Goal: Information Seeking & Learning: Check status

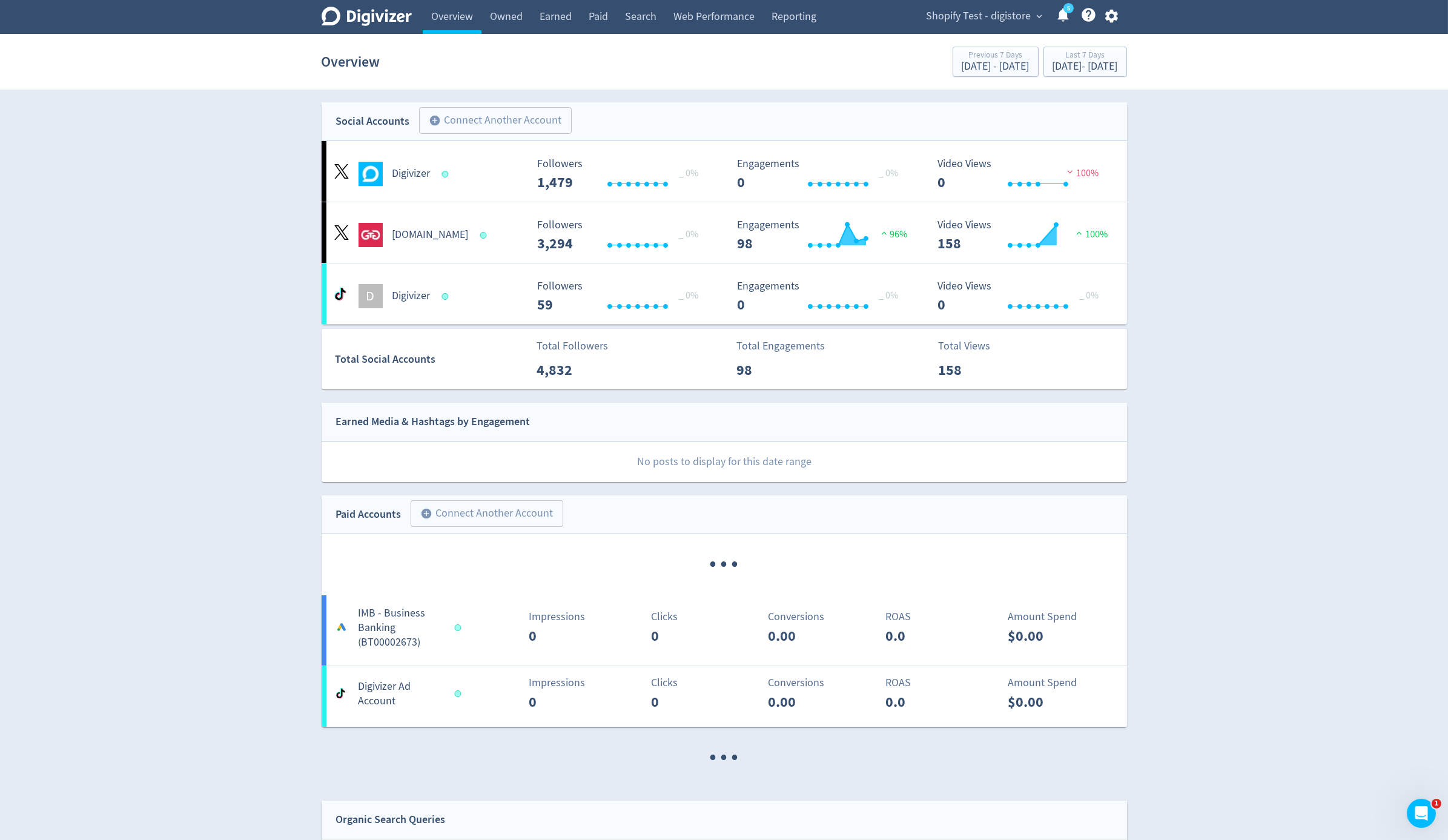
click at [1114, 23] on icon "button" at bounding box center [1112, 16] width 17 height 17
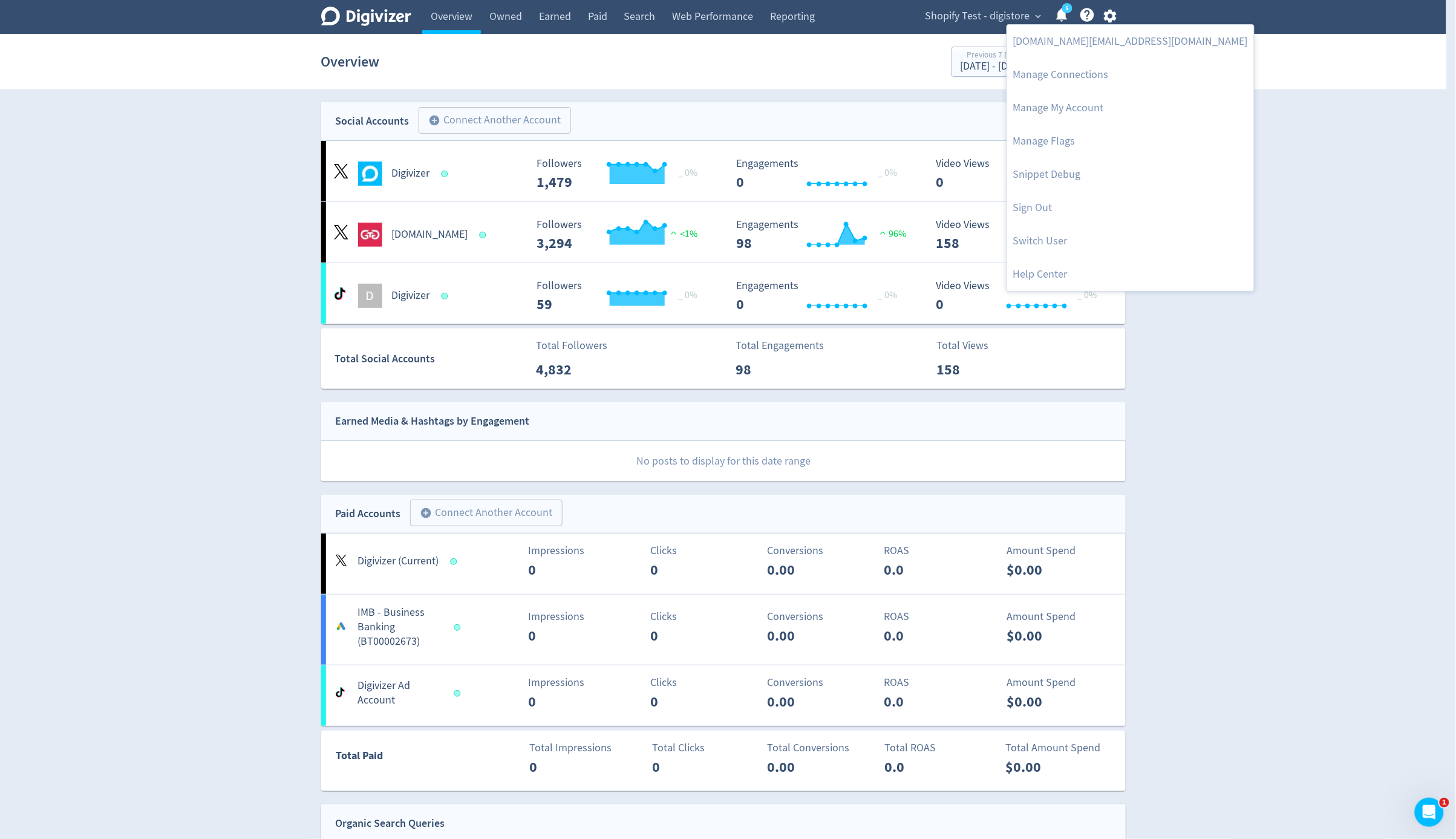
drag, startPoint x: 787, startPoint y: 88, endPoint x: 778, endPoint y: 84, distance: 9.8
click at [785, 88] on div at bounding box center [728, 420] width 1456 height 839
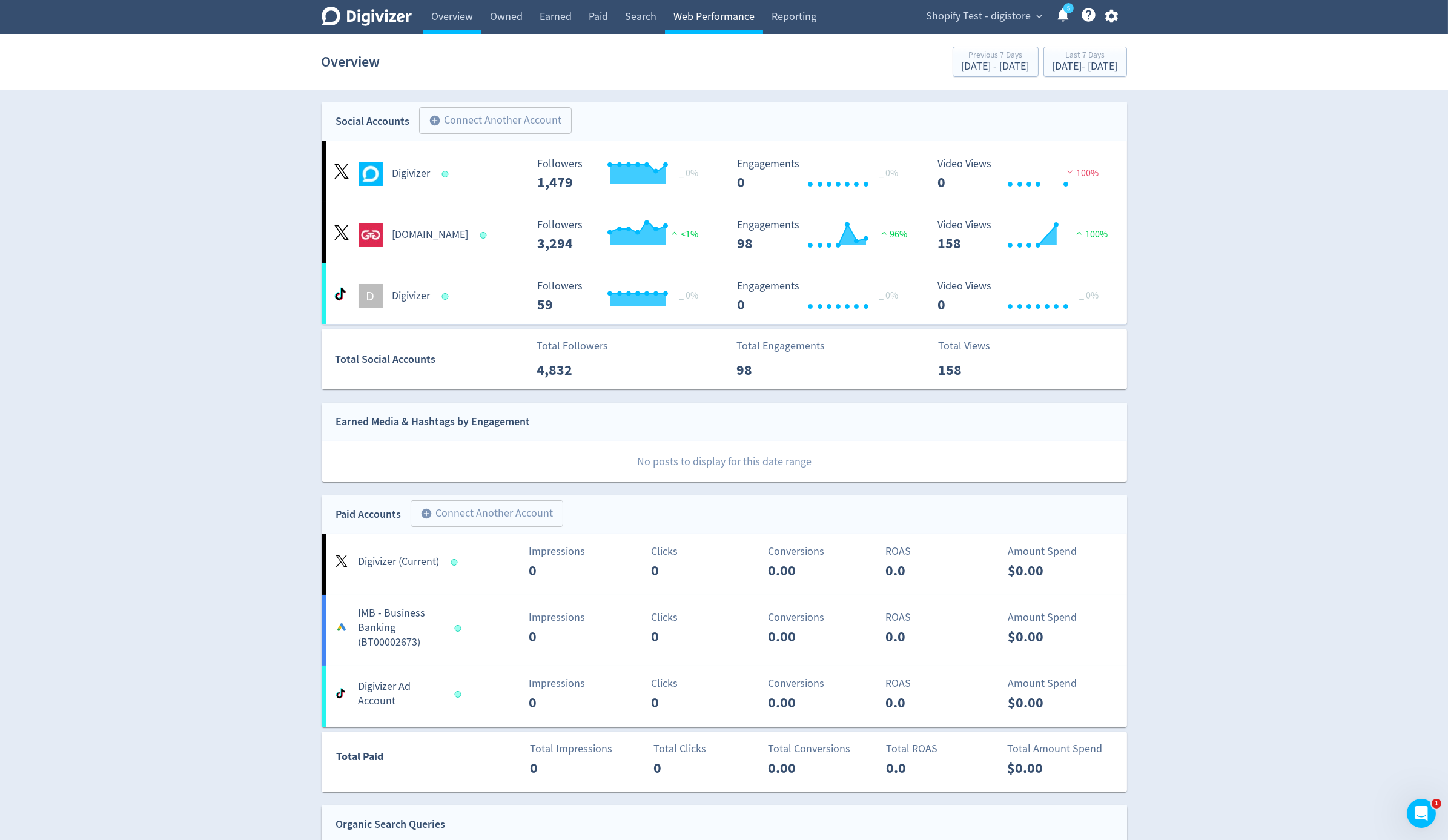
click at [717, 13] on link "Web Performance" at bounding box center [714, 17] width 98 height 34
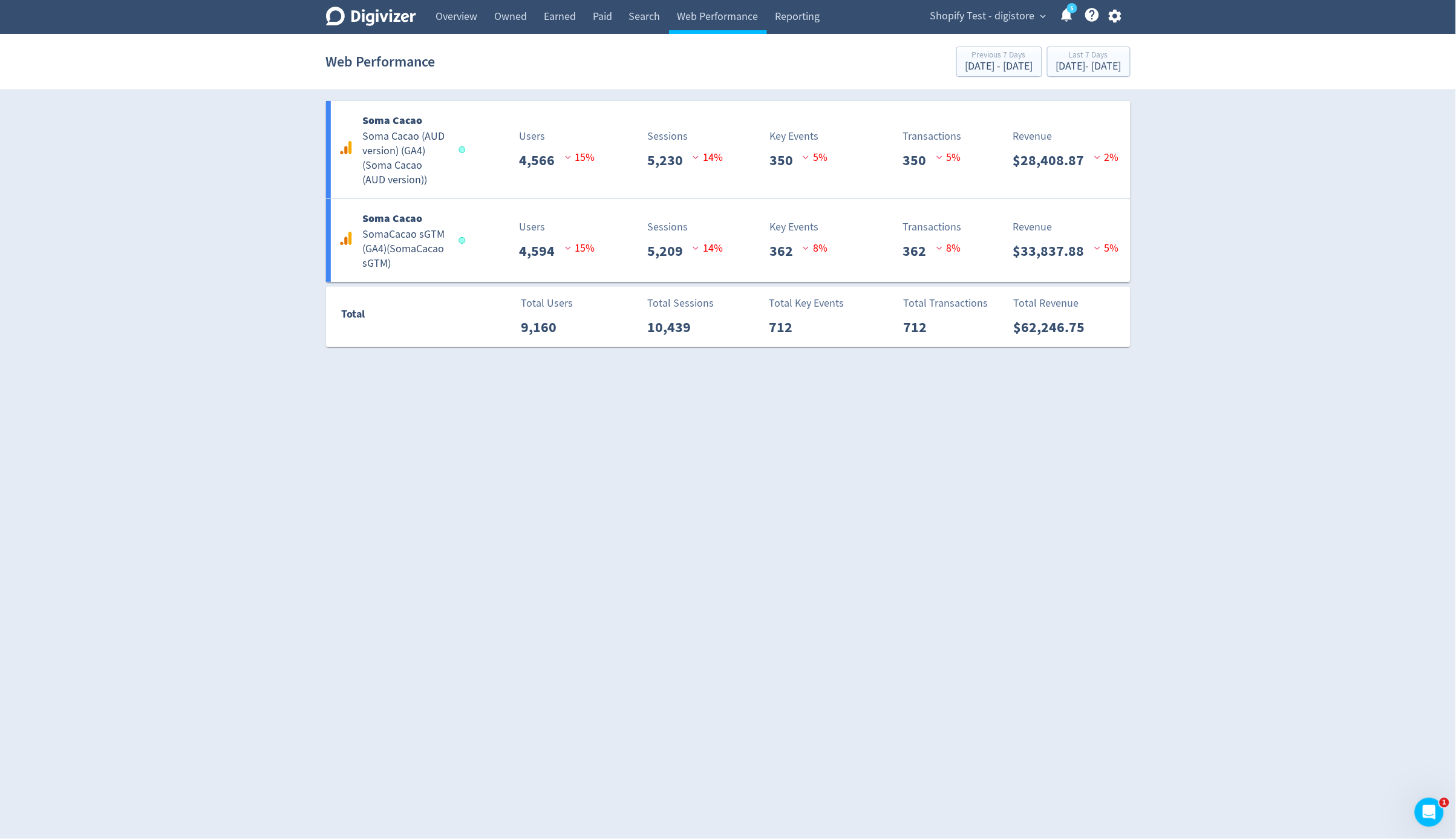
click at [1106, 18] on button "button" at bounding box center [1115, 16] width 30 height 17
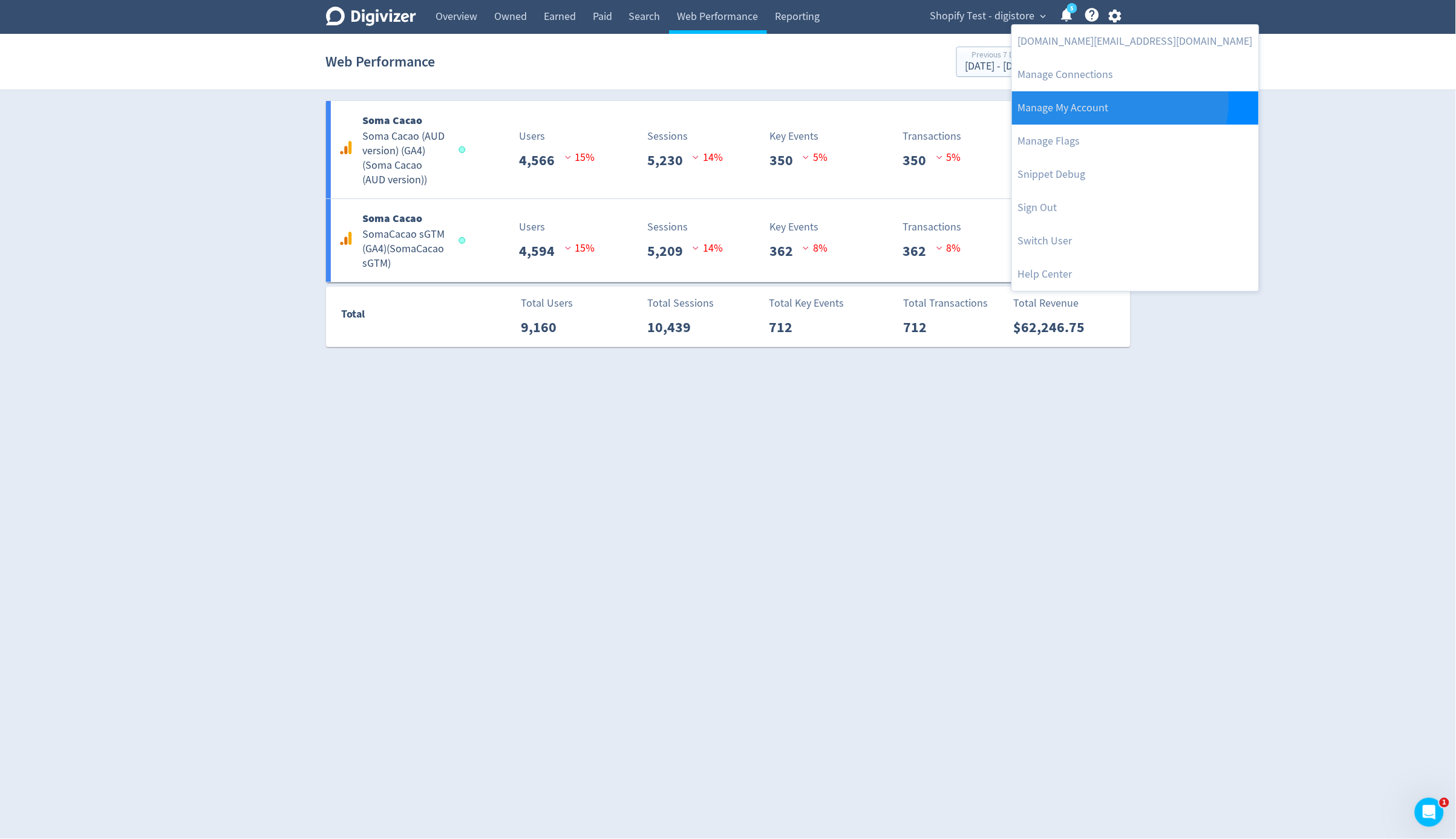
click at [1119, 101] on link "Manage My Account" at bounding box center [1135, 108] width 247 height 33
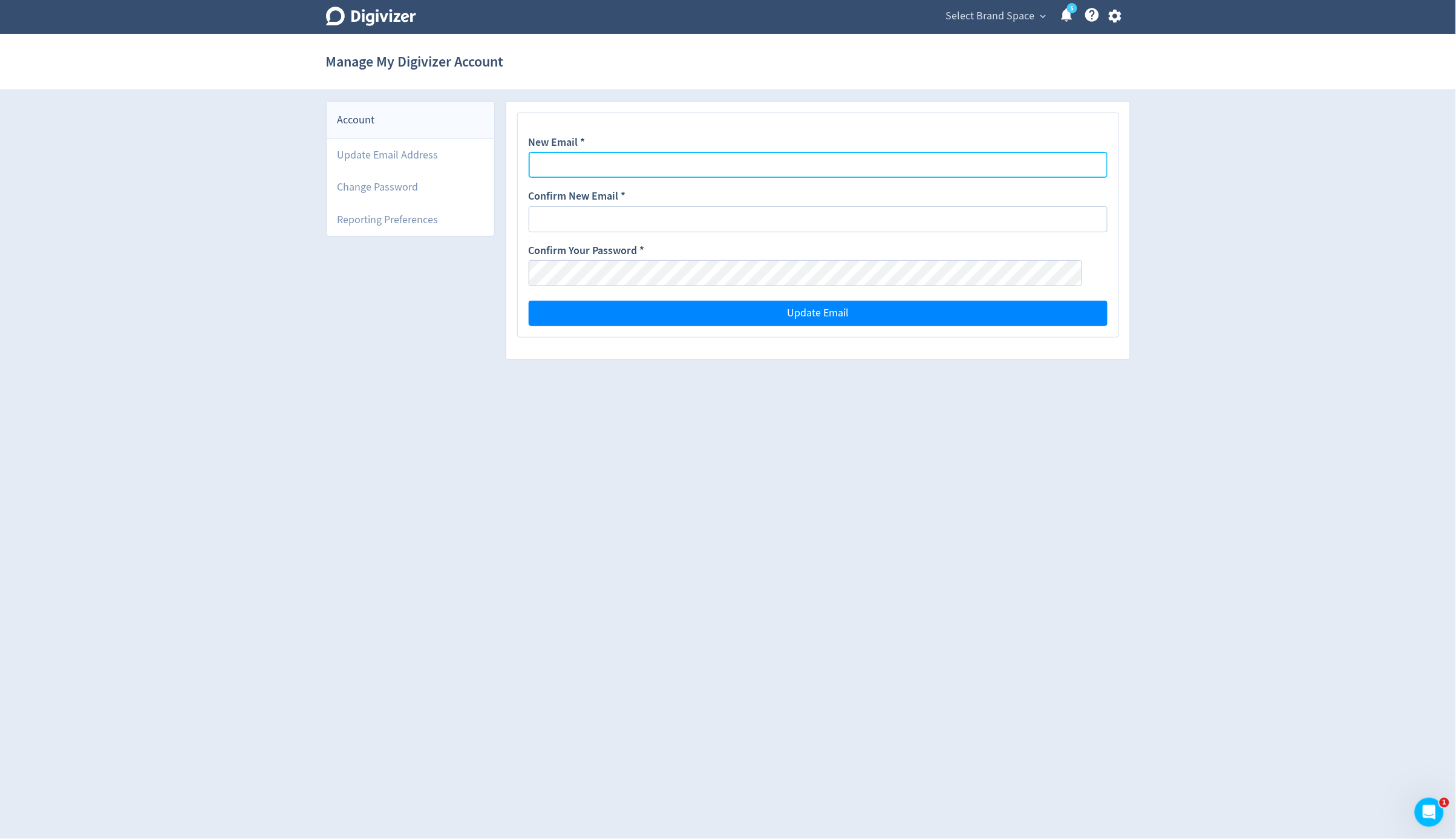
type input "[DOMAIN_NAME][EMAIL_ADDRESS][DOMAIN_NAME]"
click at [1123, 17] on button "button" at bounding box center [1115, 16] width 30 height 17
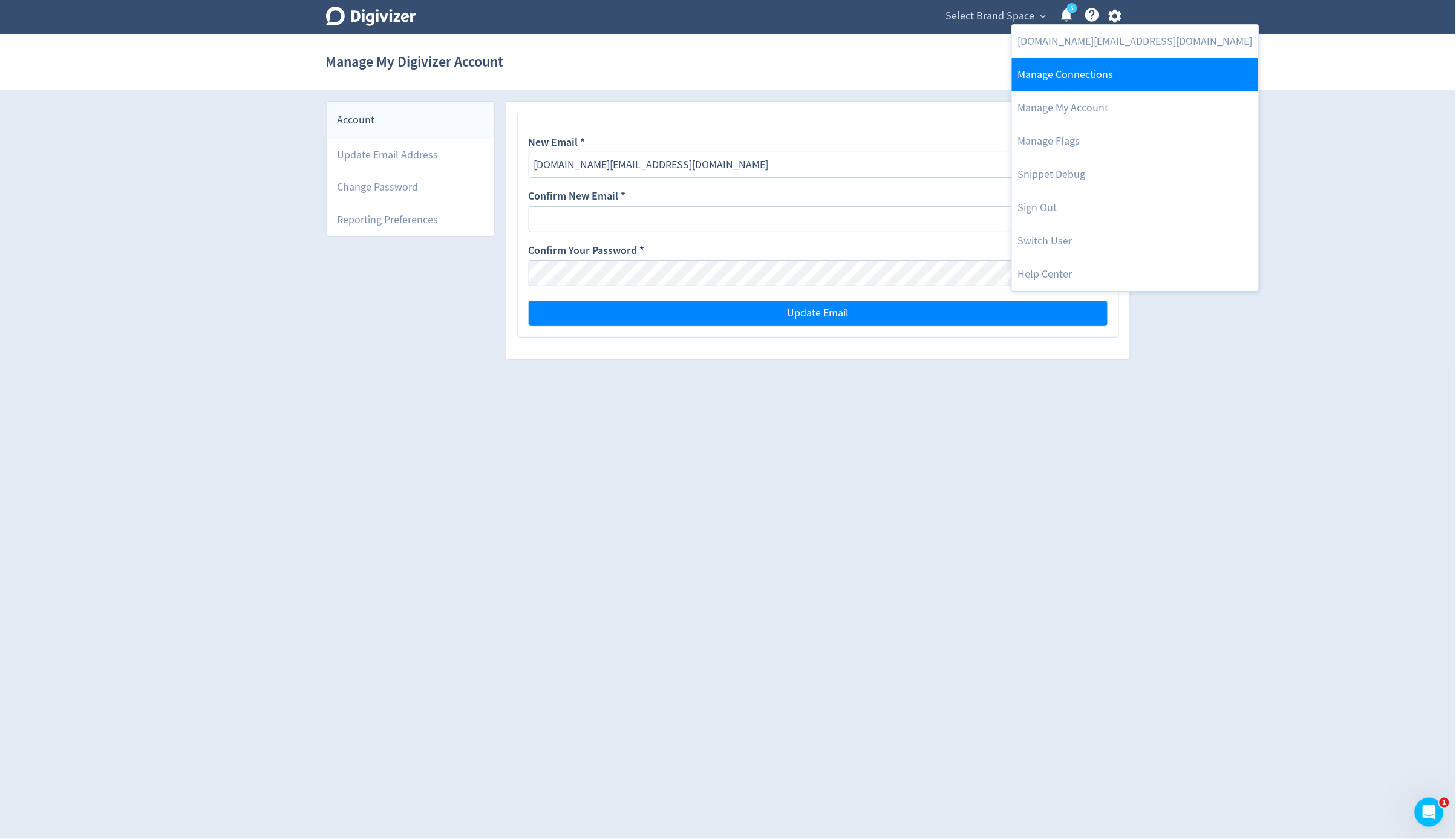
click at [1096, 66] on link "Manage Connections" at bounding box center [1135, 74] width 247 height 33
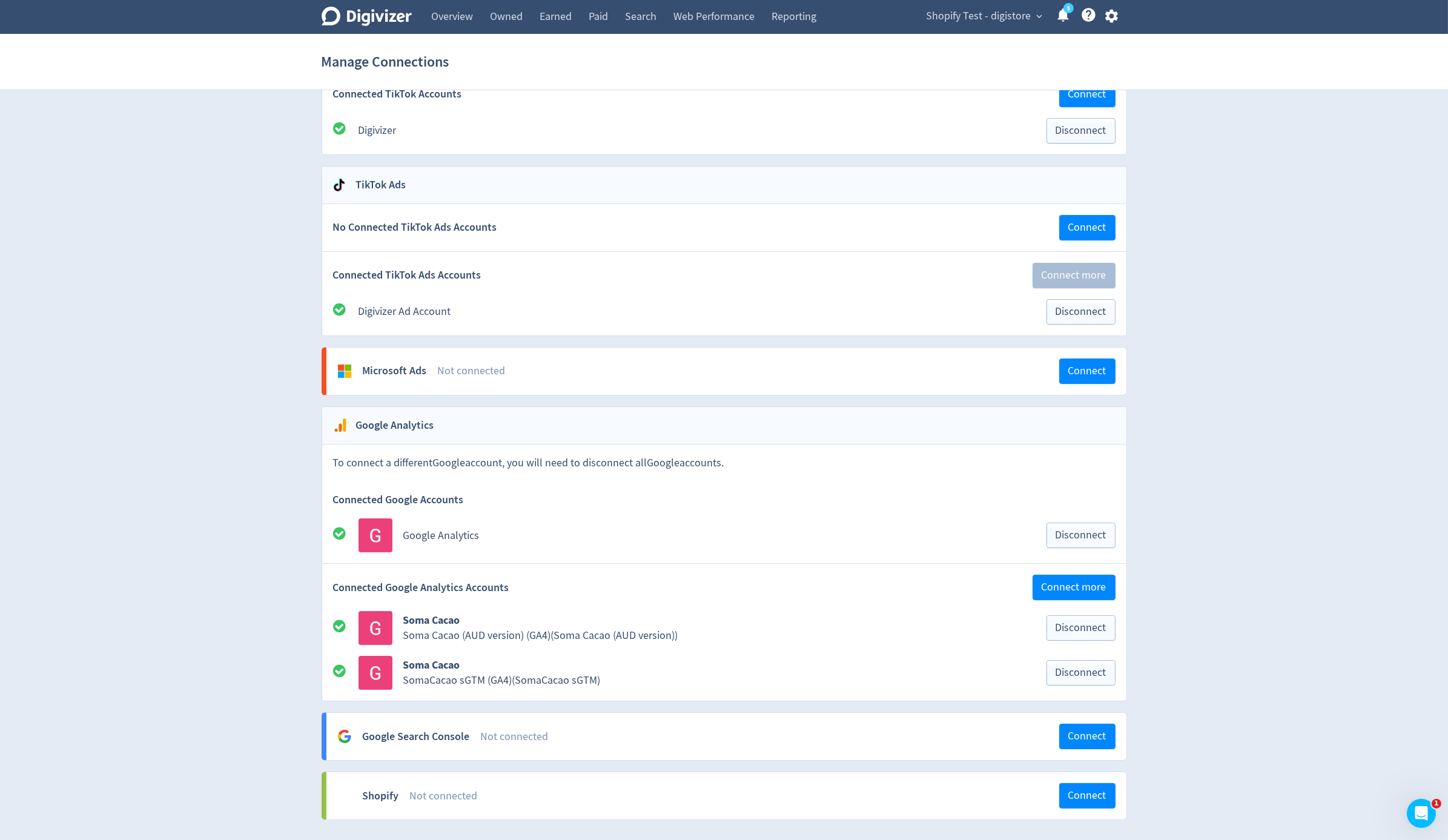
scroll to position [916, 0]
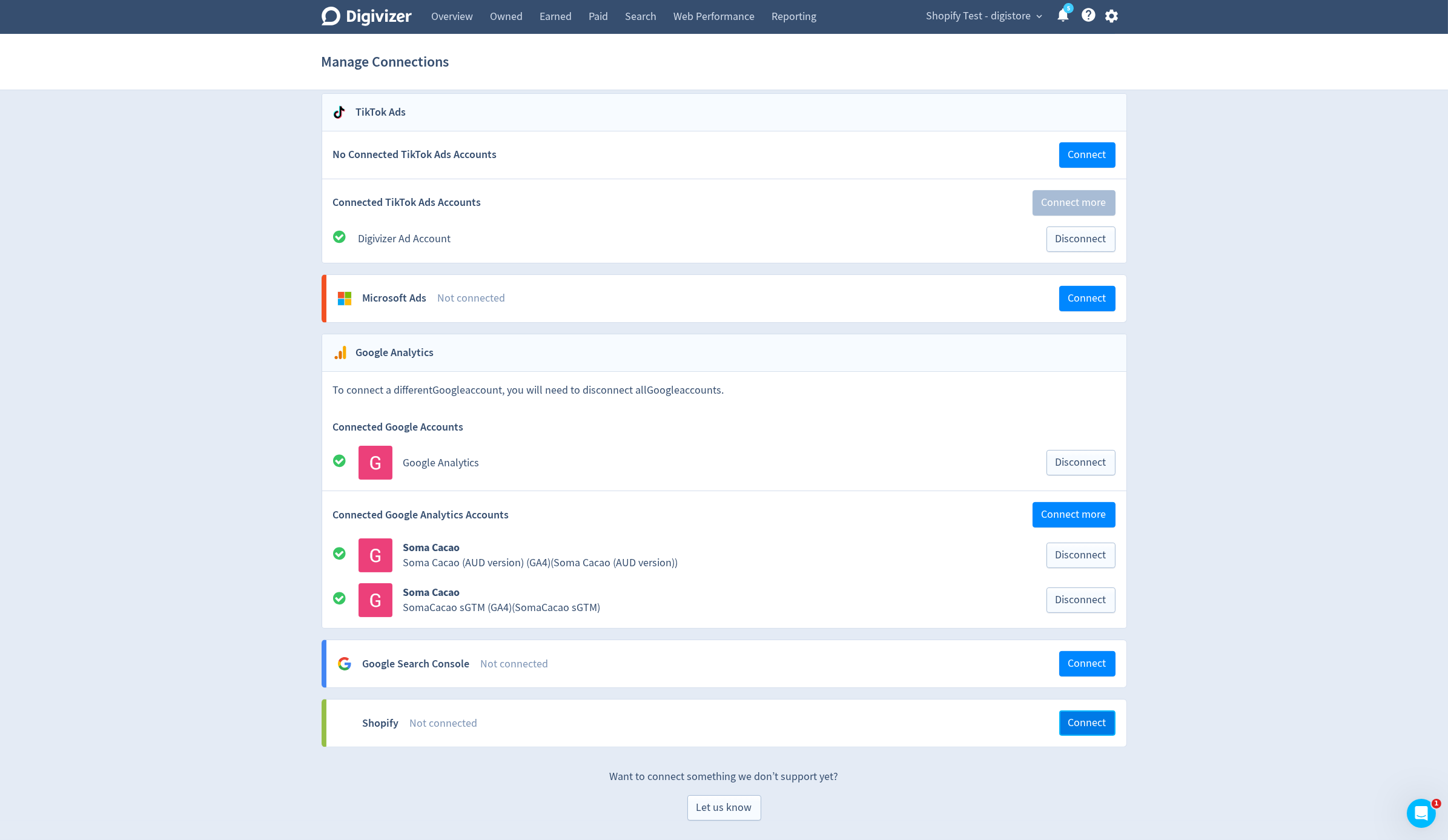
click at [1074, 721] on span "Connect" at bounding box center [1087, 723] width 38 height 11
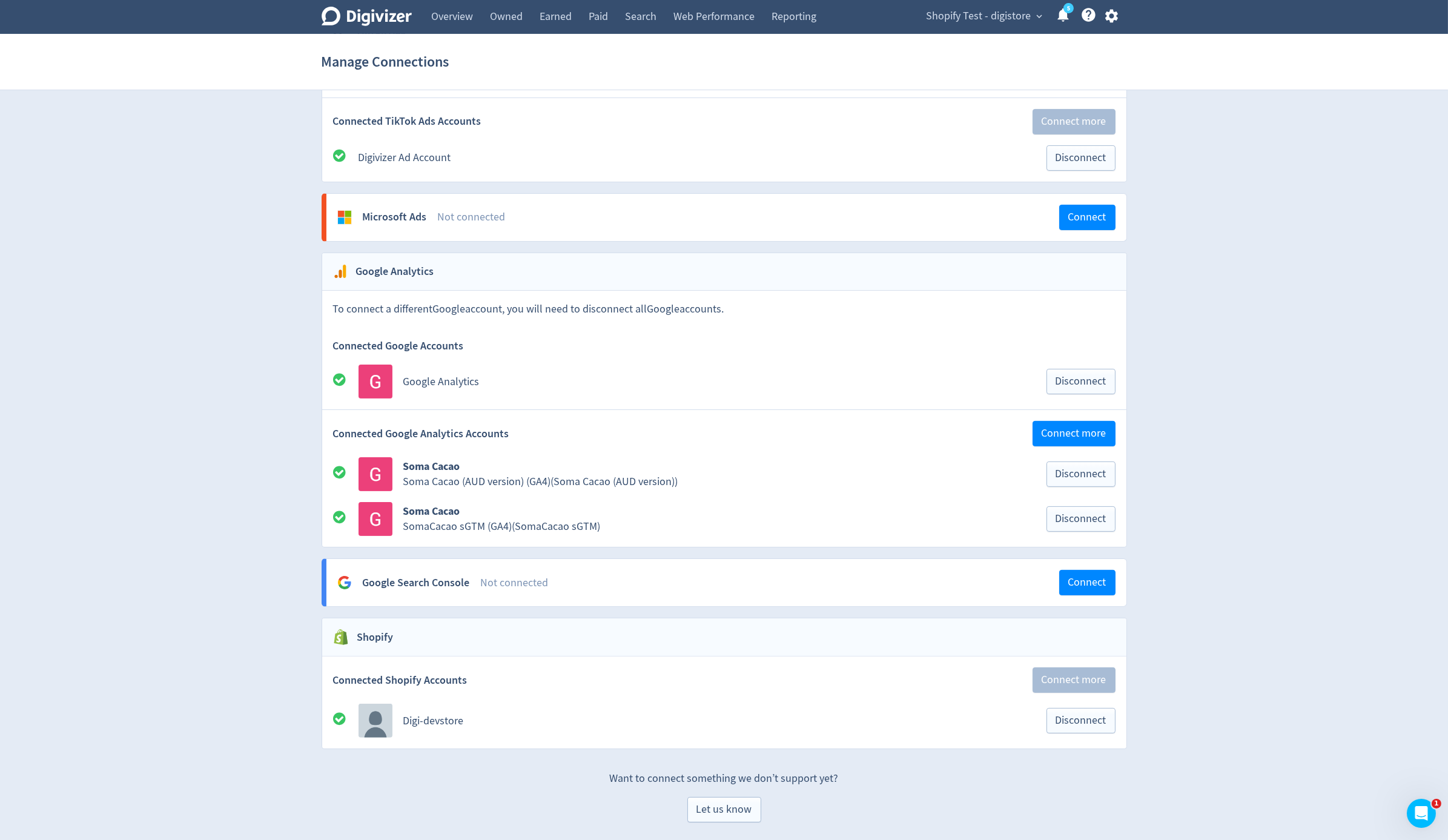
scroll to position [999, 0]
click at [648, 14] on link "Search" at bounding box center [640, 17] width 49 height 34
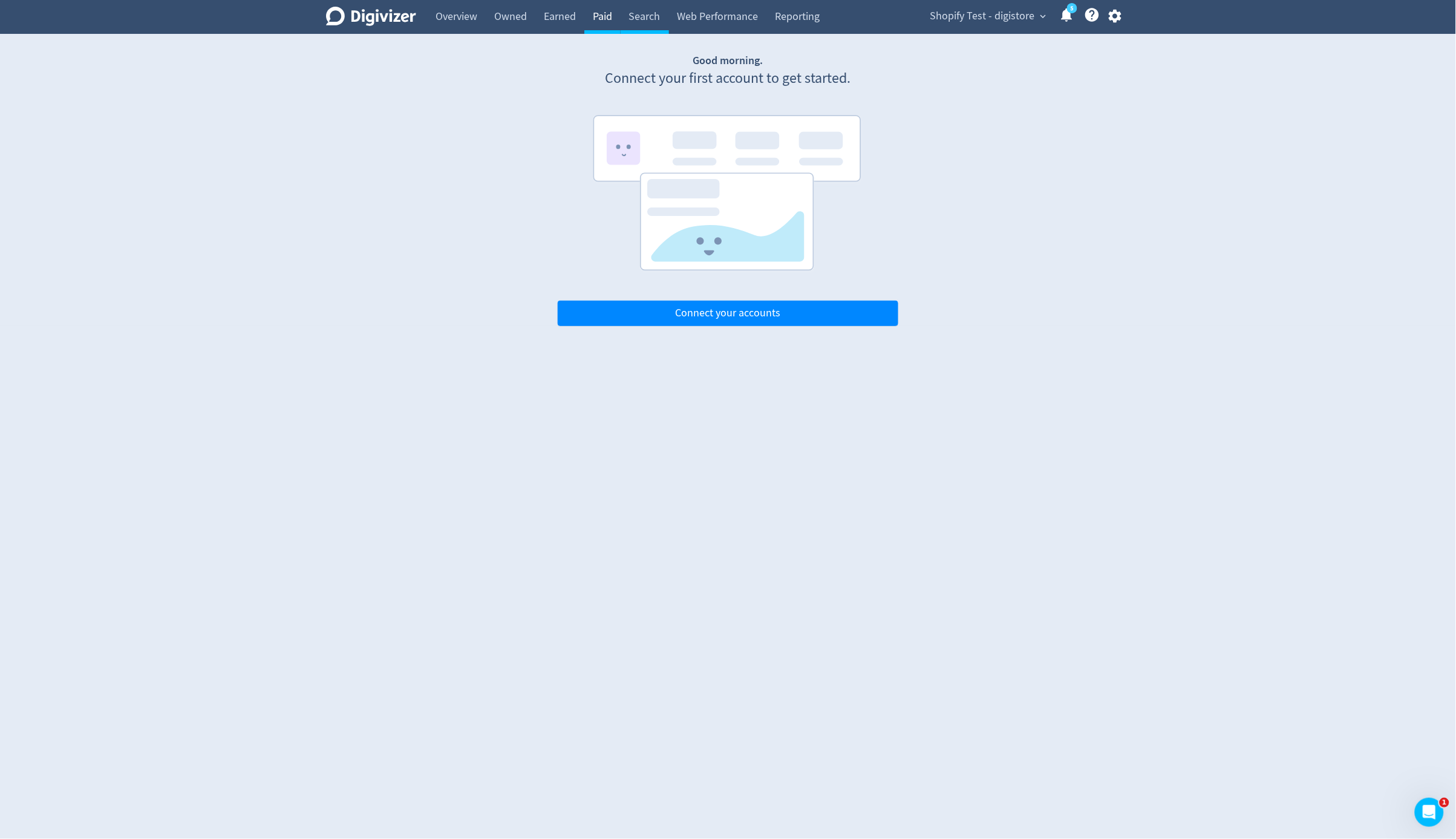
click at [608, 23] on link "Paid" at bounding box center [602, 17] width 37 height 34
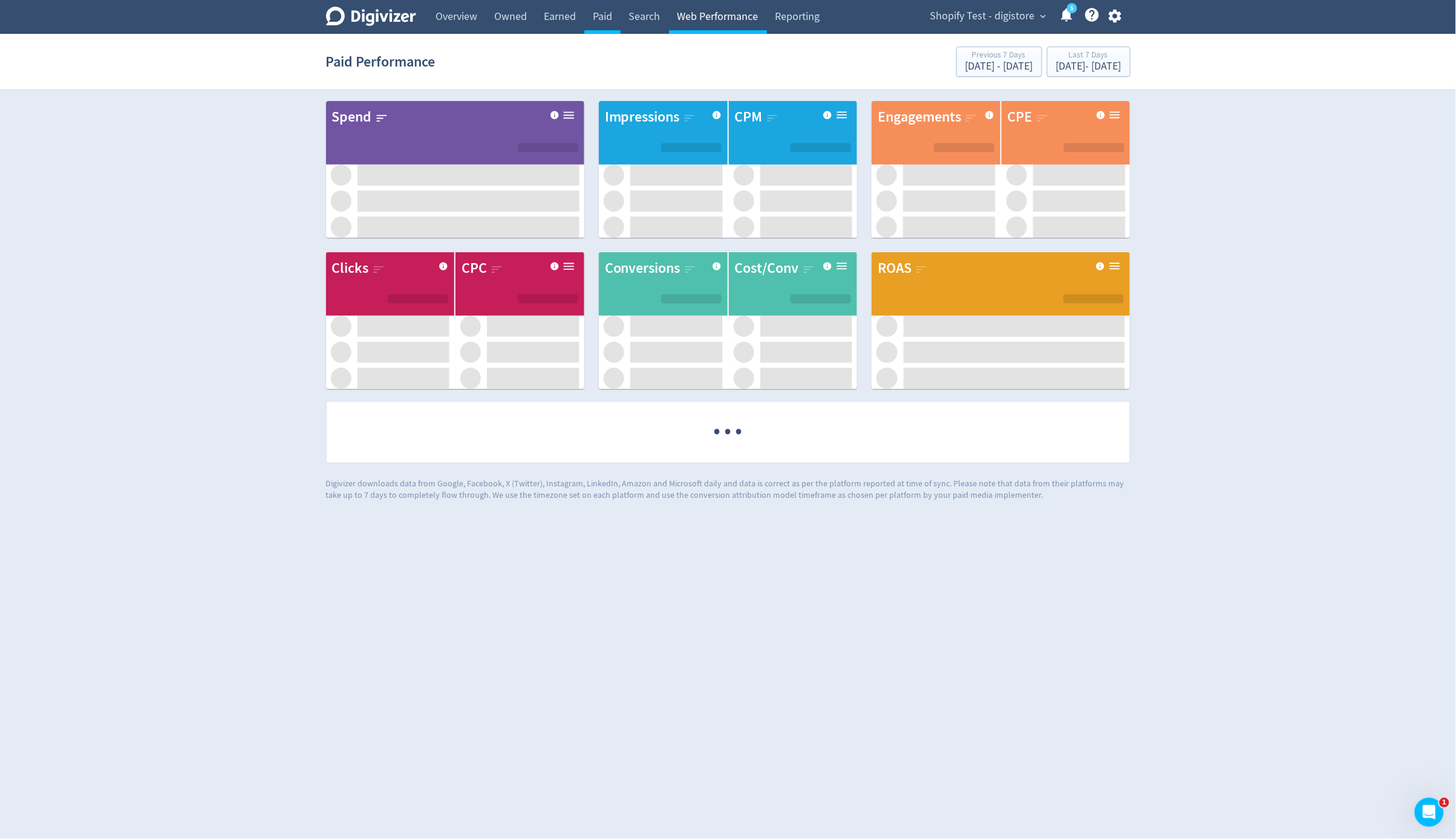
click at [711, 9] on link "Web Performance" at bounding box center [717, 17] width 98 height 34
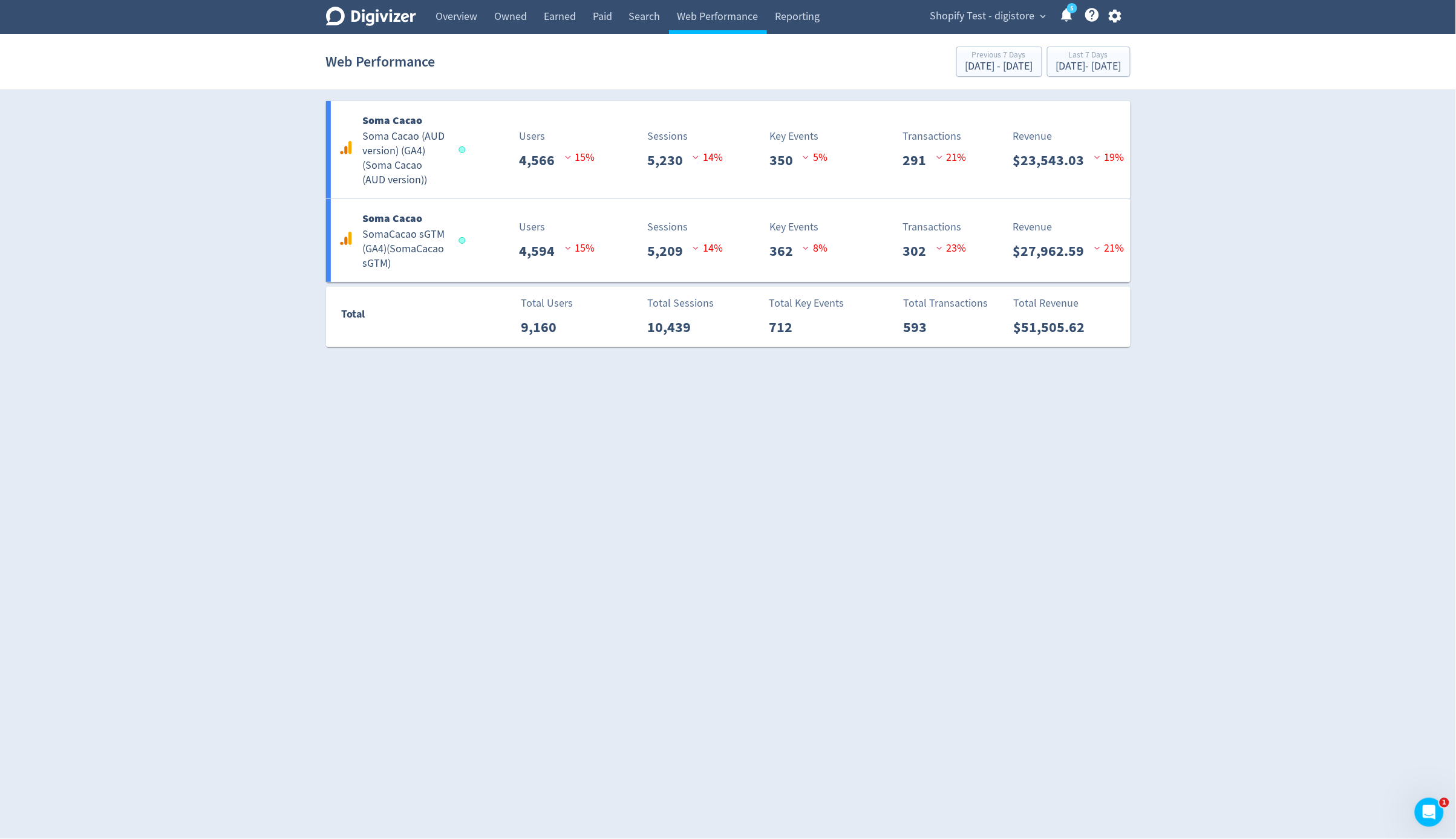
click at [1235, 168] on div "Digivizer Logo Mark Digivizer Logo Overview Owned Earned Paid Search Web Perfor…" at bounding box center [728, 174] width 1456 height 347
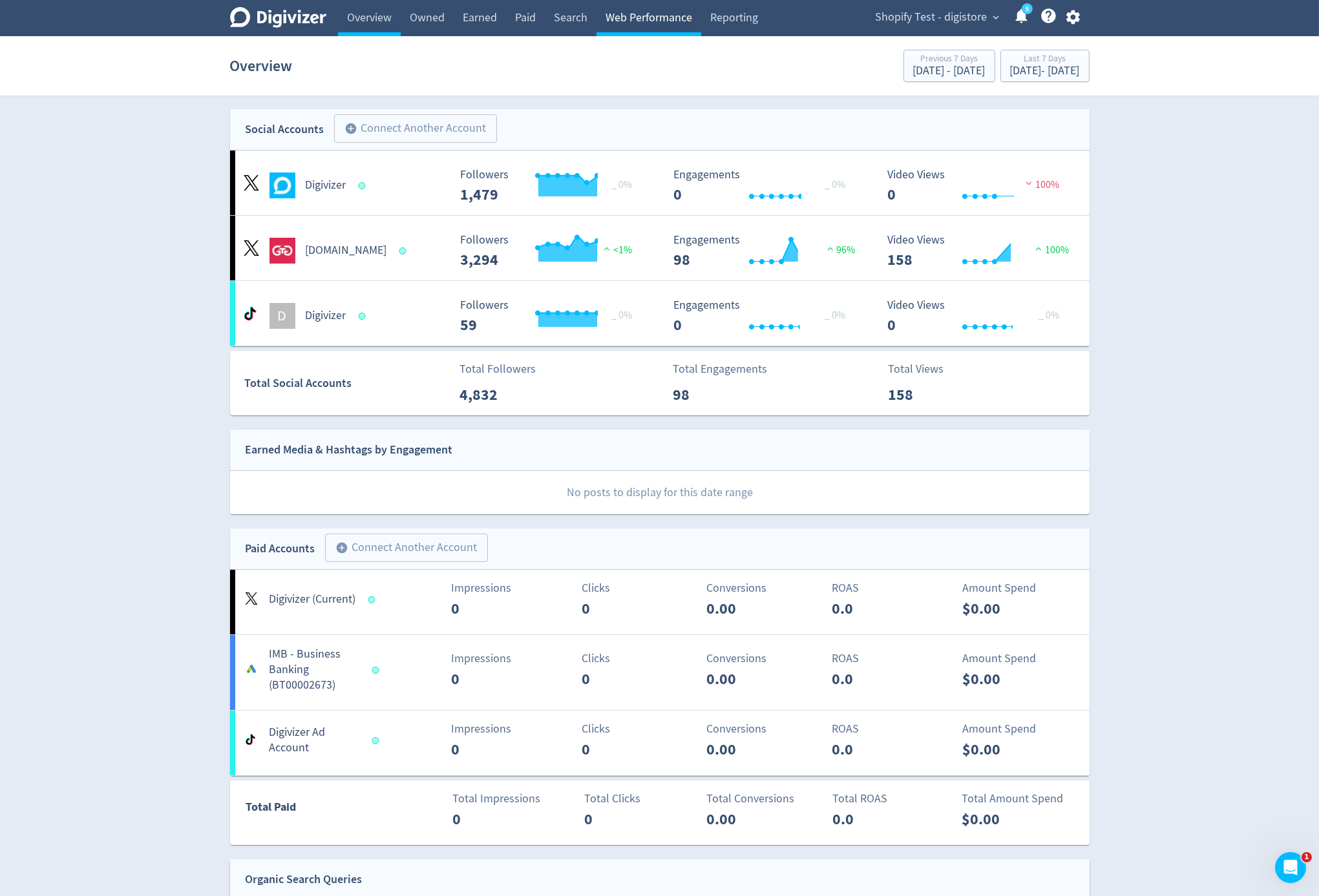
click at [634, 15] on link "Web Performance" at bounding box center [648, 18] width 104 height 36
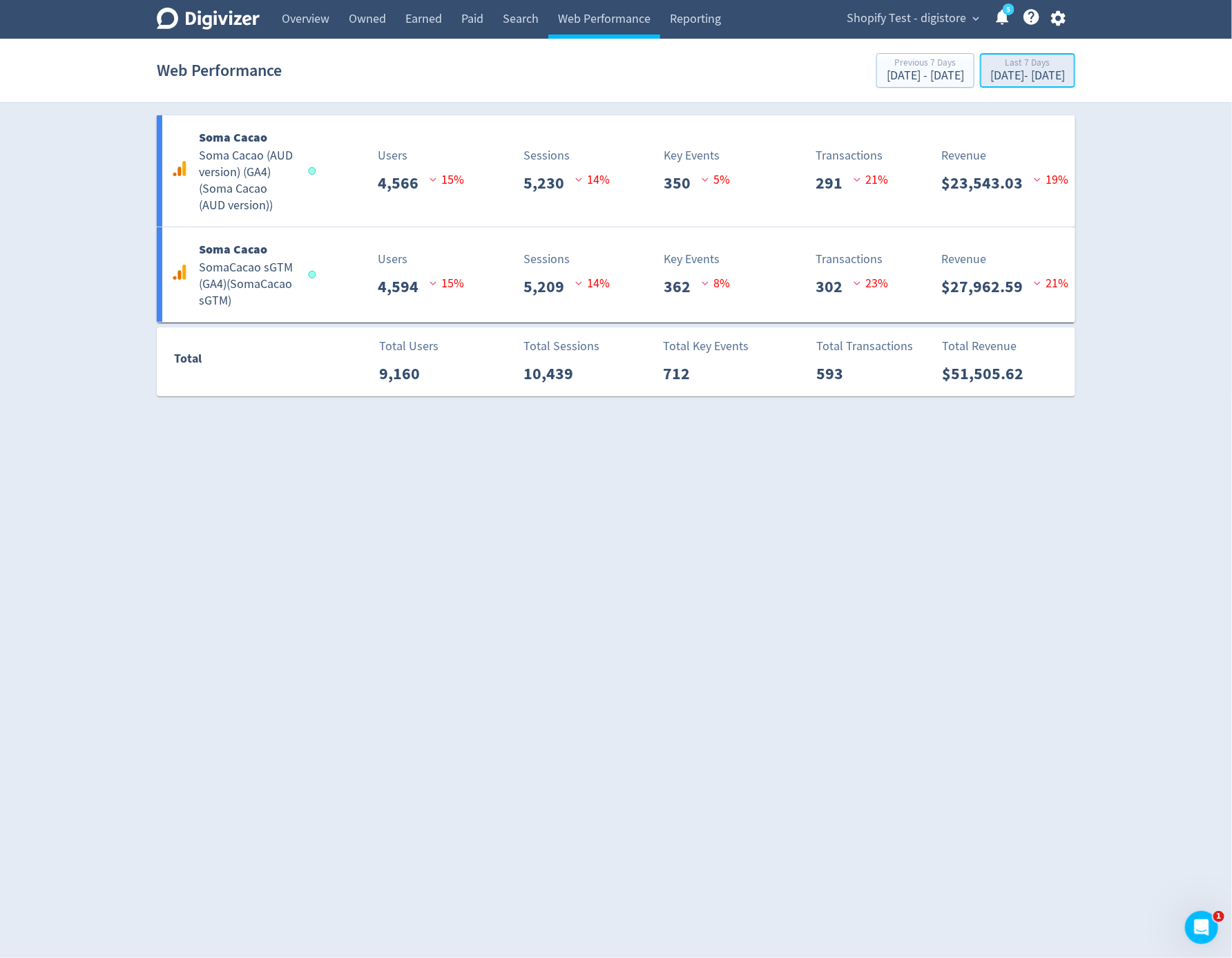
click at [1051, 64] on div "Last 7 Days" at bounding box center [1028, 63] width 74 height 11
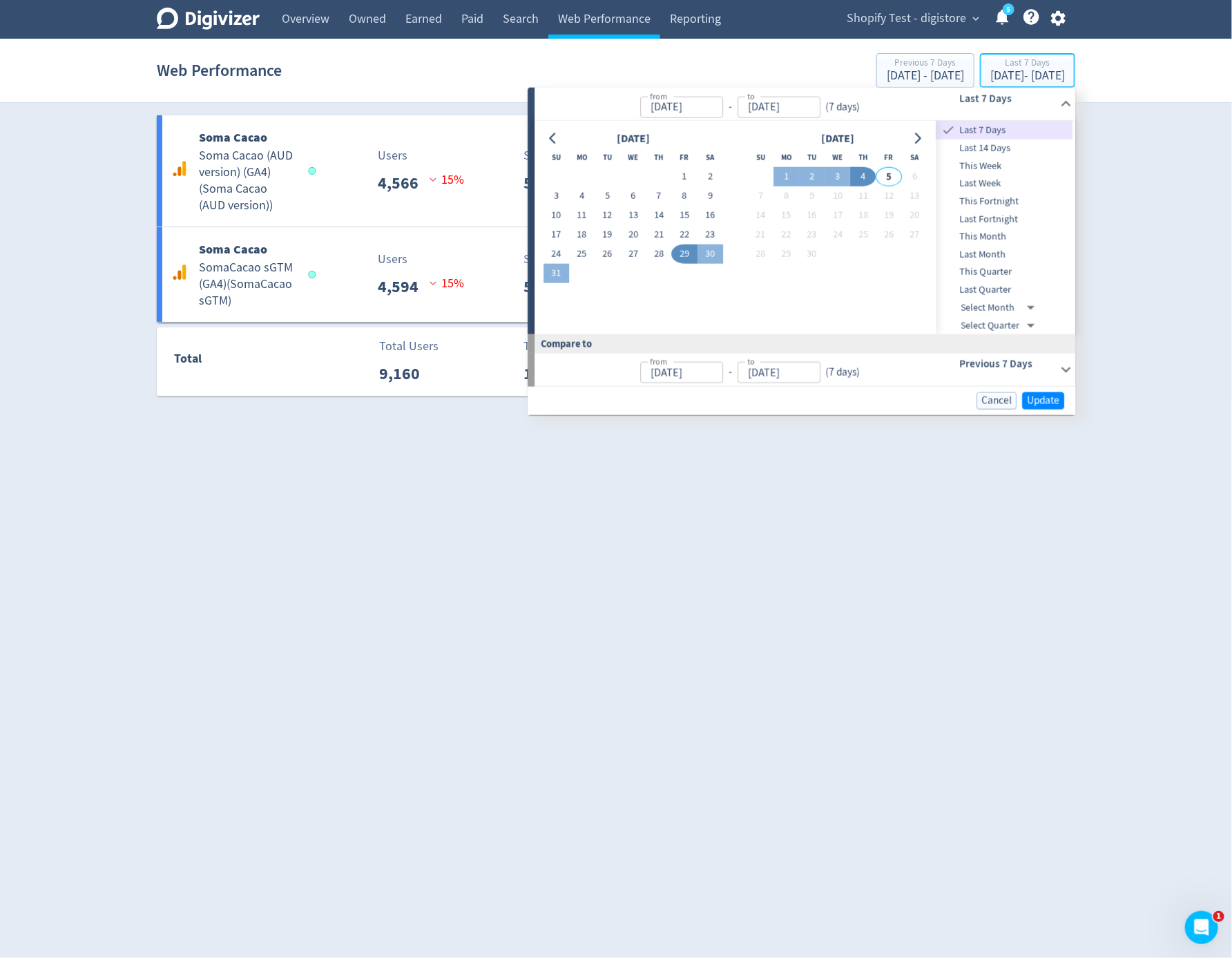
type input "[DATE]"
type input "Sep 04, 2025"
type input "[DATE]"
click at [860, 181] on button "4" at bounding box center [864, 176] width 26 height 19
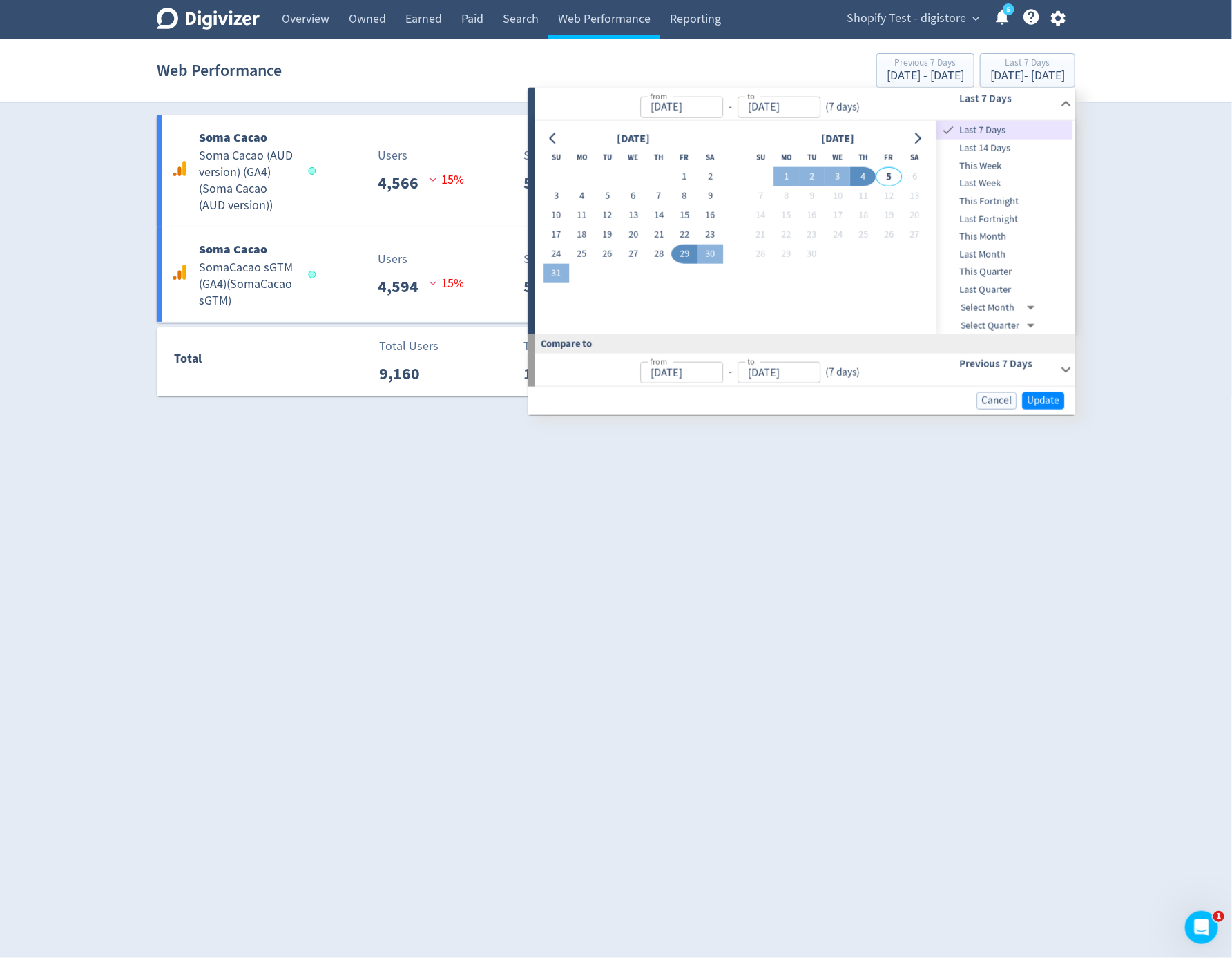
type input "Sep 04, 2025"
click at [860, 181] on button "4" at bounding box center [864, 176] width 26 height 19
type input "Sep 03, 2025"
click at [846, 180] on button "3" at bounding box center [837, 176] width 26 height 19
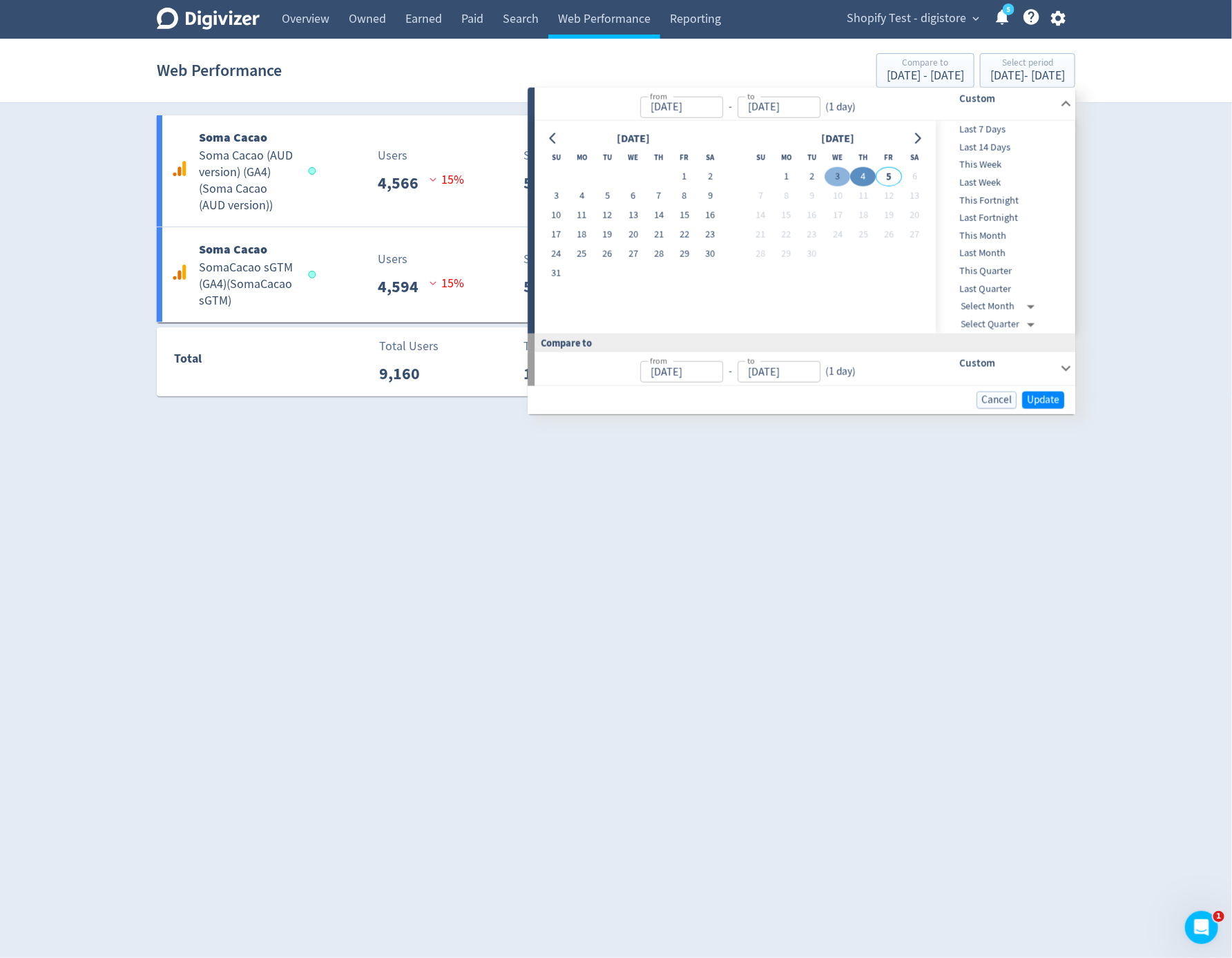
type input "Sep 03, 2025"
click at [846, 180] on button "3" at bounding box center [837, 176] width 26 height 19
type input "Sep 02, 2025"
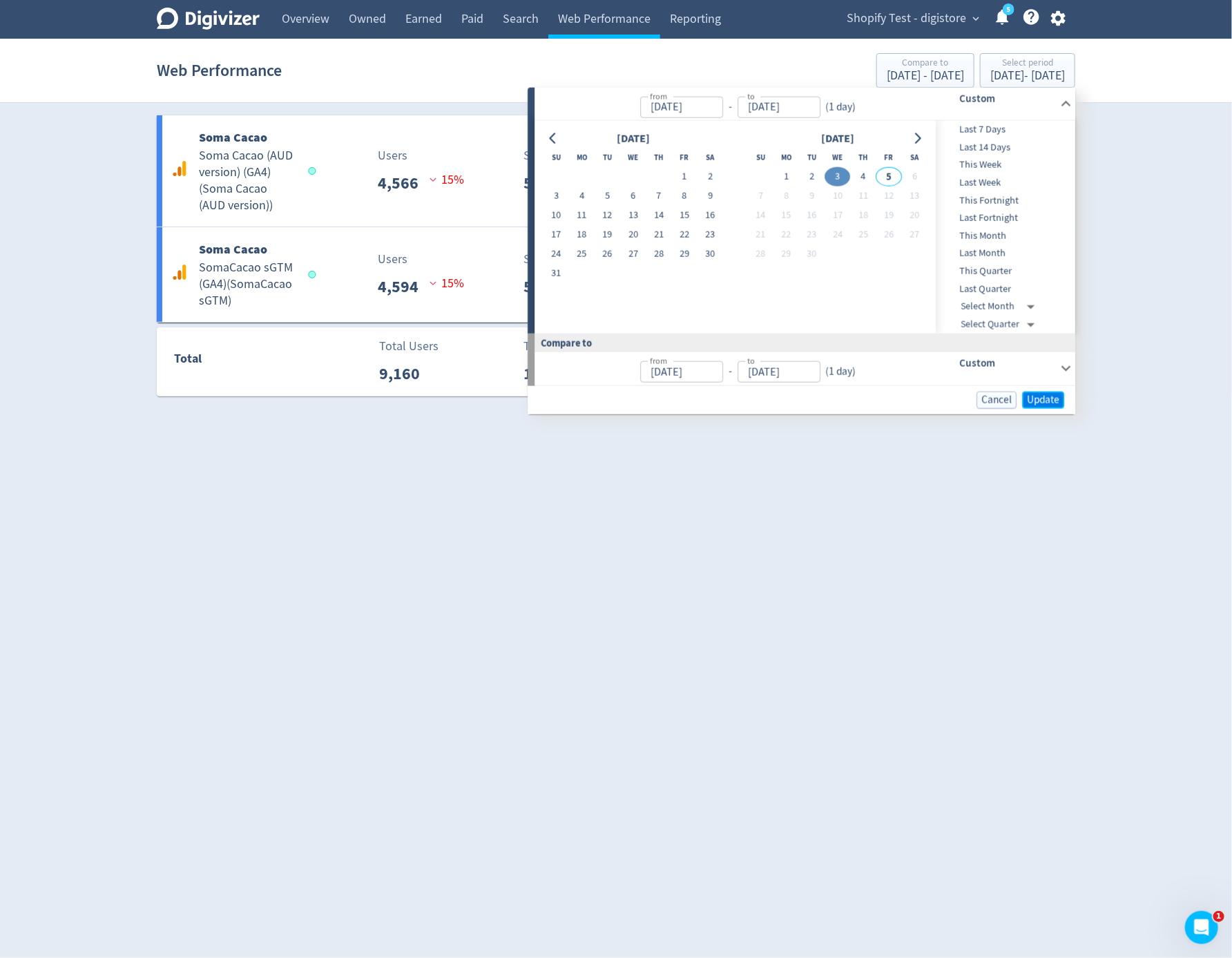
click at [1040, 402] on span "Update" at bounding box center [1043, 399] width 33 height 11
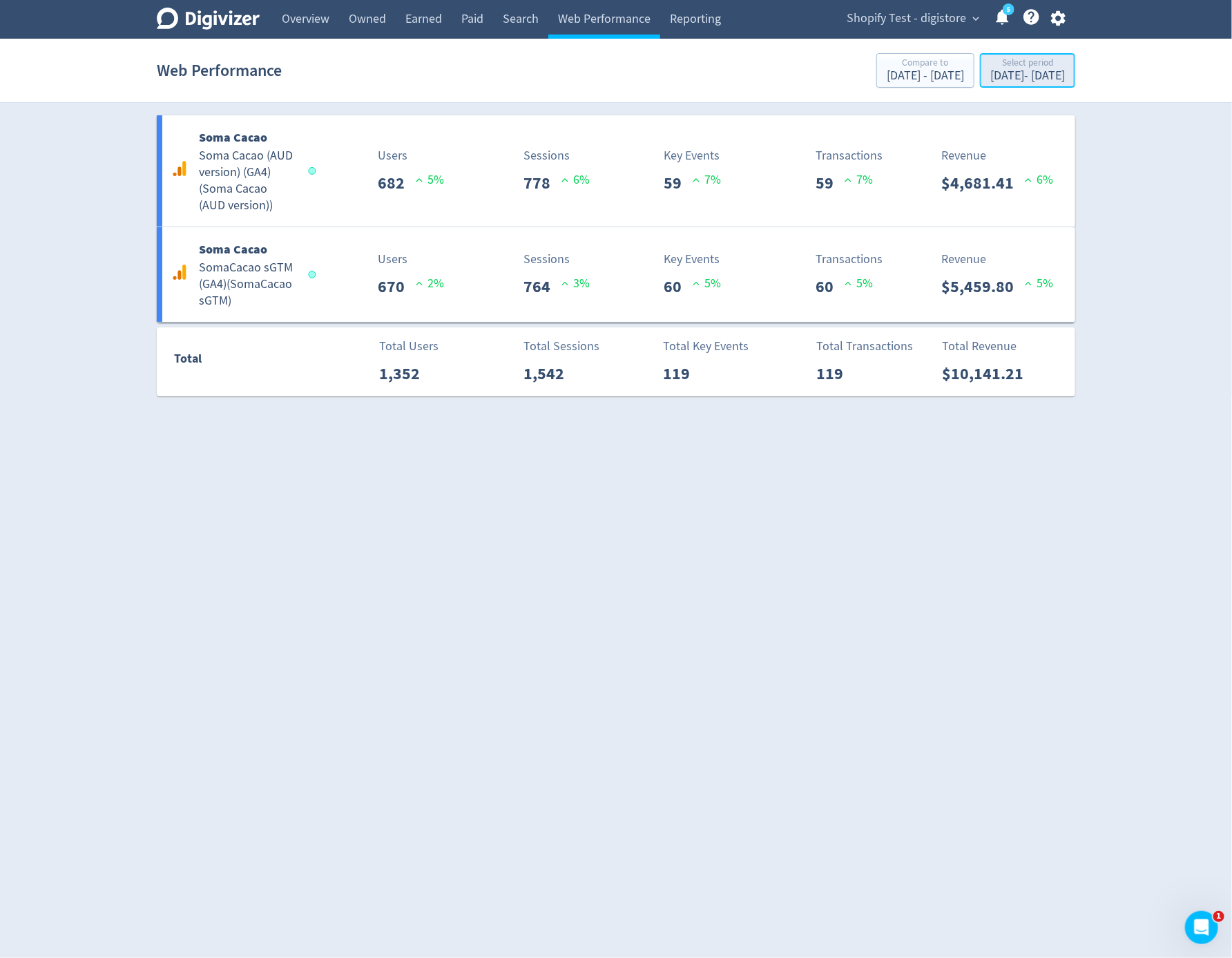
click at [1013, 62] on div "Select period" at bounding box center [1028, 63] width 74 height 11
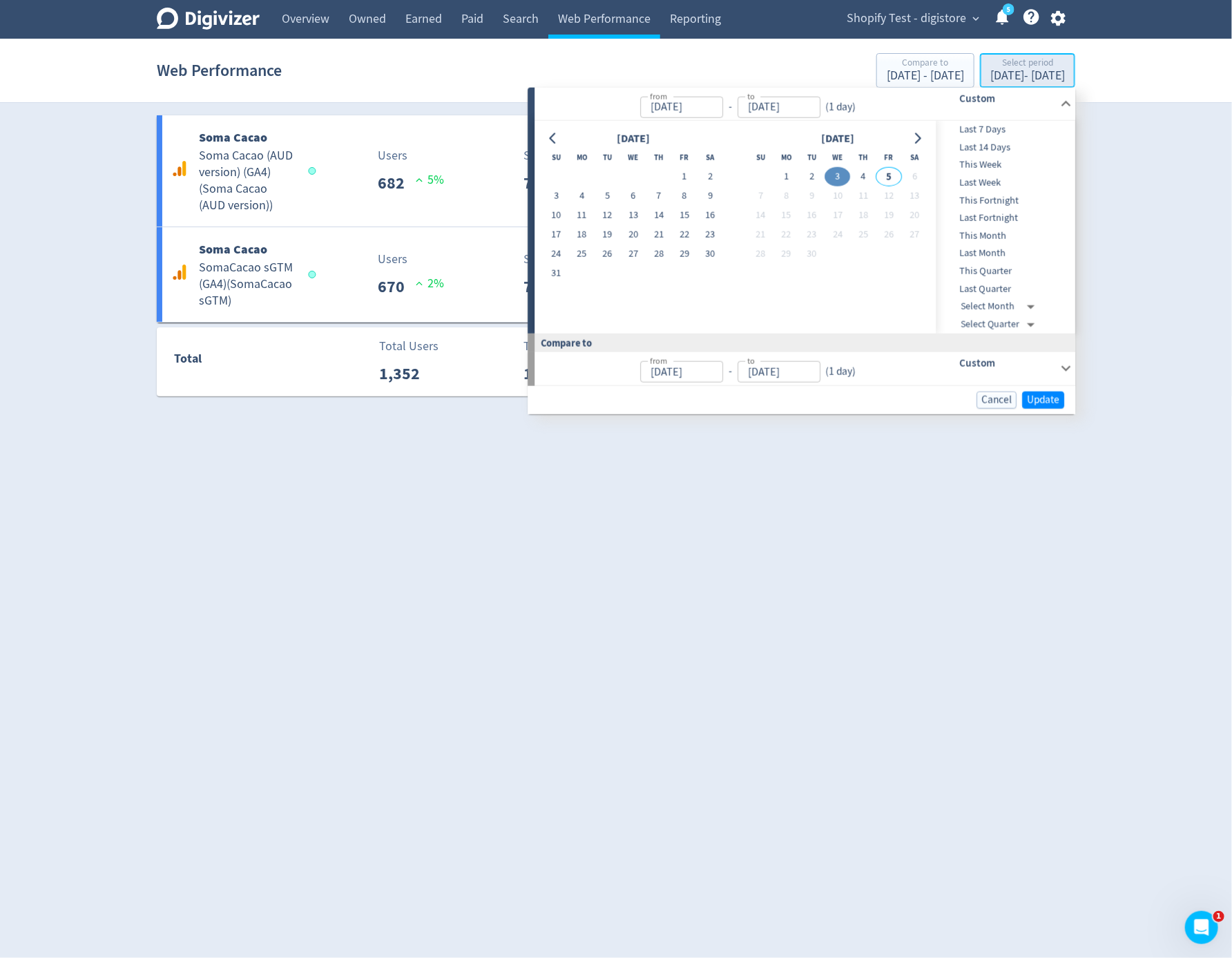
type input "Sep 03, 2025"
type input "Sep 02, 2025"
click at [818, 175] on button "2" at bounding box center [812, 176] width 26 height 19
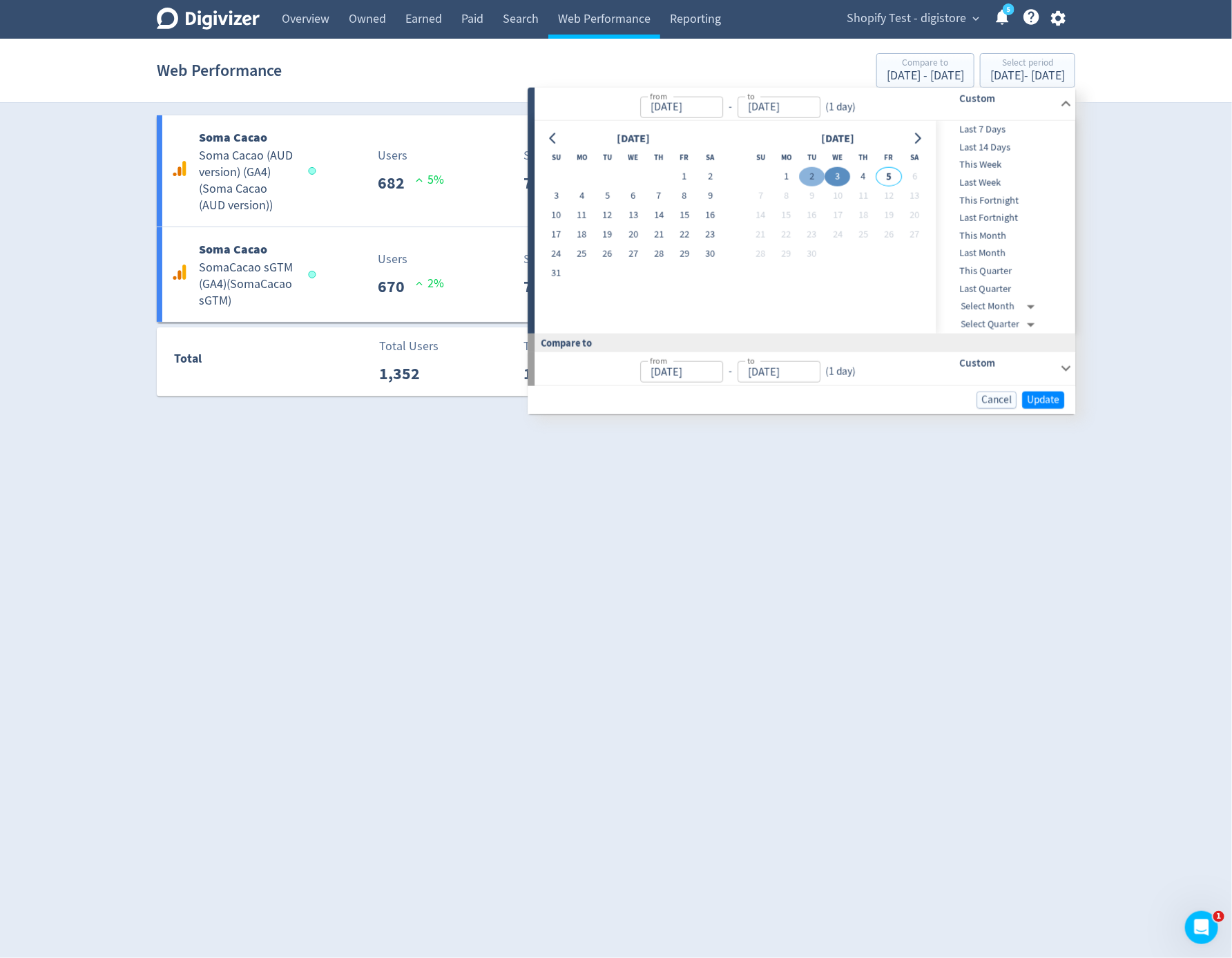
type input "Sep 02, 2025"
click at [818, 175] on button "2" at bounding box center [812, 176] width 26 height 19
type input "Sep 01, 2025"
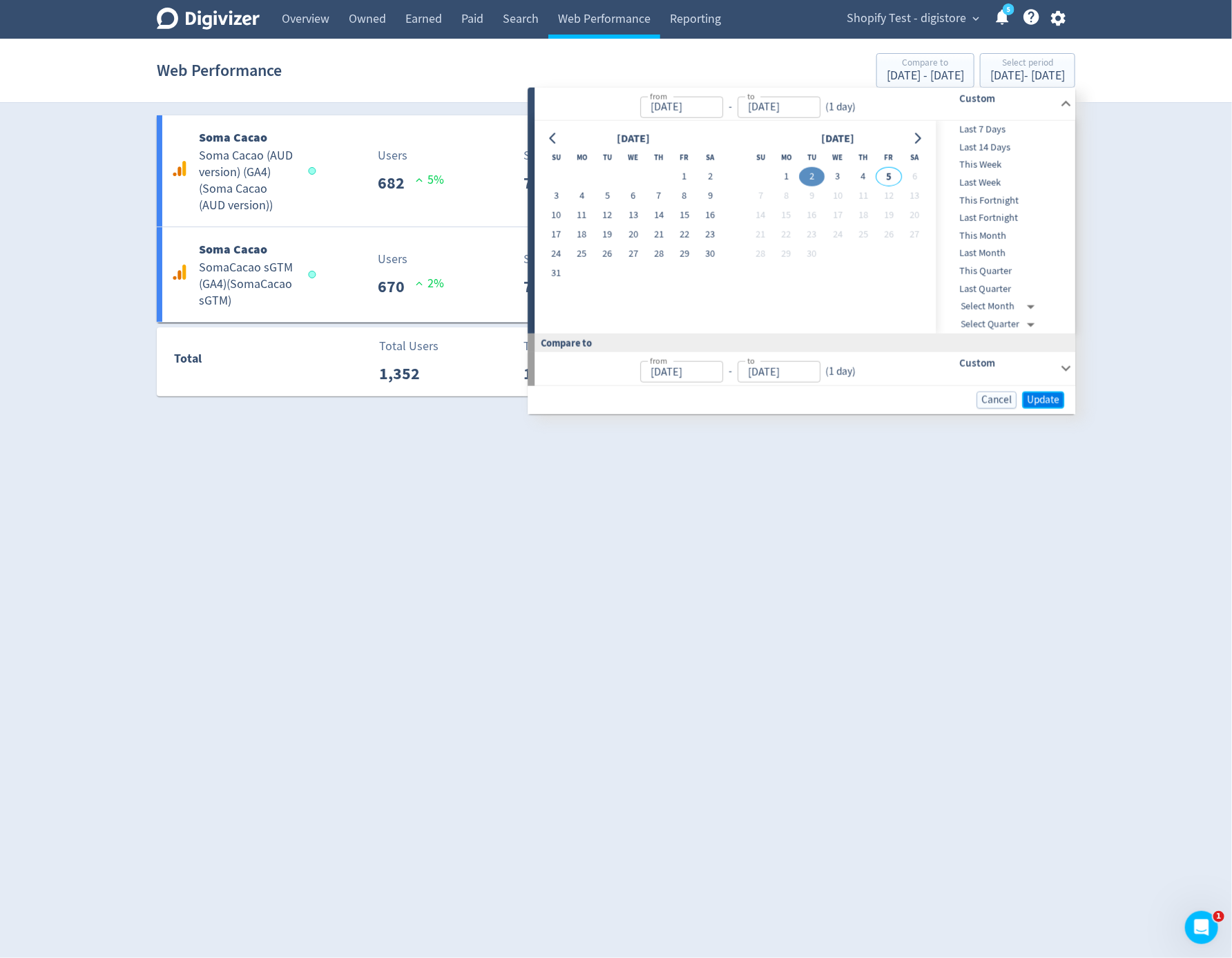
click at [1032, 402] on span "Update" at bounding box center [1043, 399] width 33 height 11
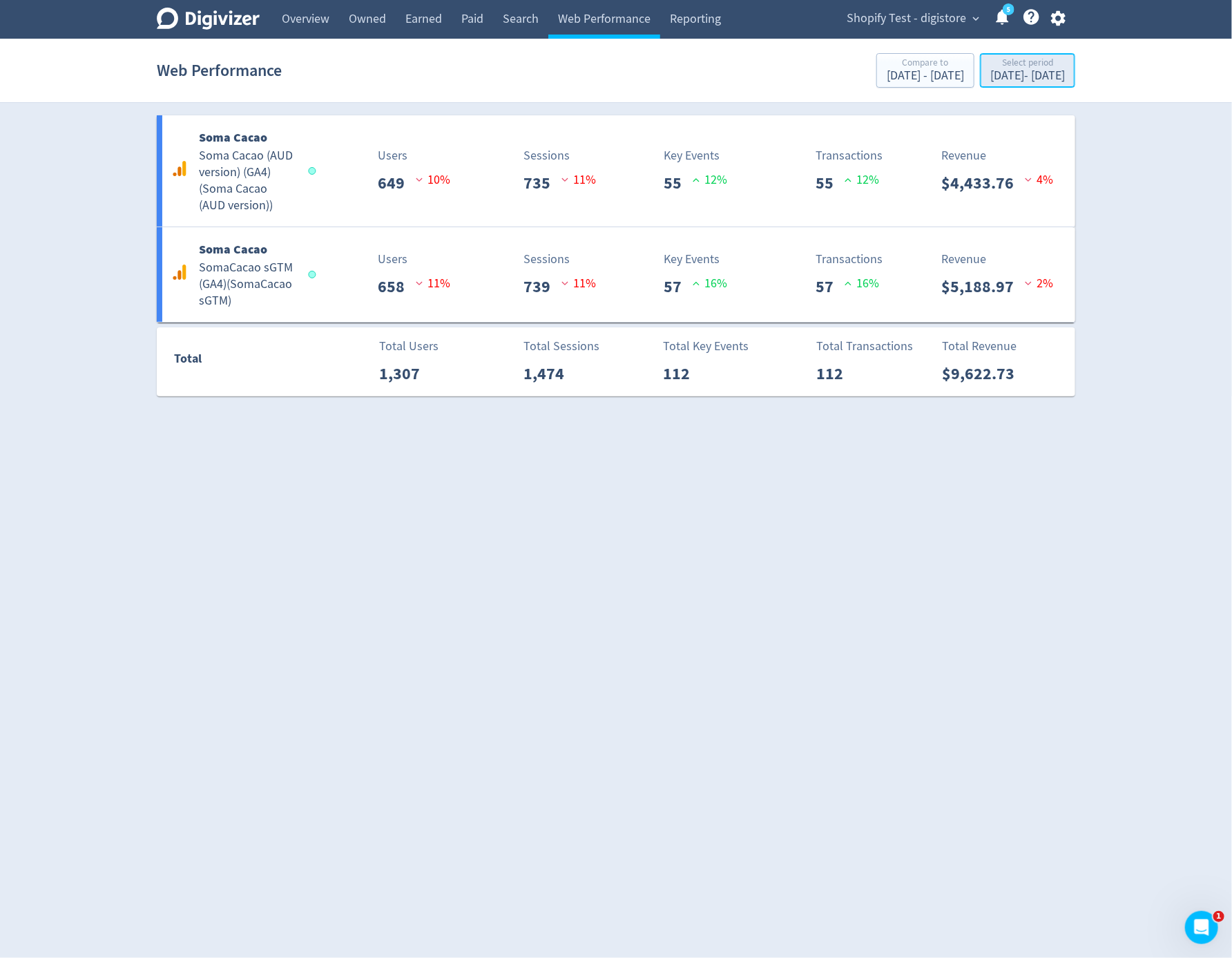
click at [1011, 65] on div "Select period" at bounding box center [1028, 63] width 74 height 11
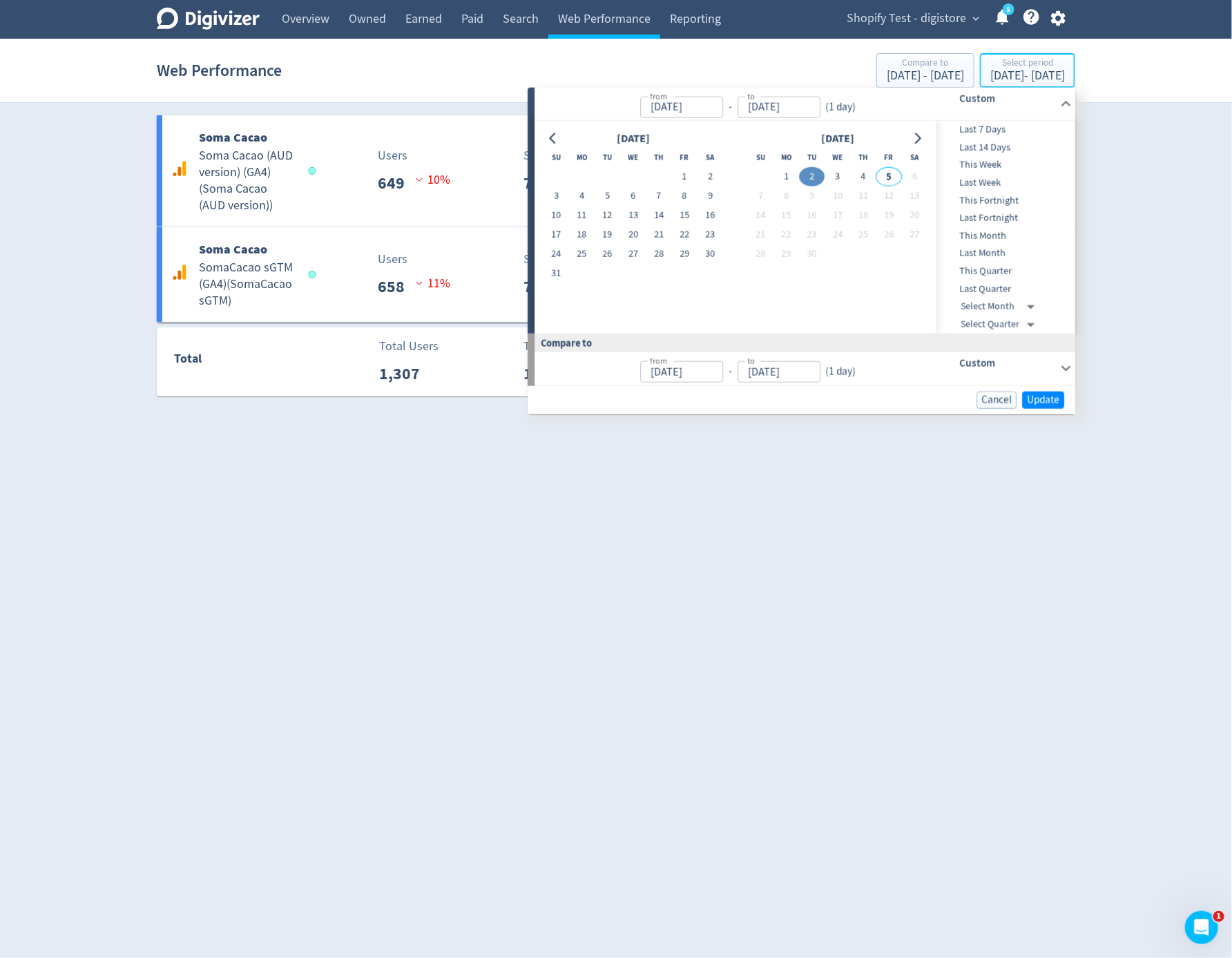
type input "Sep 02, 2025"
type input "Sep 01, 2025"
click at [789, 172] on button "1" at bounding box center [786, 176] width 26 height 19
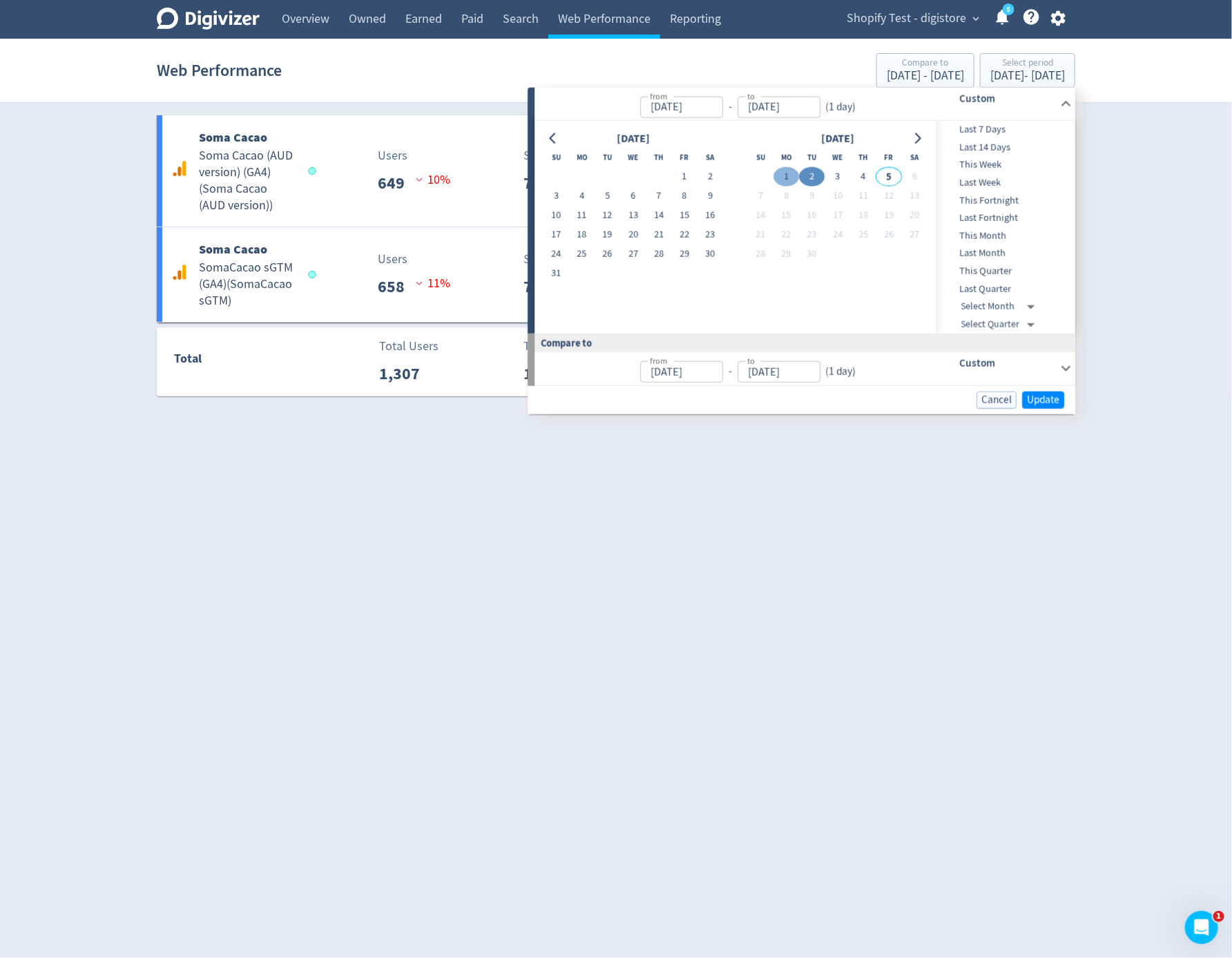
type input "Sep 01, 2025"
click at [789, 172] on button "1" at bounding box center [786, 176] width 26 height 19
type input "Aug 31, 2025"
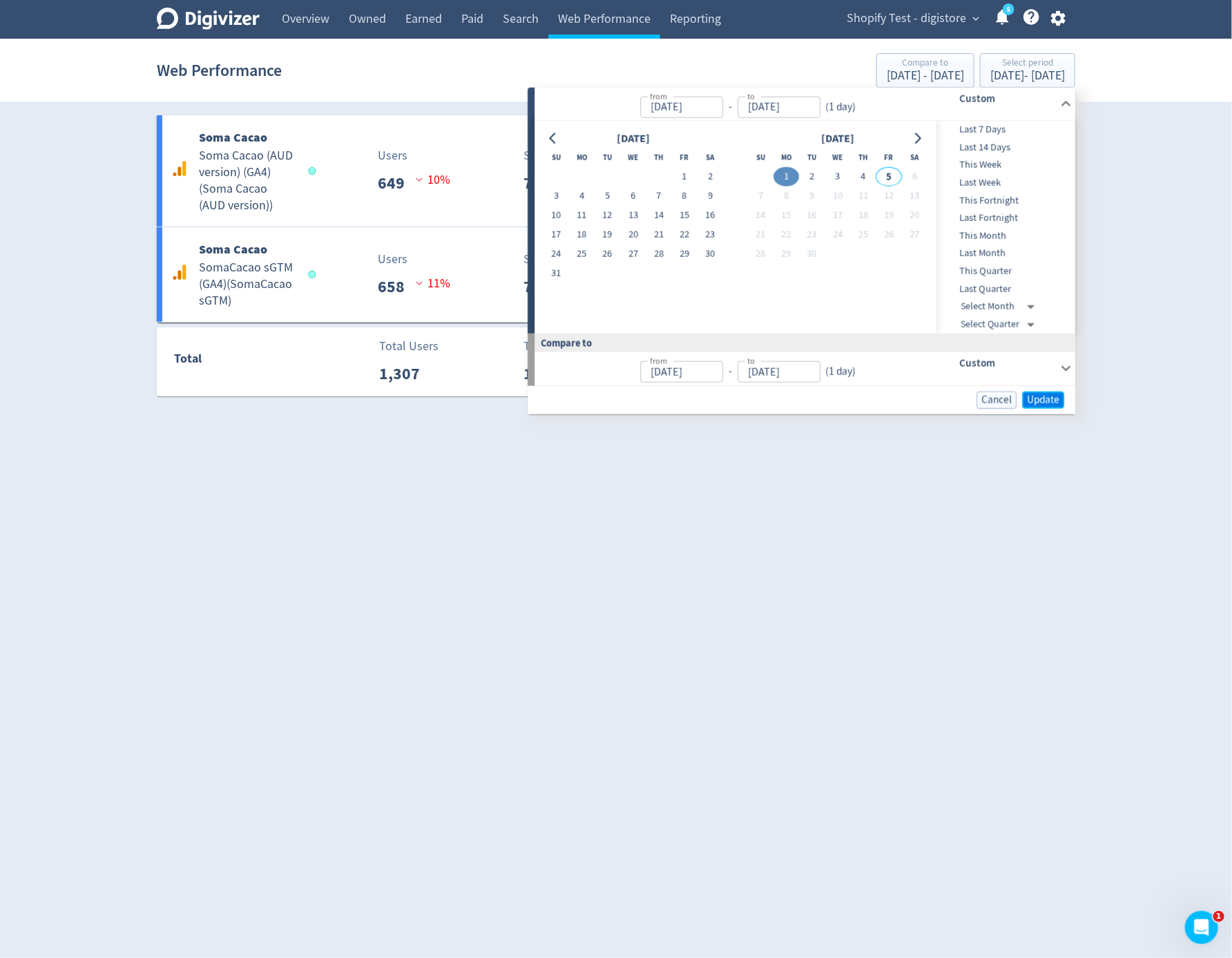
click at [1054, 405] on span "Update" at bounding box center [1043, 399] width 33 height 11
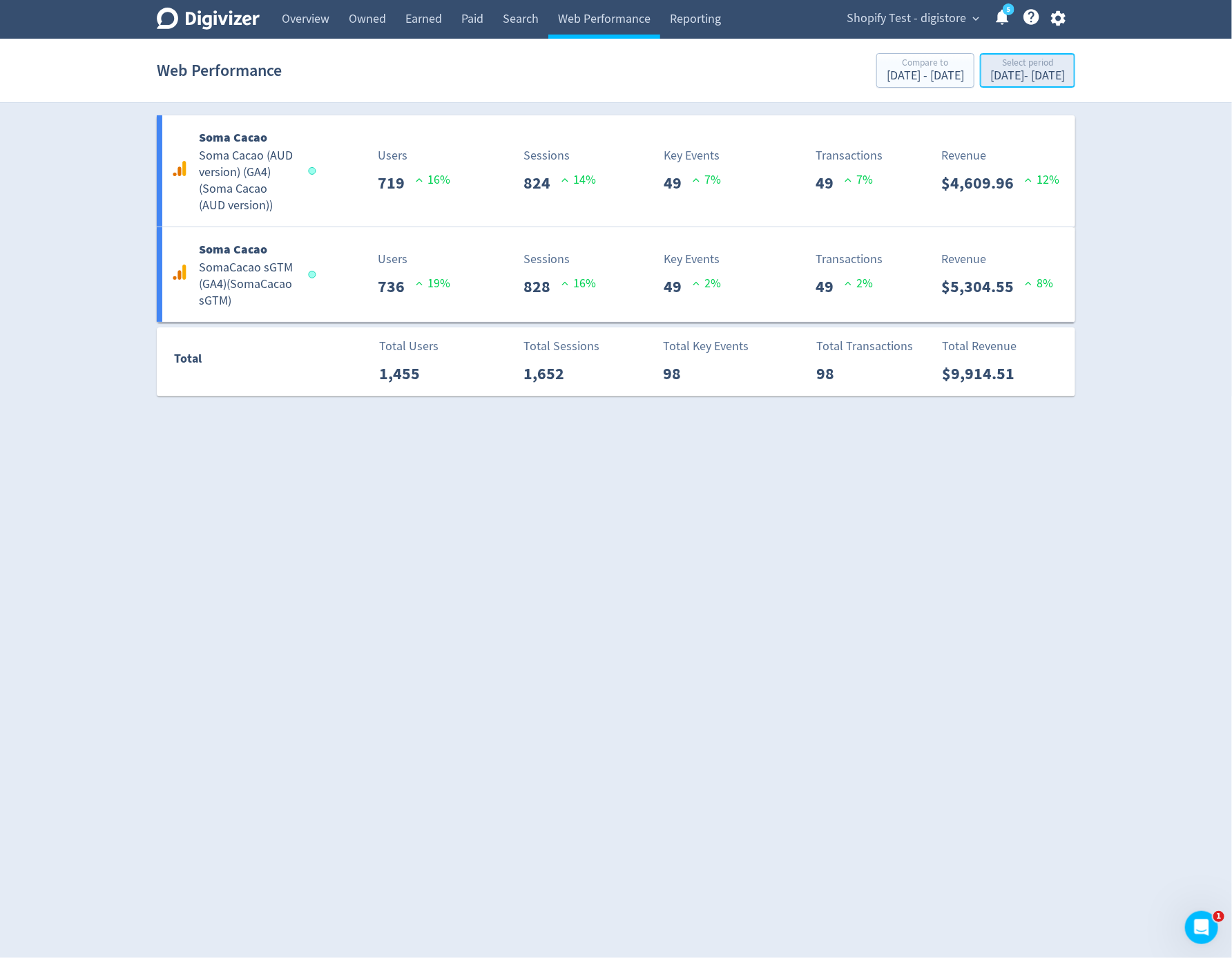
click at [1022, 68] on div "Select period" at bounding box center [1028, 63] width 74 height 11
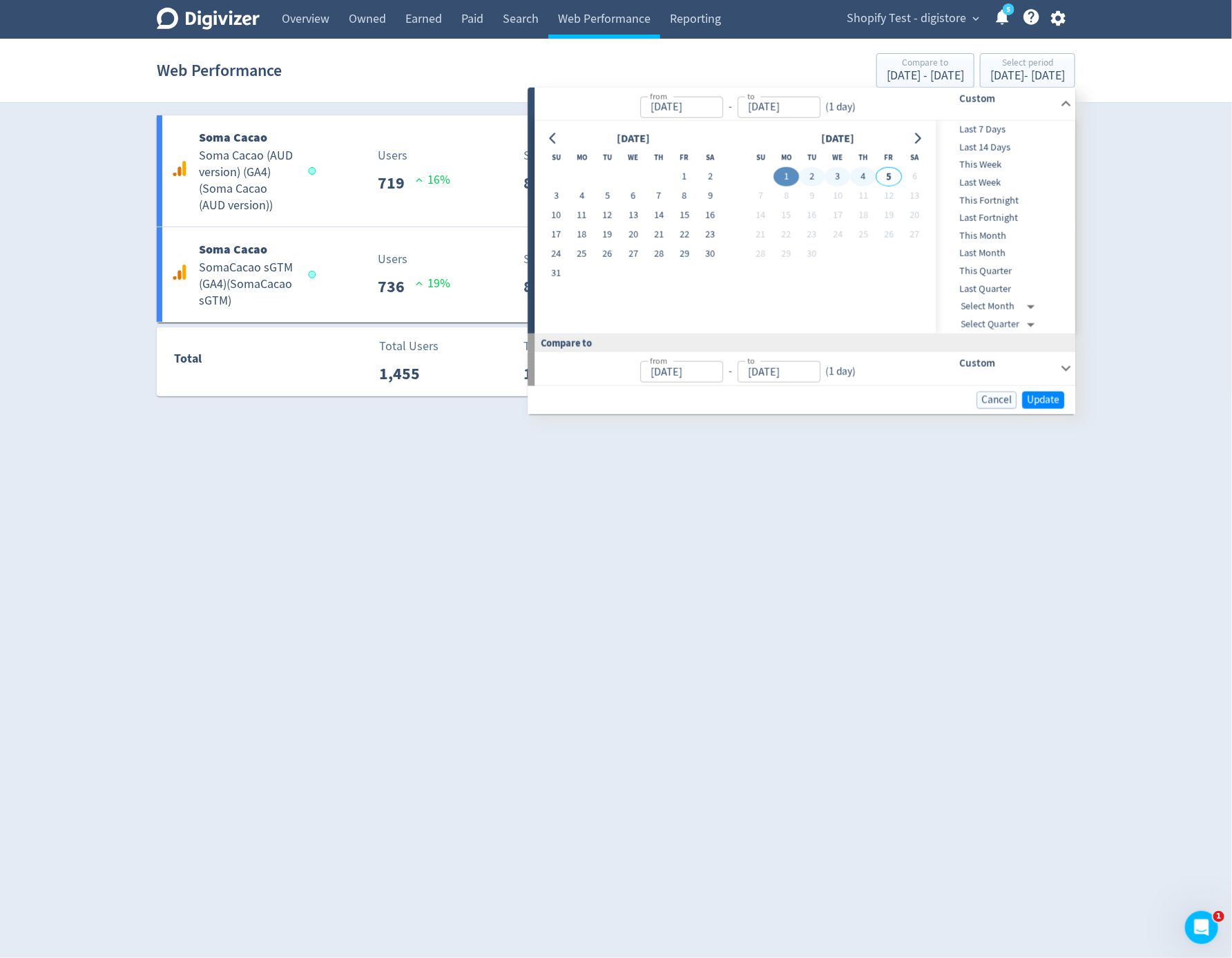
click at [868, 174] on button "4" at bounding box center [864, 176] width 26 height 19
type input "Sep 04, 2025"
click at [868, 174] on button "4" at bounding box center [864, 176] width 26 height 19
type input "Sep 03, 2025"
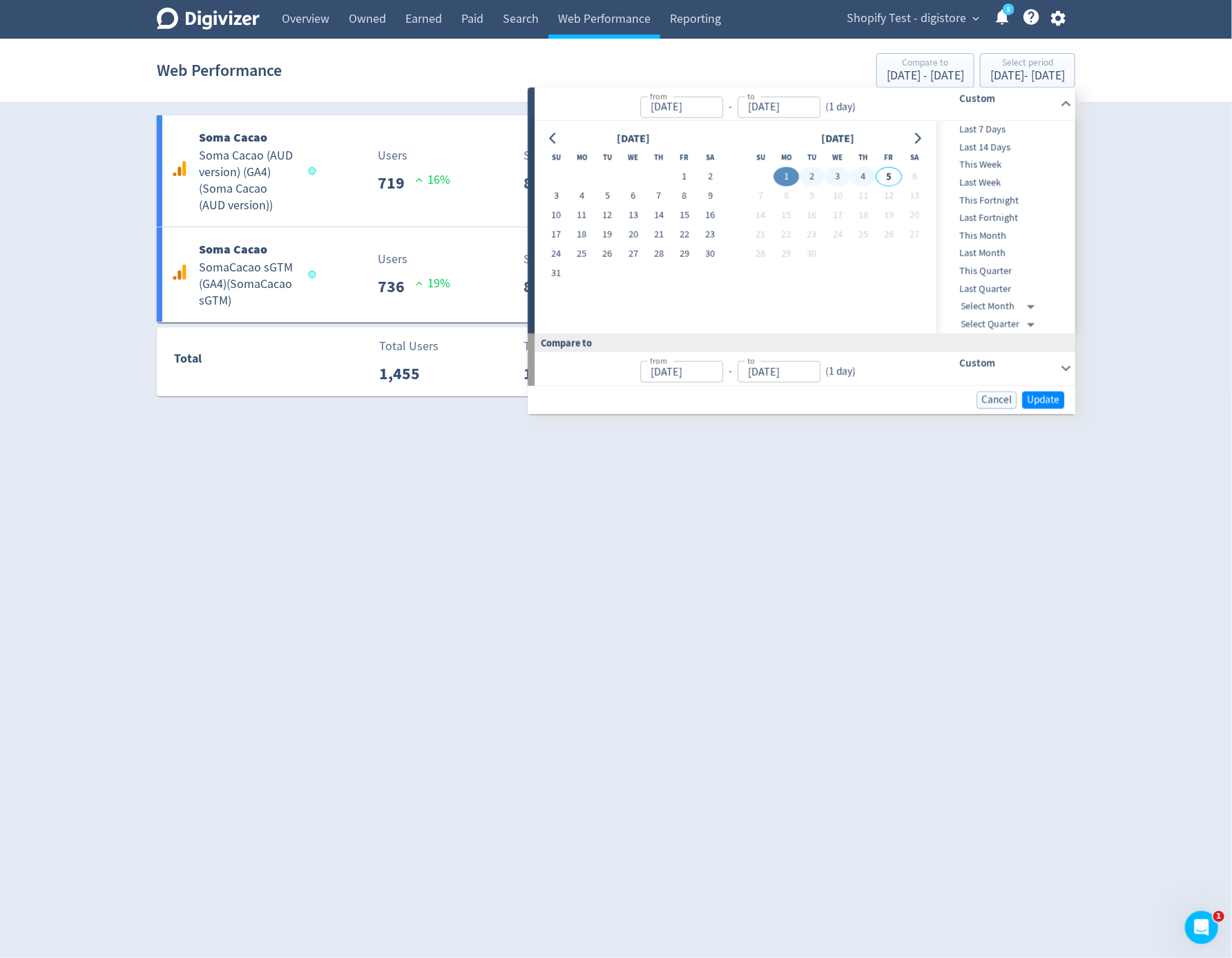
type input "Sep 03, 2025"
click at [1059, 403] on span "Update" at bounding box center [1043, 399] width 33 height 11
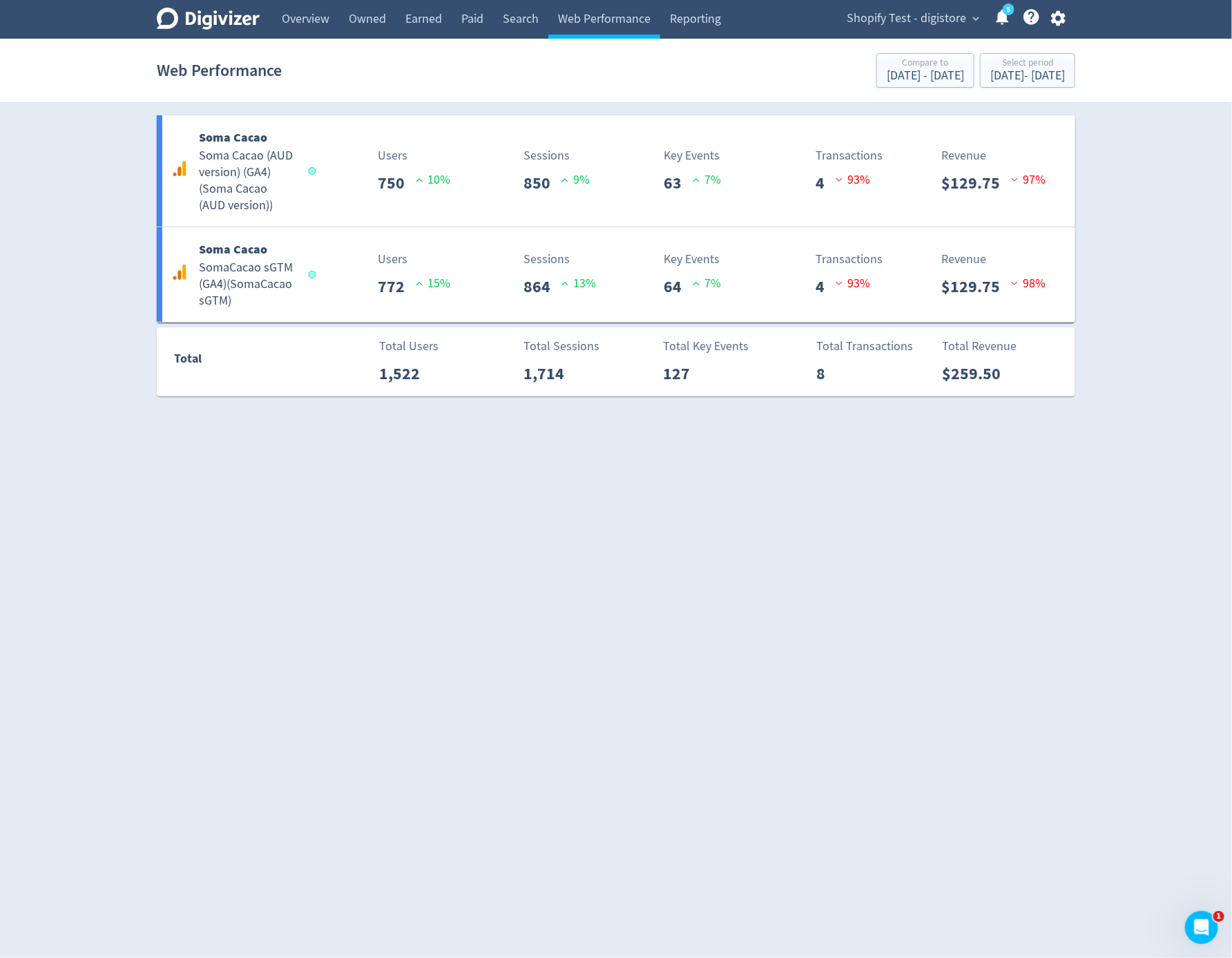
click at [1004, 411] on html "Digivizer Logo Mark Digivizer Logo Overview Owned Earned Paid Search Web Perfor…" at bounding box center [616, 206] width 1232 height 411
click at [1067, 10] on icon "button" at bounding box center [1058, 18] width 19 height 19
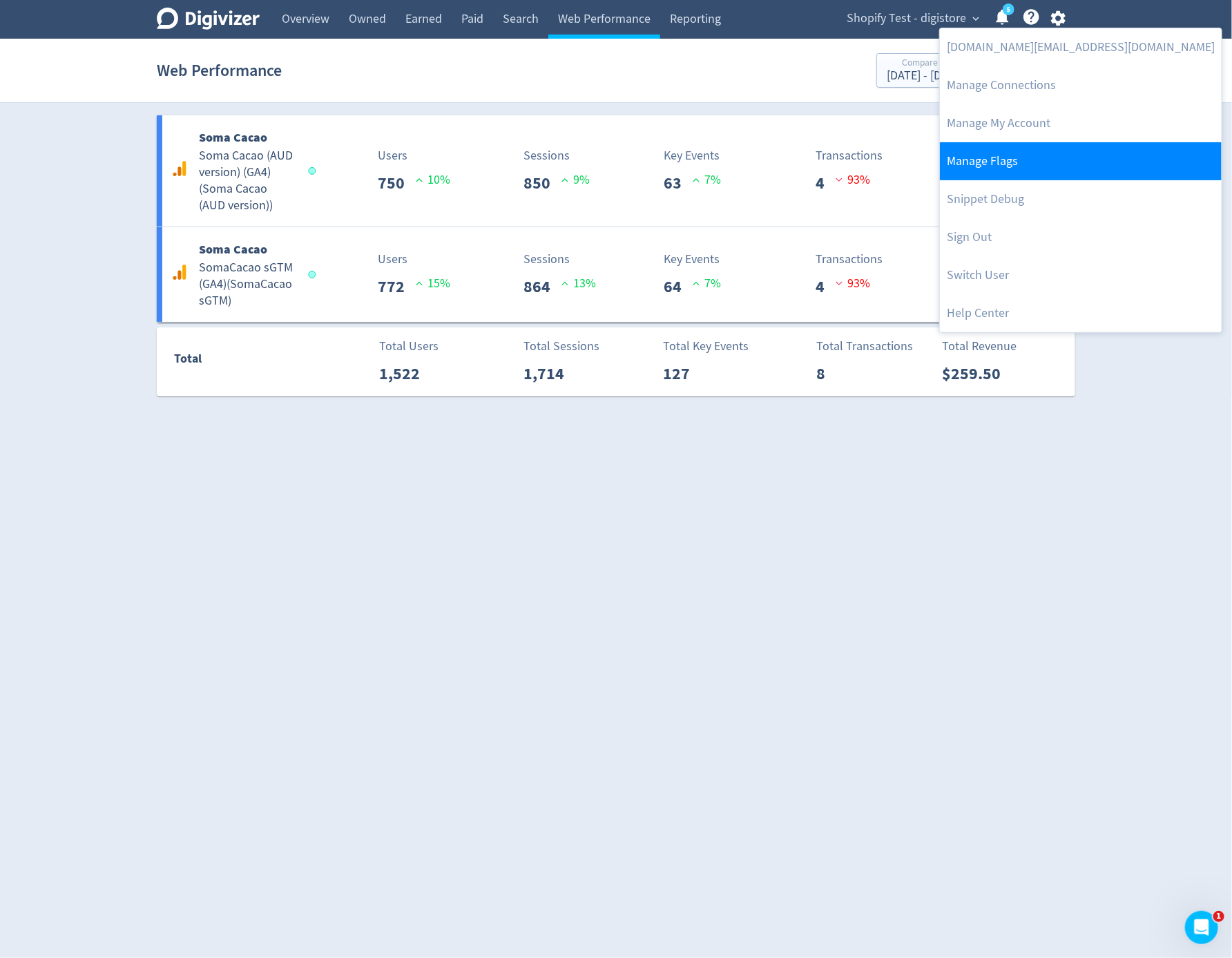
click at [1045, 162] on link "Manage Flags" at bounding box center [1080, 161] width 282 height 38
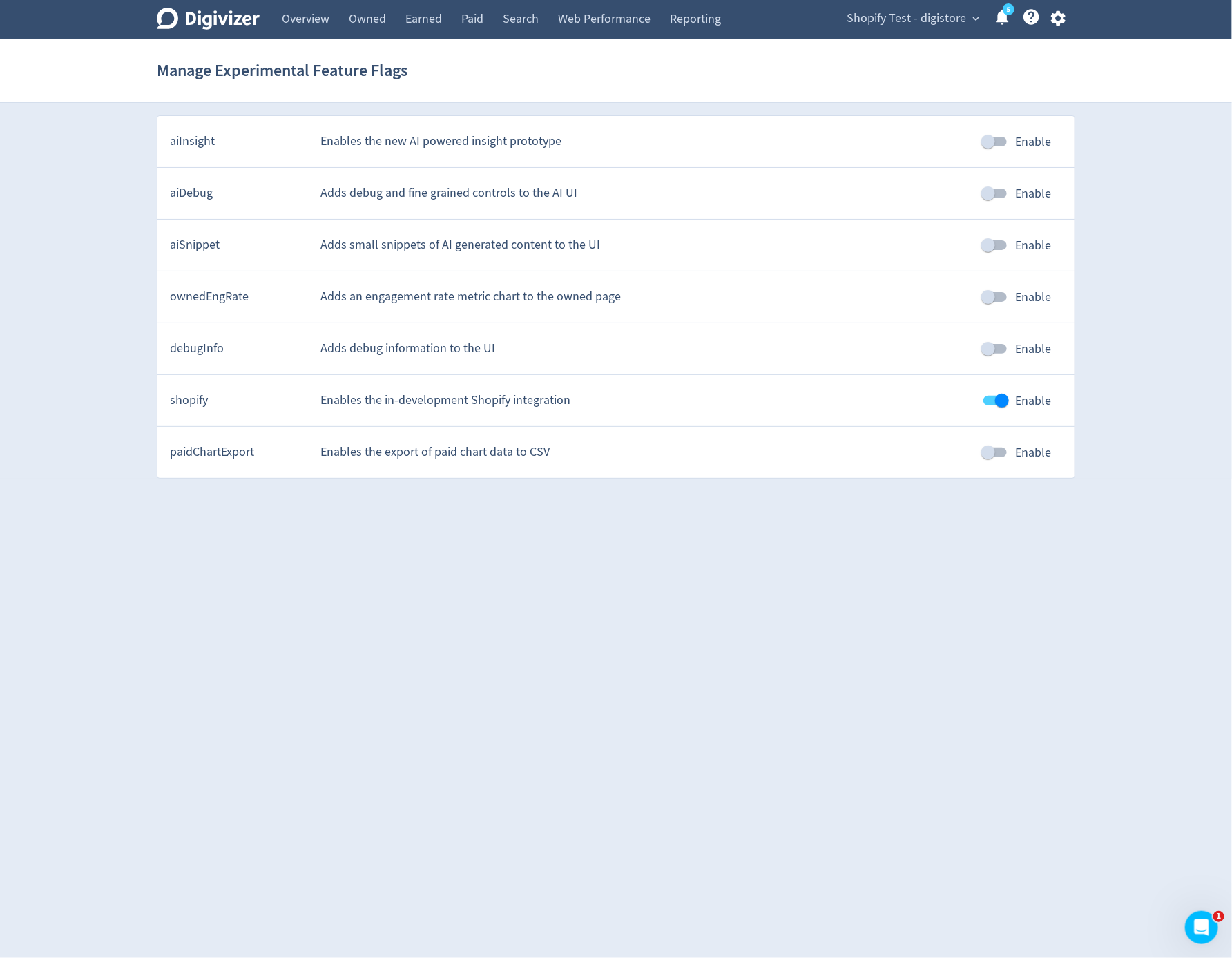
click at [985, 389] on input "Enable" at bounding box center [1002, 400] width 79 height 27
checkbox input "false"
click at [619, 25] on link "Web Performance" at bounding box center [603, 19] width 112 height 39
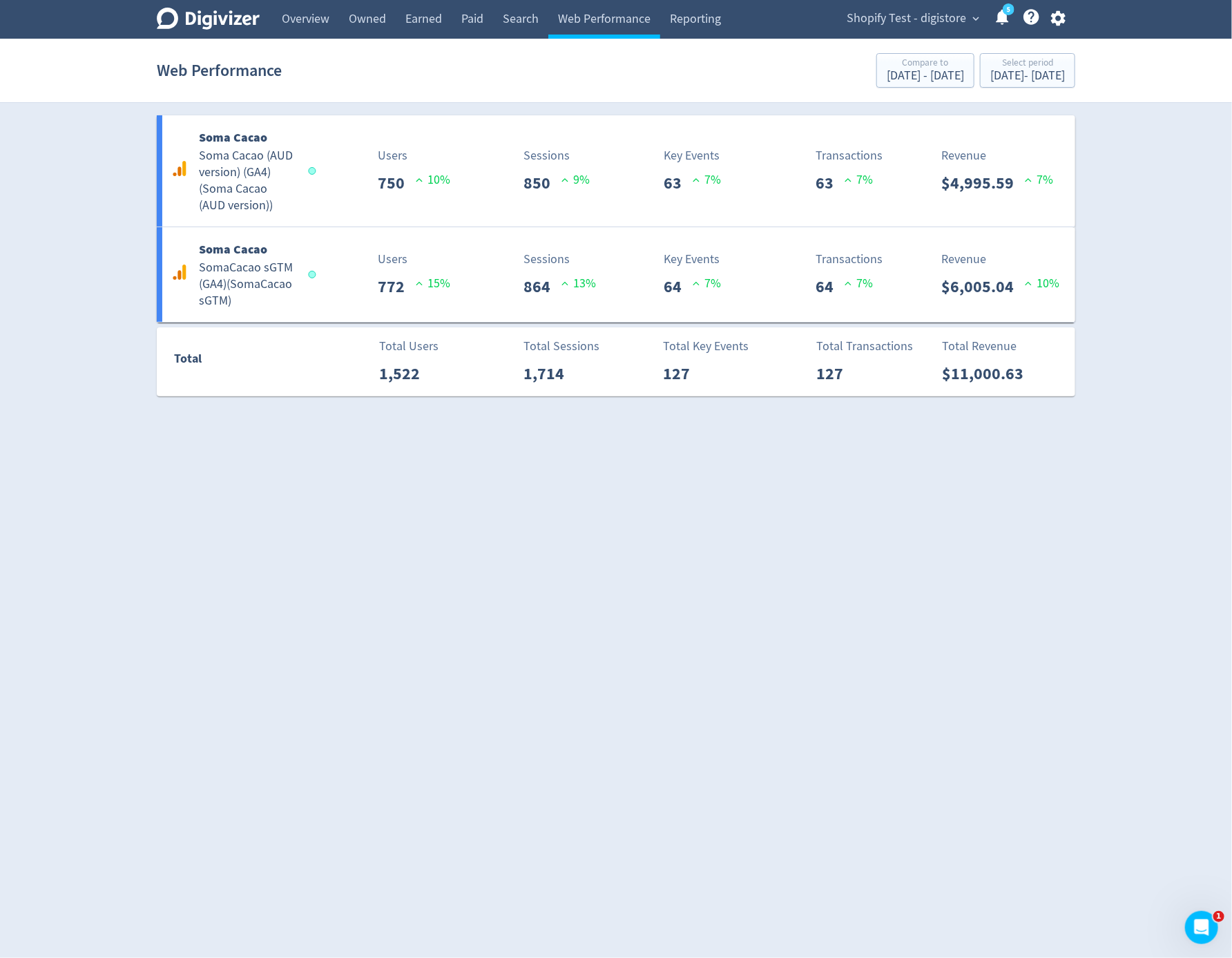
click at [767, 411] on html "Digivizer Logo Mark Digivizer Logo Overview Owned Earned Paid Search Web Perfor…" at bounding box center [616, 206] width 1232 height 411
click at [1022, 72] on div "Sep 4, 2025 - Sep 4, 2025" at bounding box center [1028, 76] width 74 height 12
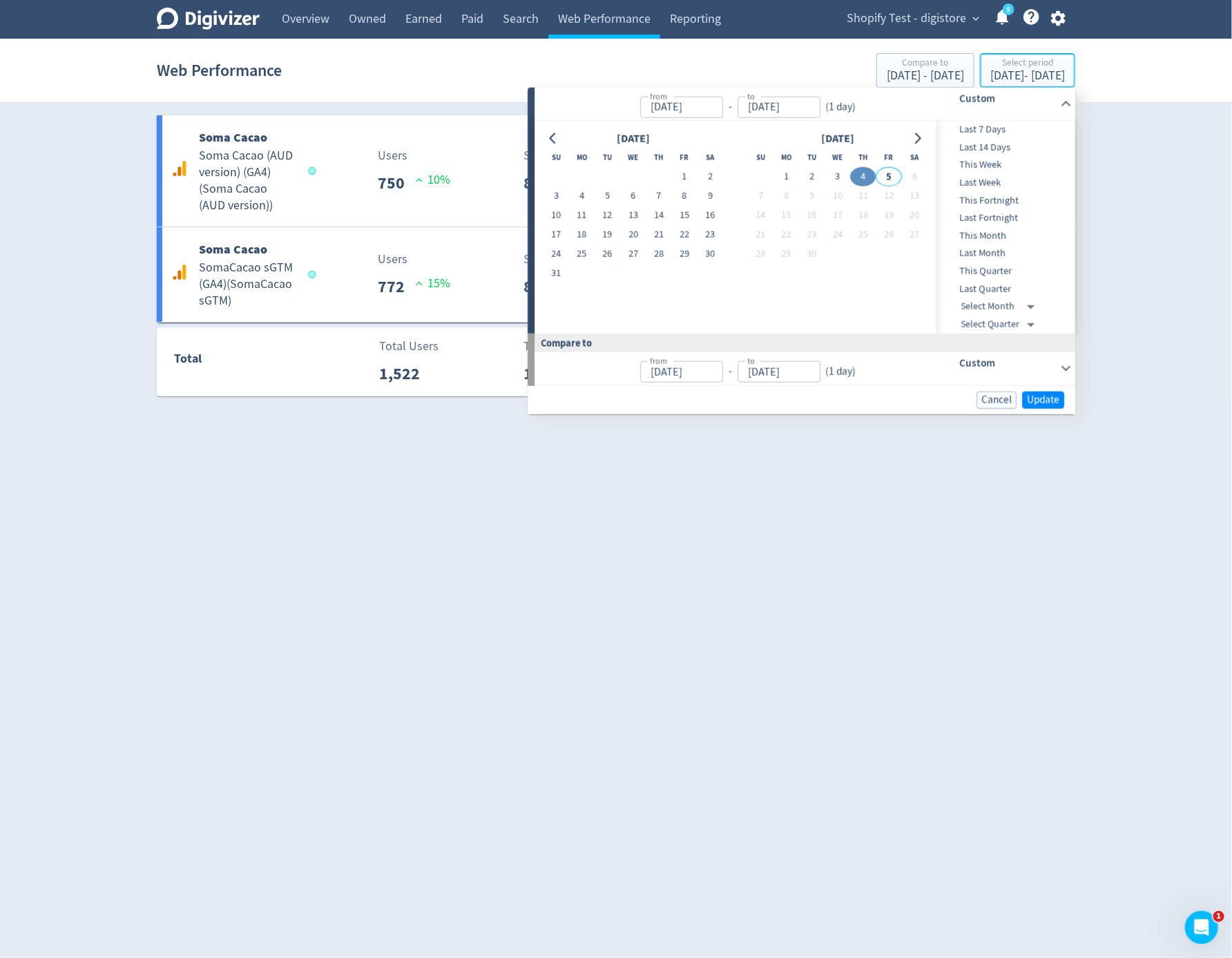
type input "Sep 04, 2025"
type input "Sep 03, 2025"
click at [811, 176] on button "2" at bounding box center [812, 176] width 26 height 19
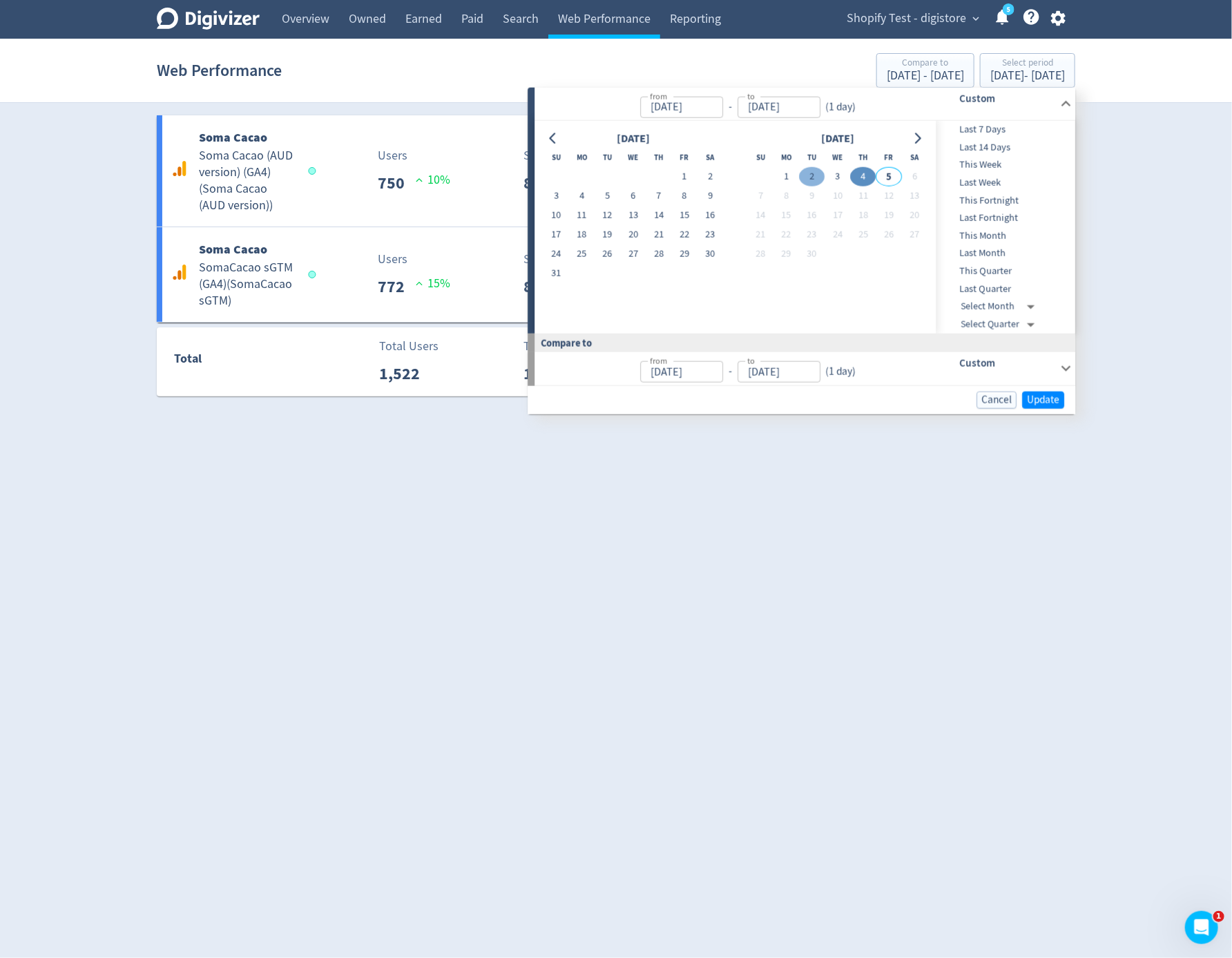
type input "Sep 02, 2025"
click at [795, 176] on button "1" at bounding box center [786, 176] width 26 height 19
type input "Sep 01, 2025"
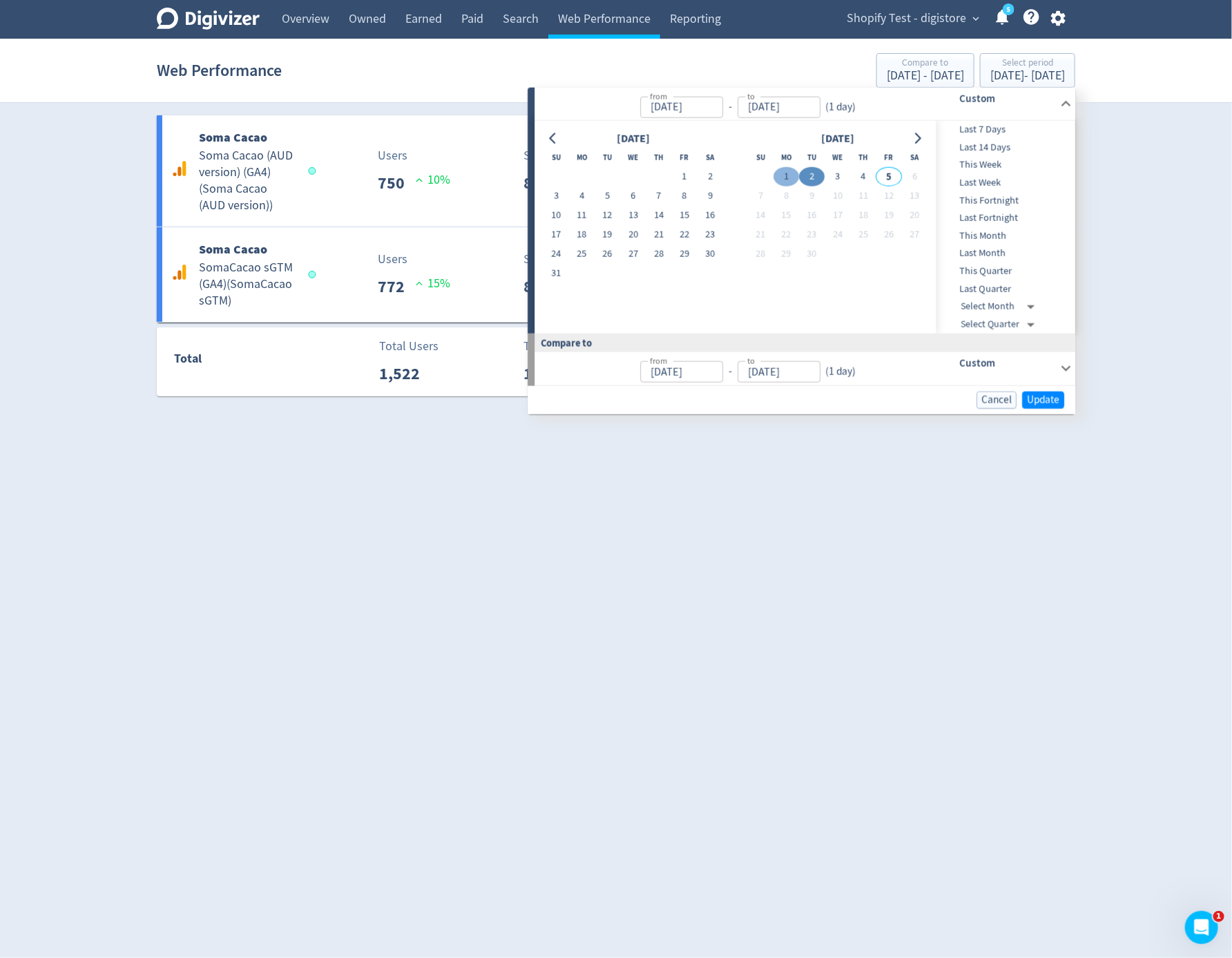
click at [795, 176] on button "1" at bounding box center [786, 176] width 26 height 19
type input "Aug 31, 2025"
click at [1015, 392] on button "Cancel" at bounding box center [996, 399] width 40 height 17
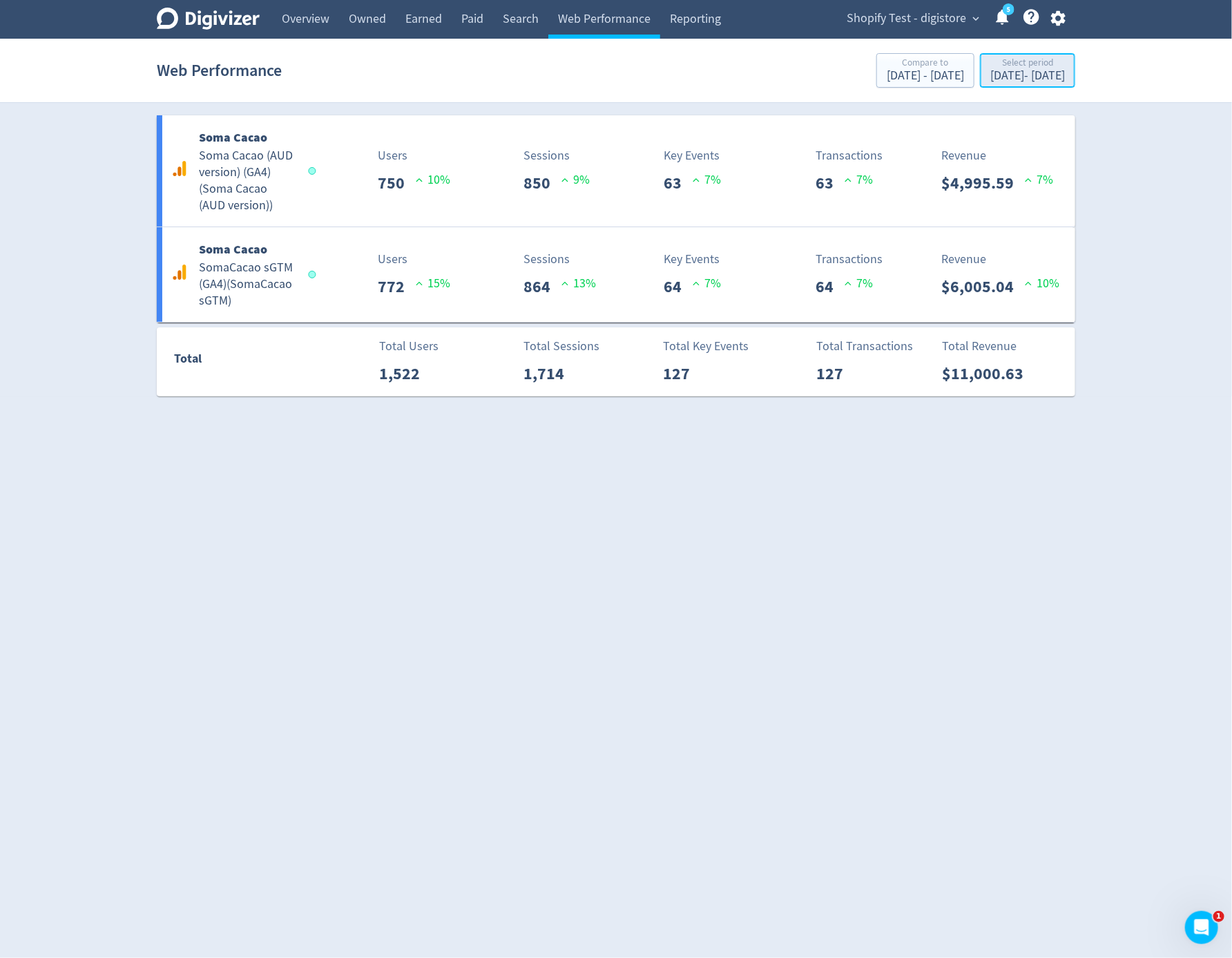
click at [1018, 72] on div "Sep 4, 2025 - Sep 4, 2025" at bounding box center [1028, 76] width 74 height 12
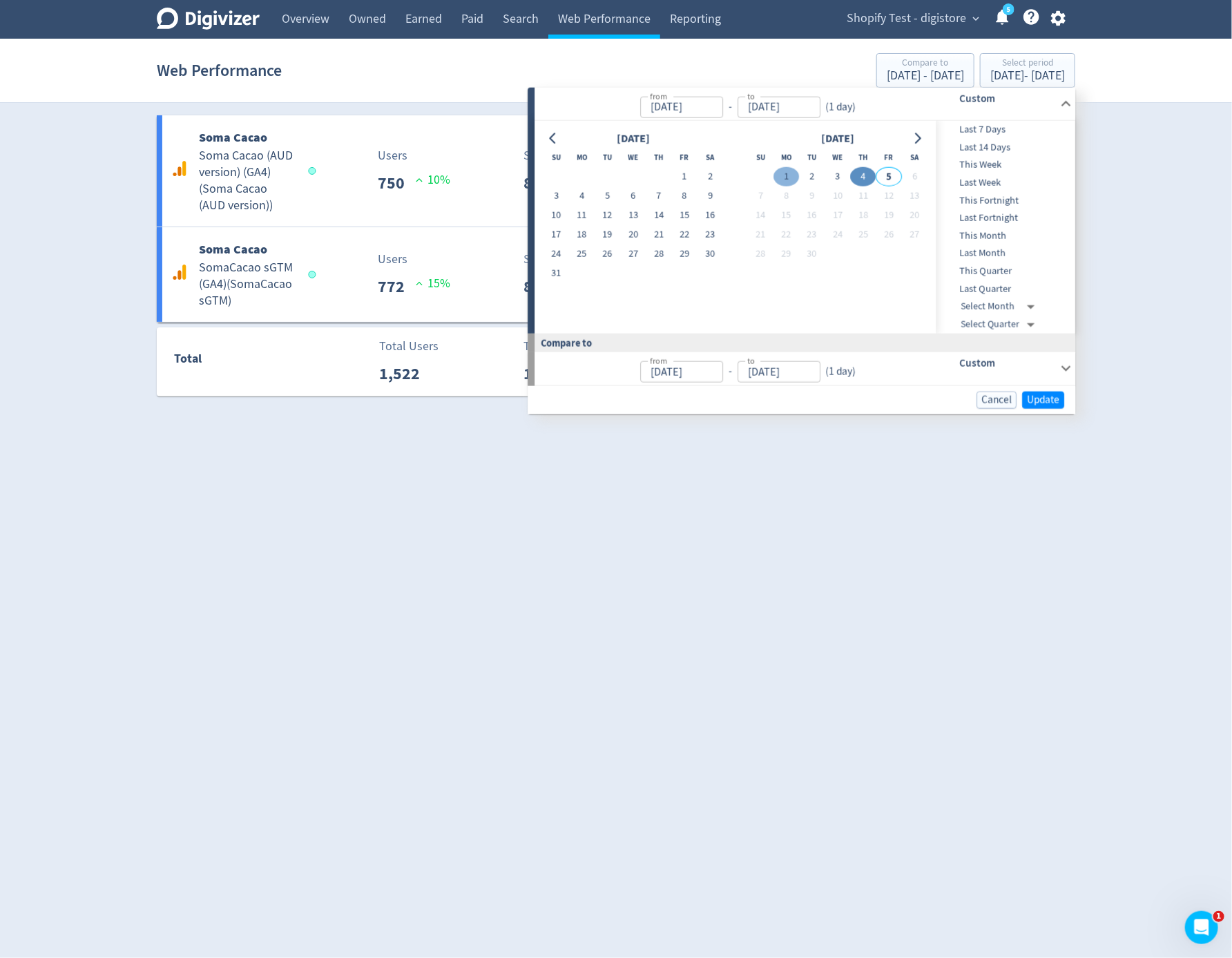
click at [785, 181] on button "1" at bounding box center [786, 176] width 26 height 19
type input "Sep 01, 2025"
click at [785, 181] on button "1" at bounding box center [786, 176] width 26 height 19
type input "Aug 31, 2025"
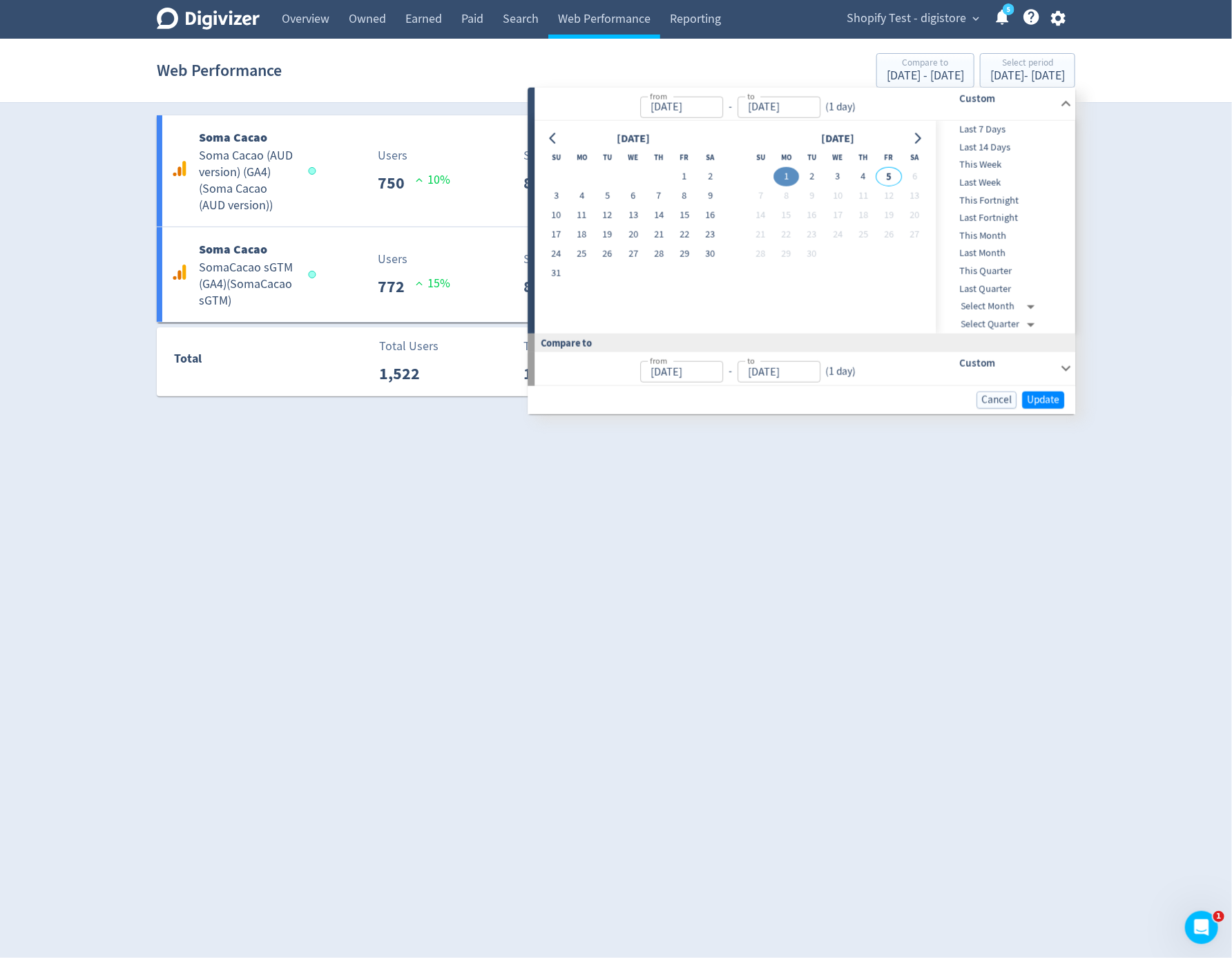
type input "Aug 31, 2025"
click at [1032, 402] on span "Update" at bounding box center [1043, 399] width 33 height 11
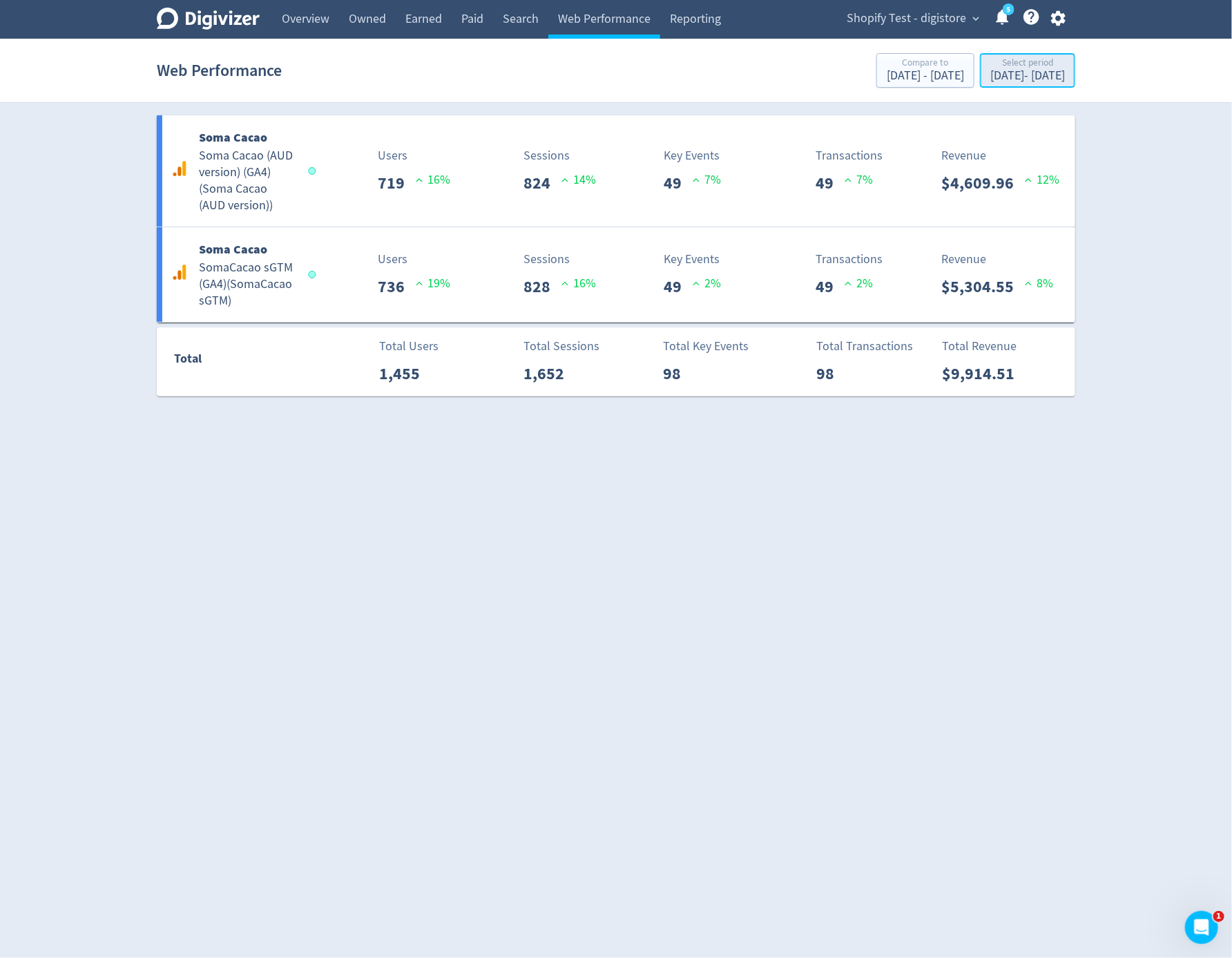
click at [1021, 81] on div "Sep 1, 2025 - Sep 1, 2025" at bounding box center [1028, 76] width 74 height 12
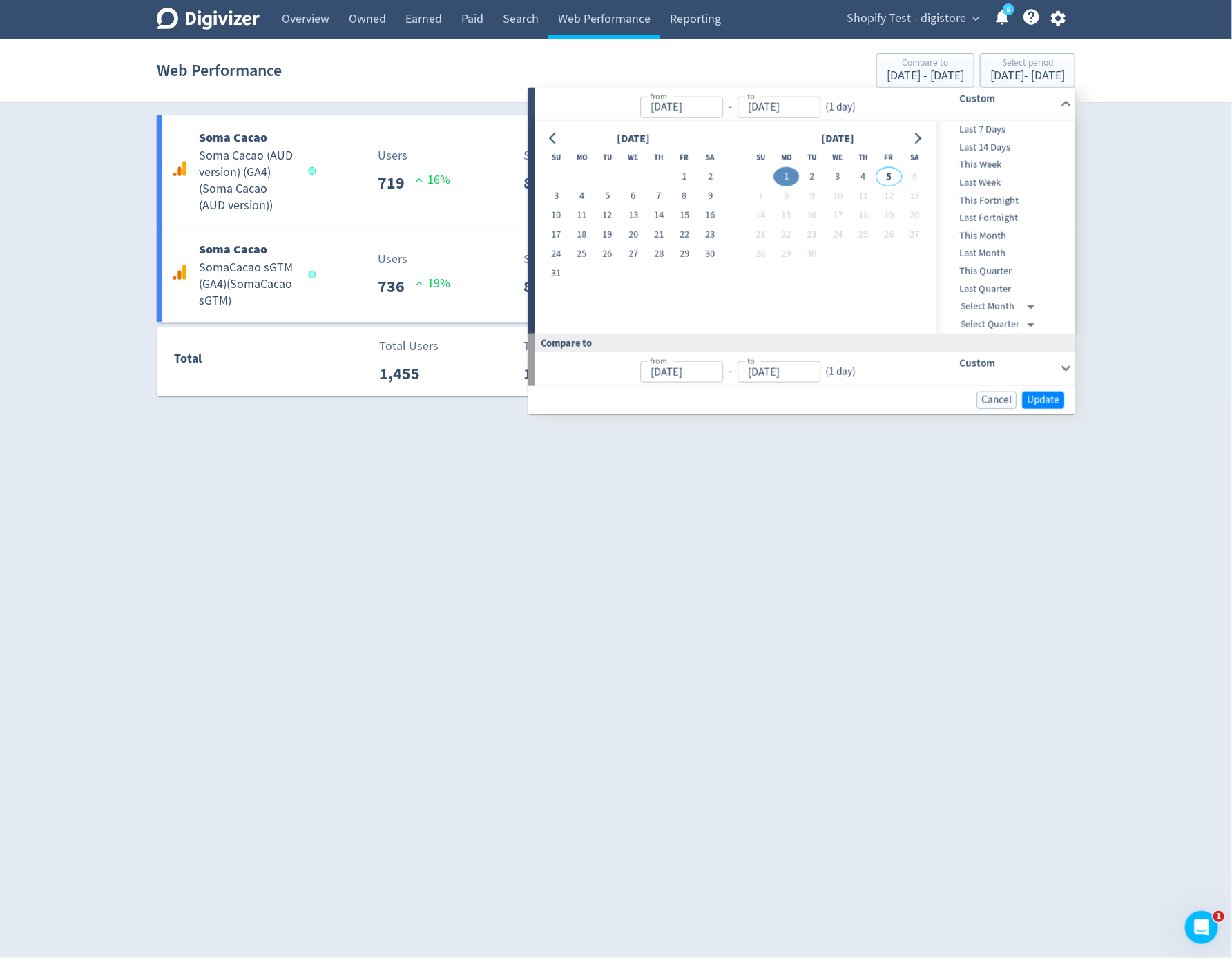
click at [881, 411] on html "Digivizer Logo Mark Digivizer Logo Overview Owned Earned Paid Search Web Perfor…" at bounding box center [616, 206] width 1232 height 411
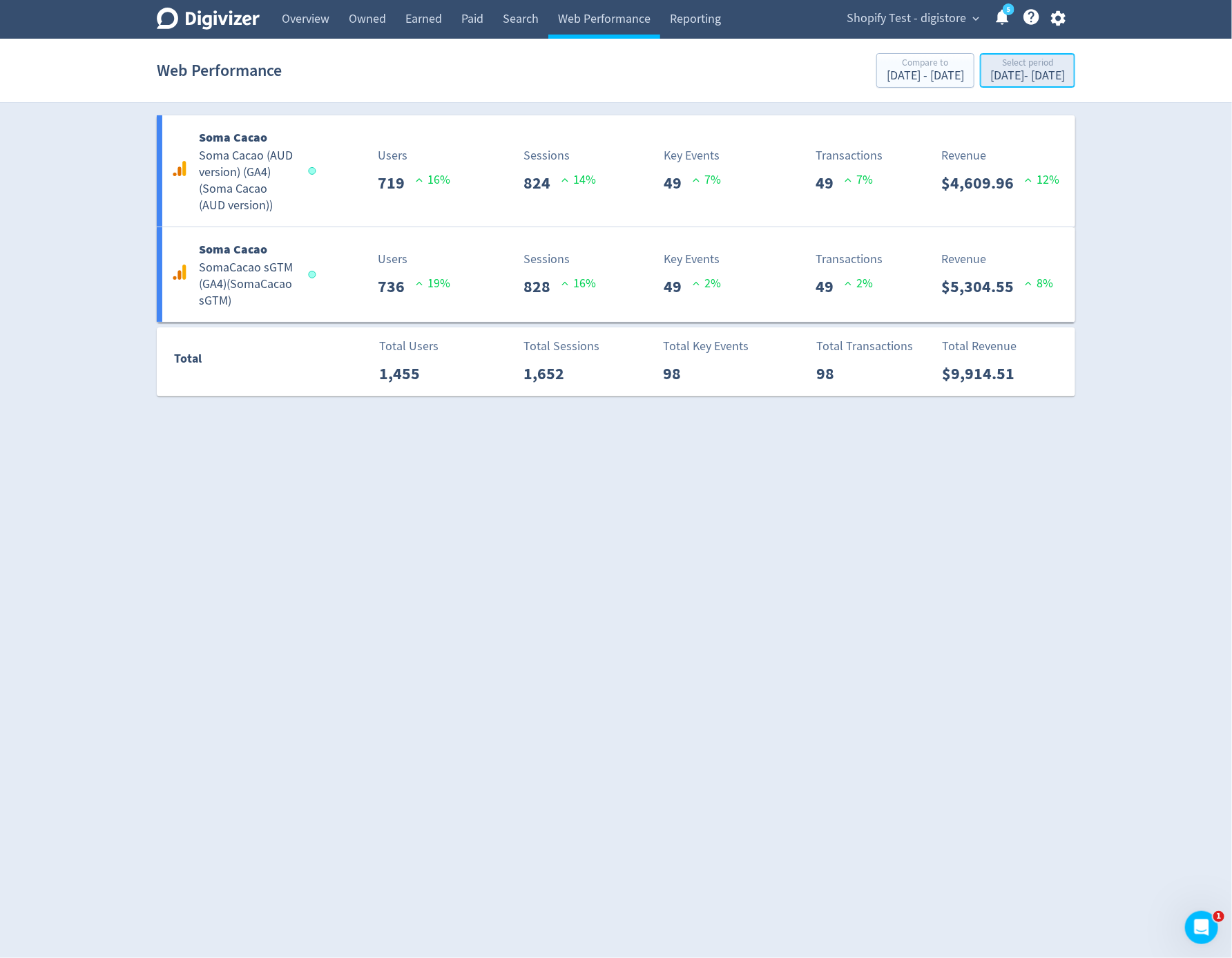
click at [1001, 55] on button "Select period Sep 1, 2025 - Sep 1, 2025" at bounding box center [1028, 70] width 96 height 34
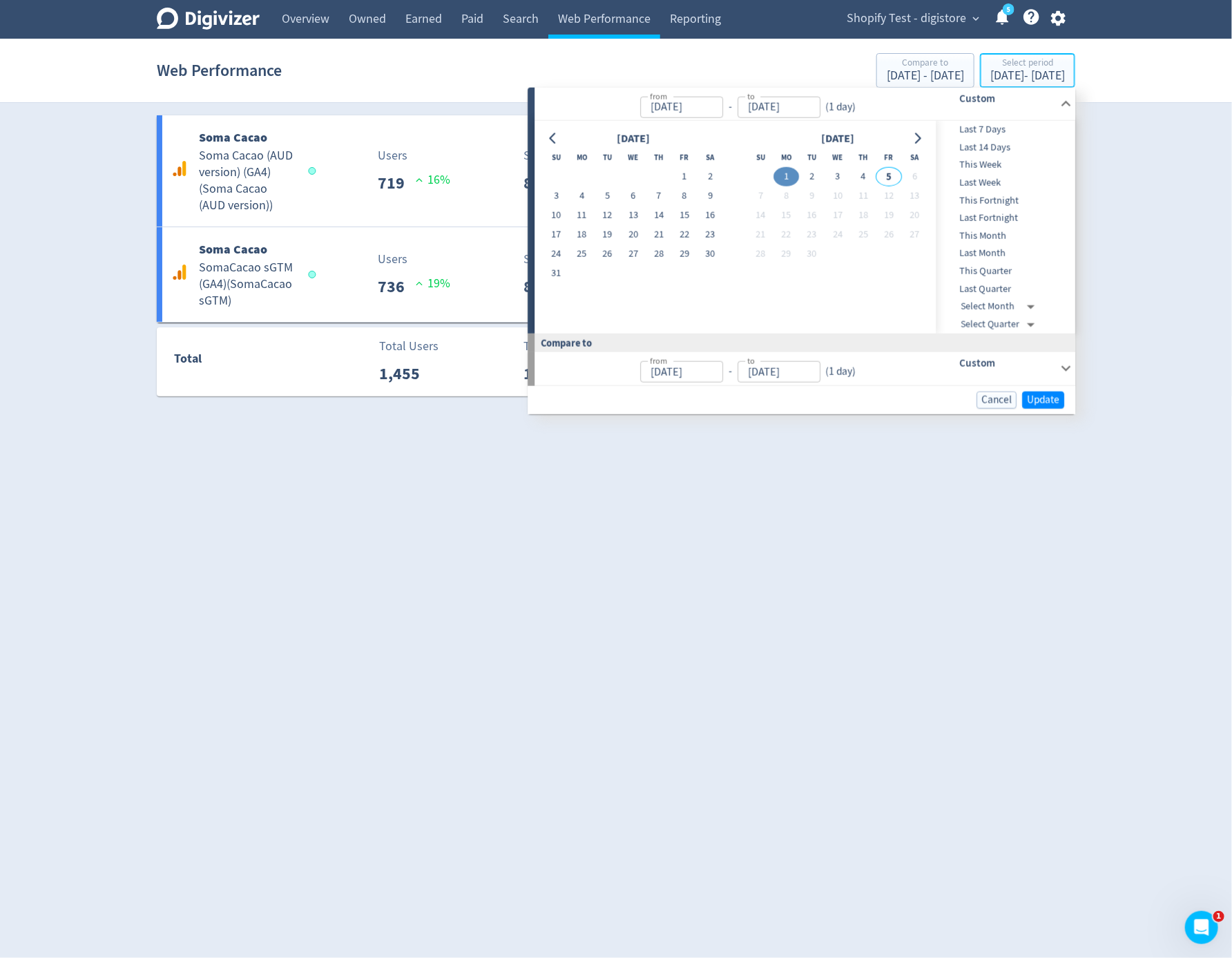
type input "Sep 01, 2025"
type input "Aug 31, 2025"
click at [715, 251] on button "30" at bounding box center [711, 254] width 26 height 19
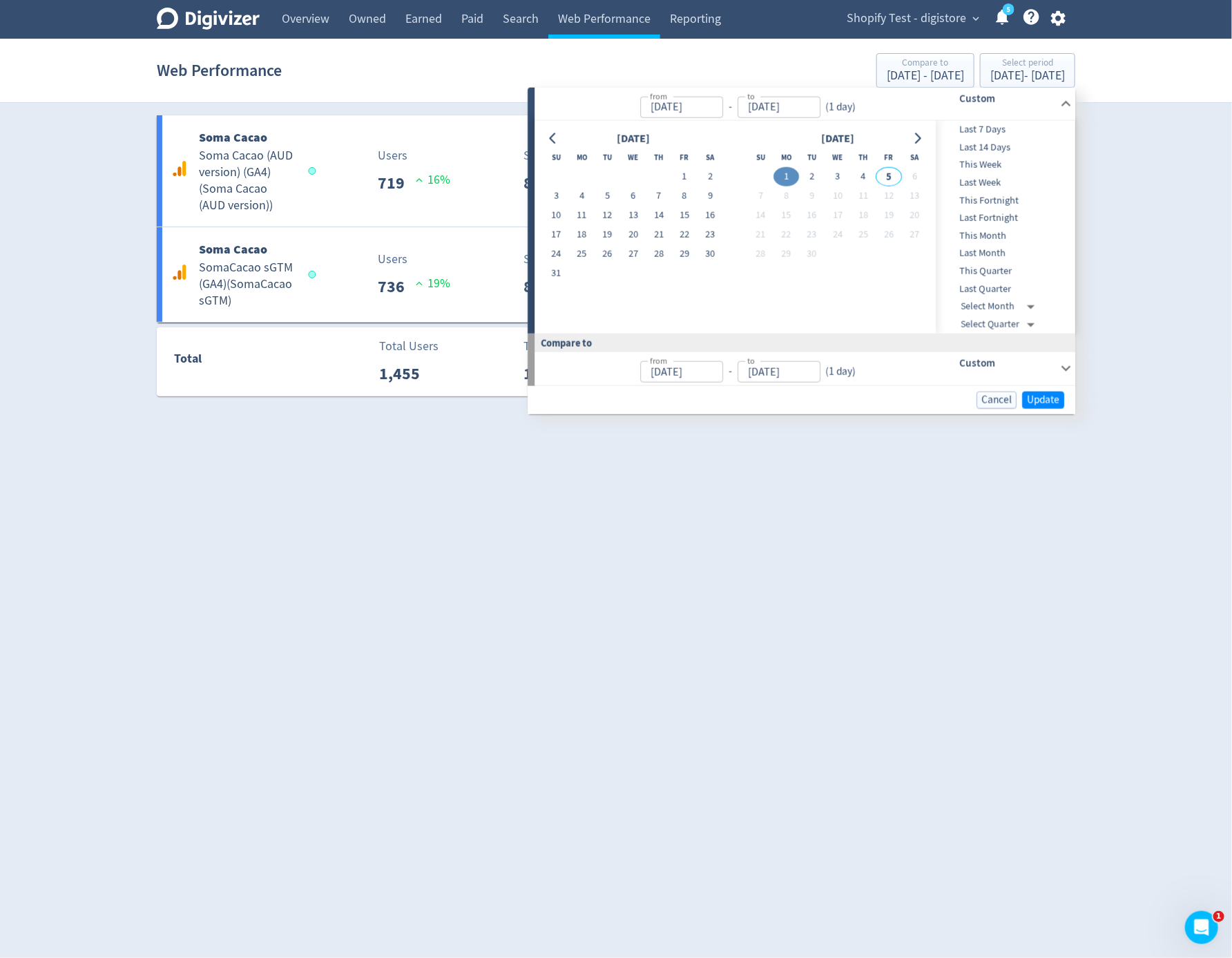
type input "Aug 30, 2025"
click at [558, 276] on button "31" at bounding box center [556, 273] width 26 height 19
type input "Aug 31, 2025"
type input "[DATE]"
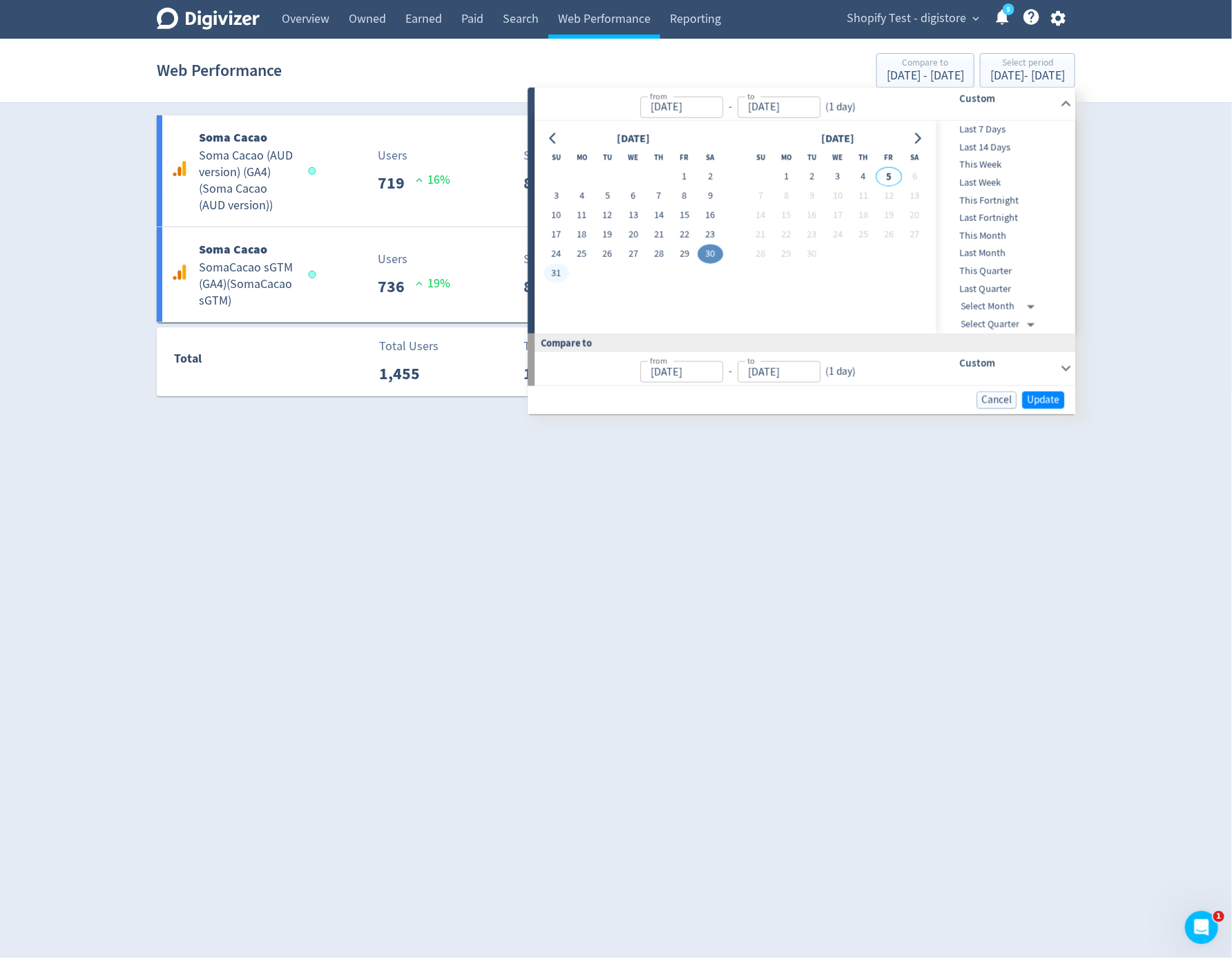
click at [555, 273] on button "31" at bounding box center [556, 273] width 26 height 19
type input "Aug 31, 2025"
click at [1060, 403] on button "Update" at bounding box center [1042, 399] width 42 height 17
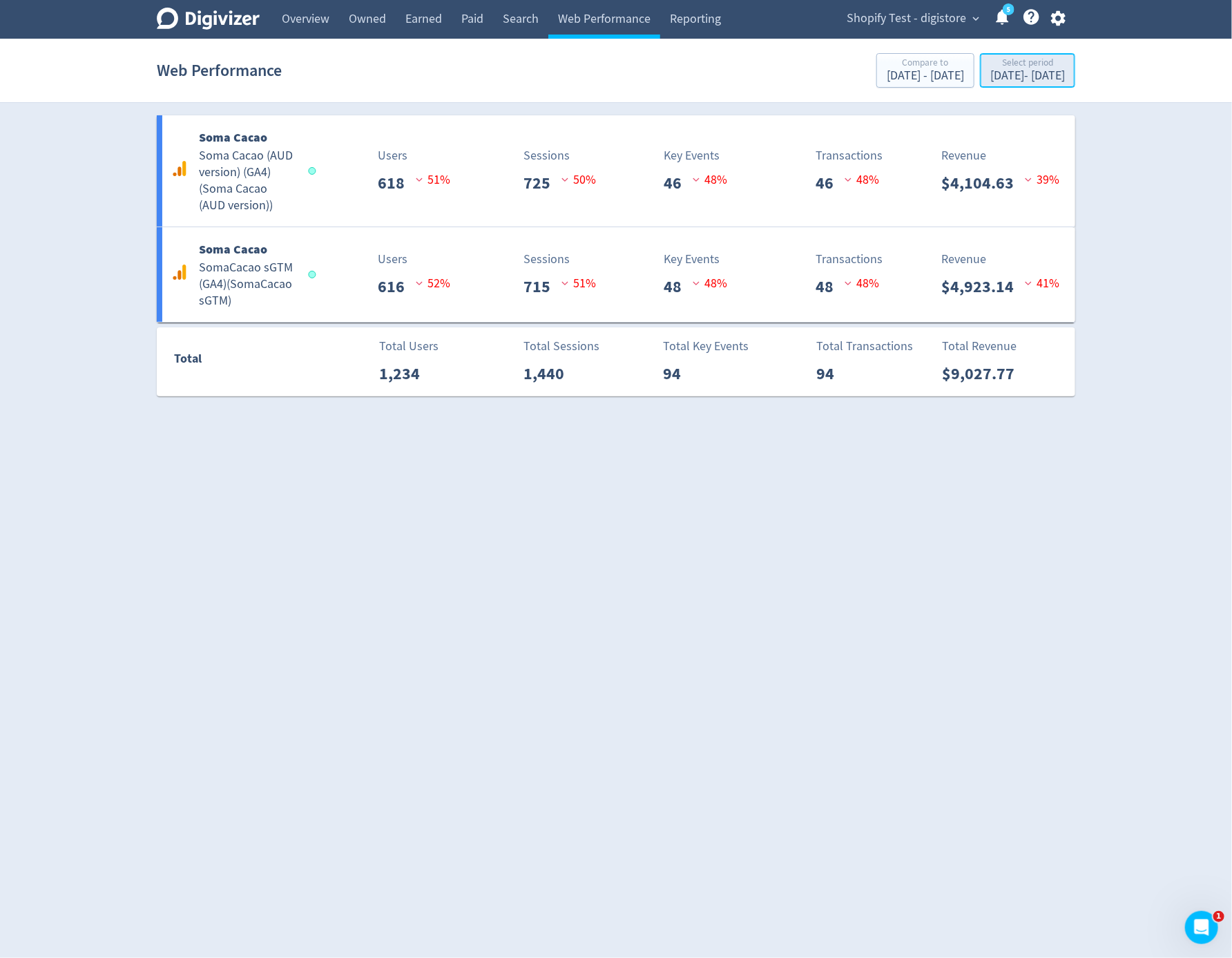
click at [991, 67] on div "Select period" at bounding box center [1028, 63] width 74 height 11
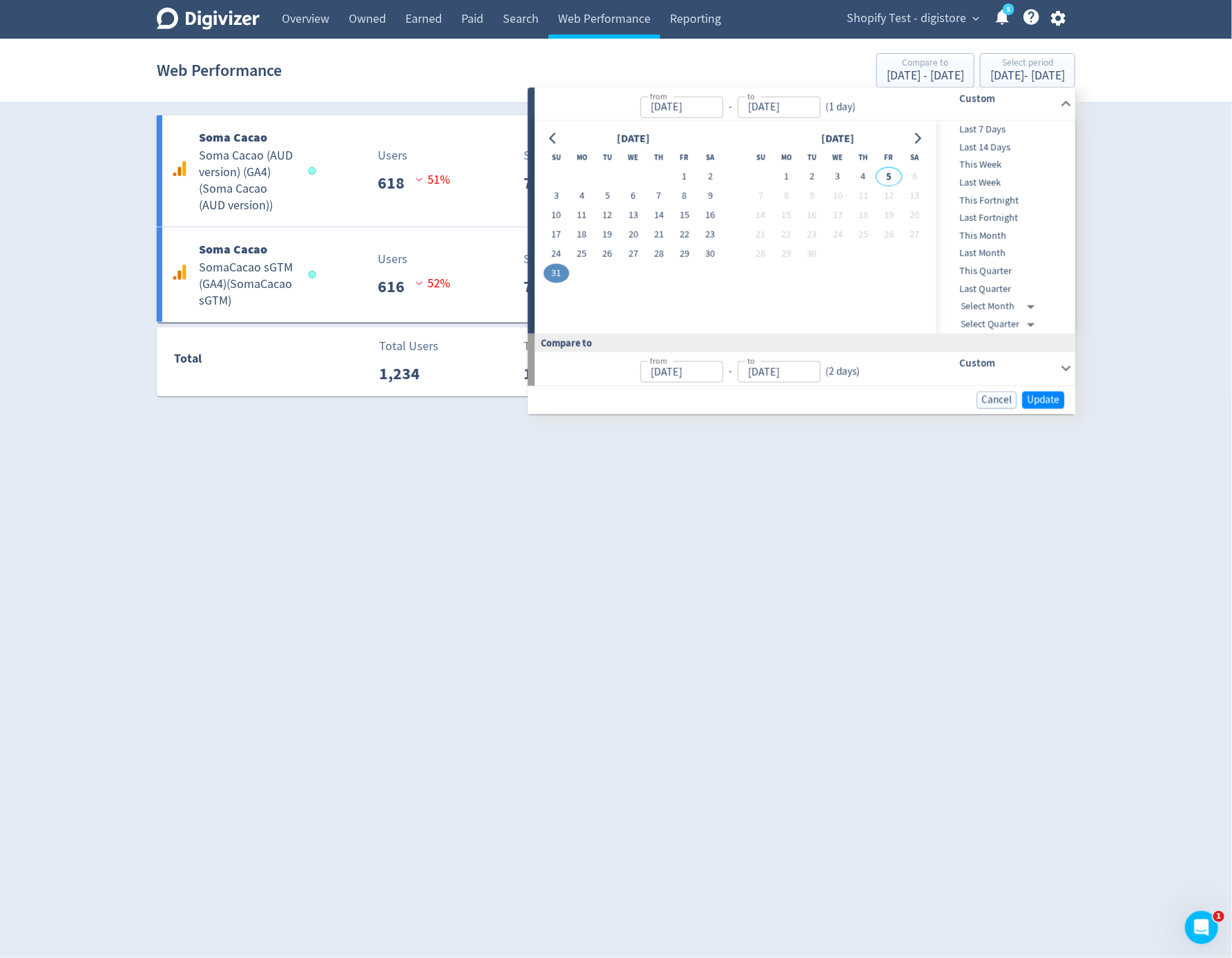
click at [802, 411] on html "Digivizer Logo Mark Digivizer Logo Overview Owned Earned Paid Search Web Perfor…" at bounding box center [616, 206] width 1232 height 411
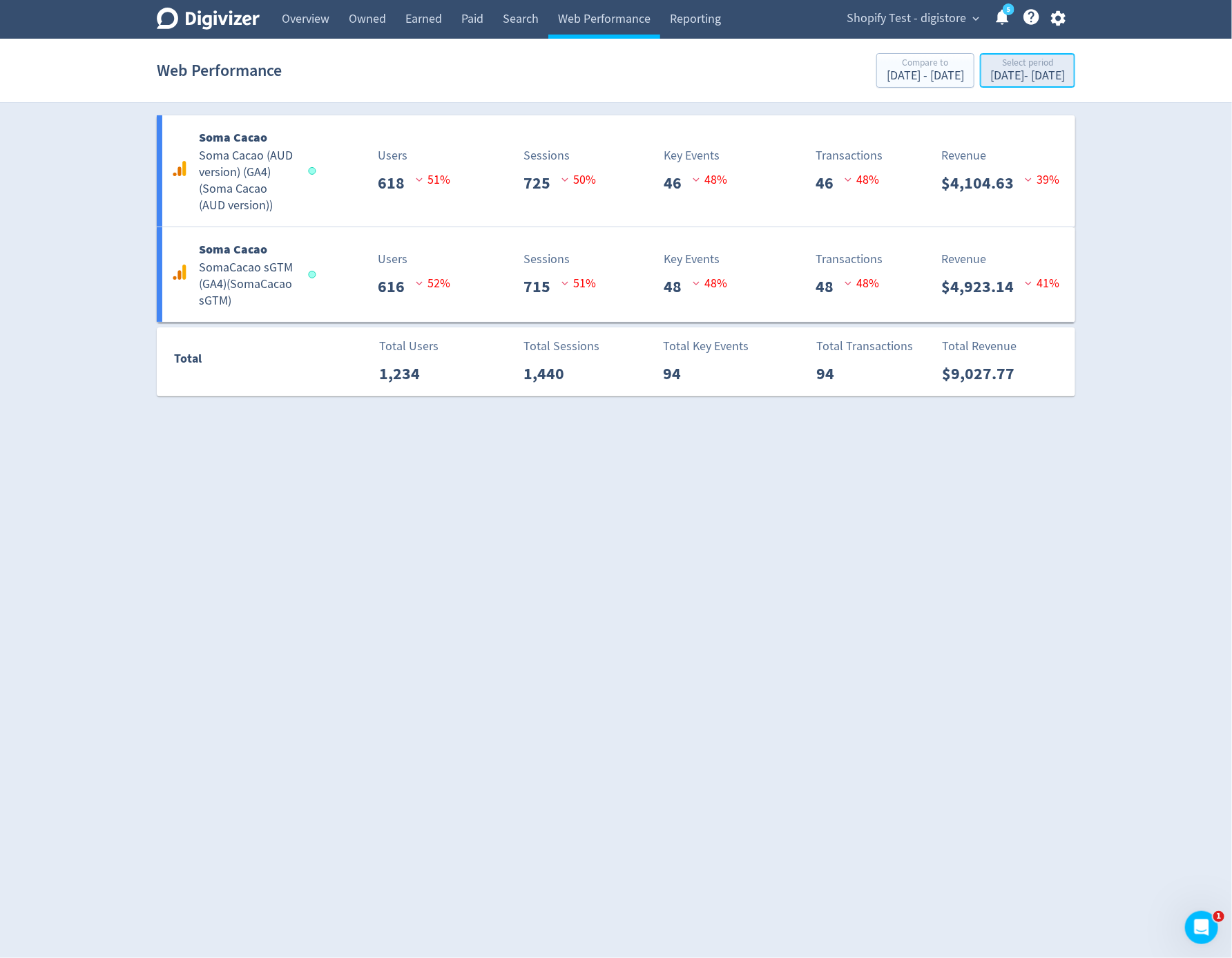
click at [1044, 65] on div "Select period" at bounding box center [1028, 63] width 74 height 11
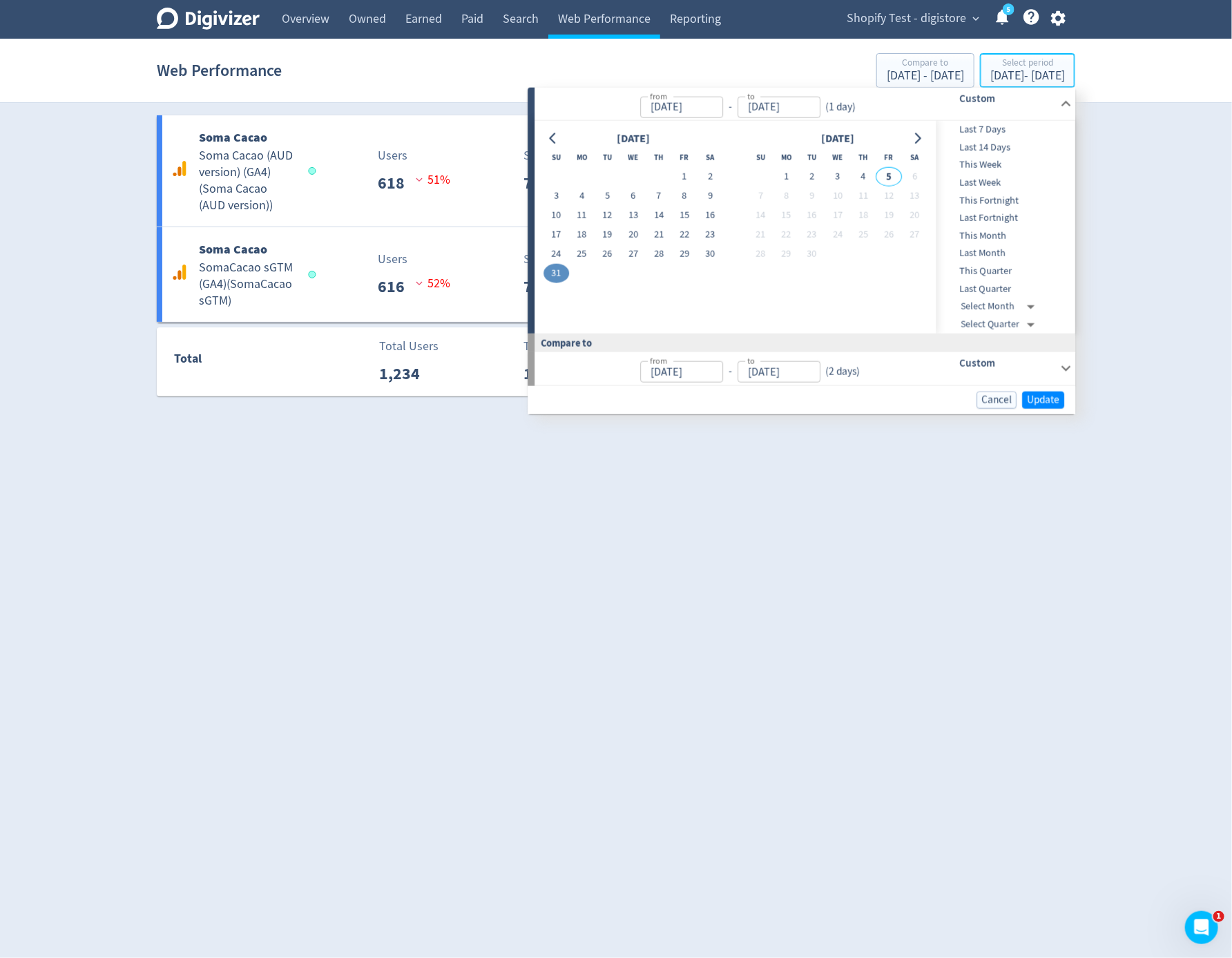
type input "Aug 31, 2025"
type input "[DATE]"
click at [701, 257] on button "30" at bounding box center [711, 254] width 26 height 19
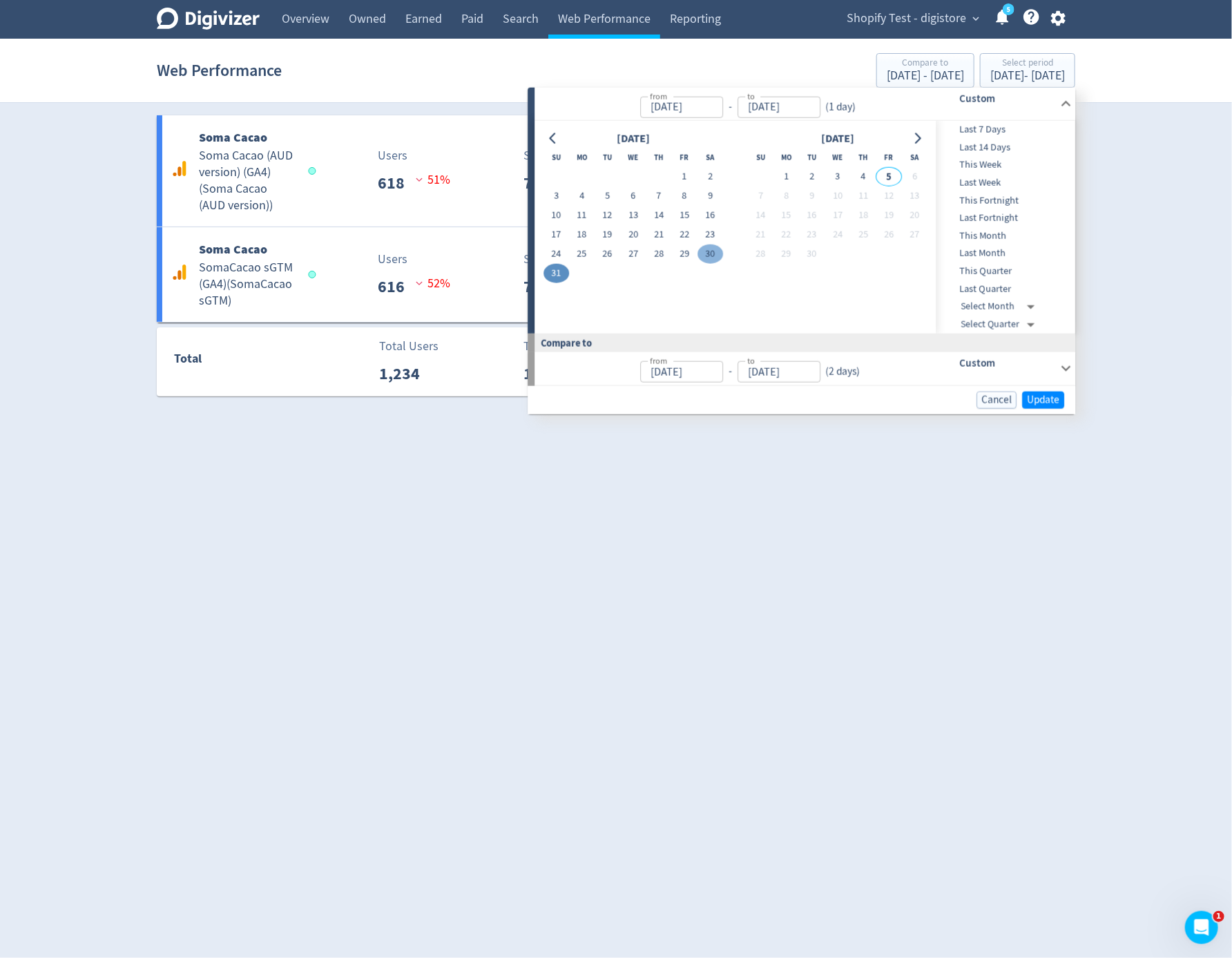
type input "Aug 30, 2025"
click at [701, 257] on button "30" at bounding box center [711, 254] width 26 height 19
type input "[DATE]"
click at [1051, 402] on span "Update" at bounding box center [1043, 399] width 33 height 11
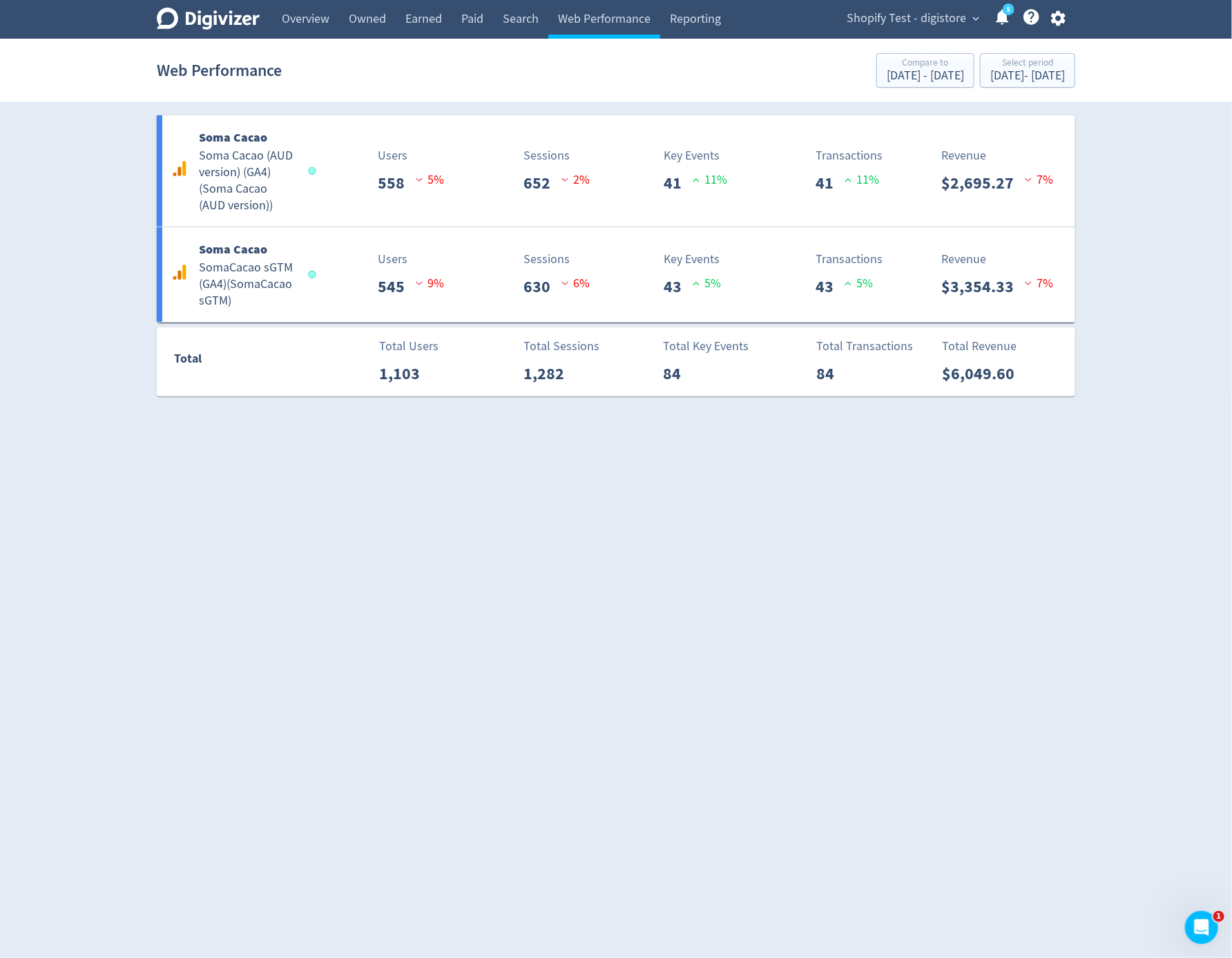
click at [704, 411] on html "Digivizer Logo Mark Digivizer Logo Overview Owned Earned Paid Search Web Perfor…" at bounding box center [616, 206] width 1232 height 411
click at [1015, 68] on div "Select period" at bounding box center [1028, 63] width 74 height 11
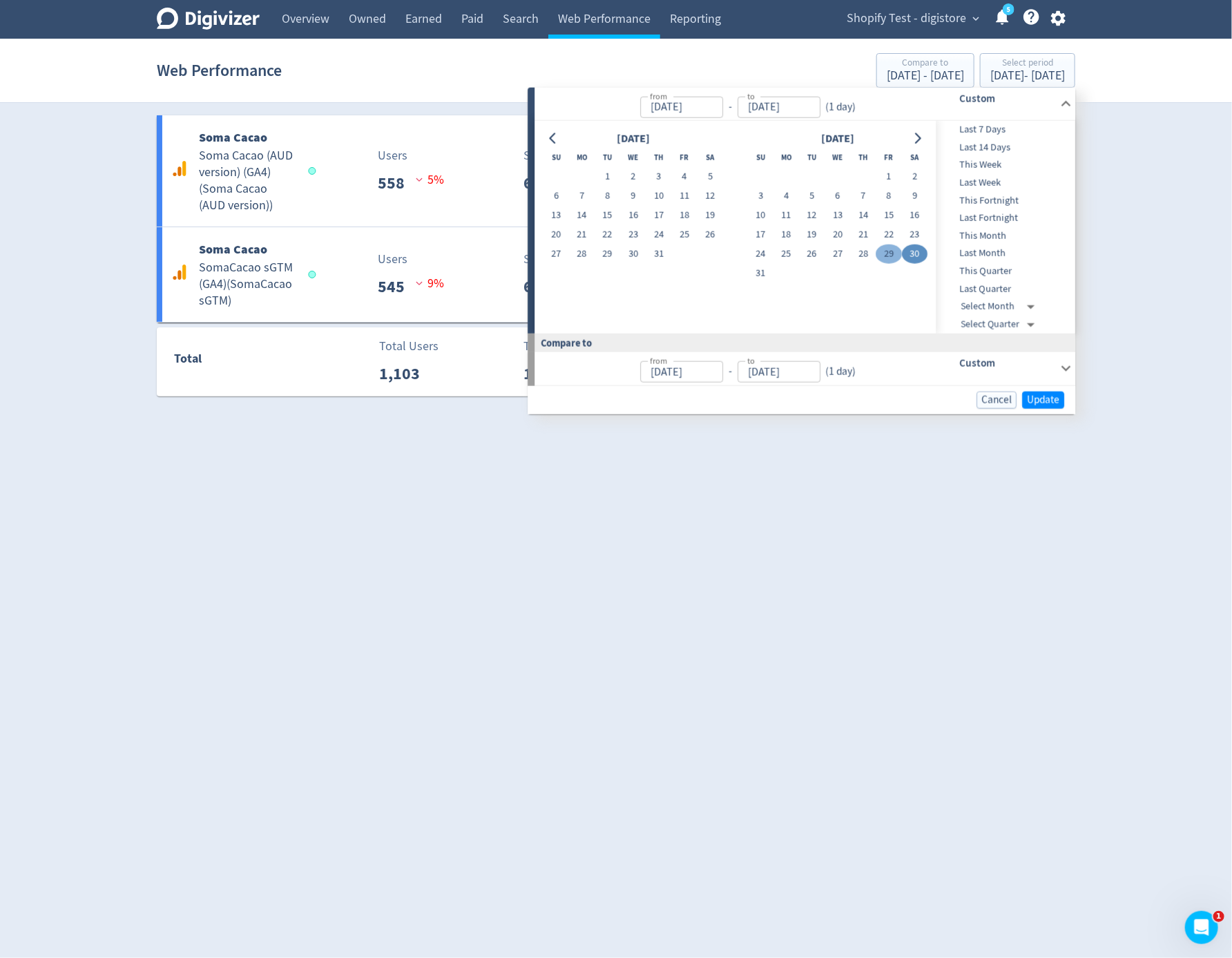
click at [882, 259] on button "29" at bounding box center [889, 254] width 26 height 19
type input "[DATE]"
click at [882, 259] on button "29" at bounding box center [889, 254] width 26 height 19
type input "[DATE]"
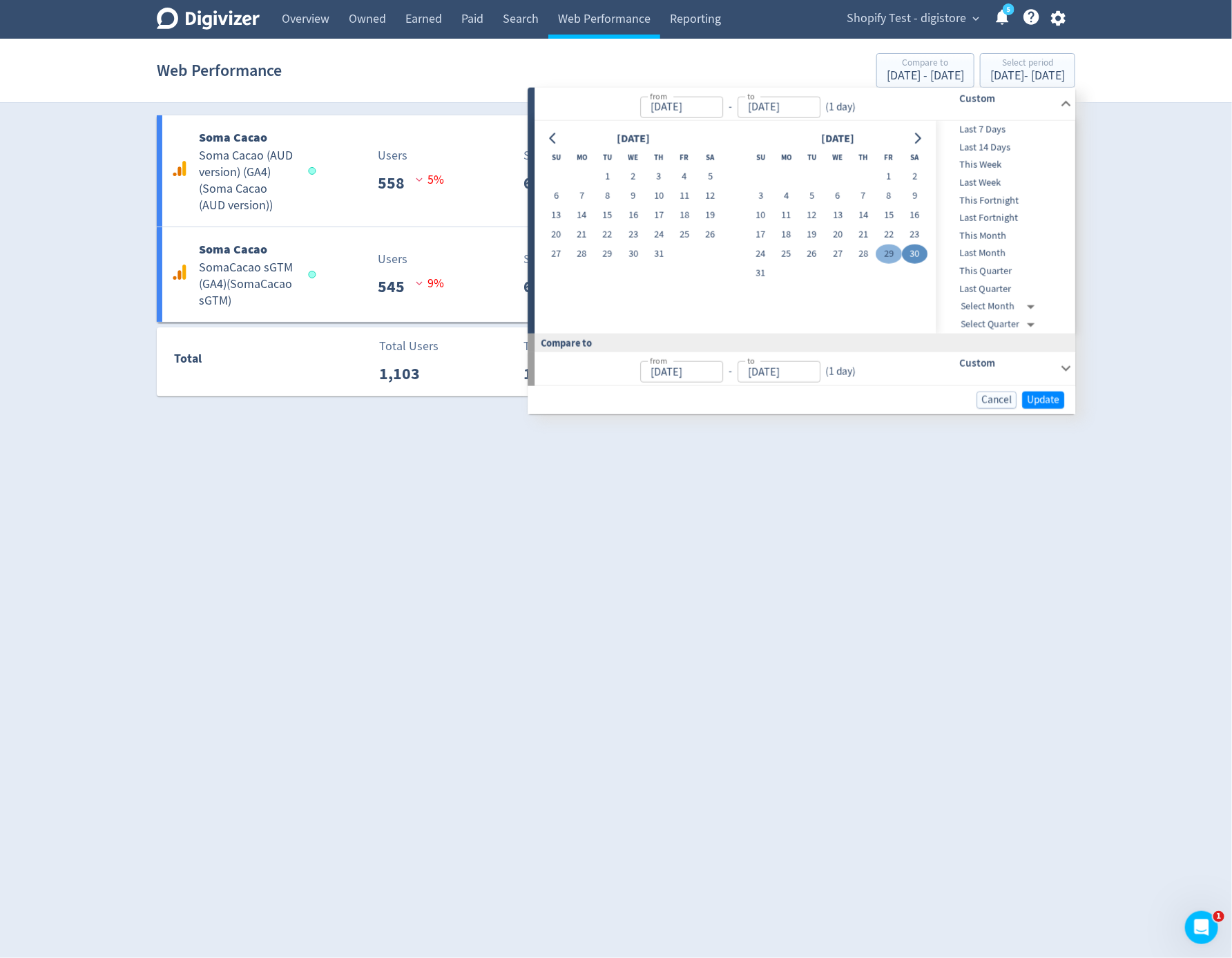
type input "[DATE]"
click at [1065, 402] on div "Cancel Update" at bounding box center [801, 399] width 547 height 28
click at [1059, 402] on span "Update" at bounding box center [1043, 399] width 33 height 11
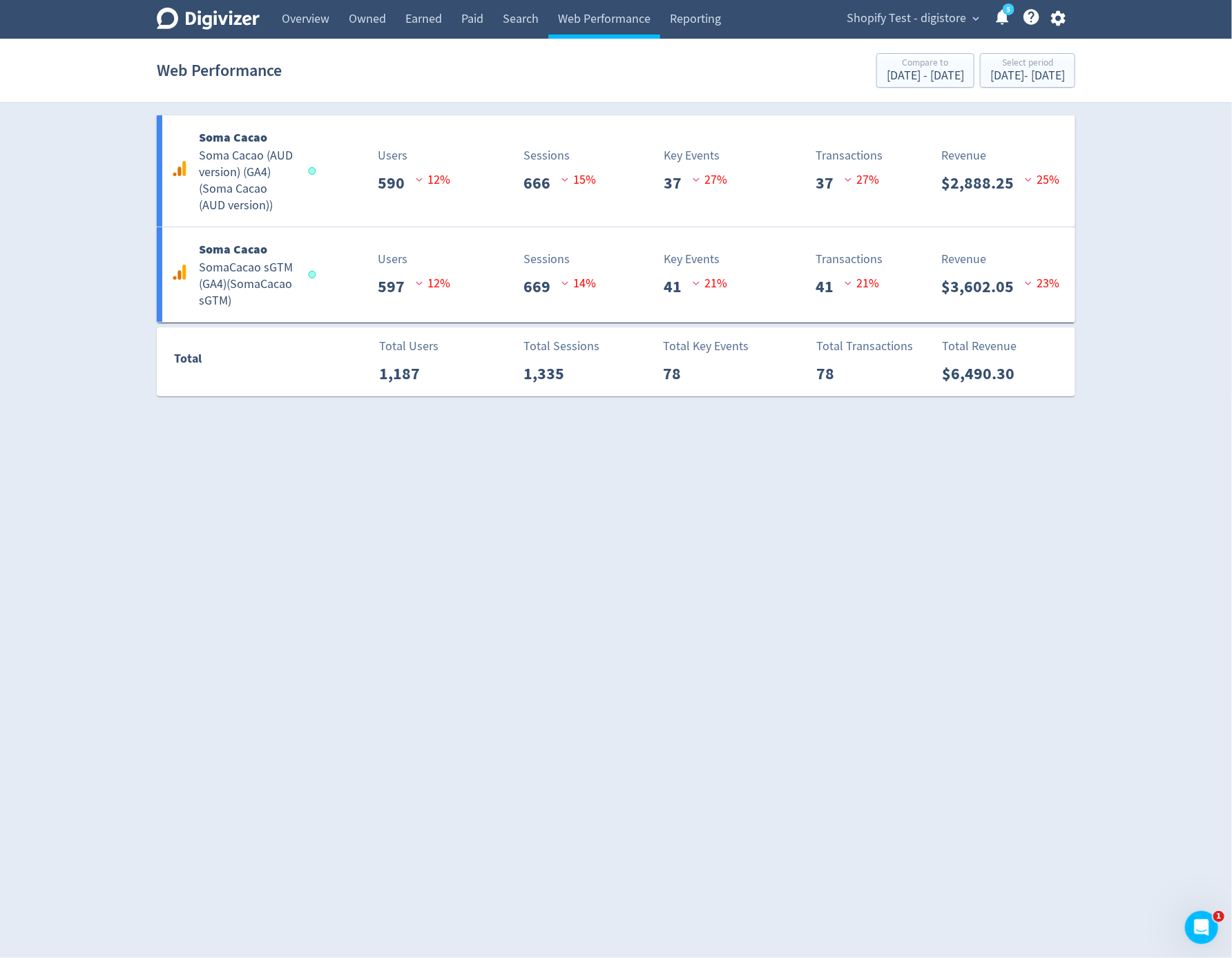
click at [501, 411] on html "Digivizer Logo Mark Digivizer Logo Overview Owned Earned Paid Search Web Perfor…" at bounding box center [616, 206] width 1232 height 411
click at [993, 65] on div "Select period" at bounding box center [1028, 63] width 74 height 11
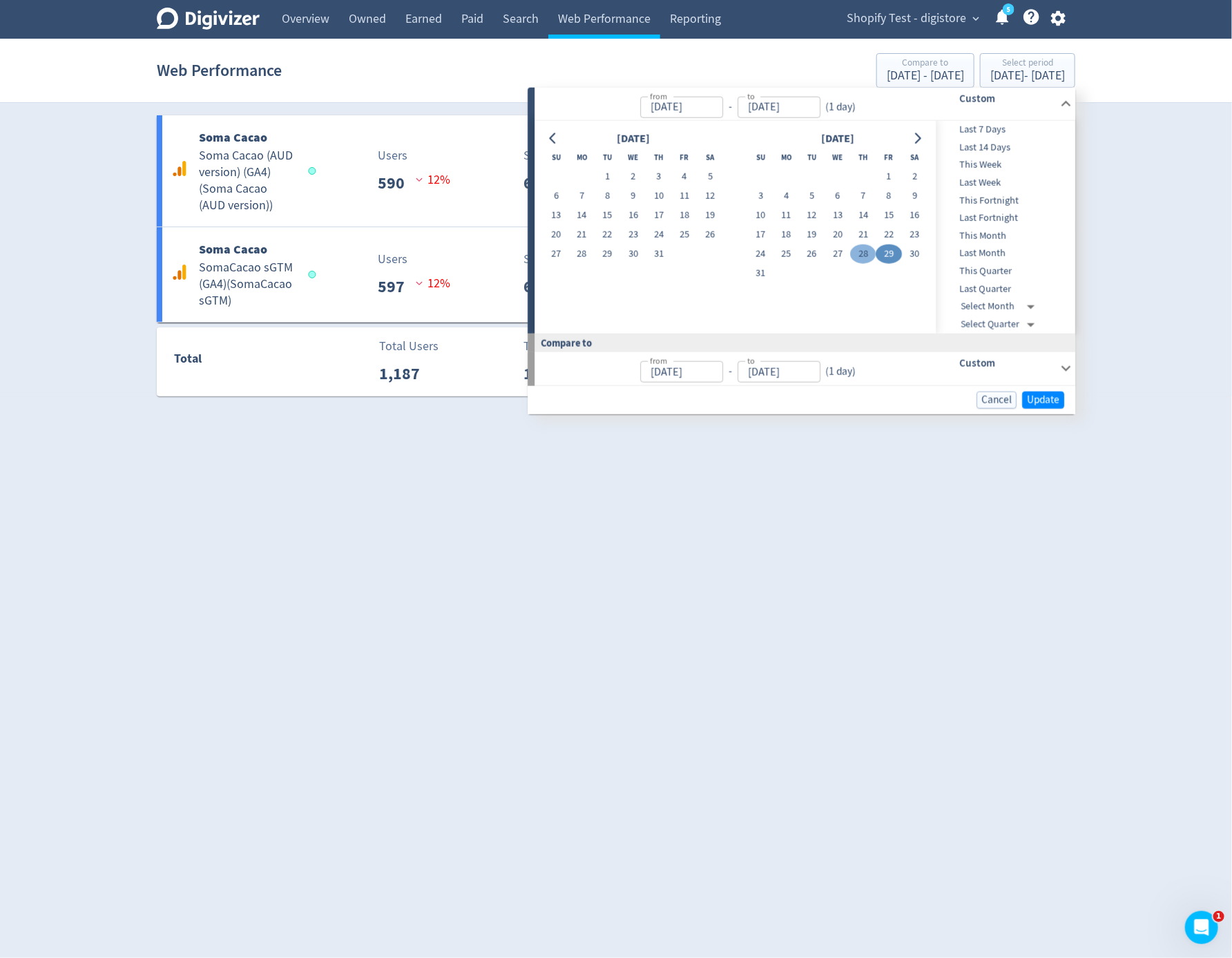
click at [863, 257] on button "28" at bounding box center [864, 254] width 26 height 19
type input "[DATE]"
click at [863, 257] on button "28" at bounding box center [864, 254] width 26 height 19
type input "Aug 27, 2025"
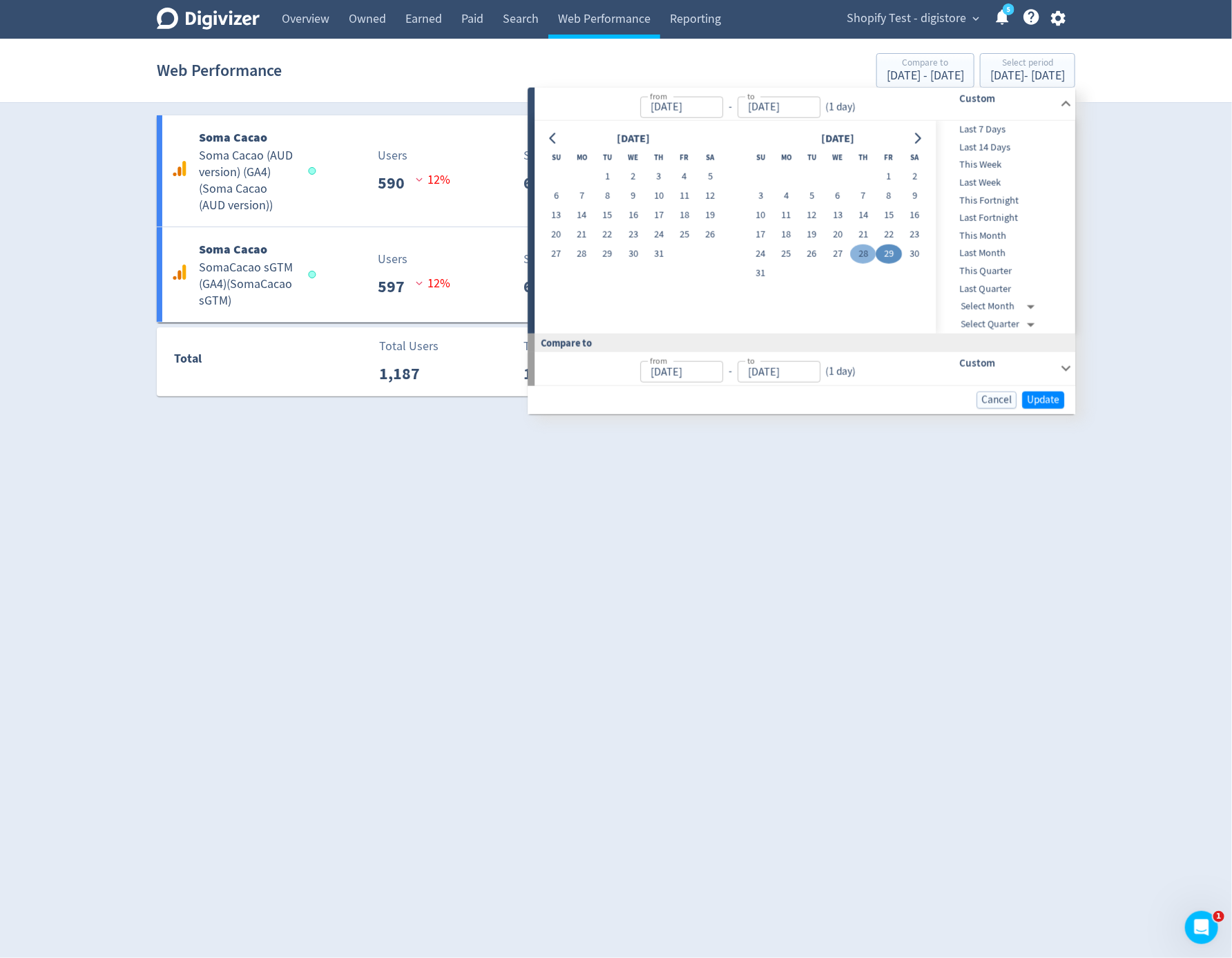
type input "Aug 27, 2025"
click at [863, 257] on button "28" at bounding box center [864, 254] width 26 height 19
click at [1047, 401] on span "Update" at bounding box center [1043, 399] width 33 height 11
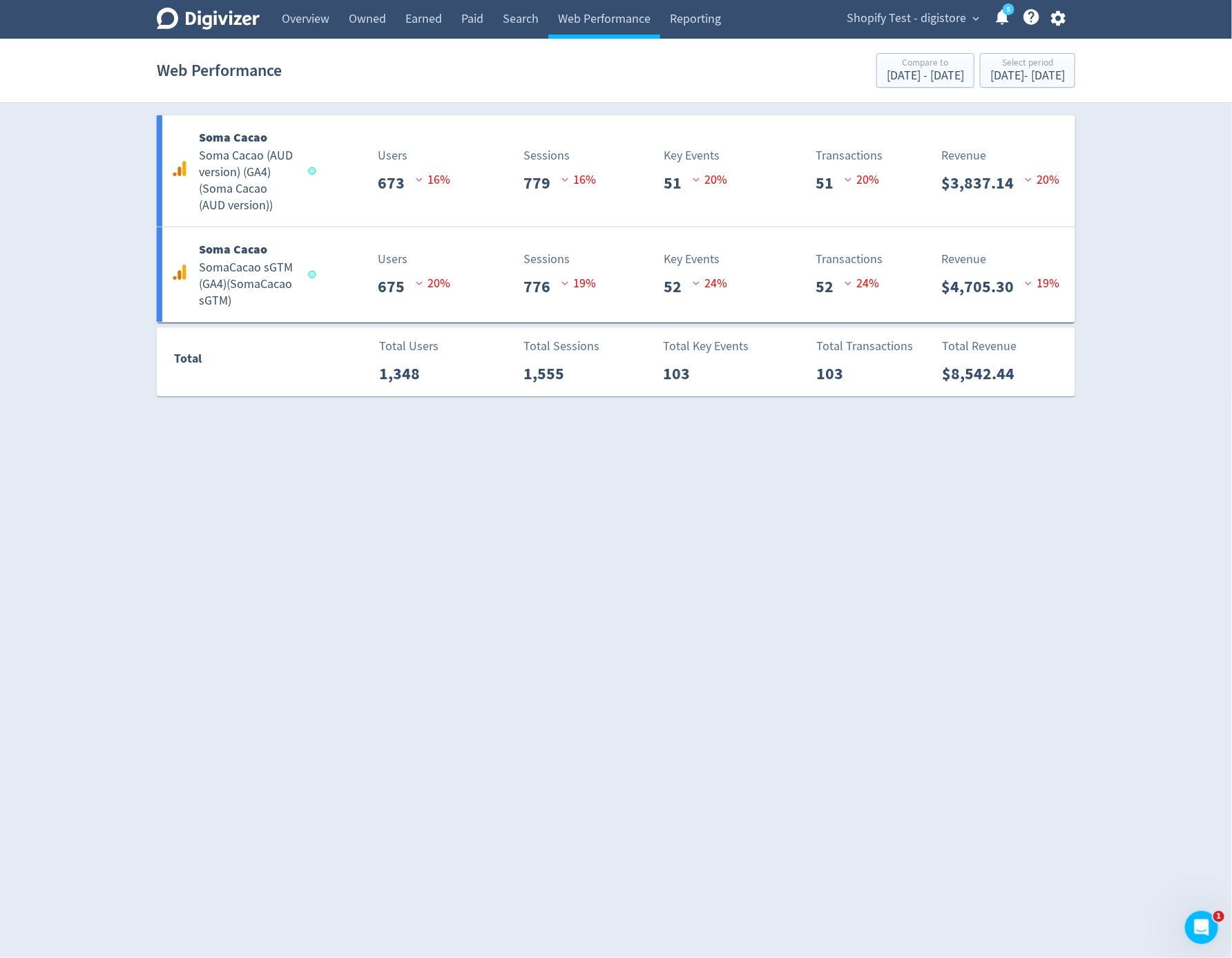
click at [484, 411] on html "Digivizer Logo Mark Digivizer Logo Overview Owned Earned Paid Search Web Perfor…" at bounding box center [616, 206] width 1232 height 411
click at [991, 81] on div "Aug 28, 2025 - Aug 28, 2025" at bounding box center [1028, 76] width 74 height 12
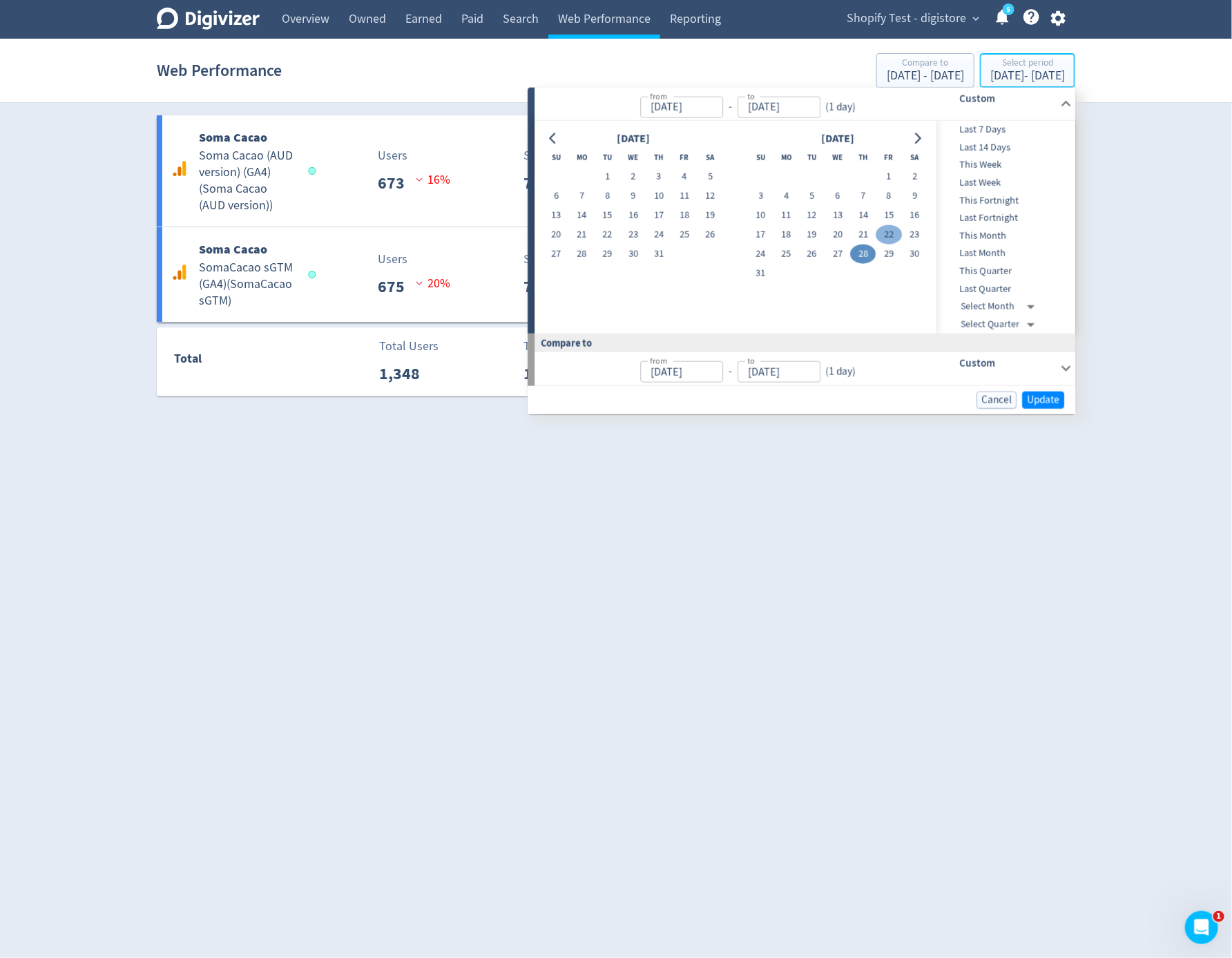
type input "[DATE]"
type input "Aug 27, 2025"
click at [839, 260] on button "27" at bounding box center [837, 254] width 26 height 19
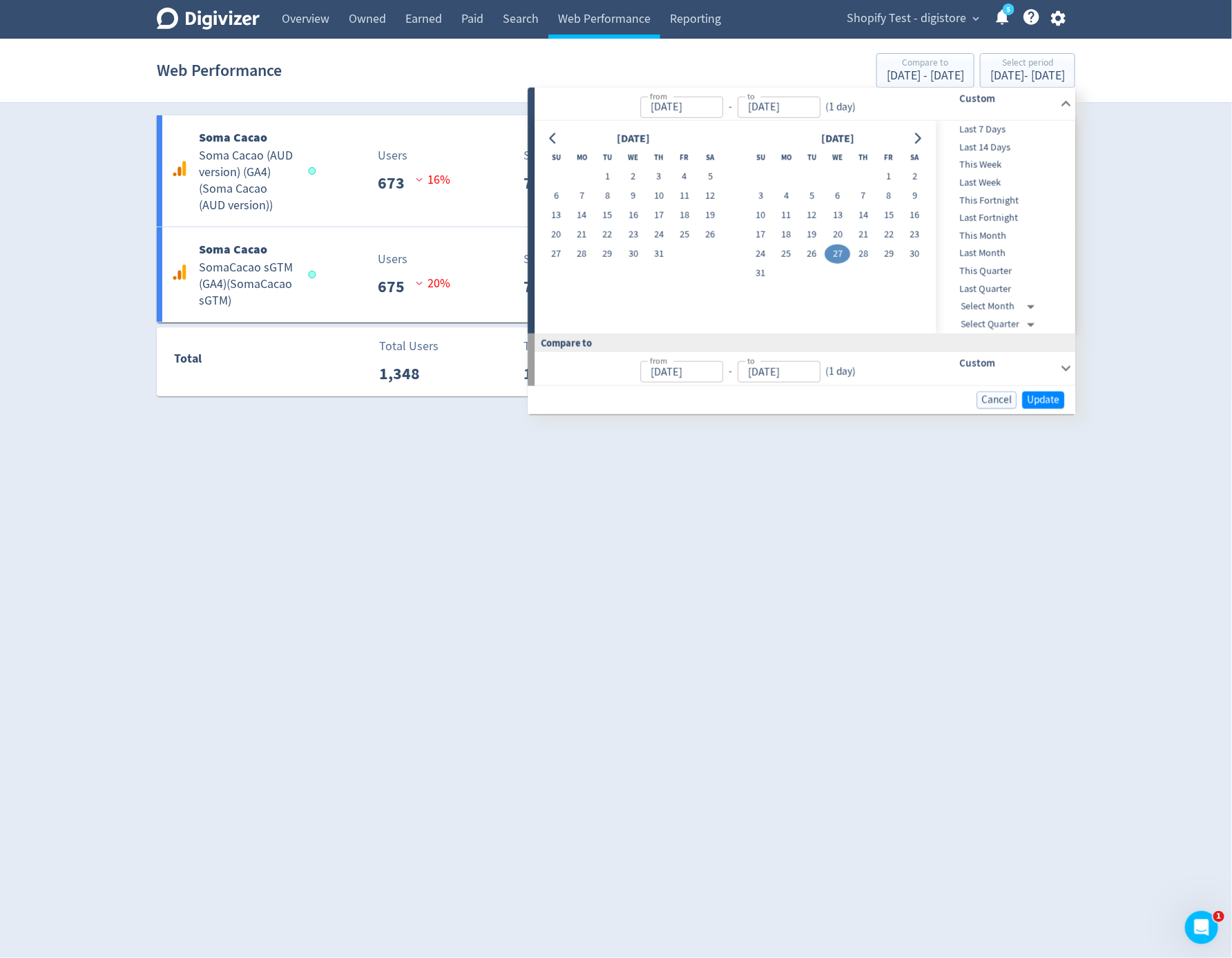
type input "Aug 27, 2025"
click at [839, 260] on button "27" at bounding box center [837, 254] width 26 height 19
type input "Aug 26, 2025"
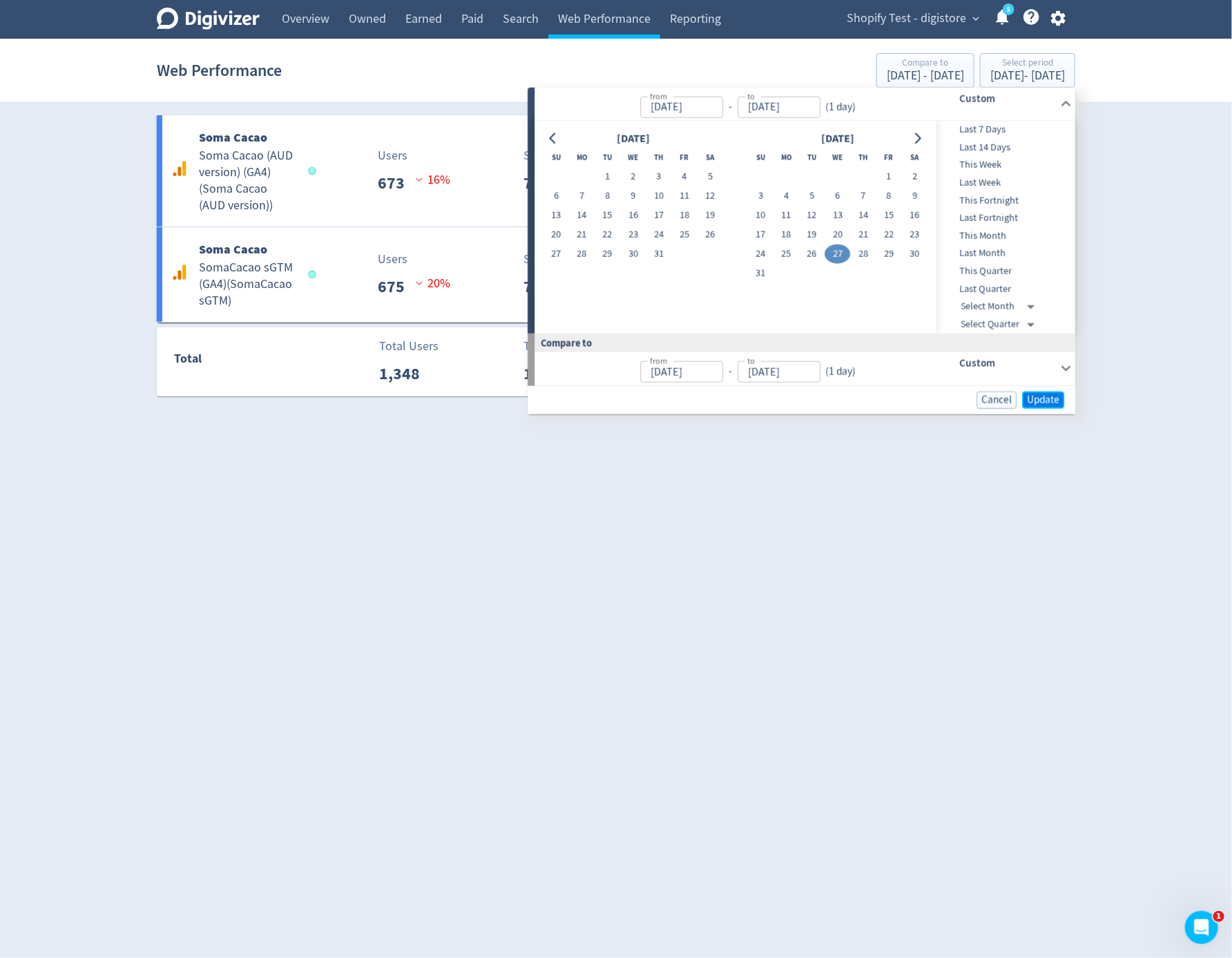
click at [1045, 395] on span "Update" at bounding box center [1043, 399] width 33 height 11
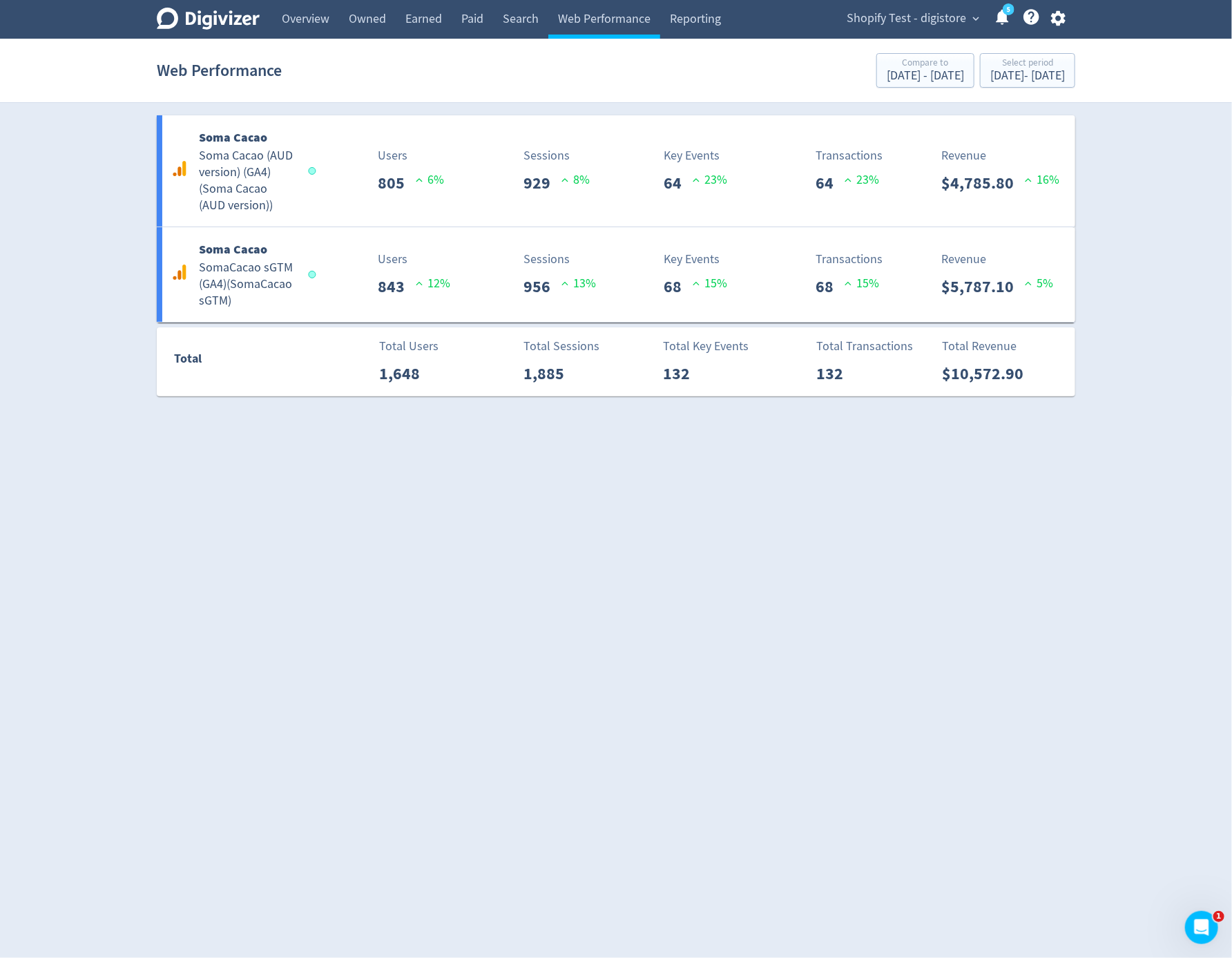
click at [1010, 111] on div "Digivizer Logo Mark Digivizer Logo Overview Owned Earned Paid Search Web Perfor…" at bounding box center [616, 198] width 1232 height 396
click at [1022, 82] on div "Aug 27, 2025 - Aug 27, 2025" at bounding box center [1028, 76] width 74 height 12
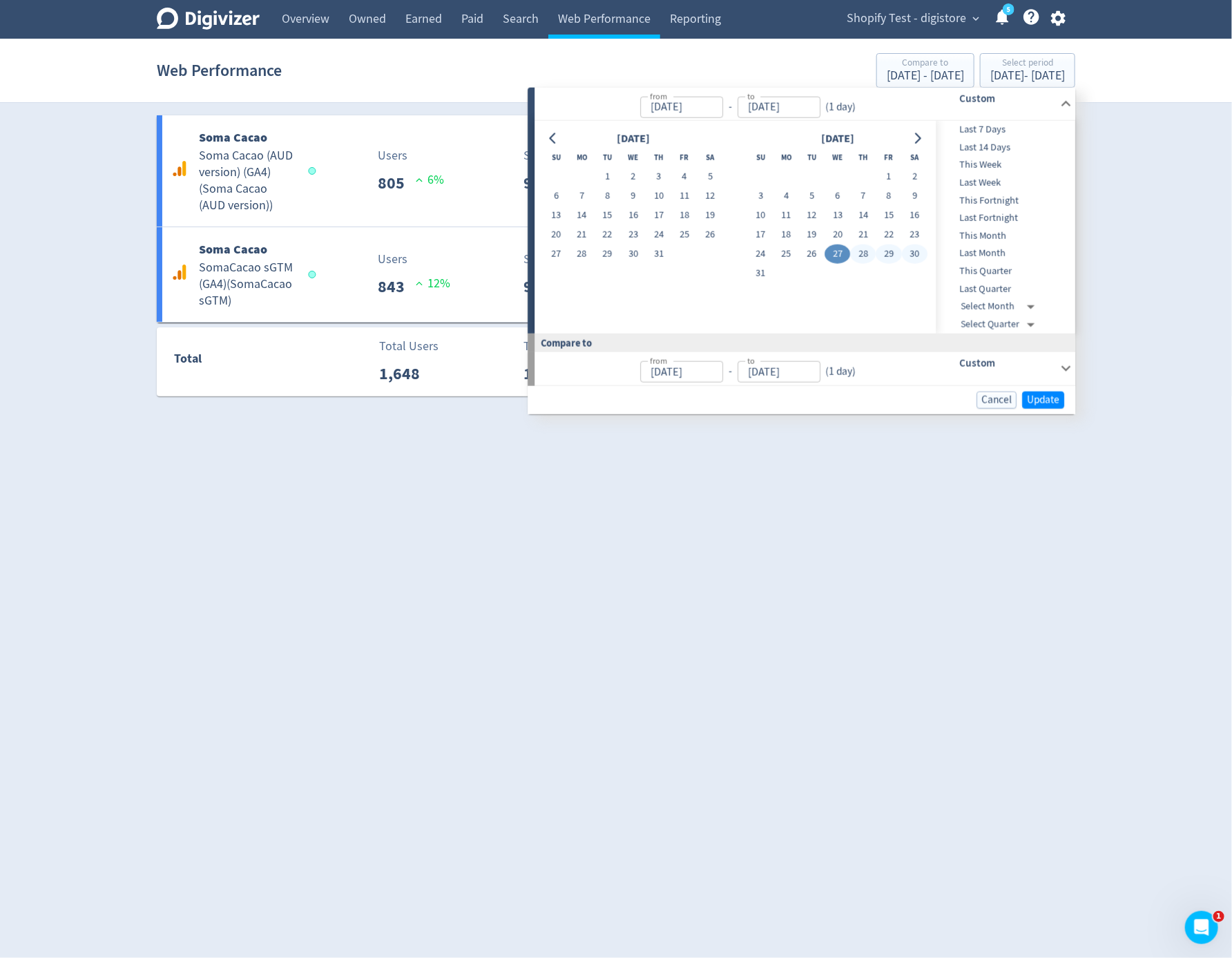
click at [1018, 140] on span "Last 14 Days" at bounding box center [1005, 147] width 137 height 15
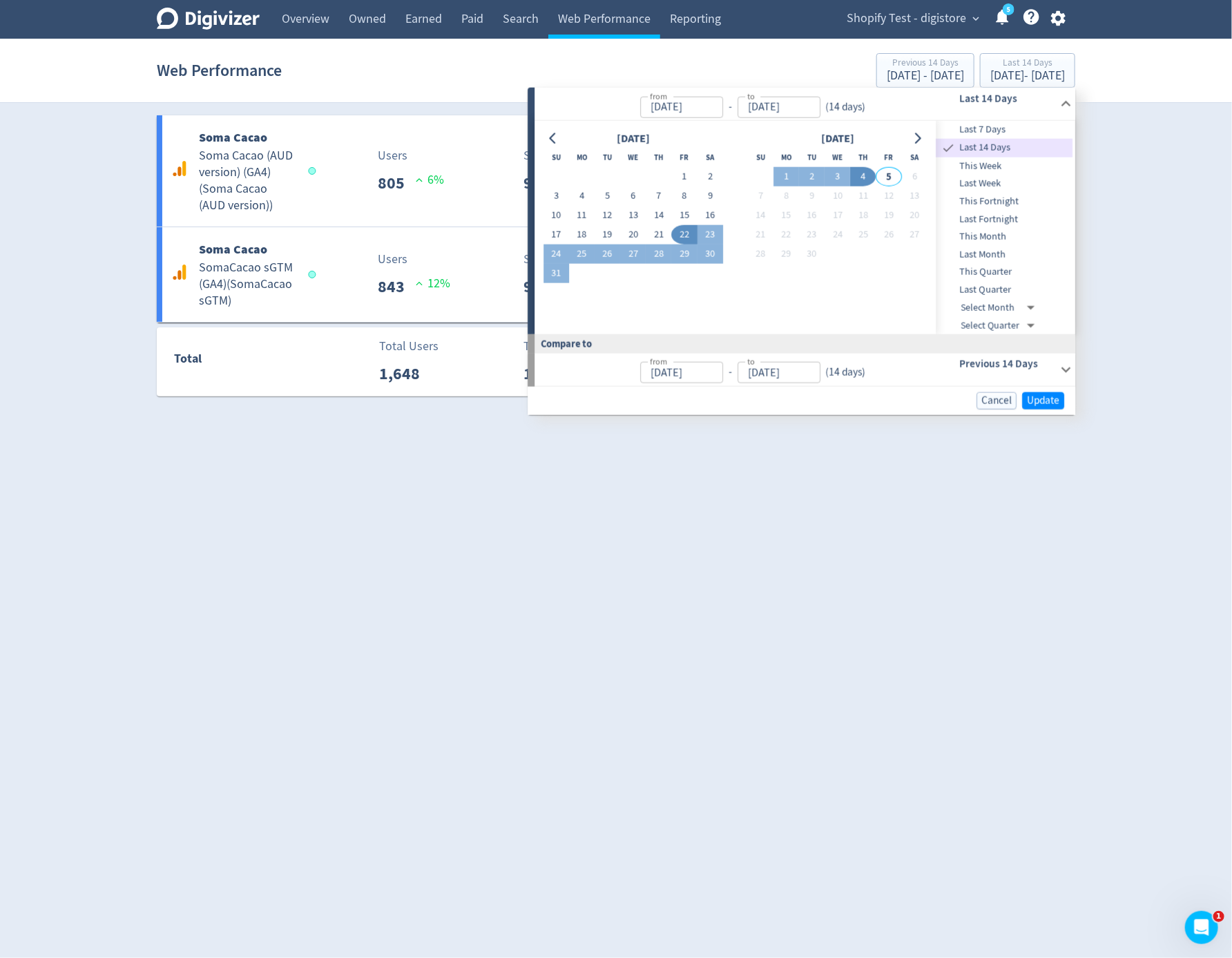
type input "[DATE]"
type input "Sep 04, 2025"
type input "Aug 08, 2025"
type input "Aug 21, 2025"
click at [1024, 134] on span "Last 7 Days" at bounding box center [1005, 130] width 137 height 15
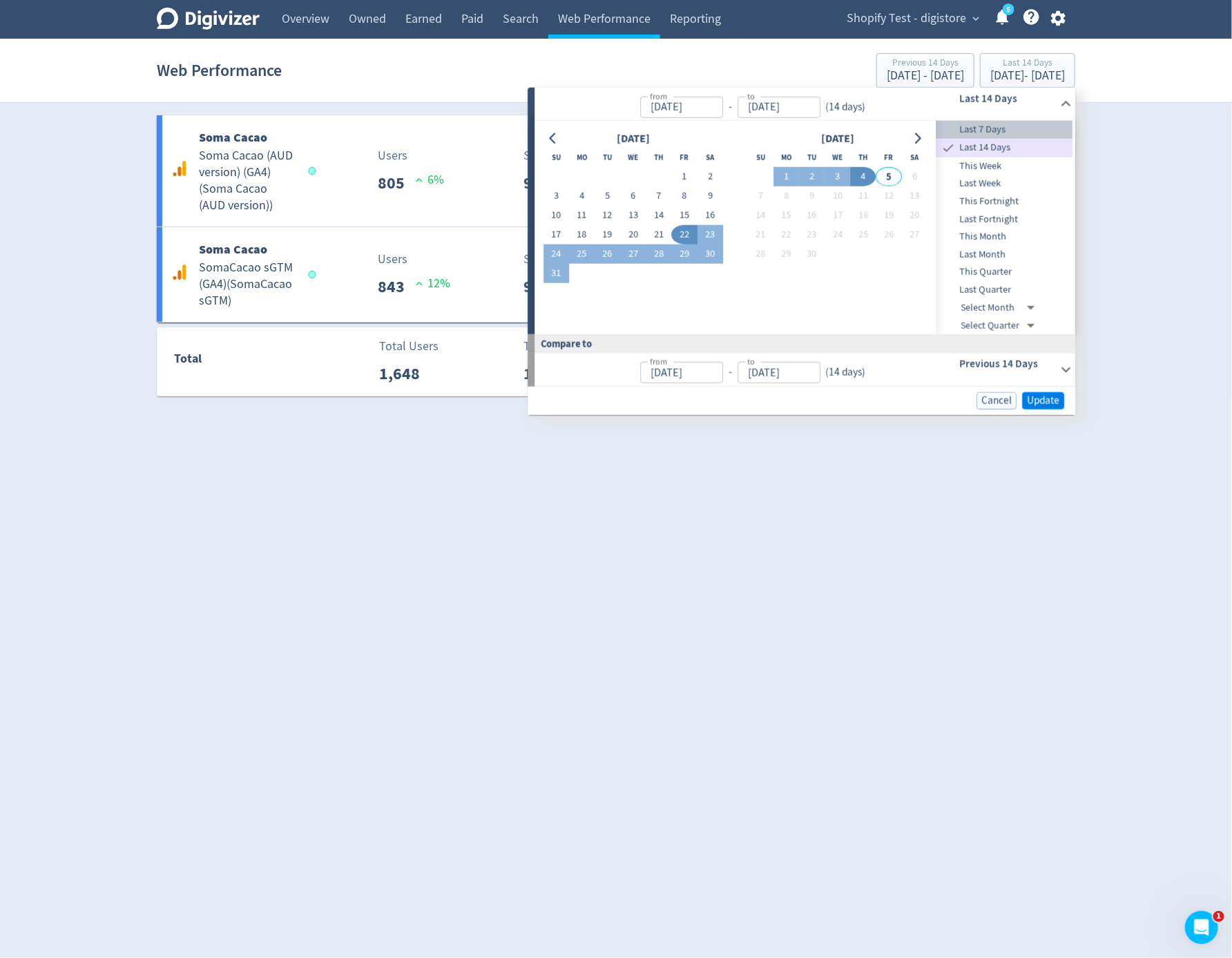
type input "[DATE]"
drag, startPoint x: 1048, startPoint y: 430, endPoint x: 1046, endPoint y: 423, distance: 7.3
click at [1048, 411] on html "Digivizer Logo Mark Digivizer Logo Overview Owned Earned Paid Search Web Perfor…" at bounding box center [616, 206] width 1232 height 411
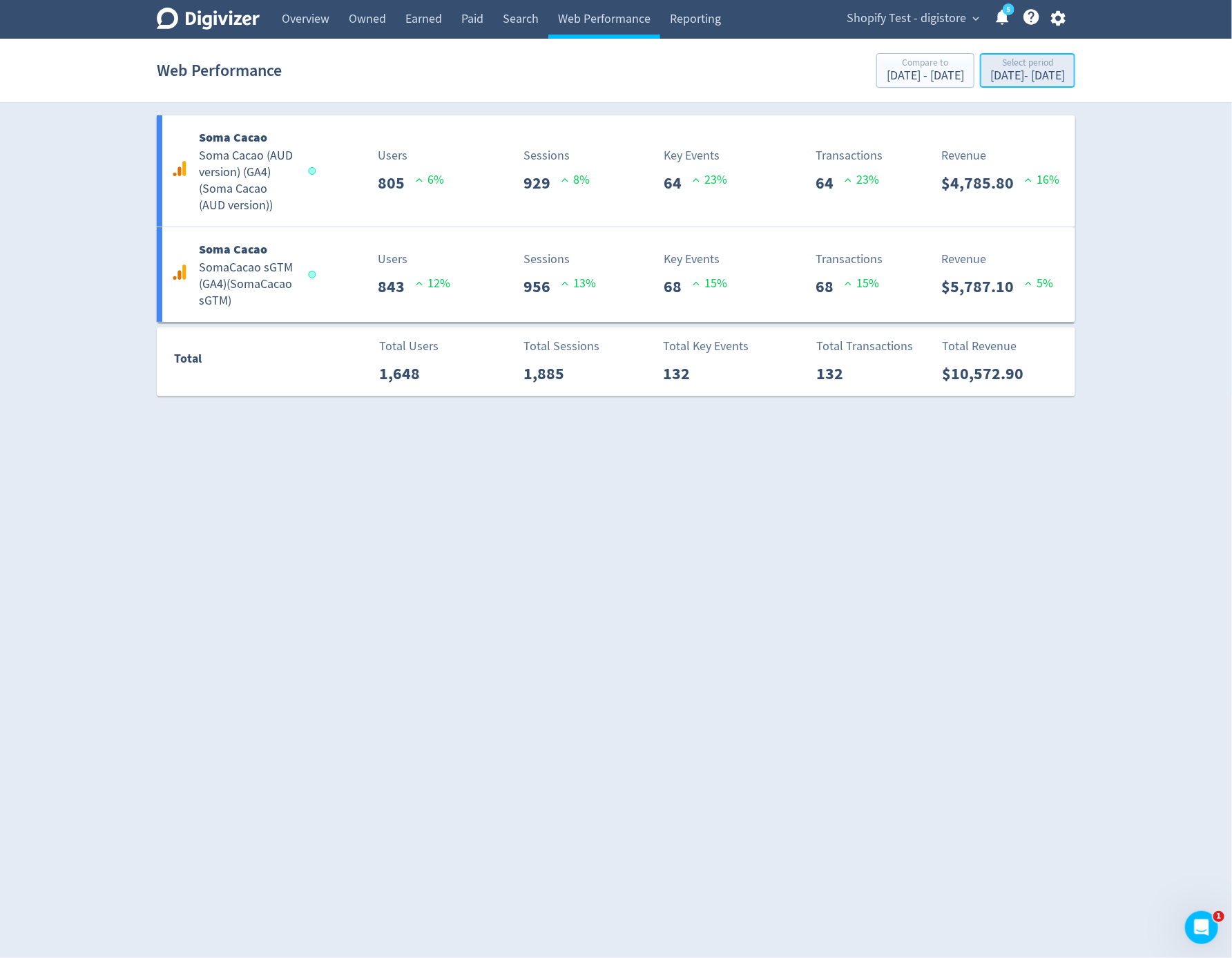
click at [1021, 65] on div "Select period" at bounding box center [1028, 63] width 74 height 11
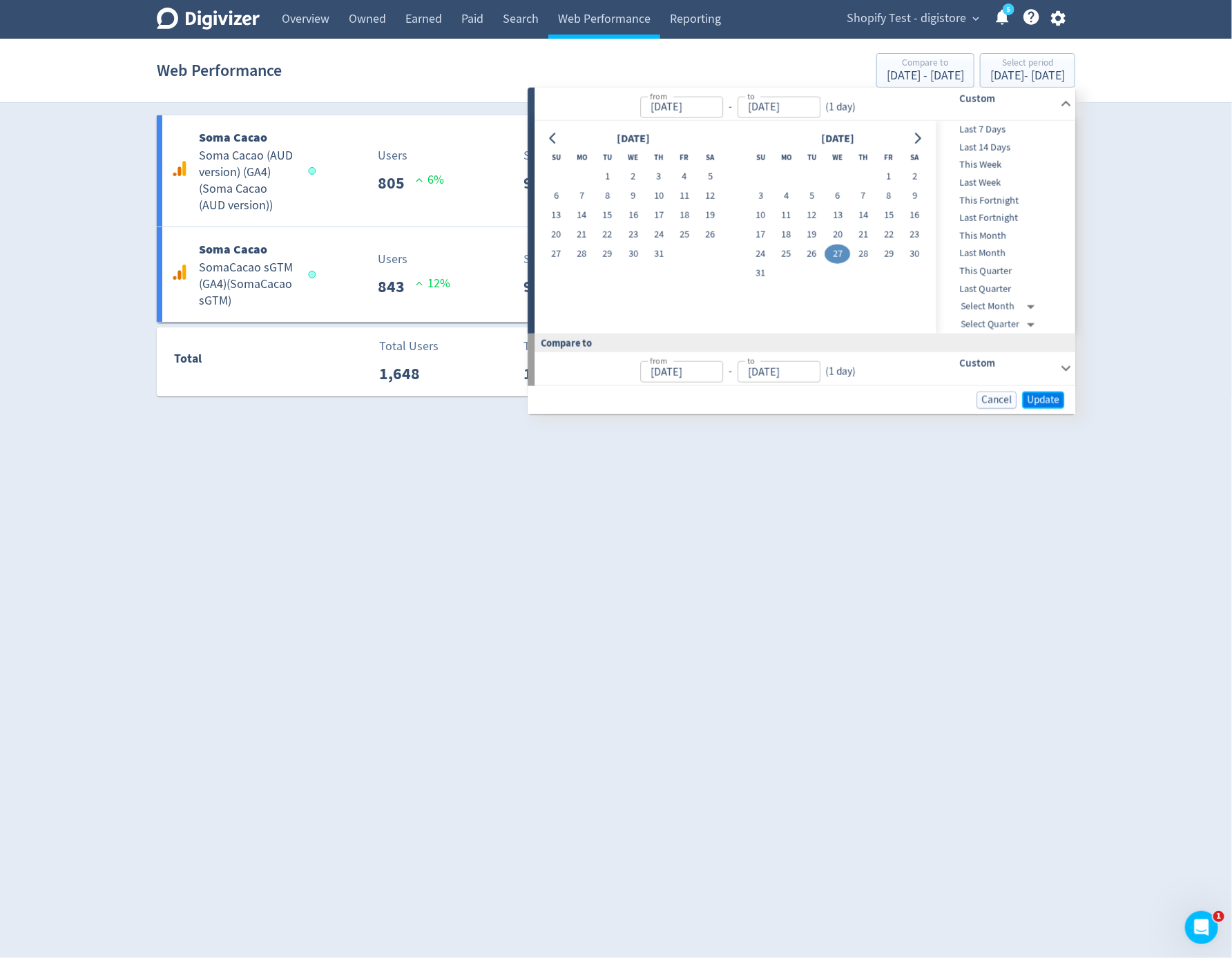
click at [1036, 392] on button "Update" at bounding box center [1042, 399] width 42 height 17
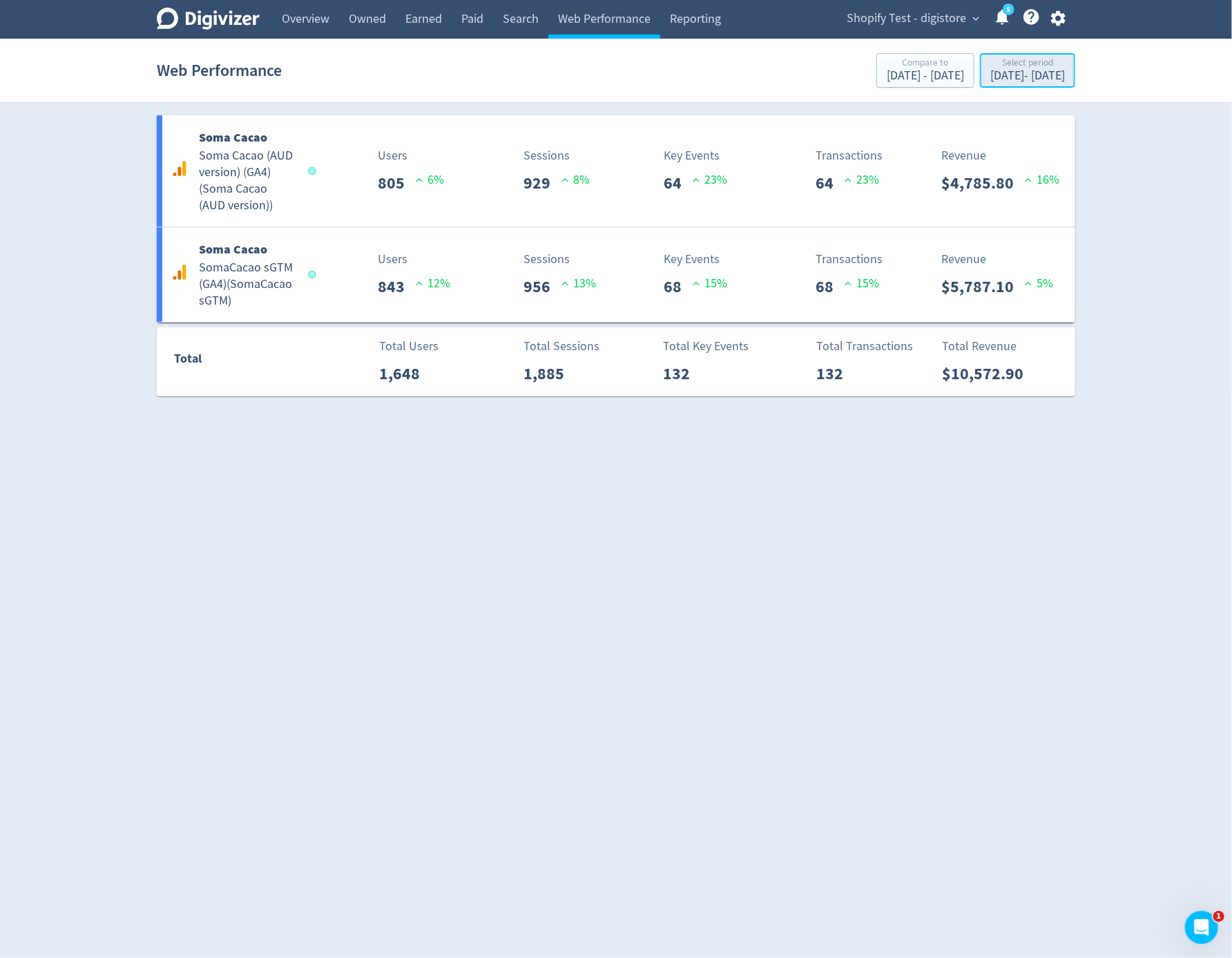
click at [1017, 71] on div "Aug 27, 2025 - Aug 27, 2025" at bounding box center [1028, 76] width 74 height 12
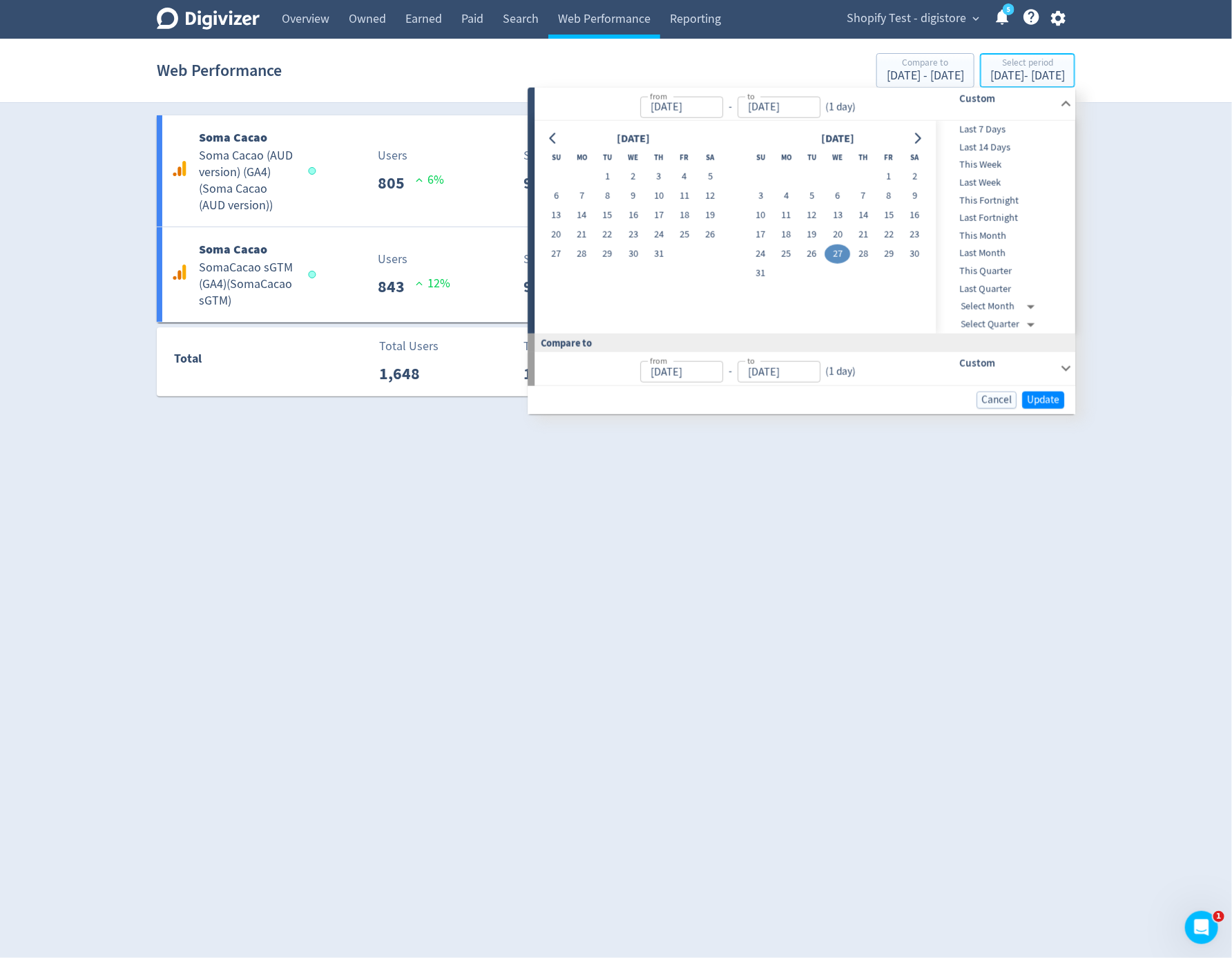
type input "Aug 27, 2025"
type input "Aug 26, 2025"
click at [1004, 121] on div "Last 7 Days" at bounding box center [1005, 130] width 137 height 18
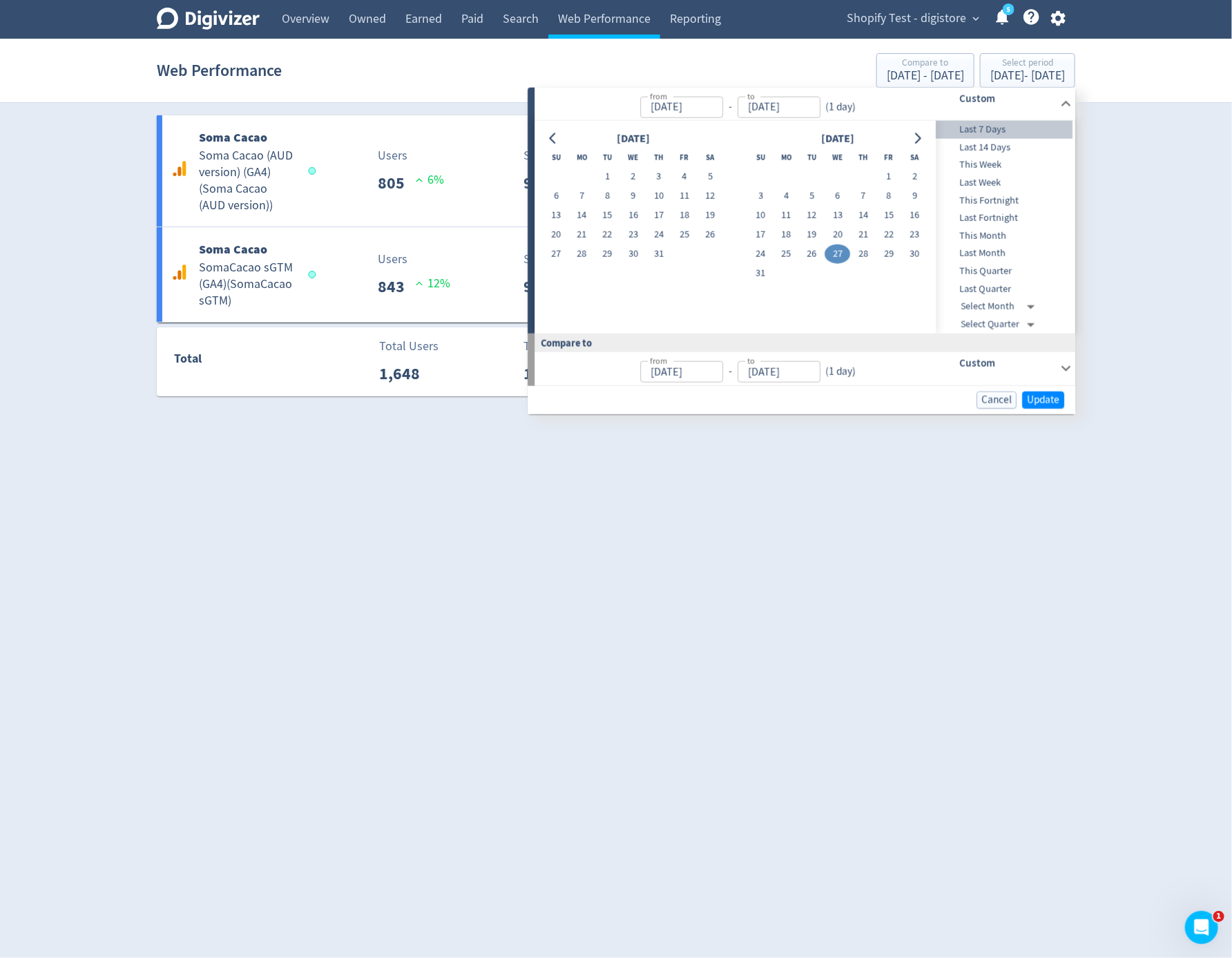
type input "[DATE]"
type input "Sep 04, 2025"
type input "[DATE]"
click at [1029, 395] on span "Update" at bounding box center [1043, 401] width 33 height 11
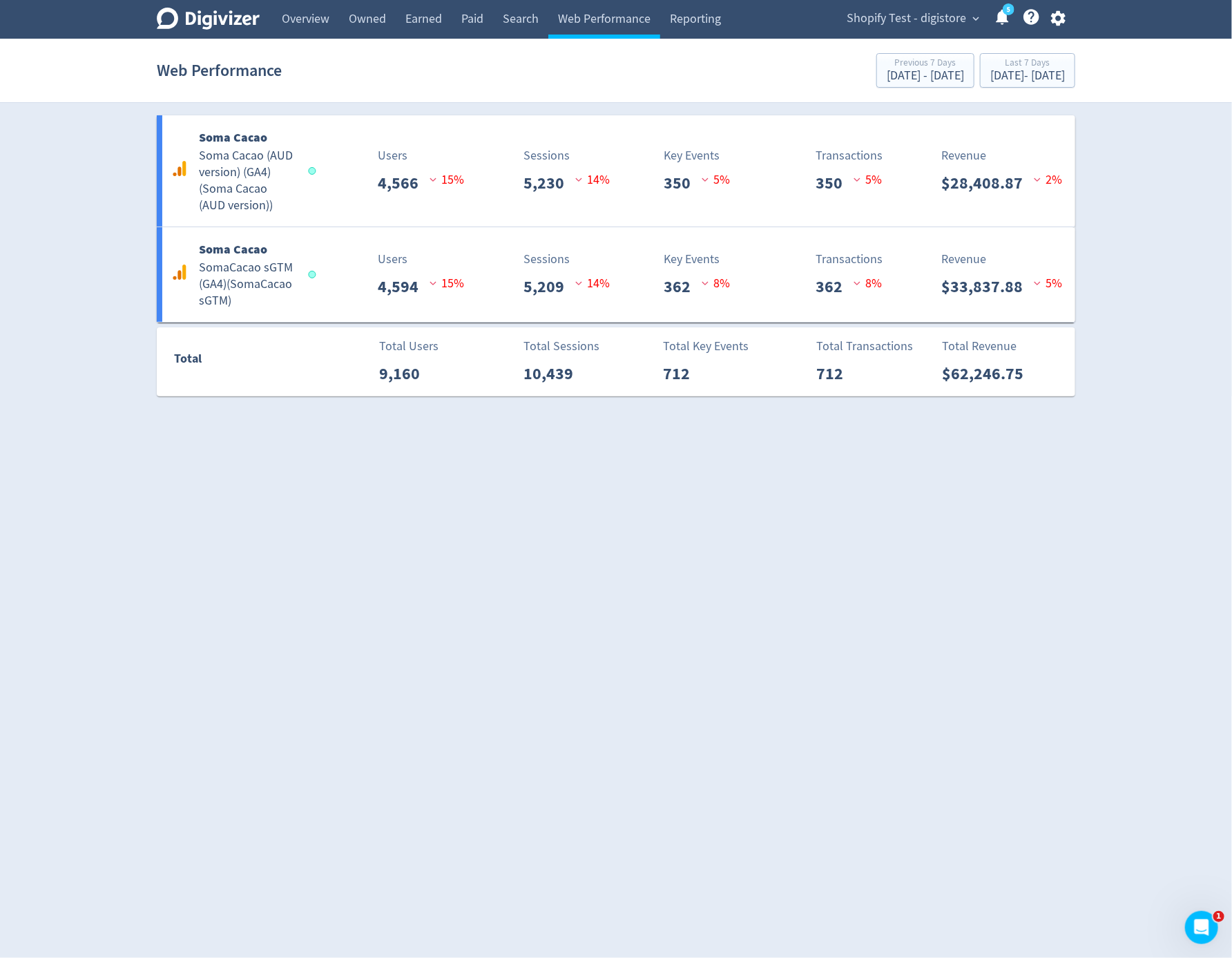
click at [822, 411] on html "Digivizer Logo Mark Digivizer Logo Overview Owned Earned Paid Search Web Perfor…" at bounding box center [616, 206] width 1232 height 411
click at [856, 411] on html "Digivizer Logo Mark Digivizer Logo Overview Owned Earned Paid Search Web Perfor…" at bounding box center [616, 206] width 1232 height 411
click at [818, 411] on html "Digivizer Logo Mark Digivizer Logo Overview Owned Earned Paid Search Web Perfor…" at bounding box center [616, 206] width 1232 height 411
click at [761, 411] on html "Digivizer Logo Mark Digivizer Logo Overview Owned Earned Paid Search Web Perfor…" at bounding box center [616, 206] width 1232 height 411
click at [993, 77] on div "Aug 29, 2025 - Sep 4, 2025" at bounding box center [1028, 76] width 74 height 12
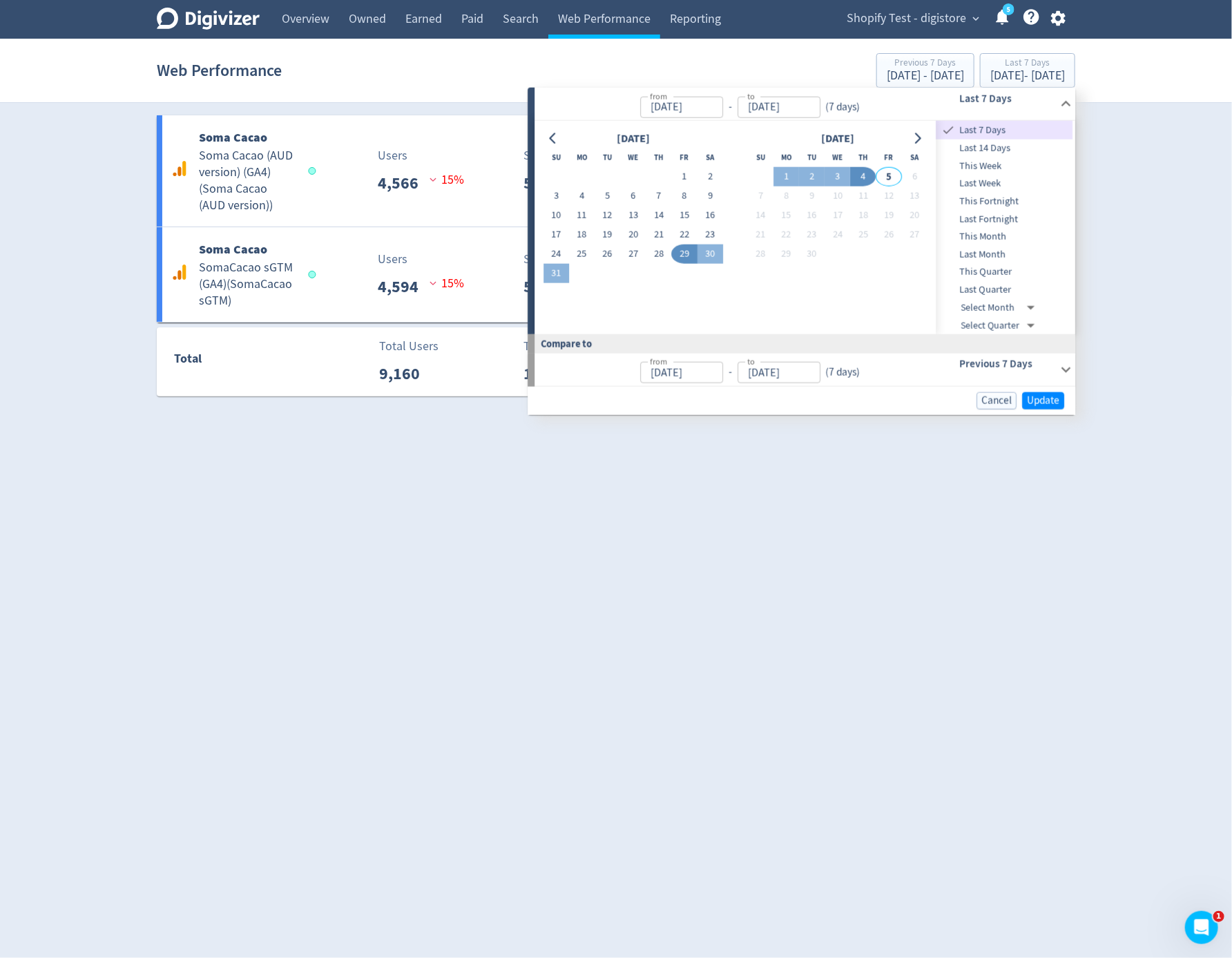
click at [1011, 257] on span "Last Month" at bounding box center [1005, 255] width 137 height 15
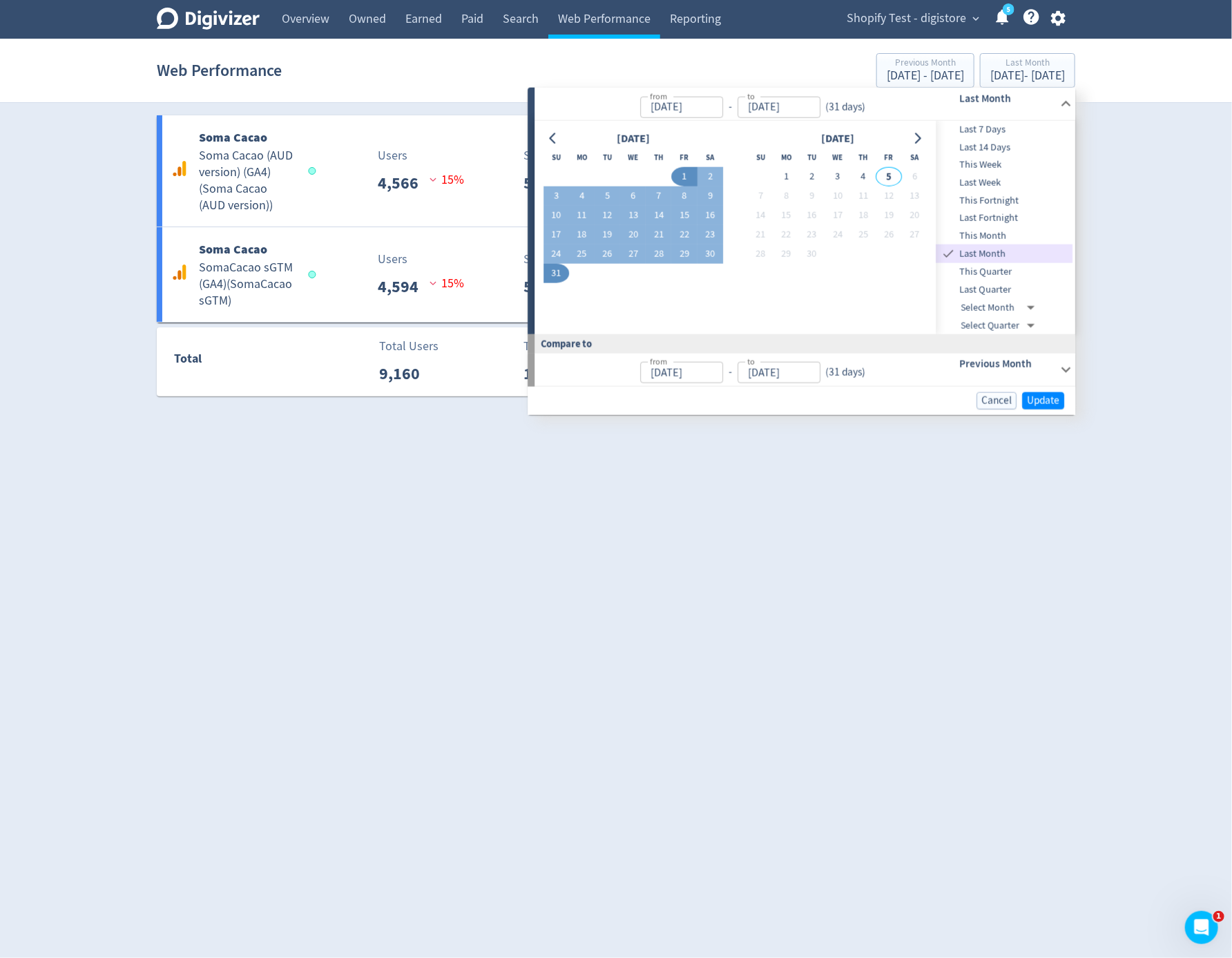
type input "Aug 01, 2025"
type input "Aug 31, 2025"
type input "Jul 01, 2025"
type input "Jul 31, 2025"
click at [1040, 399] on span "Update" at bounding box center [1043, 401] width 33 height 11
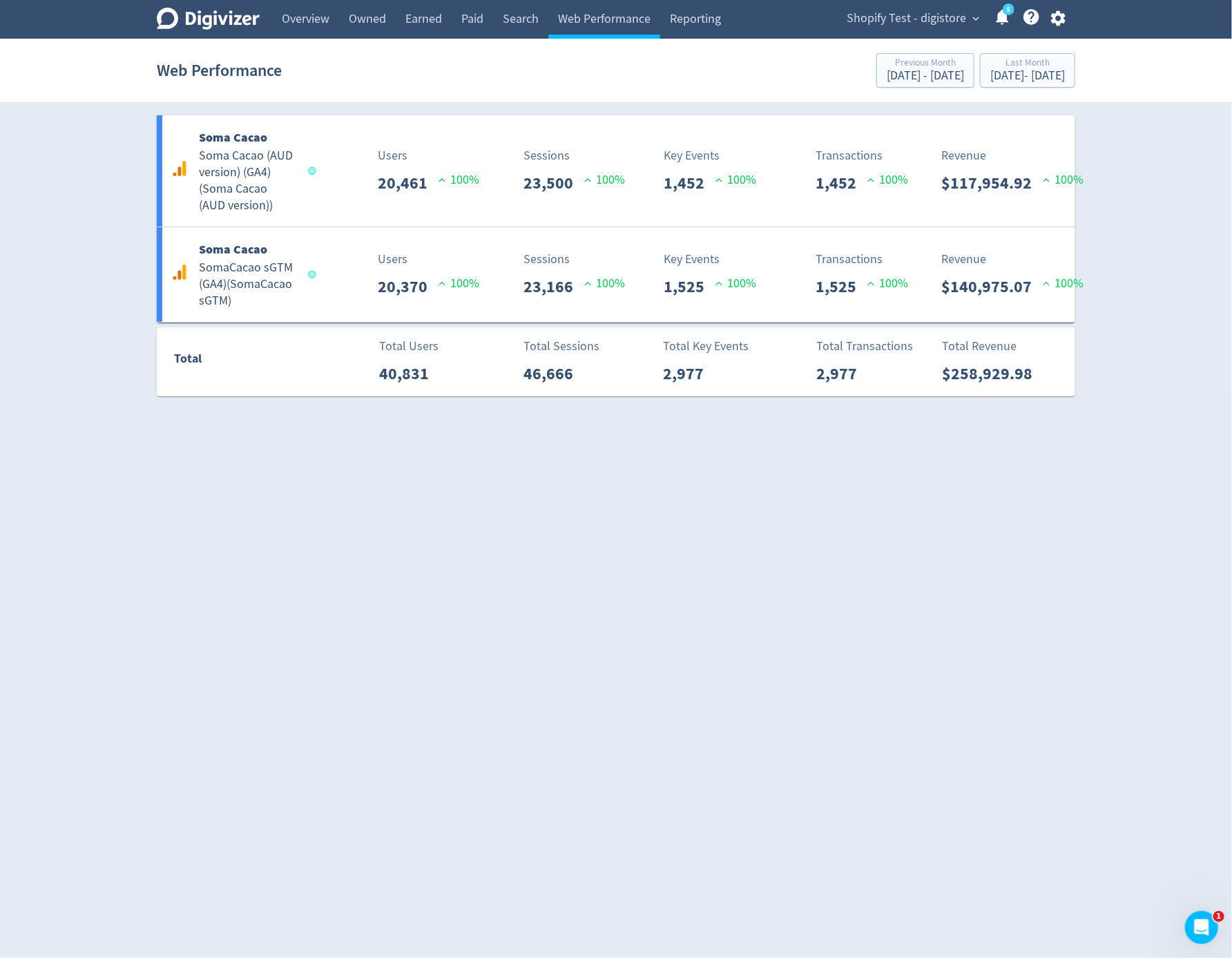
click at [1058, 11] on icon "button" at bounding box center [1058, 18] width 19 height 19
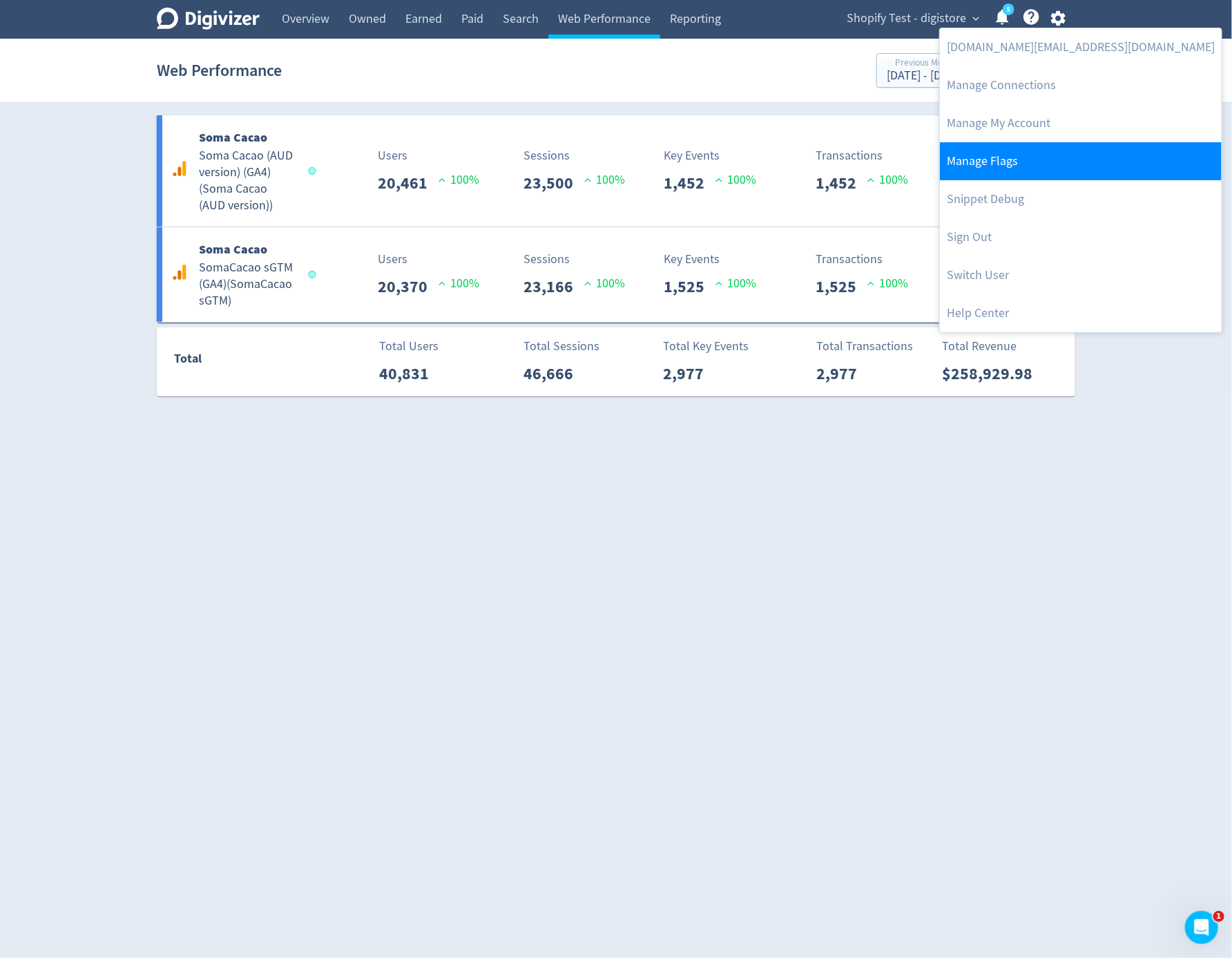
click at [1035, 178] on link "Manage Flags" at bounding box center [1080, 161] width 282 height 38
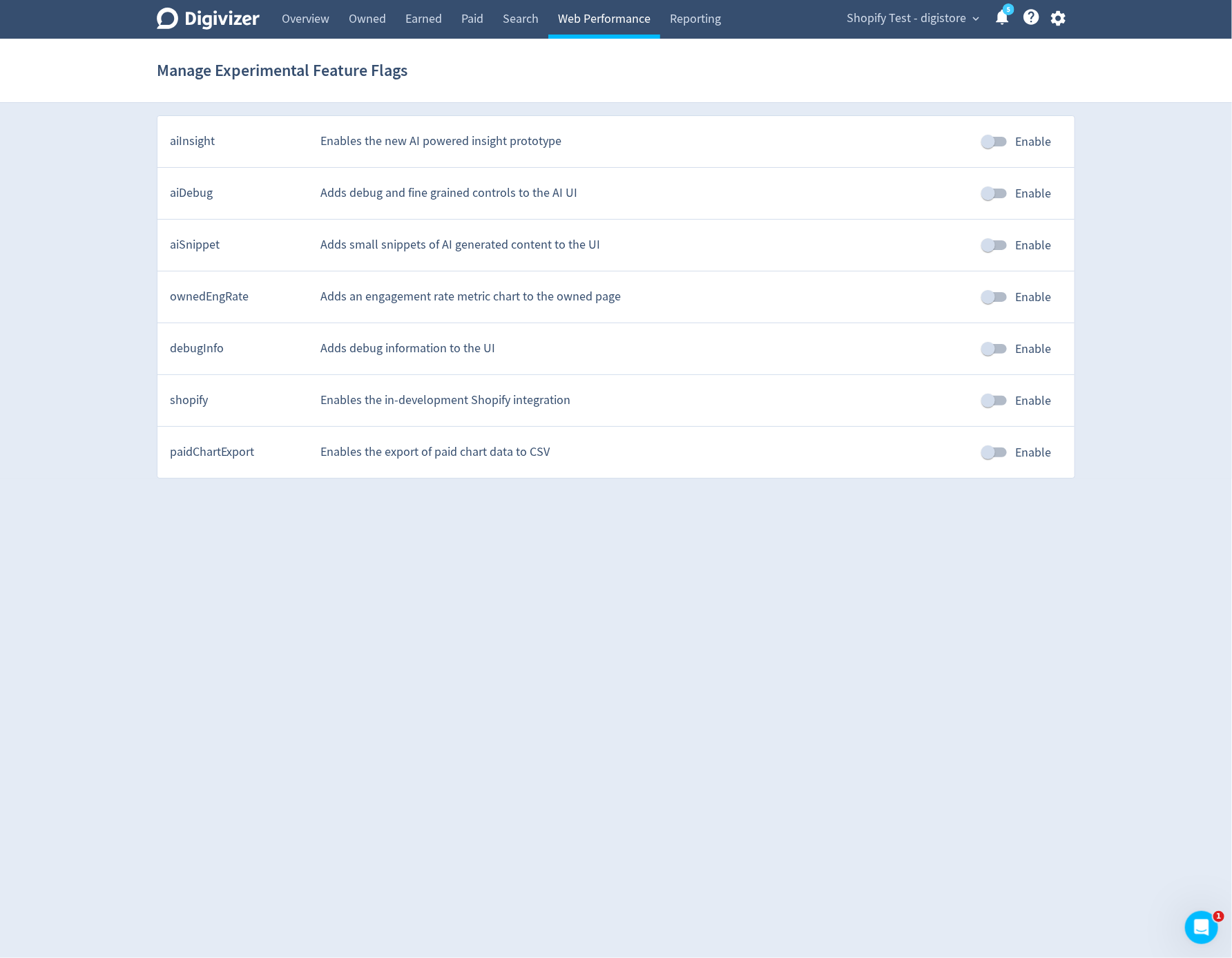
click at [605, 30] on link "Web Performance" at bounding box center [603, 19] width 112 height 39
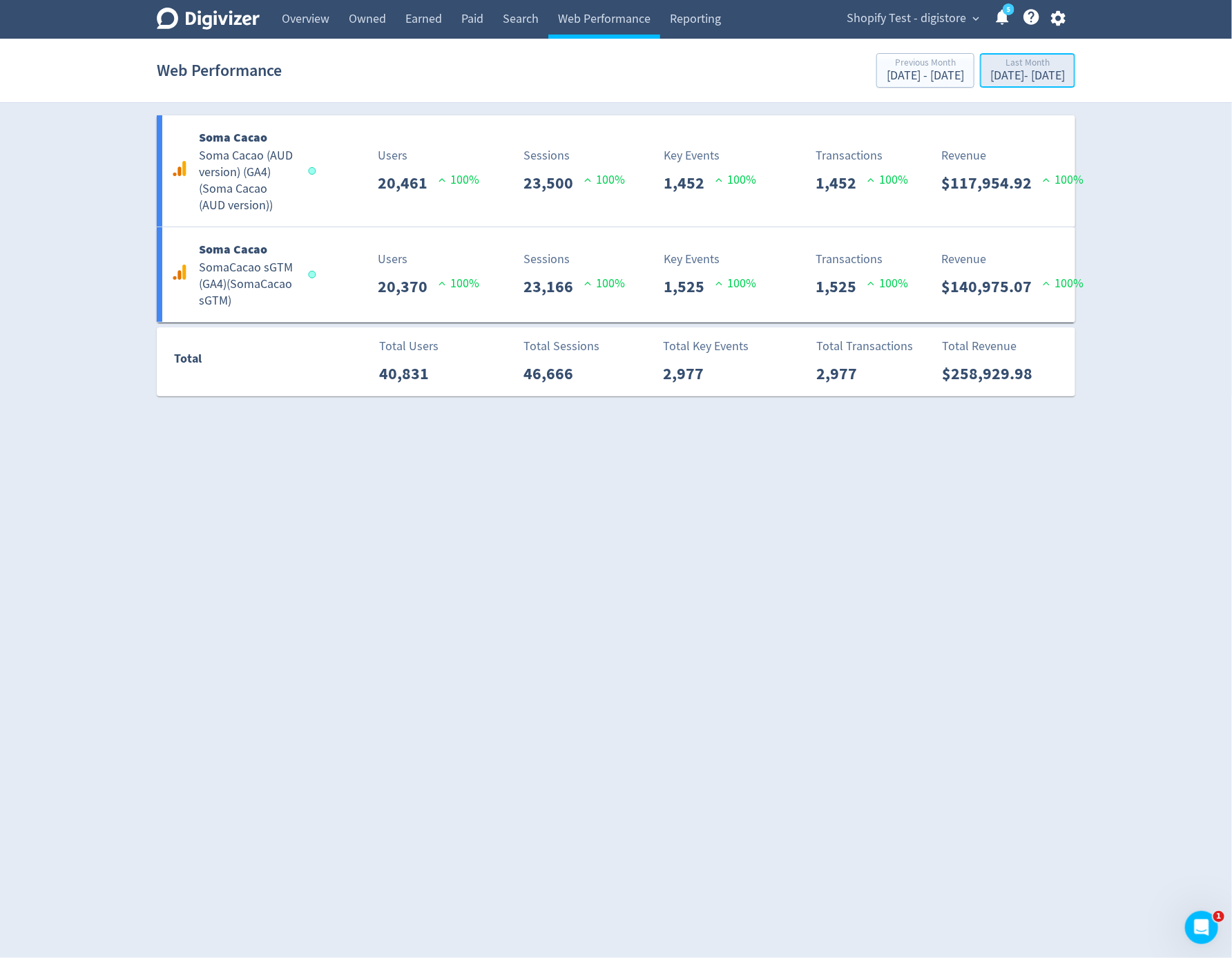
click at [1028, 80] on div "Aug 1, 2025 - Aug 31, 2025" at bounding box center [1028, 76] width 74 height 12
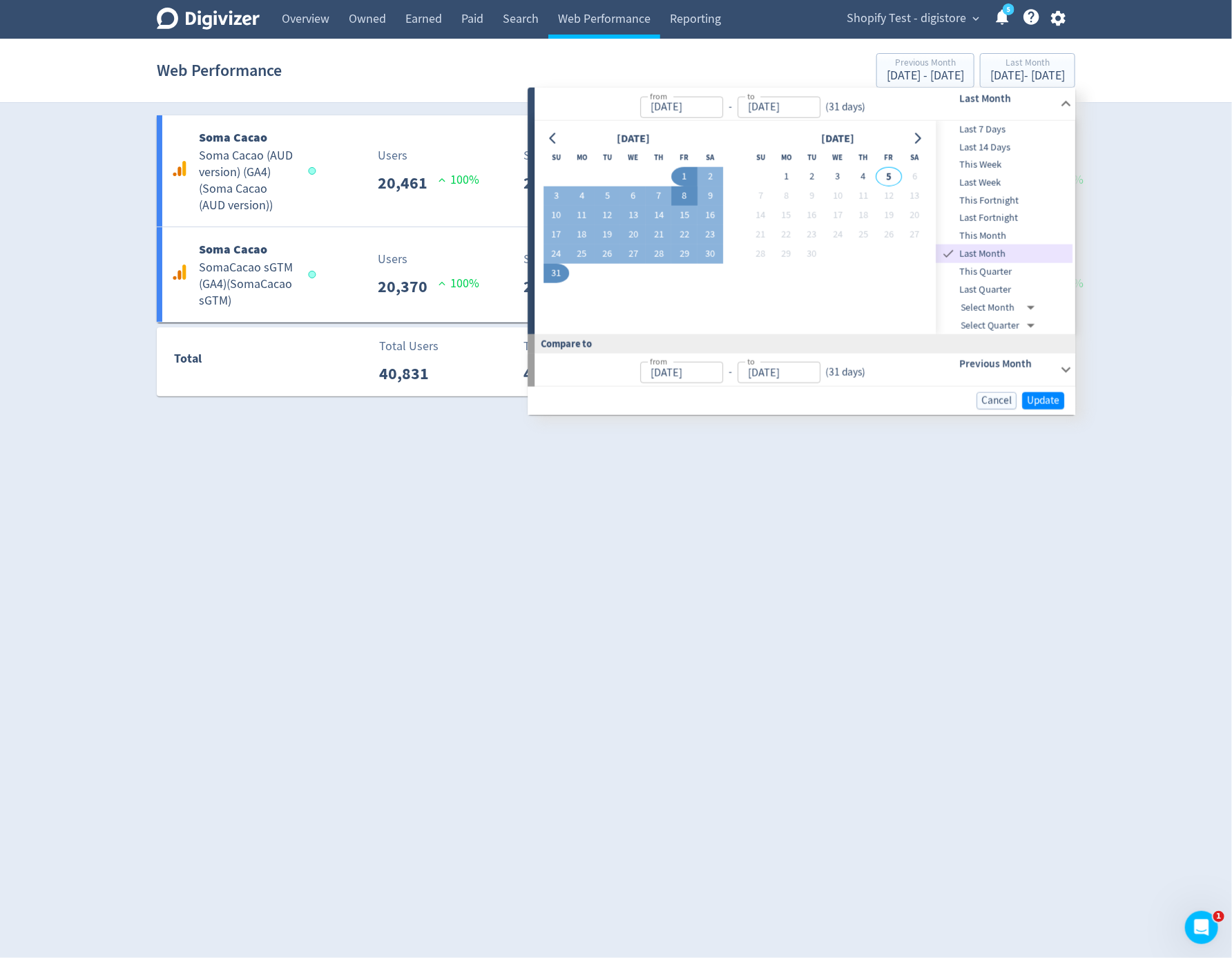
click at [685, 183] on button "1" at bounding box center [685, 176] width 26 height 19
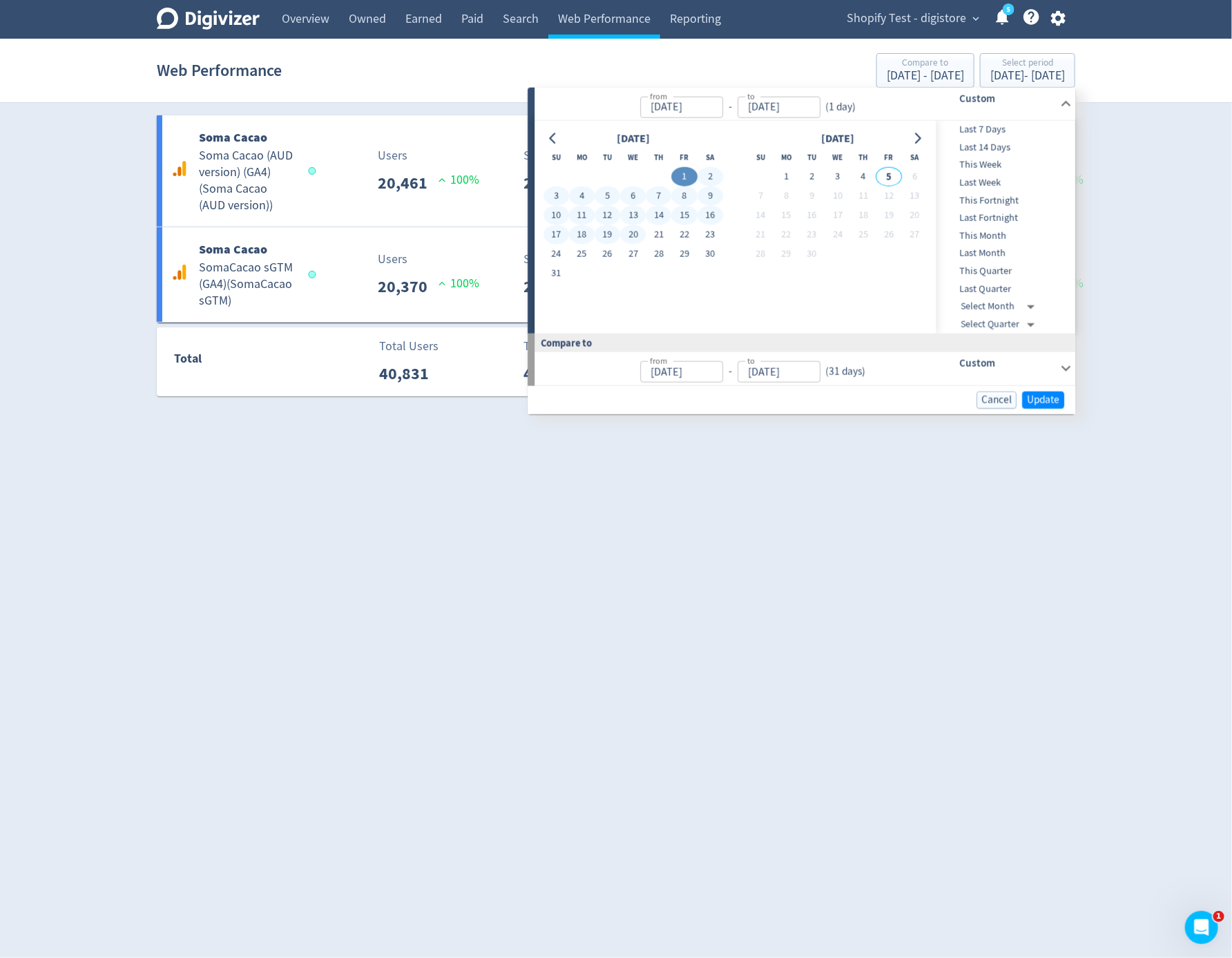
click at [631, 232] on button "20" at bounding box center [633, 235] width 26 height 19
type input "Aug 20, 2025"
type input "Jul 12, 2025"
click at [656, 238] on button "21" at bounding box center [660, 235] width 26 height 19
type input "Aug 21, 2025"
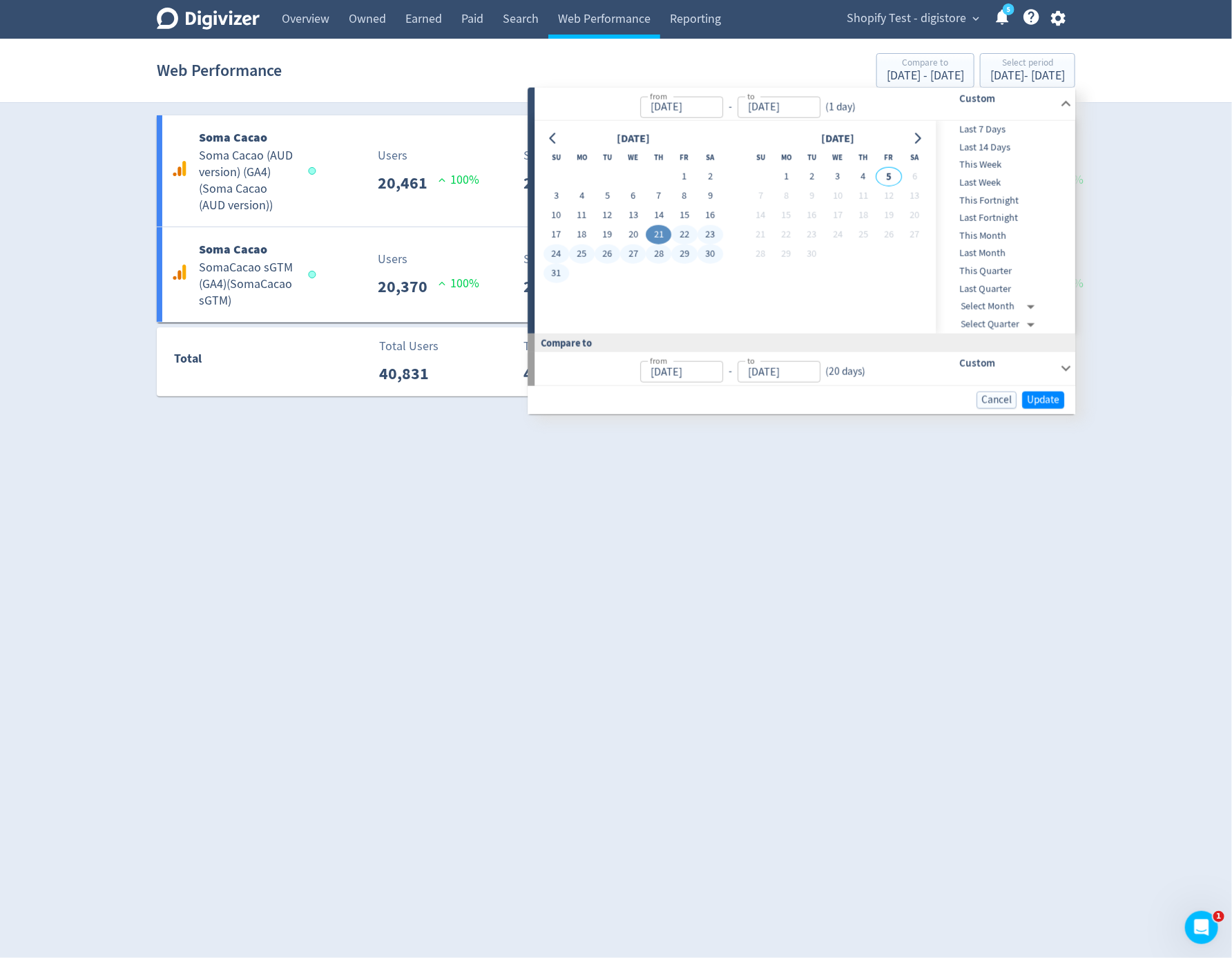
click at [551, 281] on button "31" at bounding box center [556, 273] width 26 height 19
type input "Aug 31, 2025"
type input "Aug 10, 2025"
type input "Aug 20, 2025"
click at [1046, 392] on button "Update" at bounding box center [1042, 399] width 42 height 17
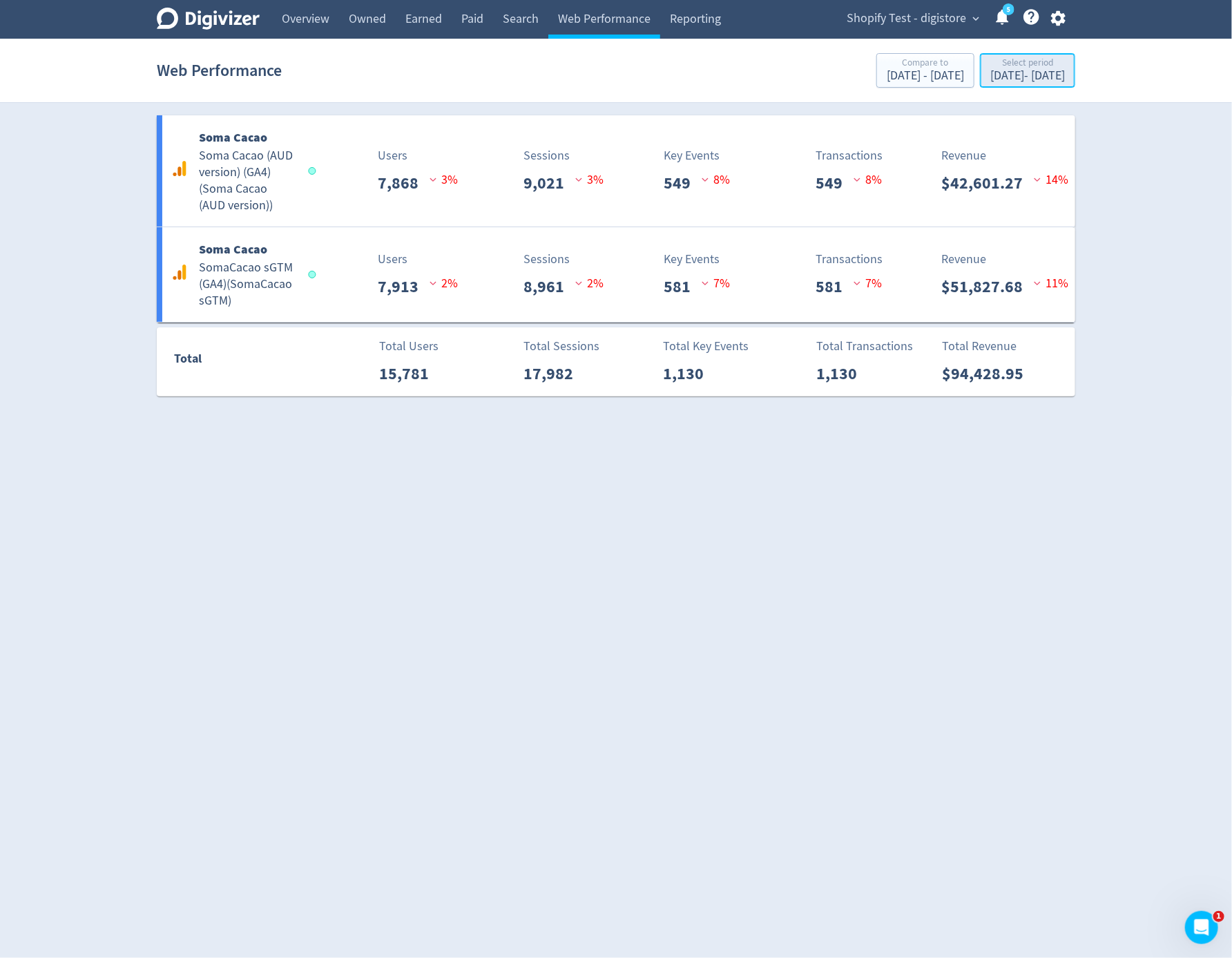
click at [1033, 74] on div "Aug 21, 2025 - Aug 31, 2025" at bounding box center [1028, 76] width 74 height 12
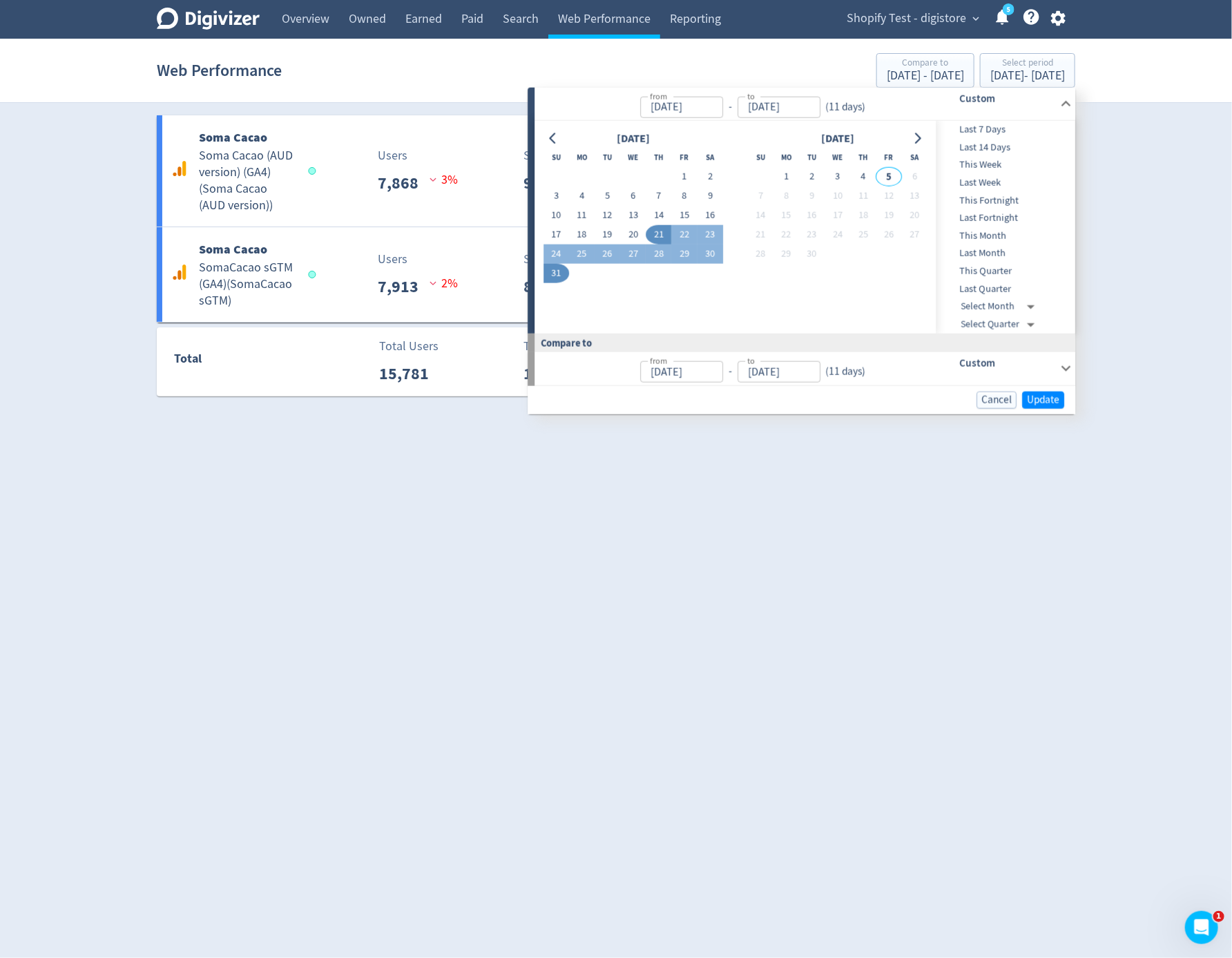
click at [657, 198] on button "7" at bounding box center [660, 196] width 26 height 19
type input "Aug 07, 2025"
click at [635, 235] on button "20" at bounding box center [633, 235] width 26 height 19
type input "Aug 20, 2025"
type input "Jul 24, 2025"
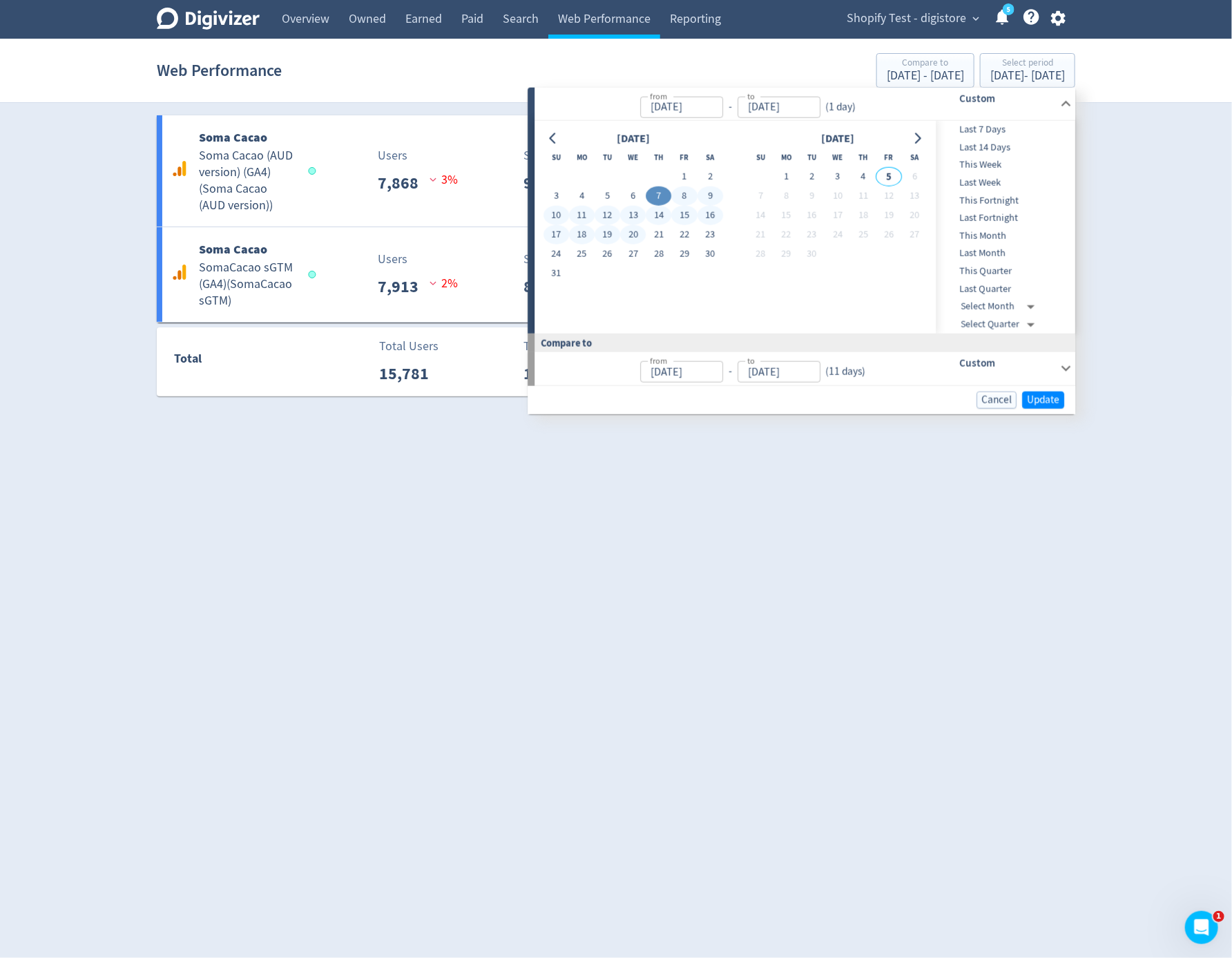
type input "Aug 06, 2025"
click at [1030, 396] on span "Update" at bounding box center [1043, 399] width 33 height 11
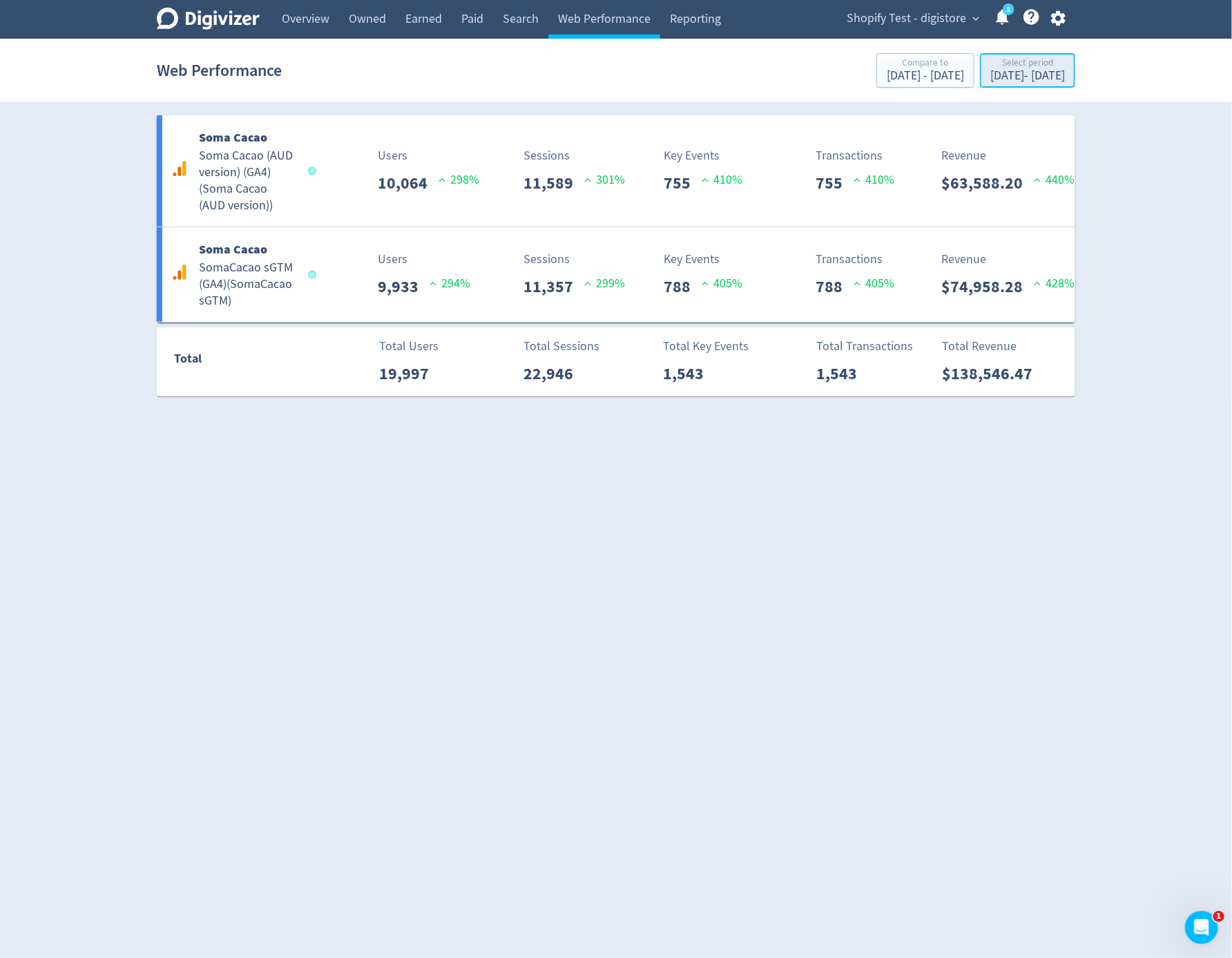
click at [1012, 60] on div "Select period" at bounding box center [1028, 63] width 74 height 11
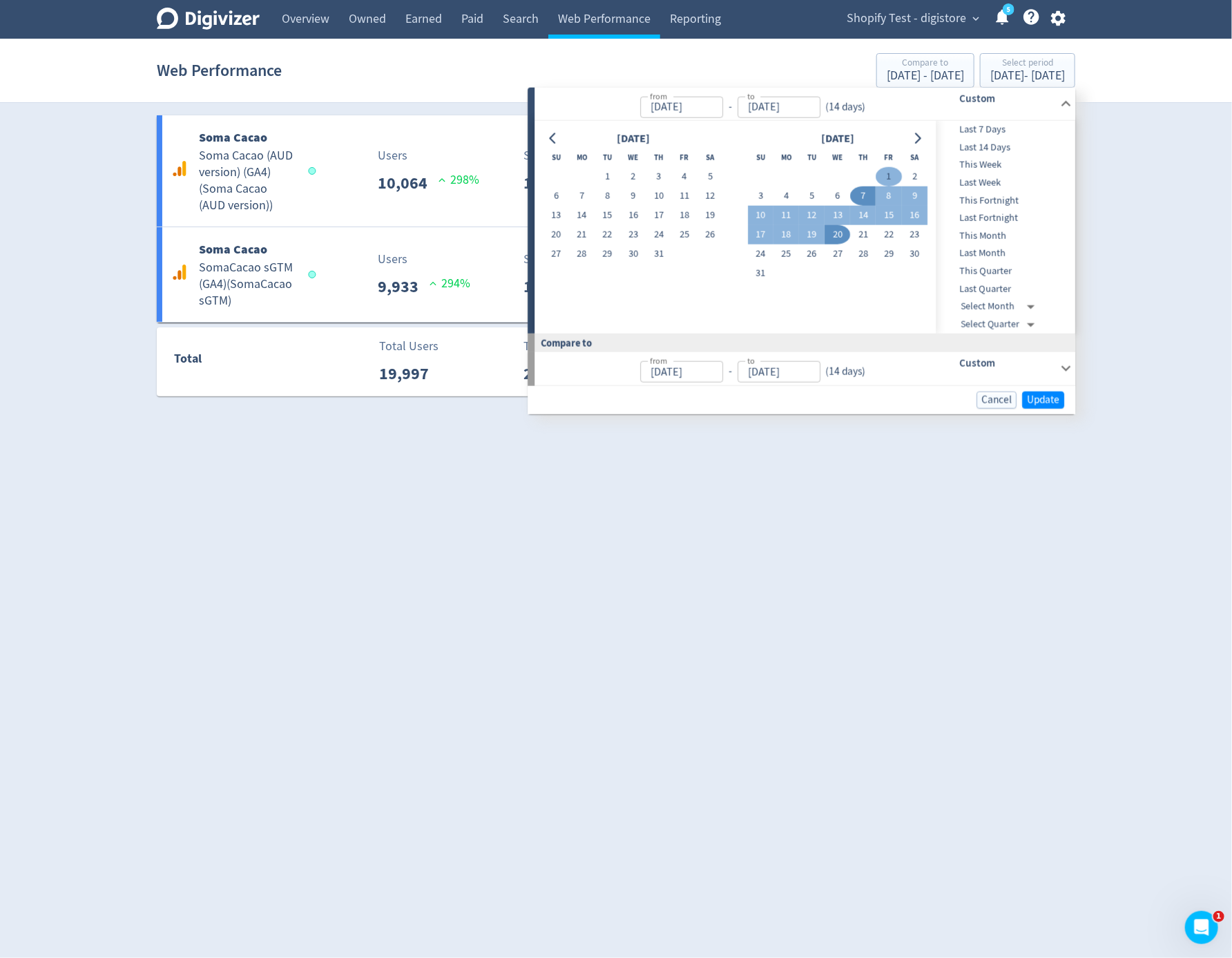
click at [881, 174] on button "1" at bounding box center [889, 176] width 26 height 19
type input "Aug 01, 2025"
click at [837, 192] on button "6" at bounding box center [837, 196] width 26 height 19
type input "Aug 06, 2025"
type input "Jul 26, 2025"
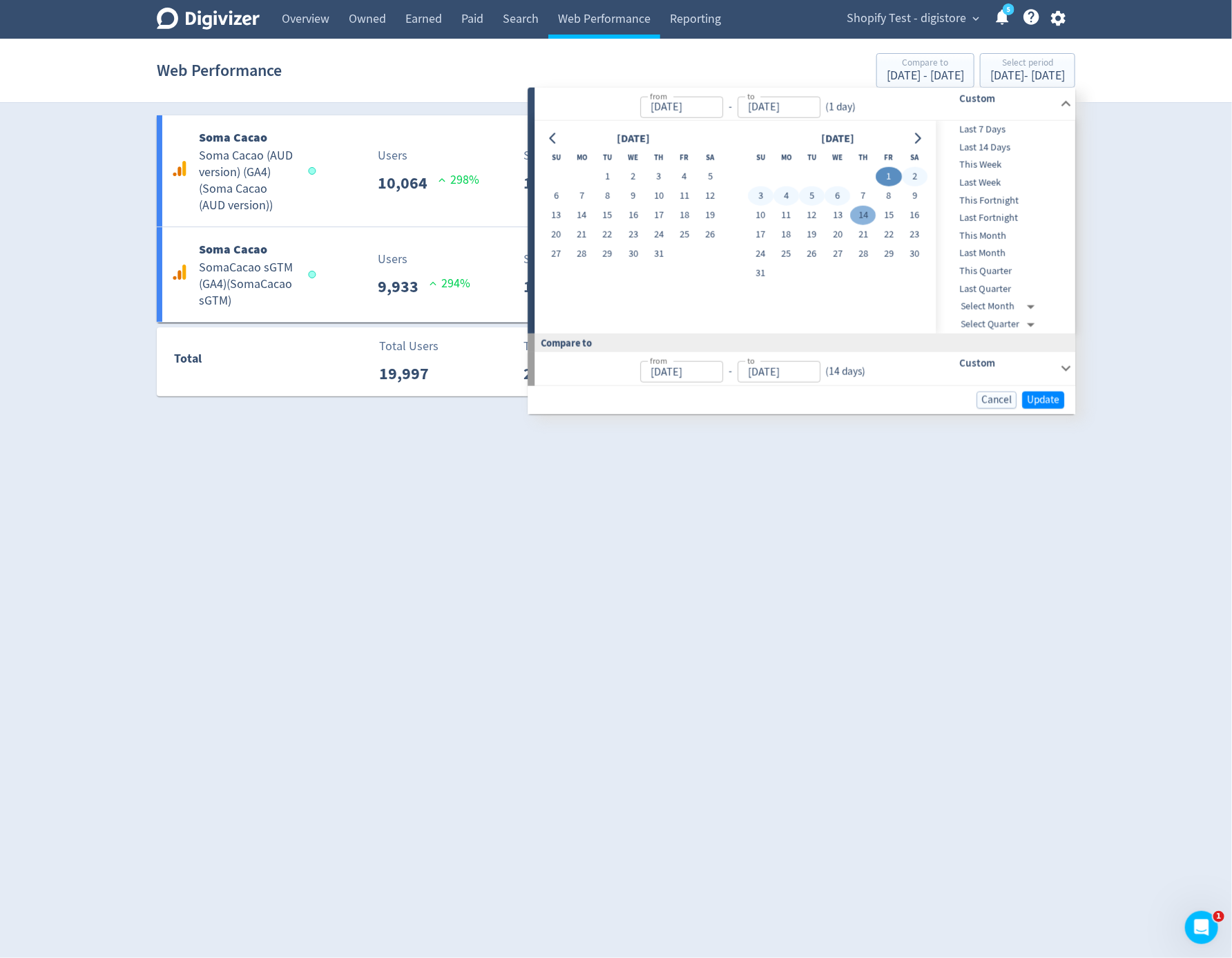
type input "Jul 31, 2025"
click at [1033, 402] on span "Update" at bounding box center [1043, 399] width 33 height 11
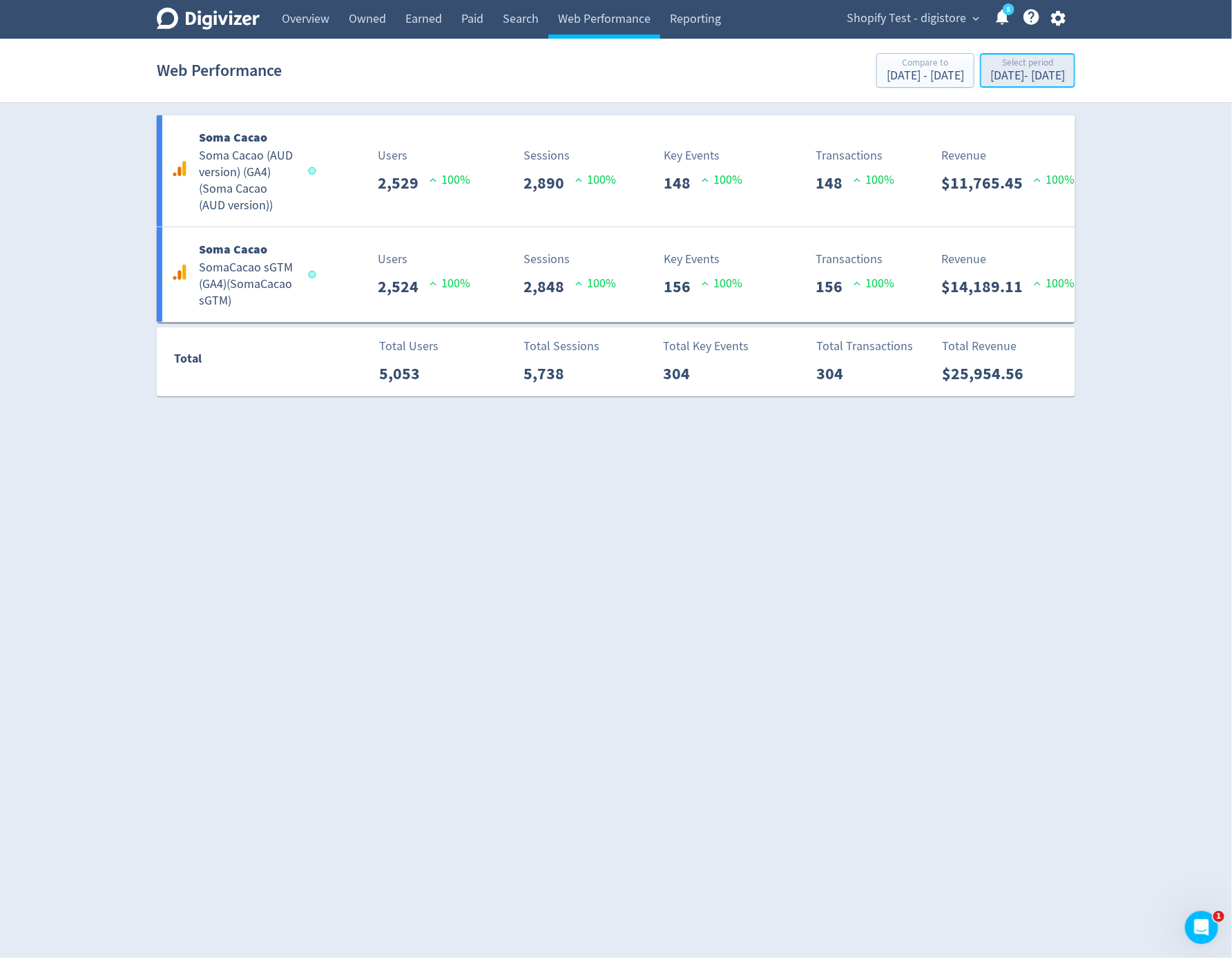
click at [996, 73] on div "Aug 1, 2025 - Aug 6, 2025" at bounding box center [1028, 76] width 74 height 12
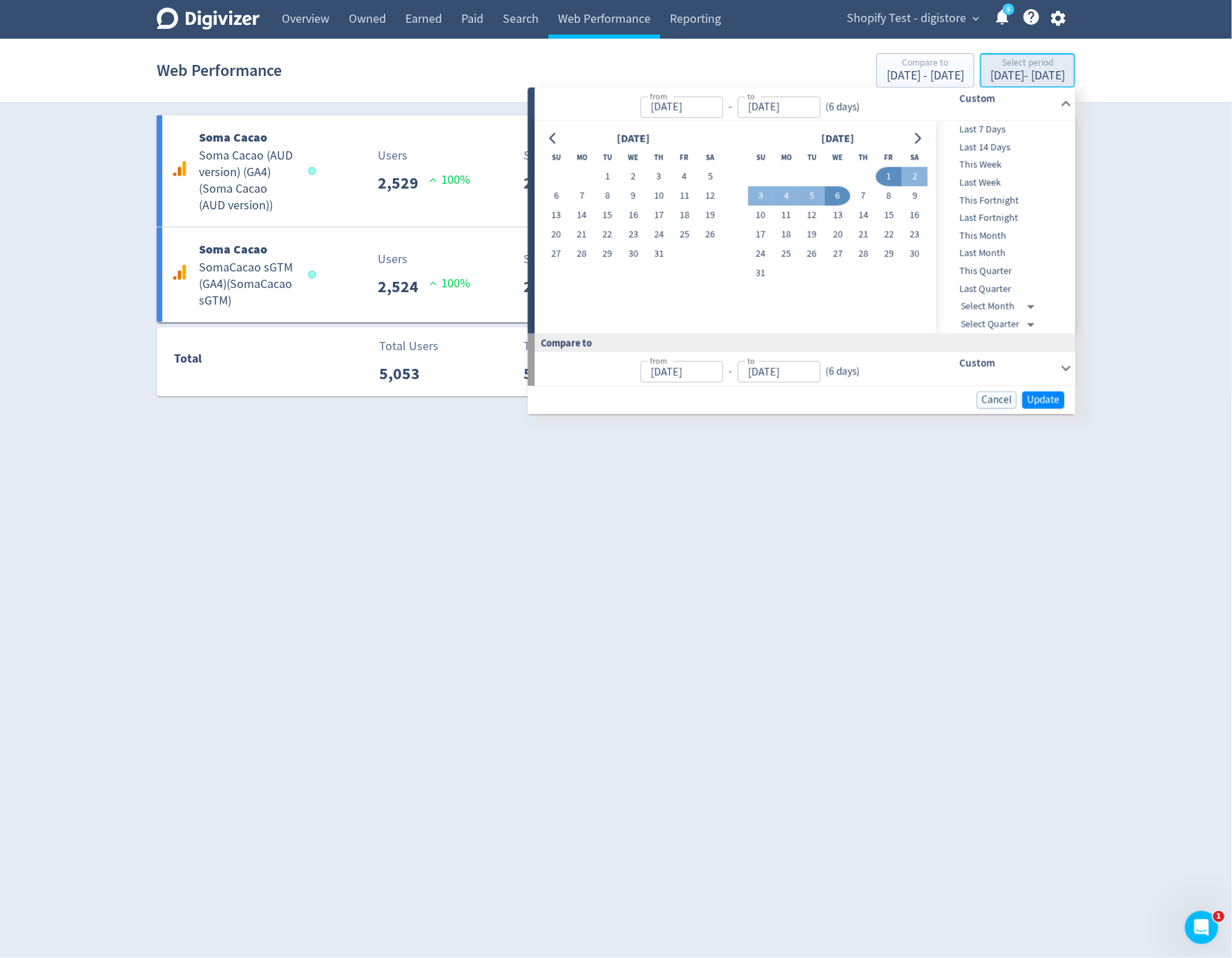
type input "Aug 01, 2025"
type input "Aug 06, 2025"
type input "Jul 26, 2025"
type input "Jul 31, 2025"
click at [837, 197] on button "6" at bounding box center [837, 196] width 26 height 19
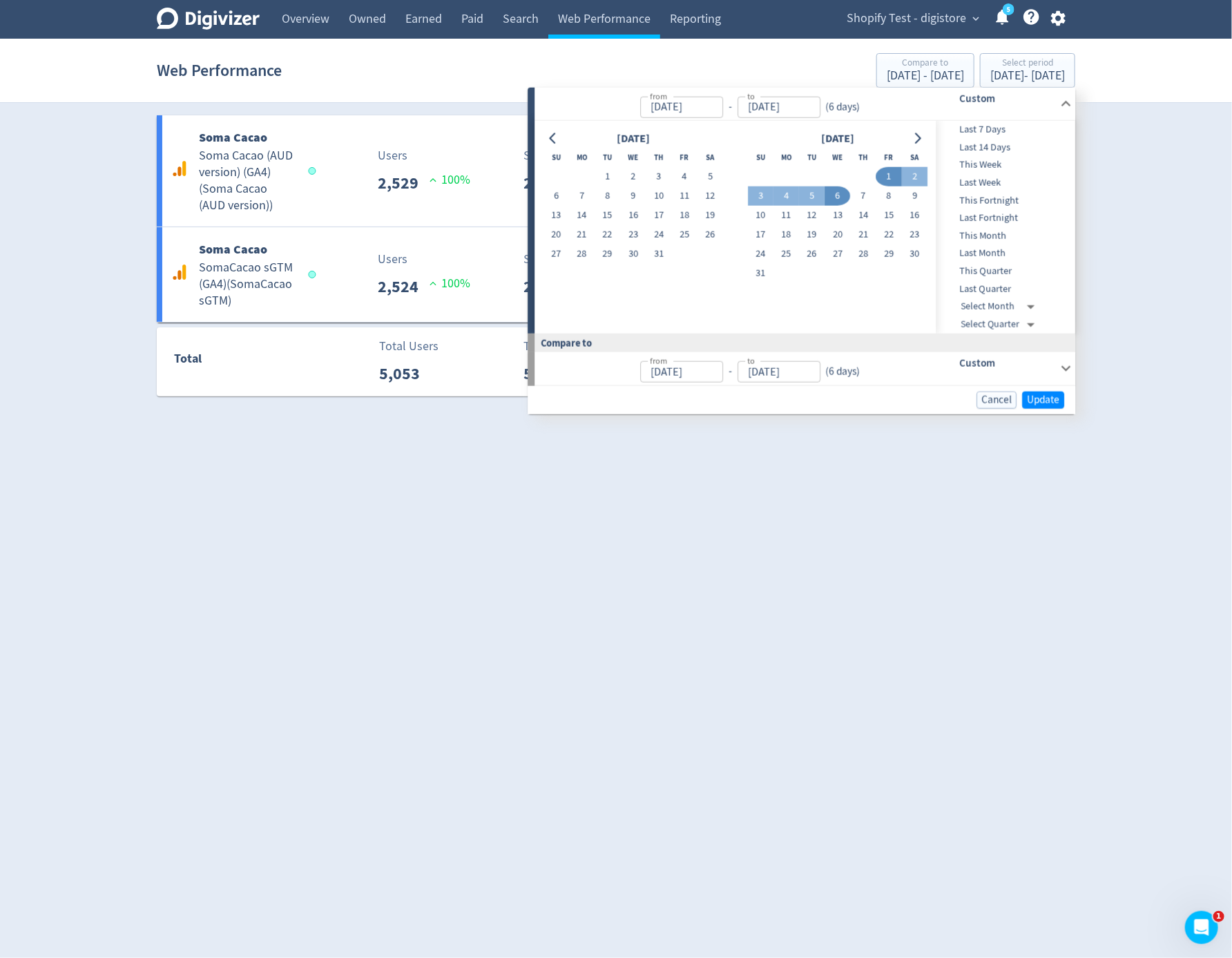
type input "Aug 06, 2025"
click at [837, 197] on button "6" at bounding box center [837, 196] width 26 height 19
type input "Aug 05, 2025"
click at [1028, 394] on span "Update" at bounding box center [1043, 399] width 33 height 11
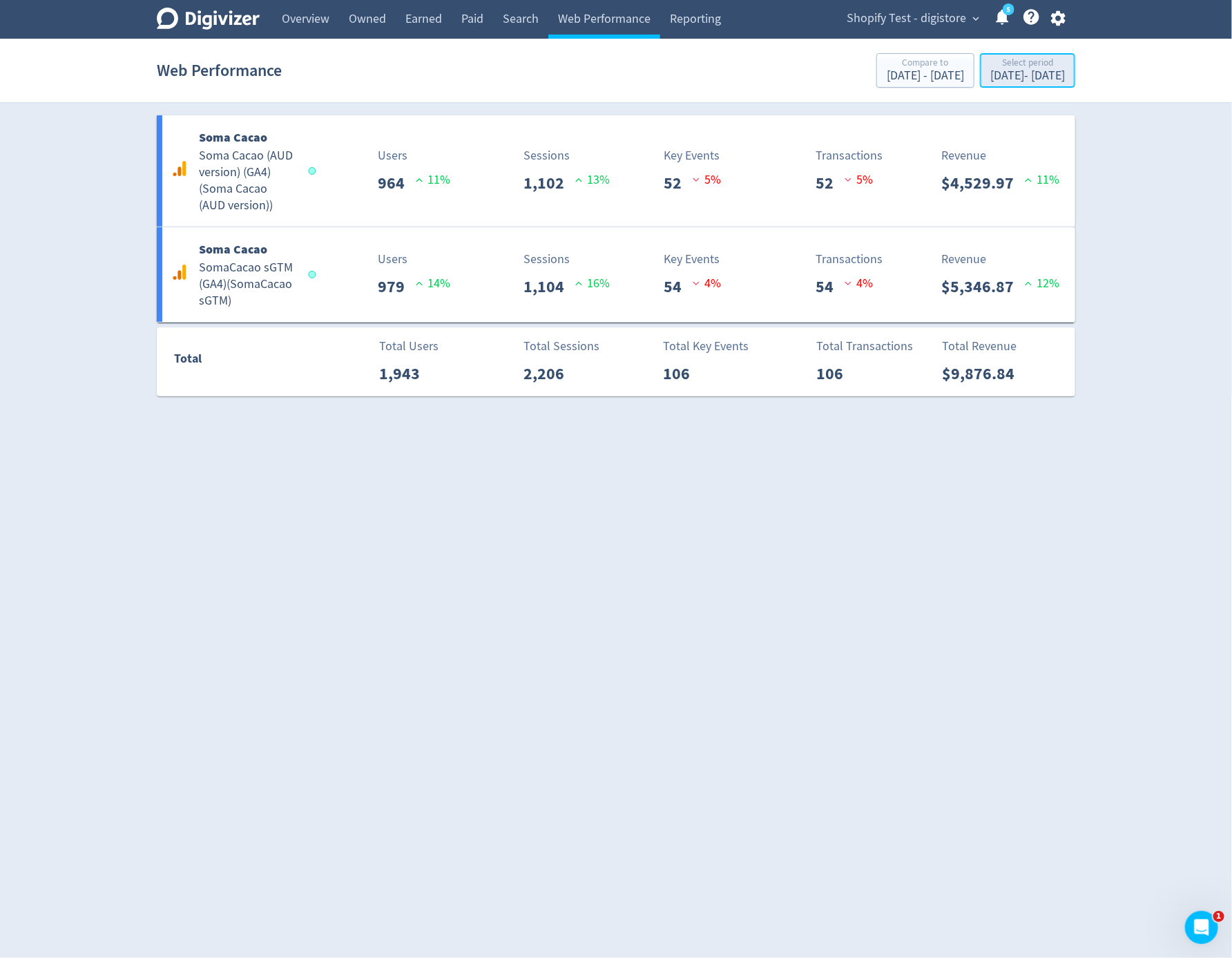
click at [991, 81] on div "Aug 6, 2025 - Aug 6, 2025" at bounding box center [1028, 76] width 74 height 12
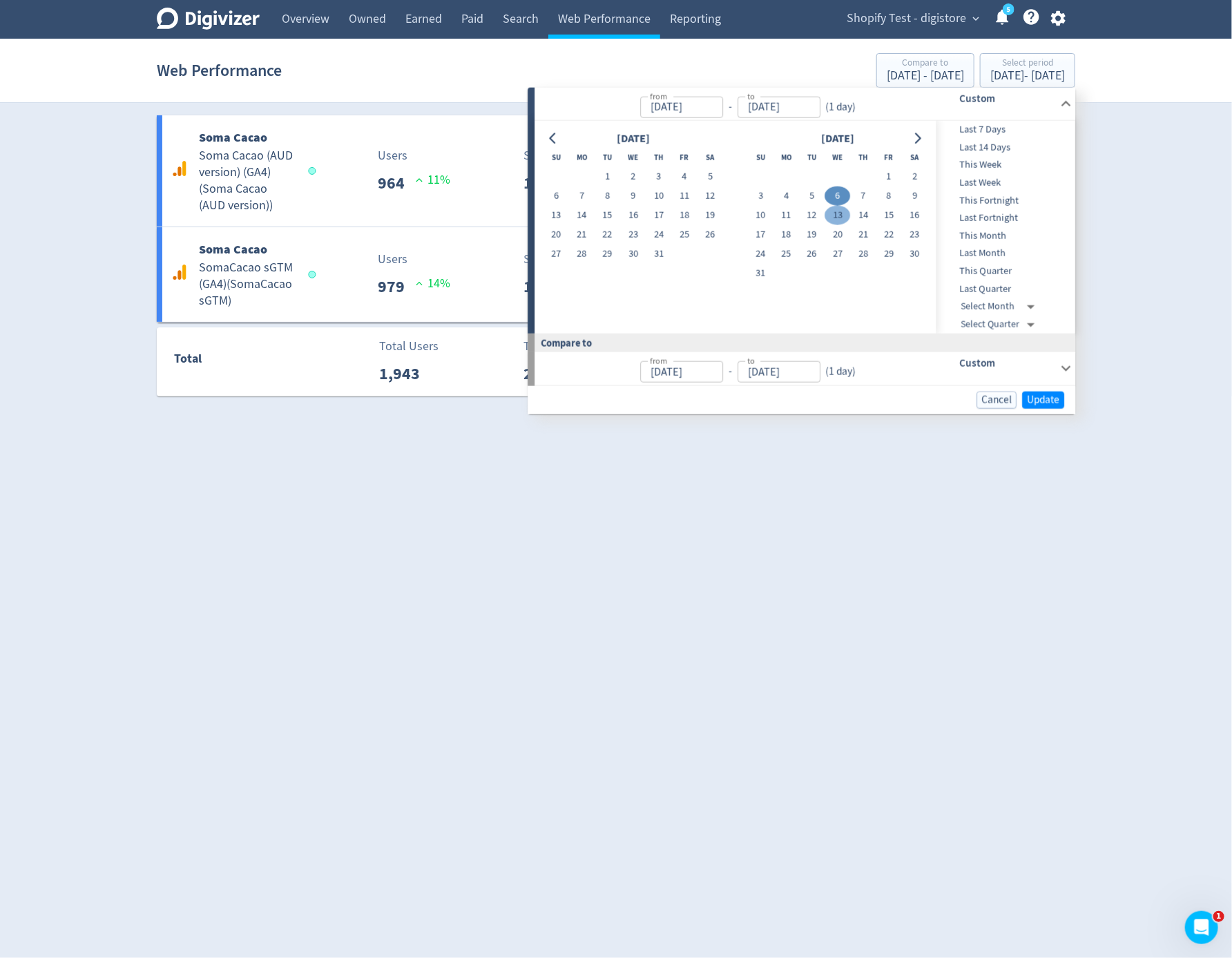
drag, startPoint x: 775, startPoint y: 198, endPoint x: 830, endPoint y: 207, distance: 55.7
click at [777, 198] on button "4" at bounding box center [786, 196] width 26 height 19
type input "Aug 04, 2025"
click at [838, 197] on button "6" at bounding box center [837, 196] width 26 height 19
type input "Aug 06, 2025"
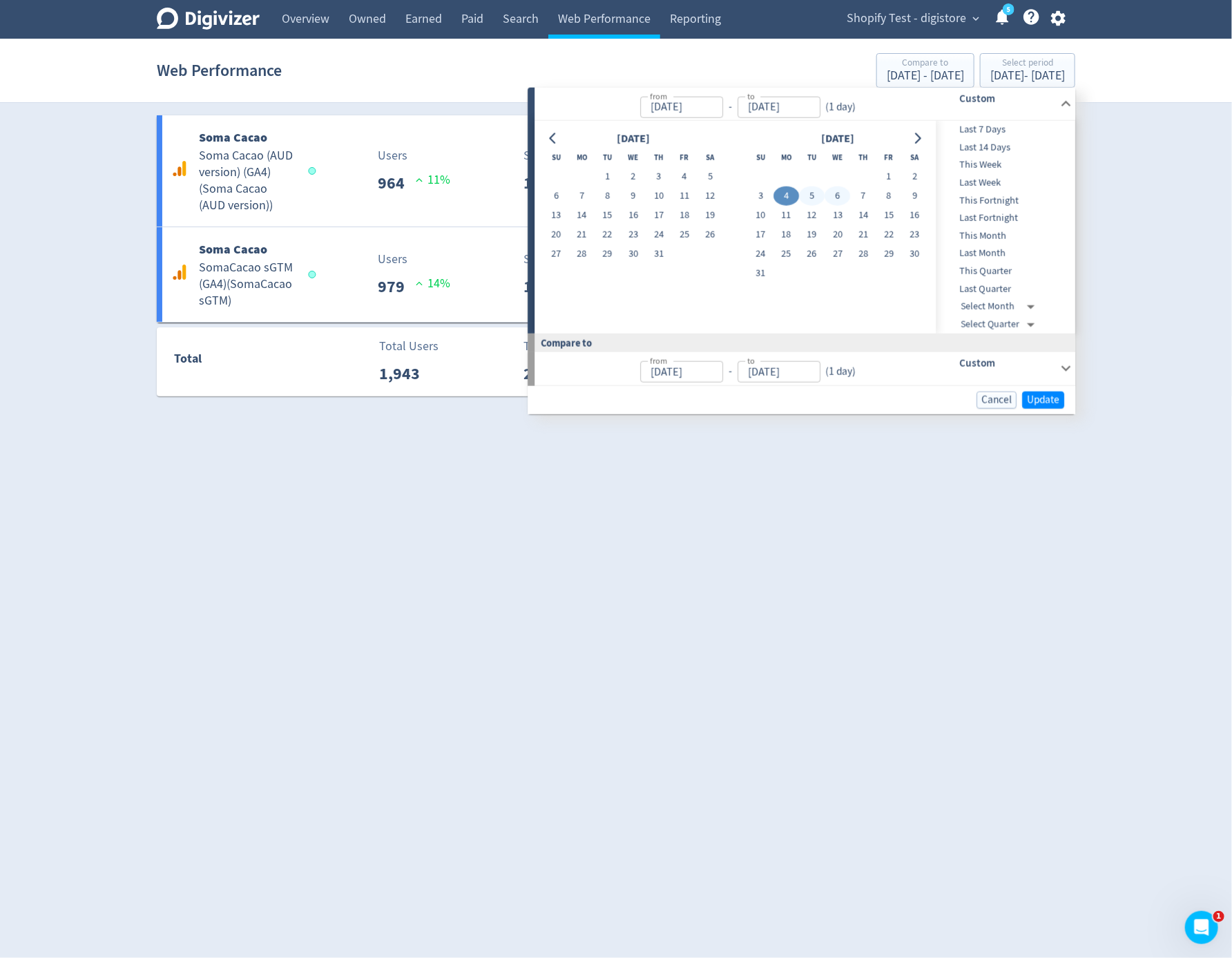
type input "Aug 01, 2025"
type input "Aug 03, 2025"
click at [1053, 402] on span "Update" at bounding box center [1043, 399] width 33 height 11
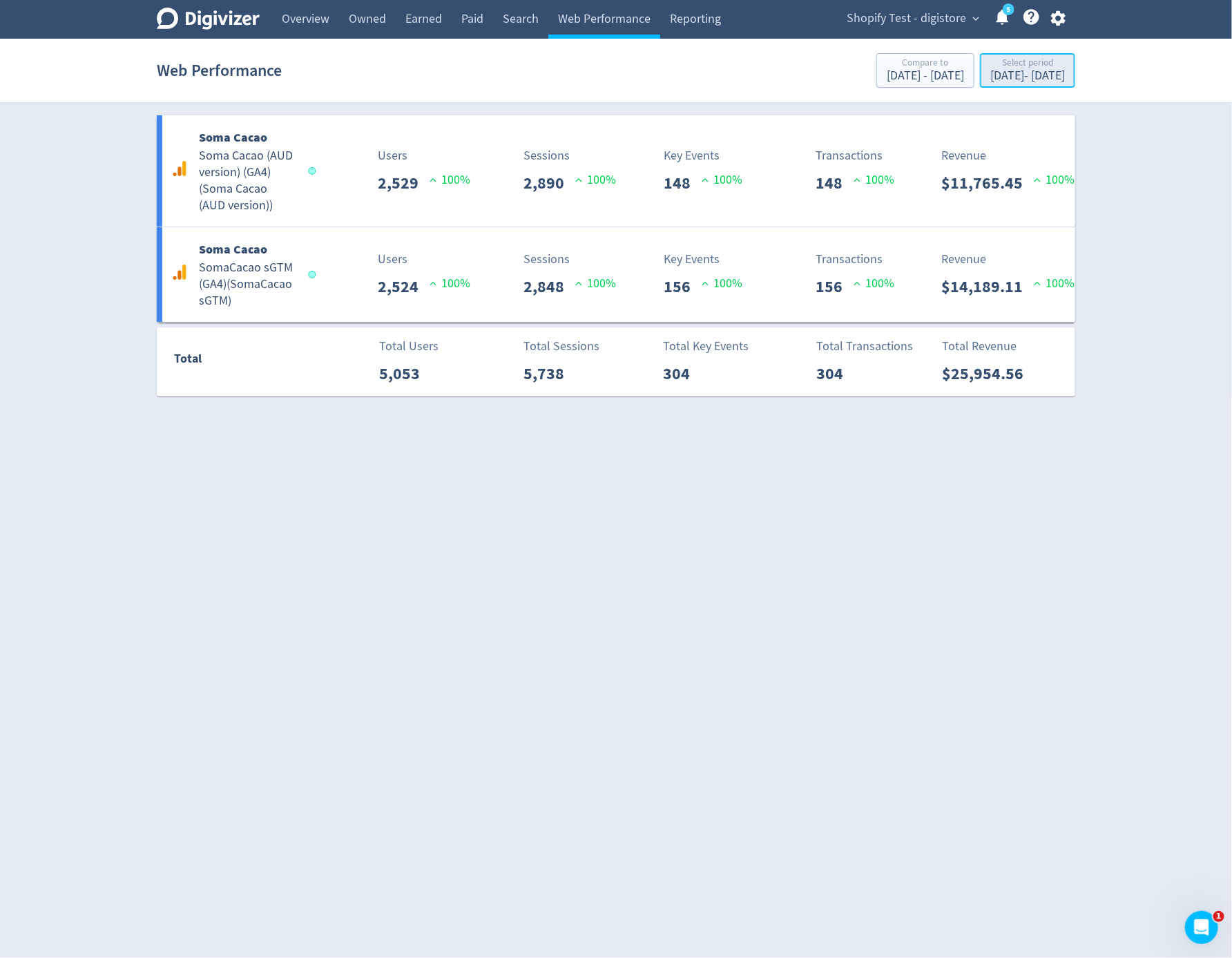
click at [1025, 84] on div "Select period Aug 4, 2025 - Aug 6, 2025" at bounding box center [1027, 71] width 87 height 28
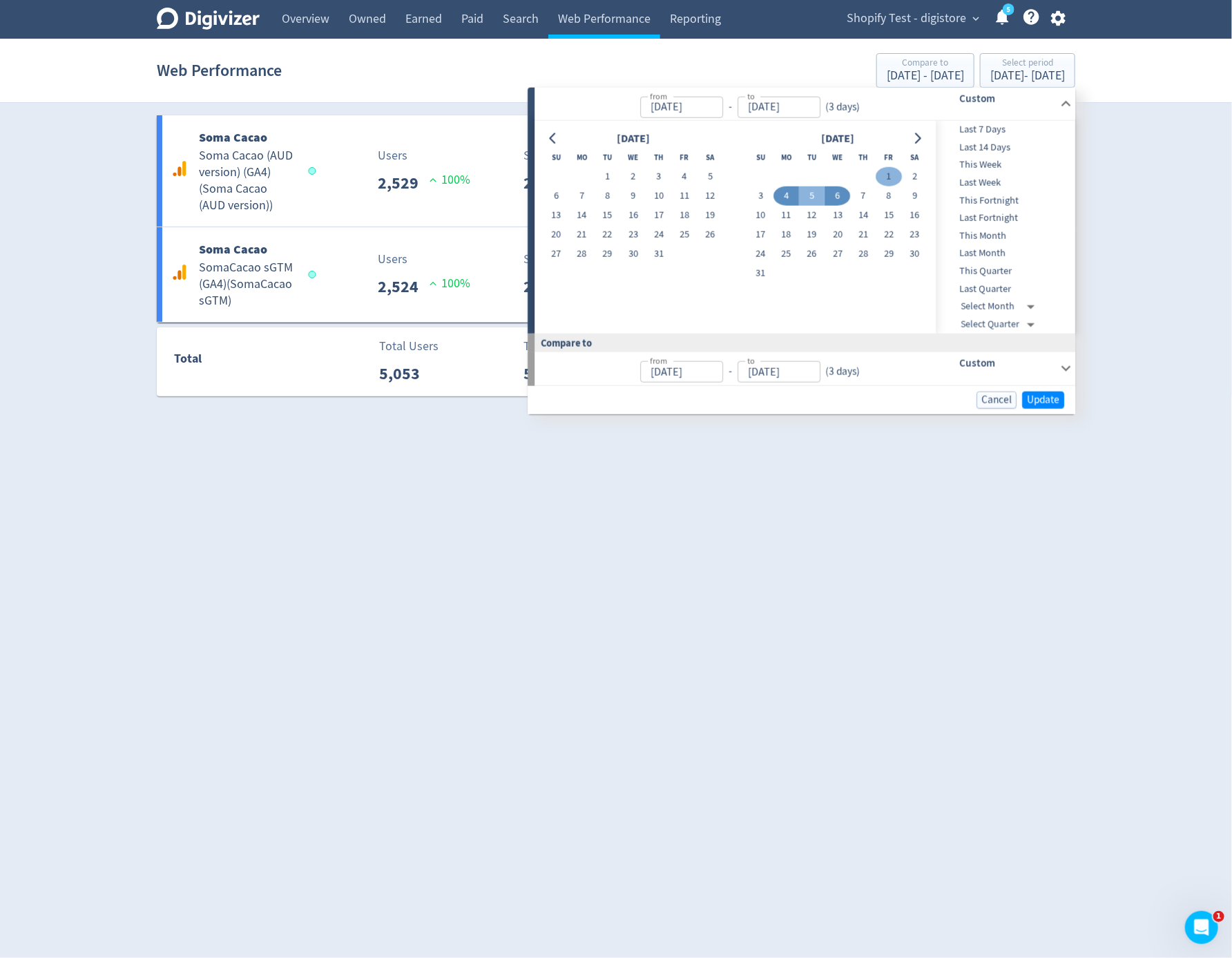
click at [888, 172] on button "1" at bounding box center [889, 176] width 26 height 19
type input "Aug 01, 2025"
click at [754, 197] on button "3" at bounding box center [761, 196] width 26 height 19
type input "Aug 03, 2025"
type input "Jul 29, 2025"
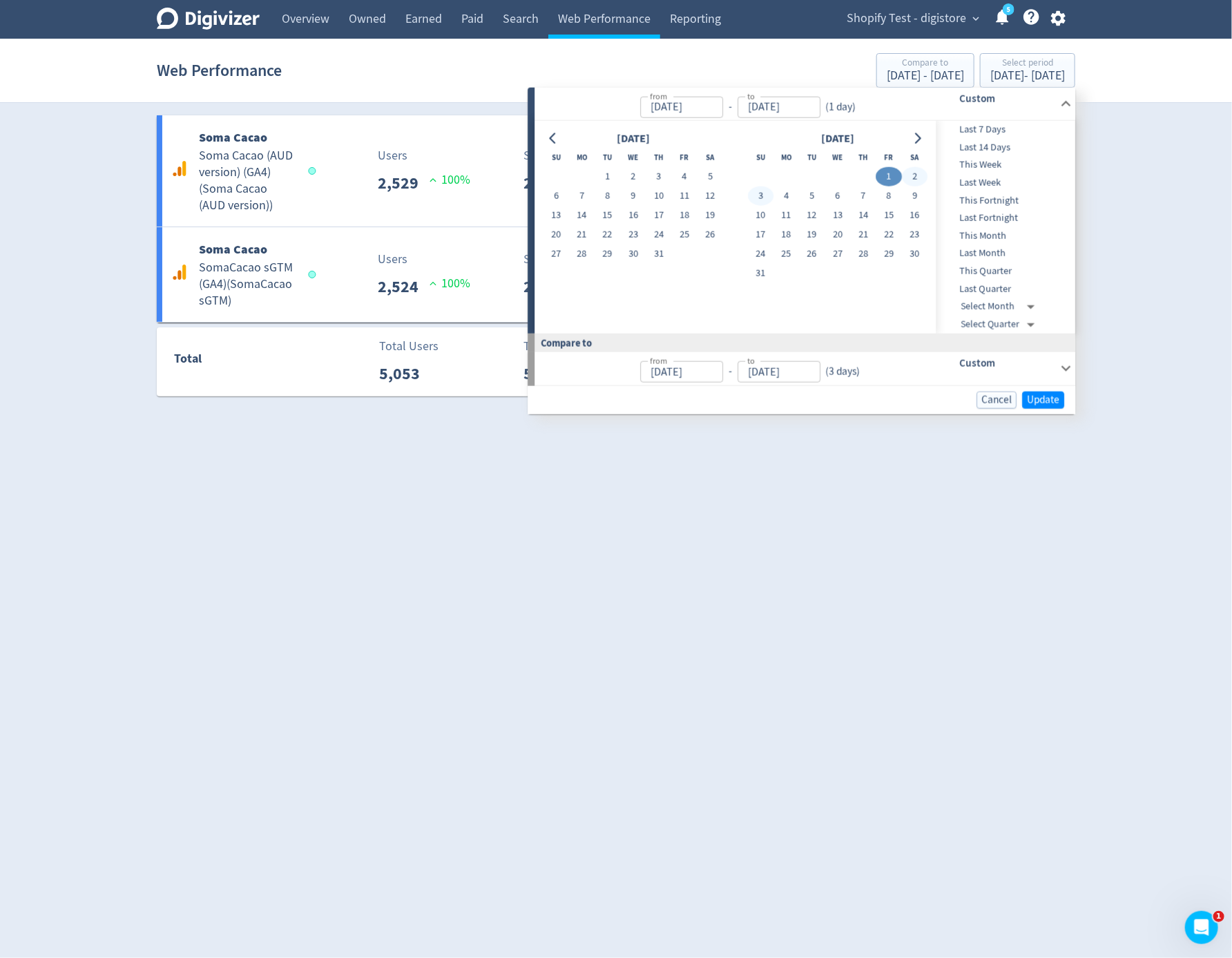
type input "Jul 31, 2025"
click at [754, 197] on button "3" at bounding box center [761, 196] width 26 height 19
type input "Aug 03, 2025"
click at [1043, 394] on span "Update" at bounding box center [1043, 399] width 33 height 11
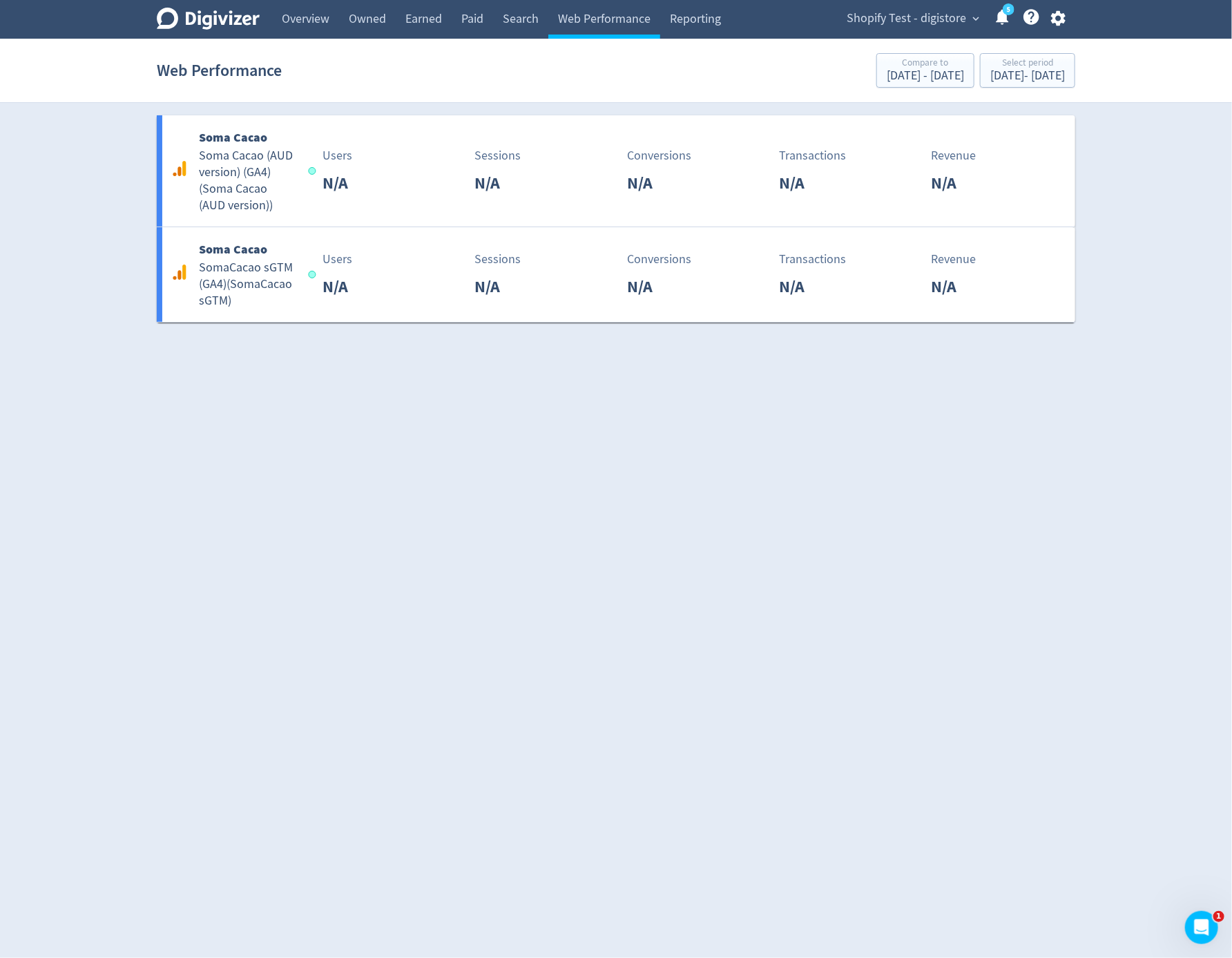
click at [988, 323] on html "Digivizer Logo Mark Digivizer Logo Overview Owned Earned Paid Search Web Perfor…" at bounding box center [616, 161] width 1232 height 323
click at [1122, 295] on div "Digivizer Logo Mark Digivizer Logo Overview Owned Earned Paid Search Web Perfor…" at bounding box center [616, 161] width 1232 height 323
click at [1067, 93] on section "Web Performance Compare to Jul 29, 2025 - Jul 31, 2025 Select period Aug 3, 202…" at bounding box center [616, 71] width 1232 height 65
click at [1051, 76] on div "Aug 3, 2025 - Aug 3, 2025" at bounding box center [1028, 76] width 74 height 12
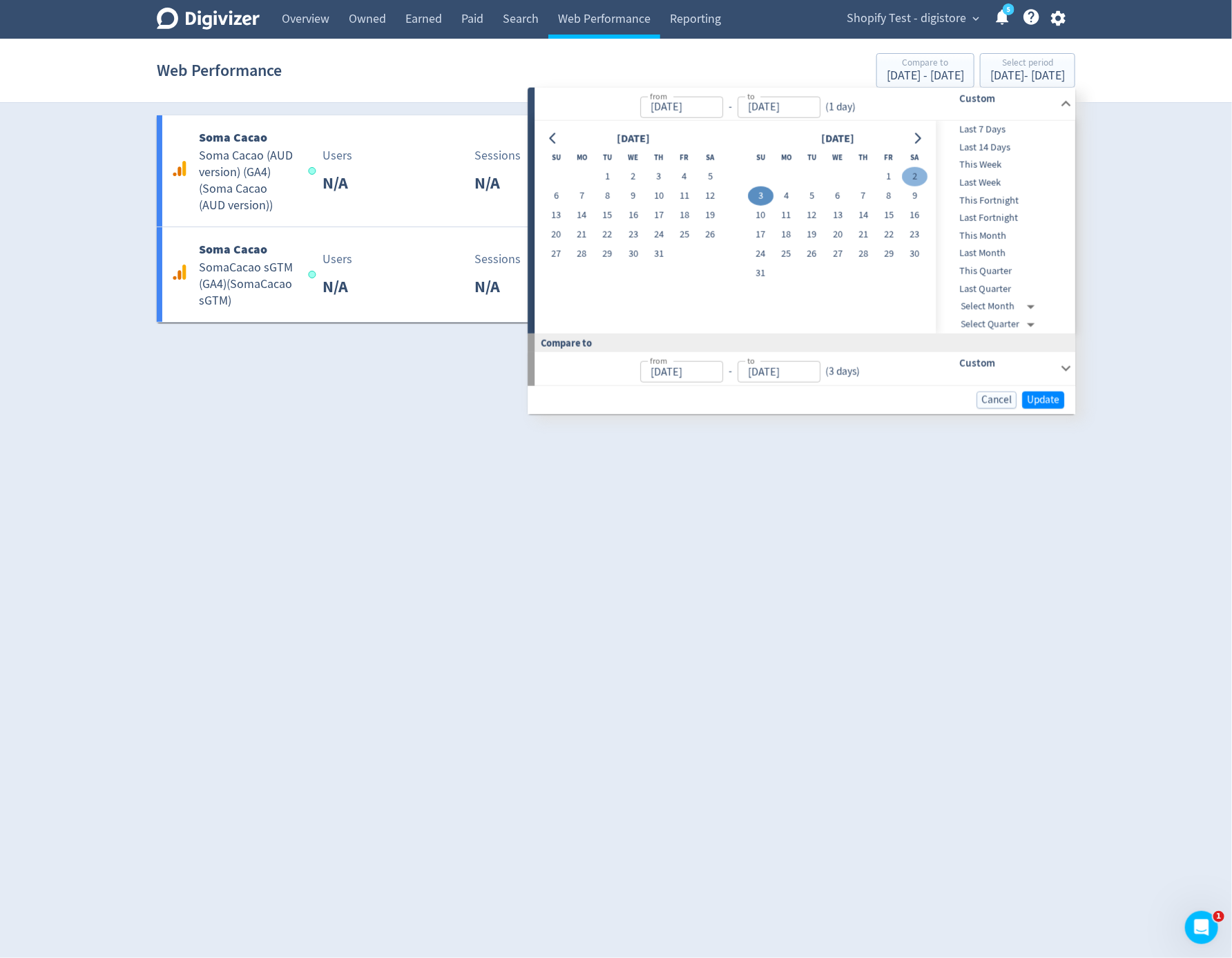
click at [920, 180] on button "2" at bounding box center [915, 176] width 26 height 19
type input "Aug 02, 2025"
click at [920, 180] on button "2" at bounding box center [915, 176] width 26 height 19
type input "Aug 01, 2025"
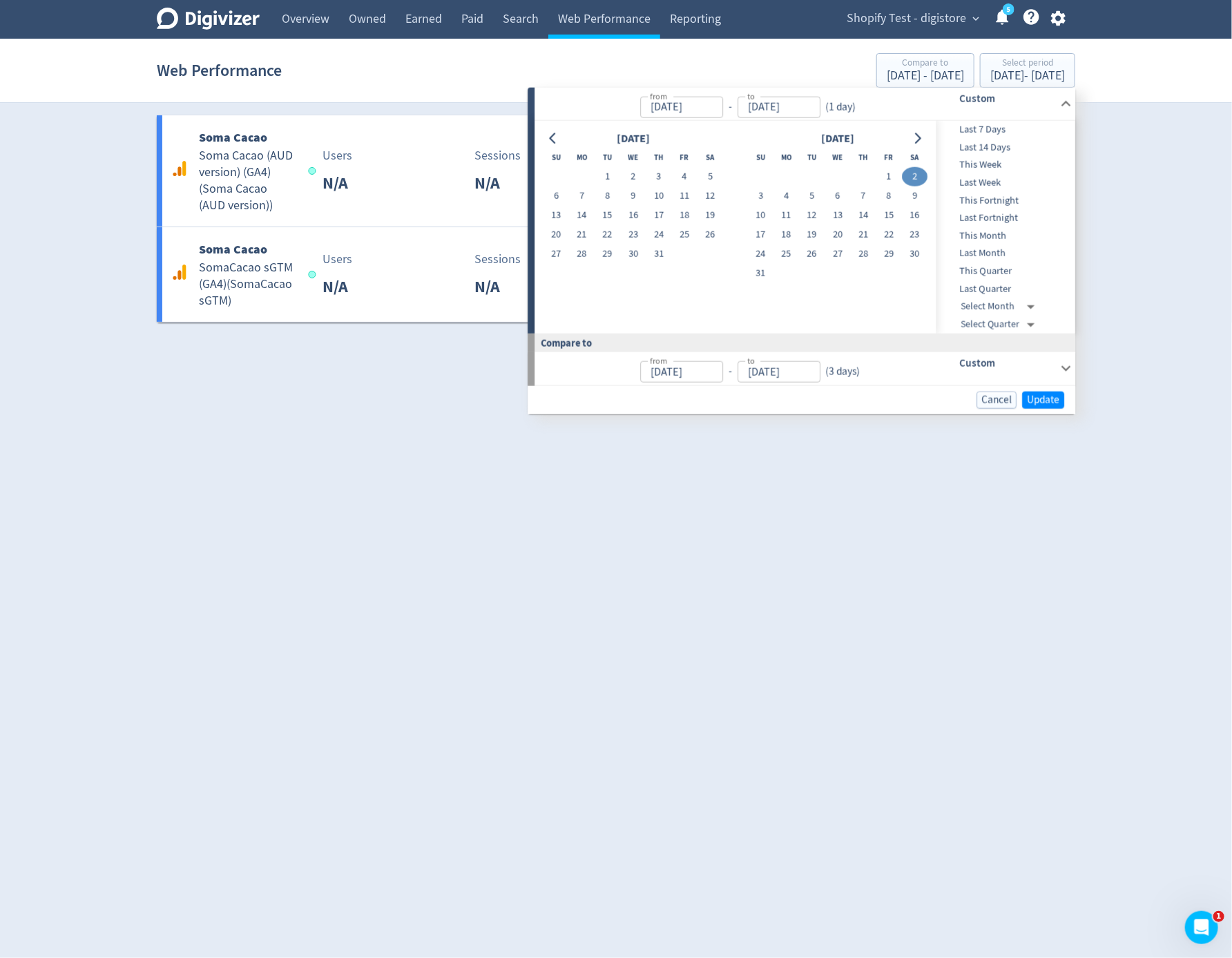
type input "Aug 01, 2025"
click at [1041, 406] on button "Update" at bounding box center [1042, 399] width 42 height 17
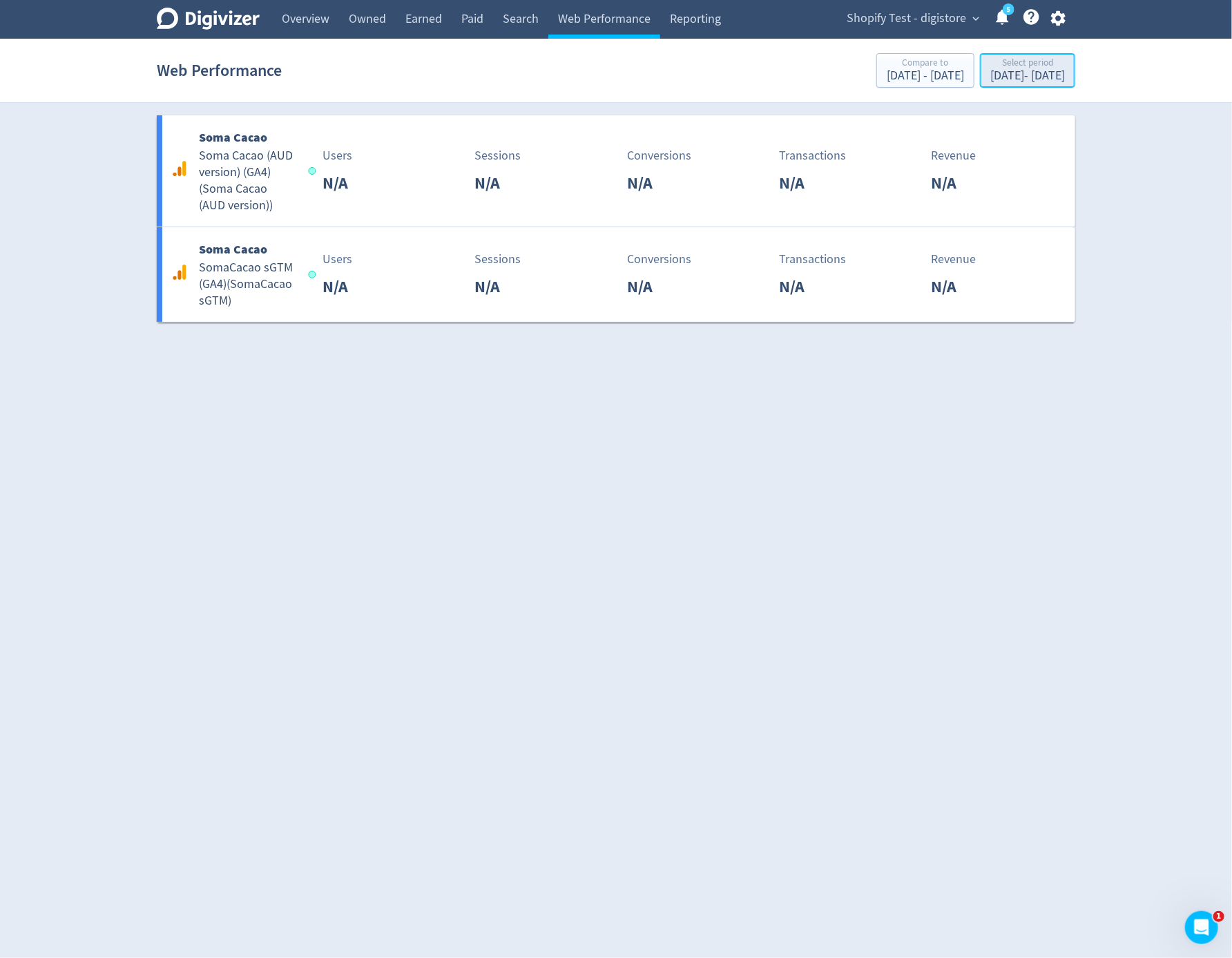
click at [991, 74] on div "Aug 2, 2025 - Aug 2, 2025" at bounding box center [1028, 76] width 74 height 12
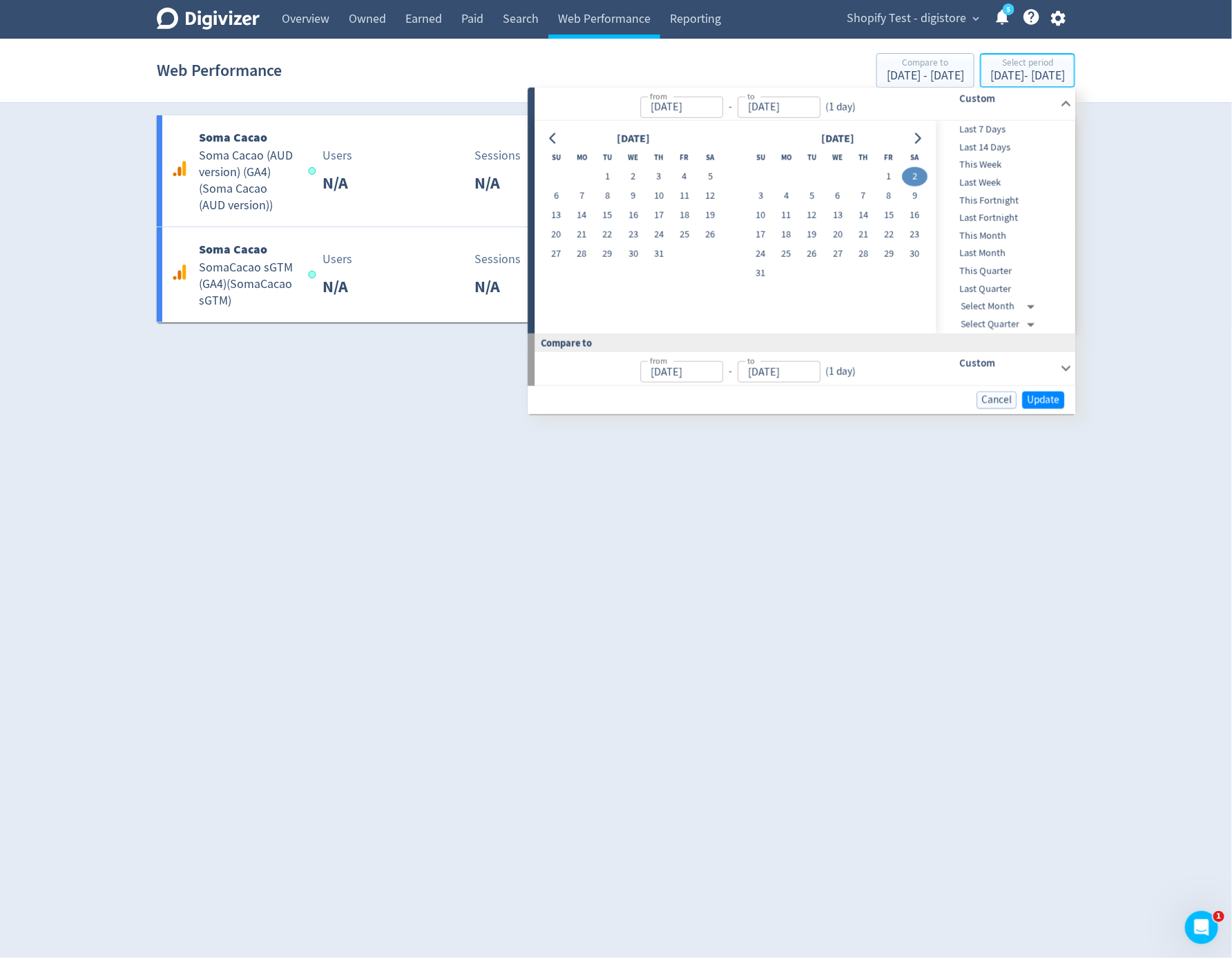
type input "Aug 02, 2025"
type input "Aug 01, 2025"
click at [900, 184] on td "1" at bounding box center [889, 176] width 26 height 19
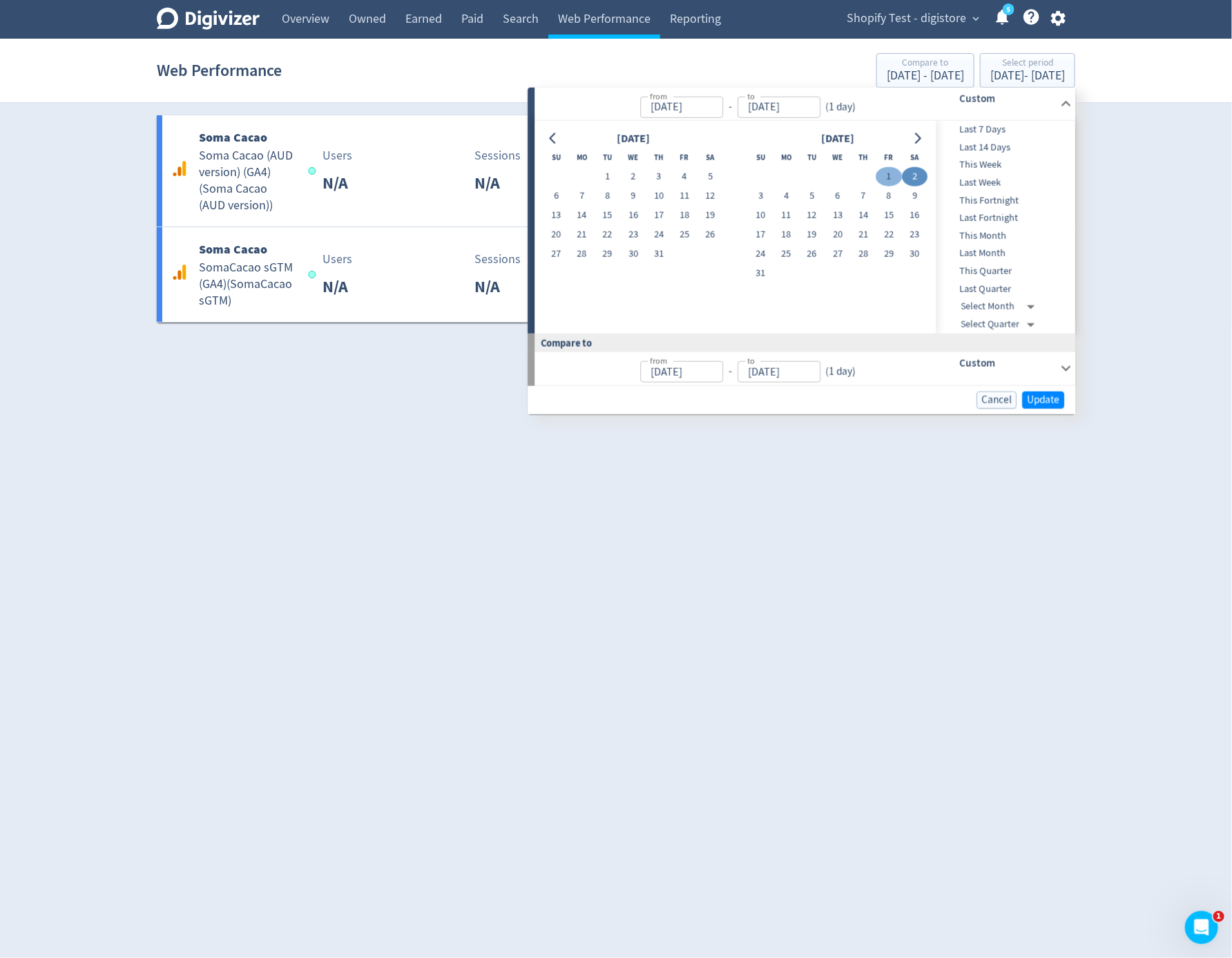
click at [892, 176] on button "1" at bounding box center [889, 176] width 26 height 19
type input "Aug 01, 2025"
click at [892, 176] on button "1" at bounding box center [889, 176] width 26 height 19
type input "Jul 31, 2025"
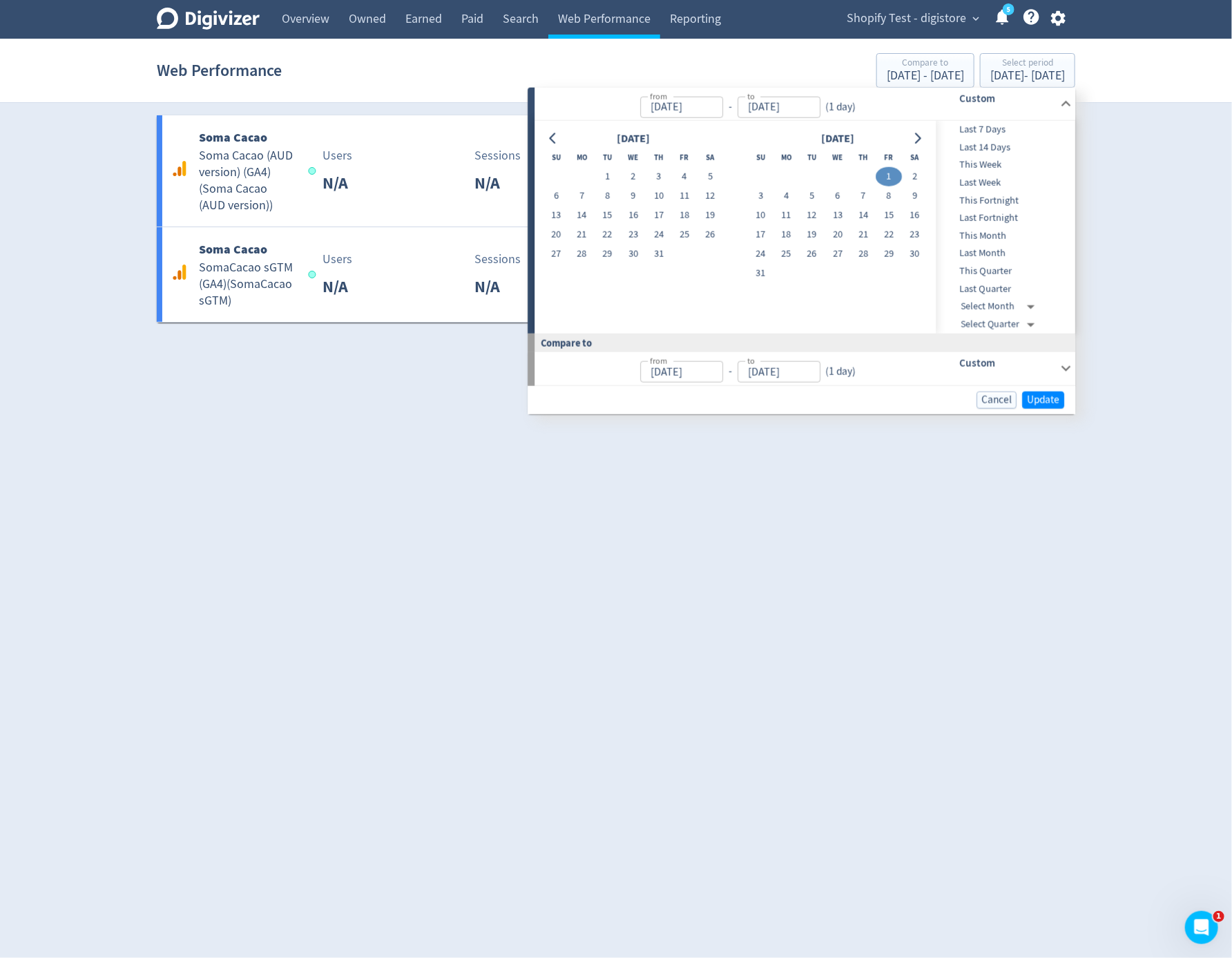
type input "Jul 31, 2025"
click at [1041, 402] on span "Update" at bounding box center [1043, 399] width 33 height 11
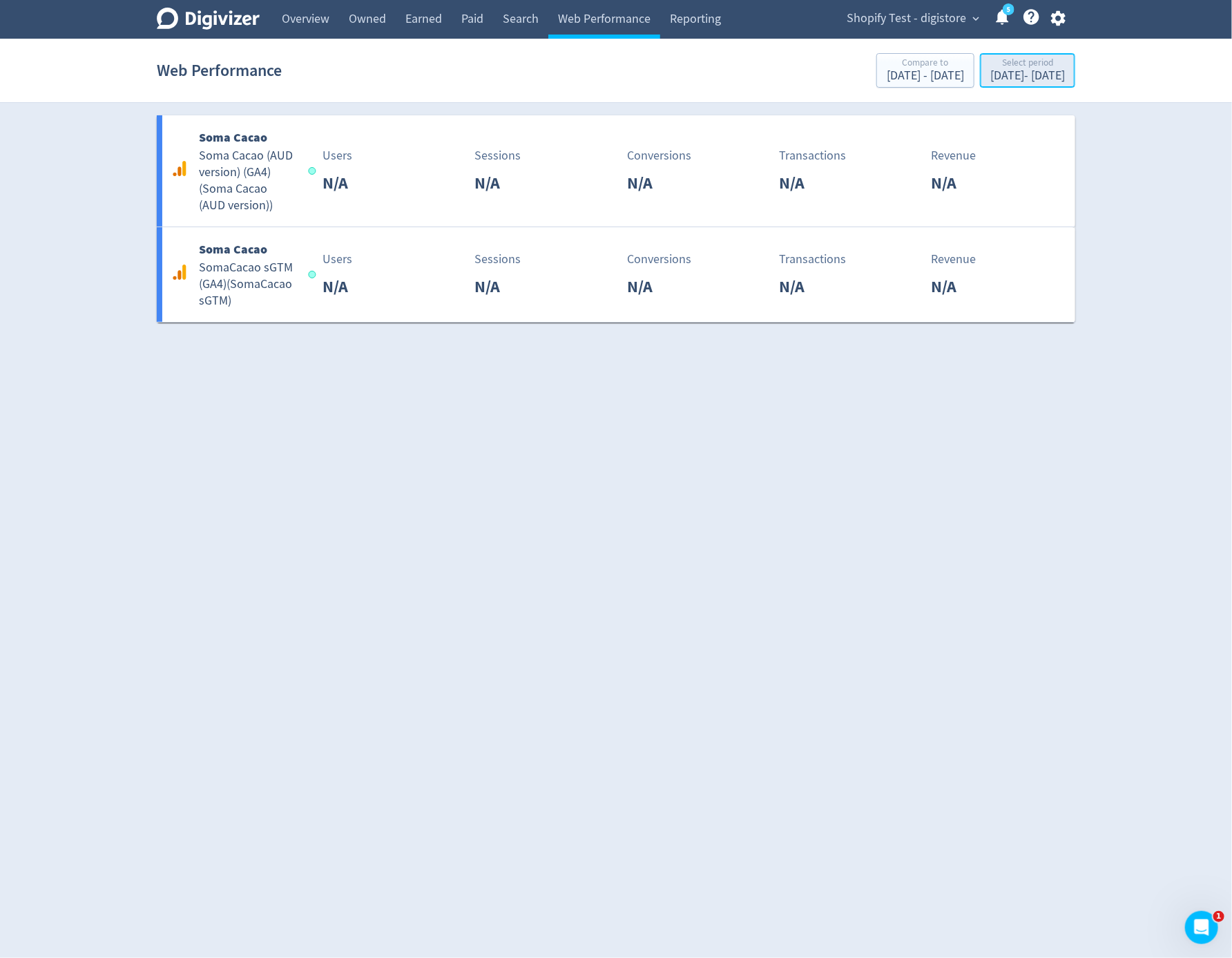
click at [1023, 76] on div "Aug 1, 2025 - Aug 1, 2025" at bounding box center [1028, 76] width 74 height 12
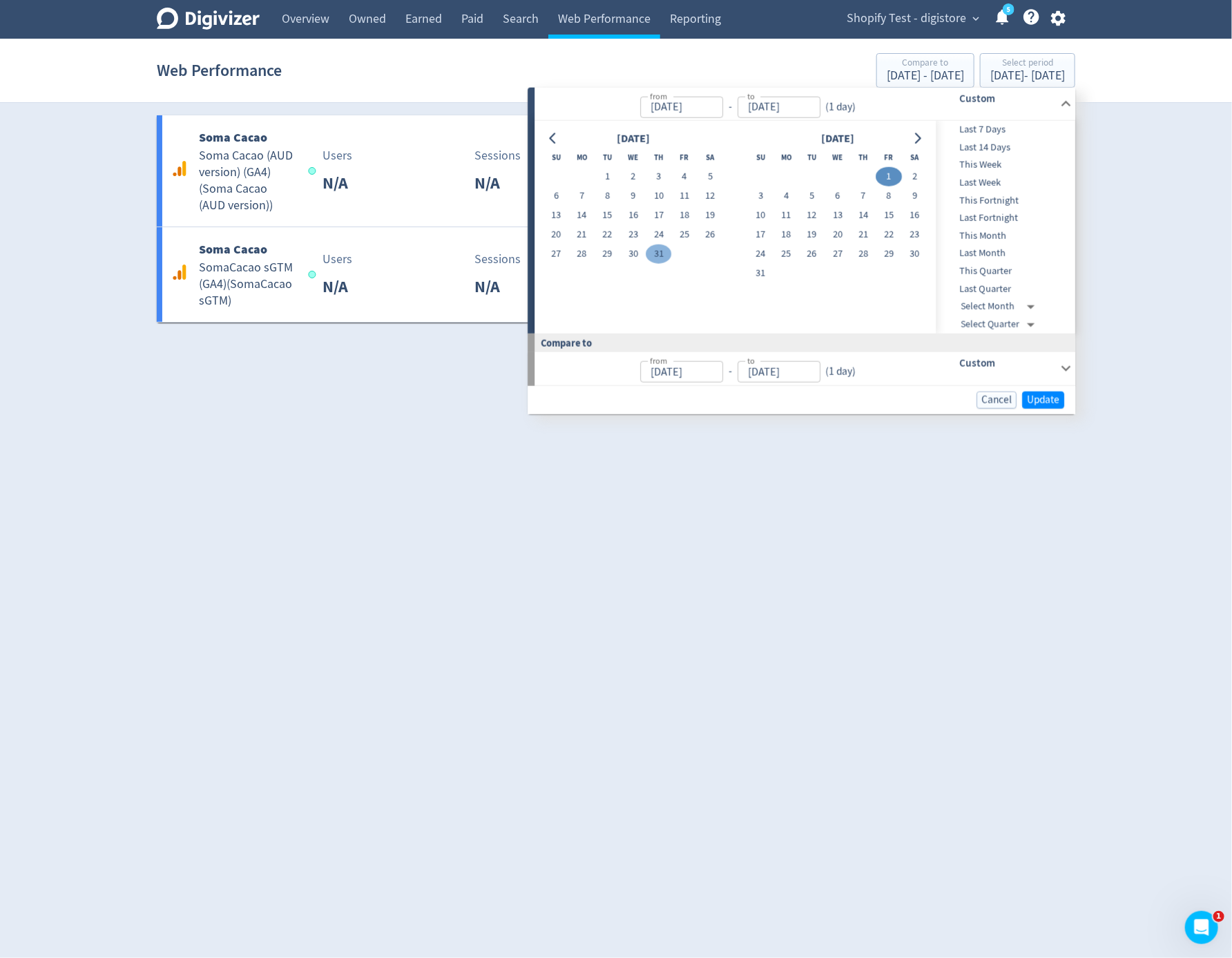
click at [658, 260] on button "31" at bounding box center [660, 254] width 26 height 19
type input "Jul 31, 2025"
click at [658, 260] on button "31" at bounding box center [660, 254] width 26 height 19
type input "Jul 30, 2025"
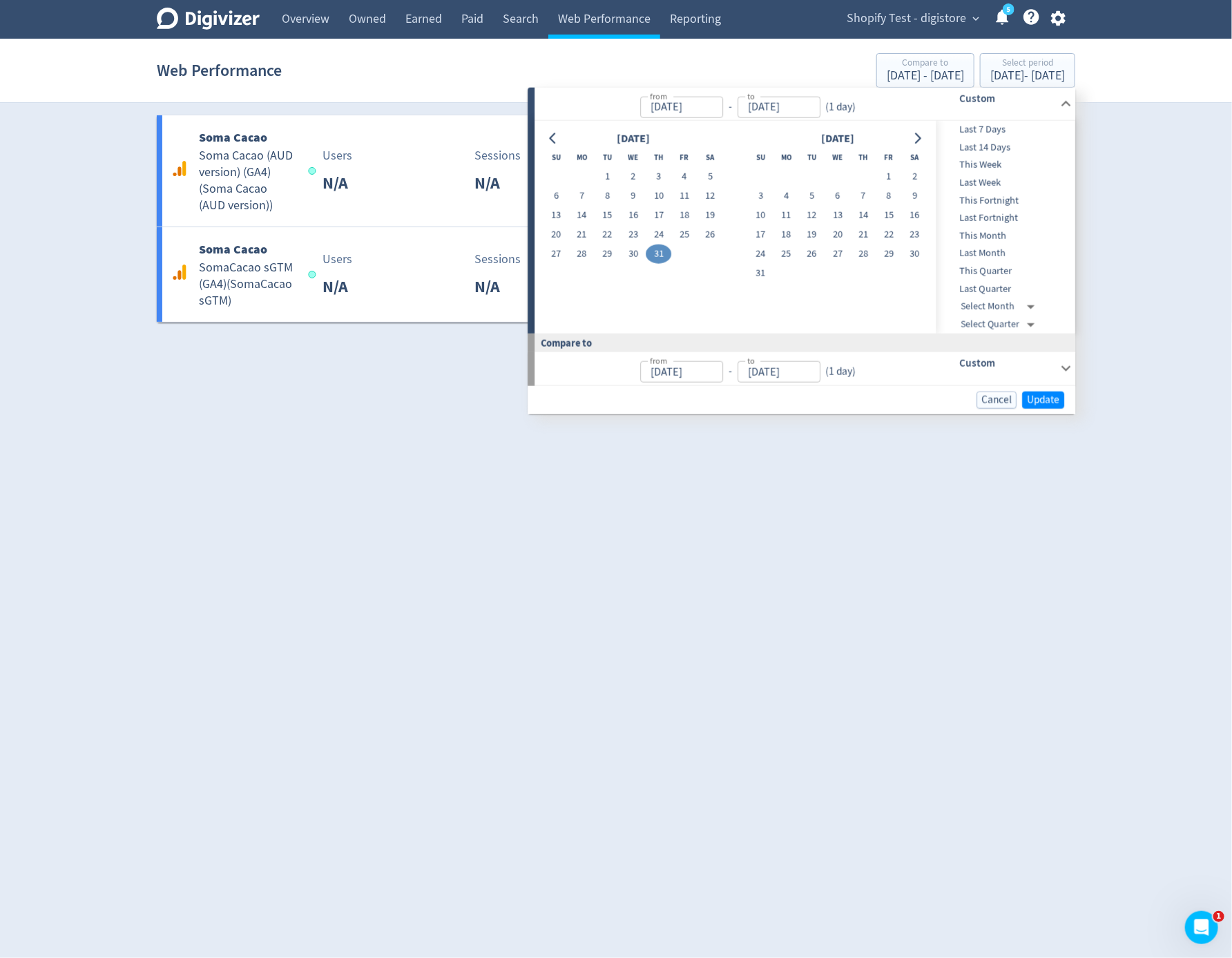
type input "Jul 30, 2025"
click at [1048, 398] on span "Update" at bounding box center [1043, 399] width 33 height 11
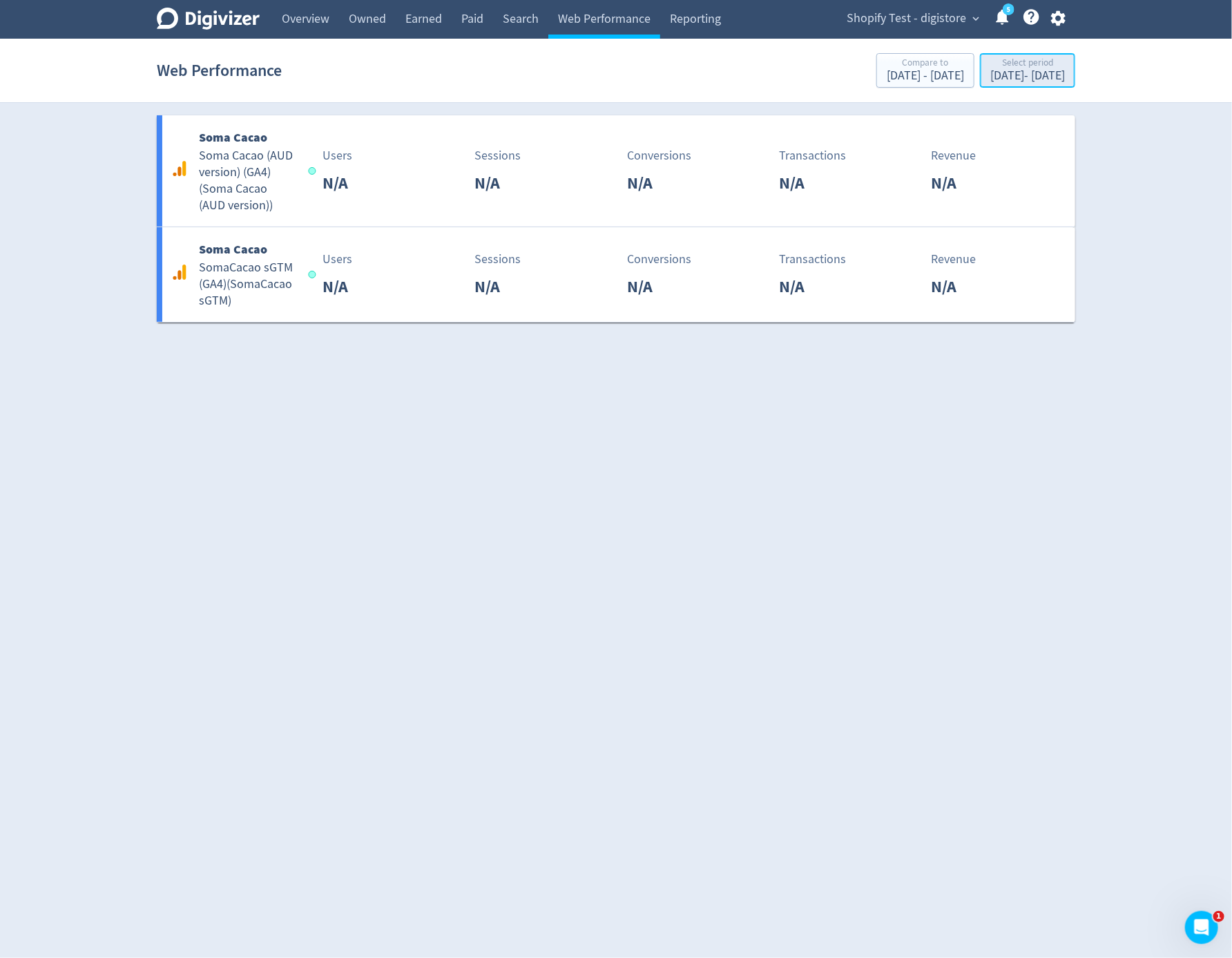
click at [1053, 81] on div "Jul 31, 2025 - Jul 31, 2025" at bounding box center [1028, 76] width 74 height 12
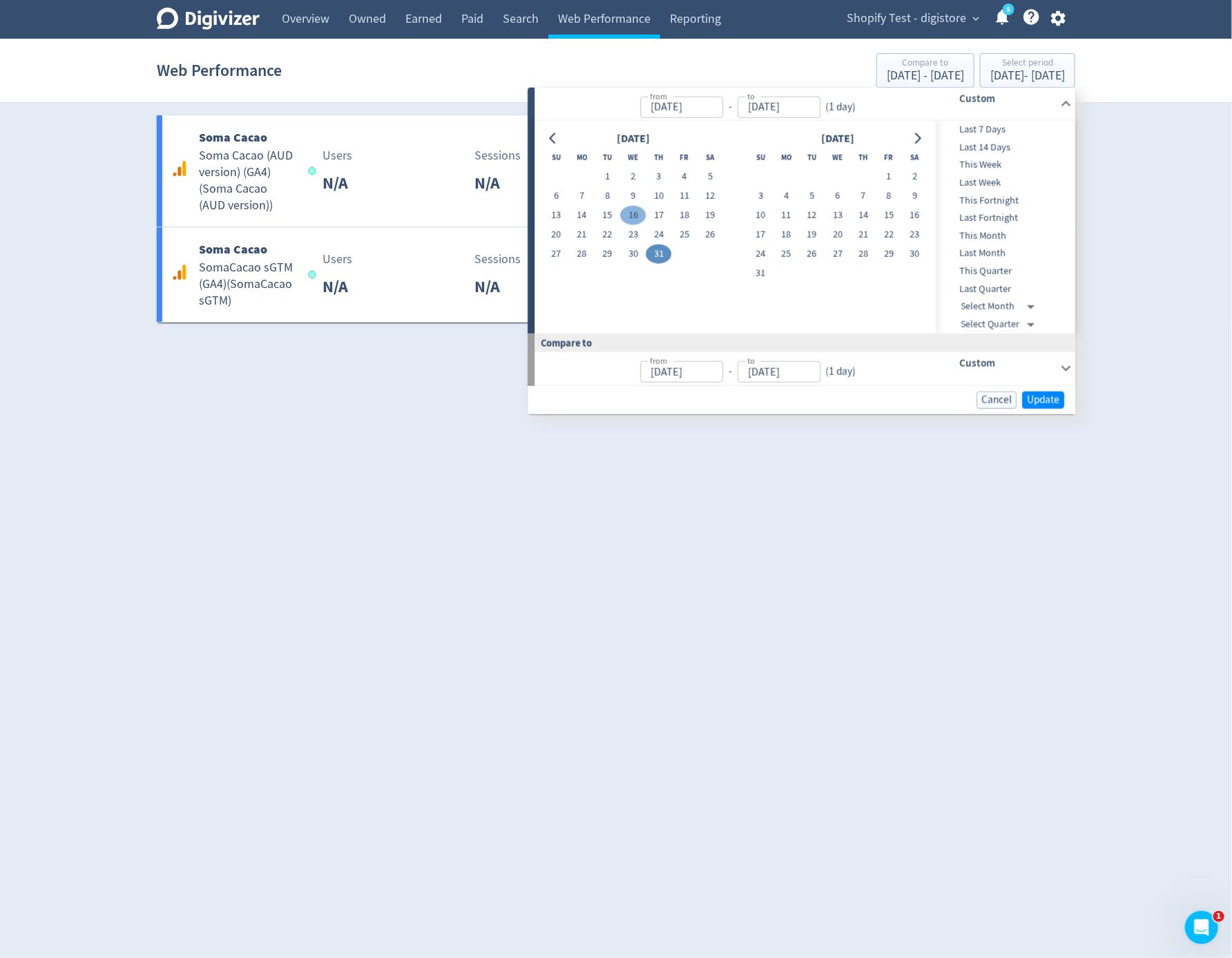
click at [638, 212] on button "16" at bounding box center [633, 215] width 26 height 19
type input "Jul 16, 2025"
click at [638, 236] on button "23" at bounding box center [633, 235] width 26 height 19
type input "Jul 23, 2025"
type input "Jul 08, 2025"
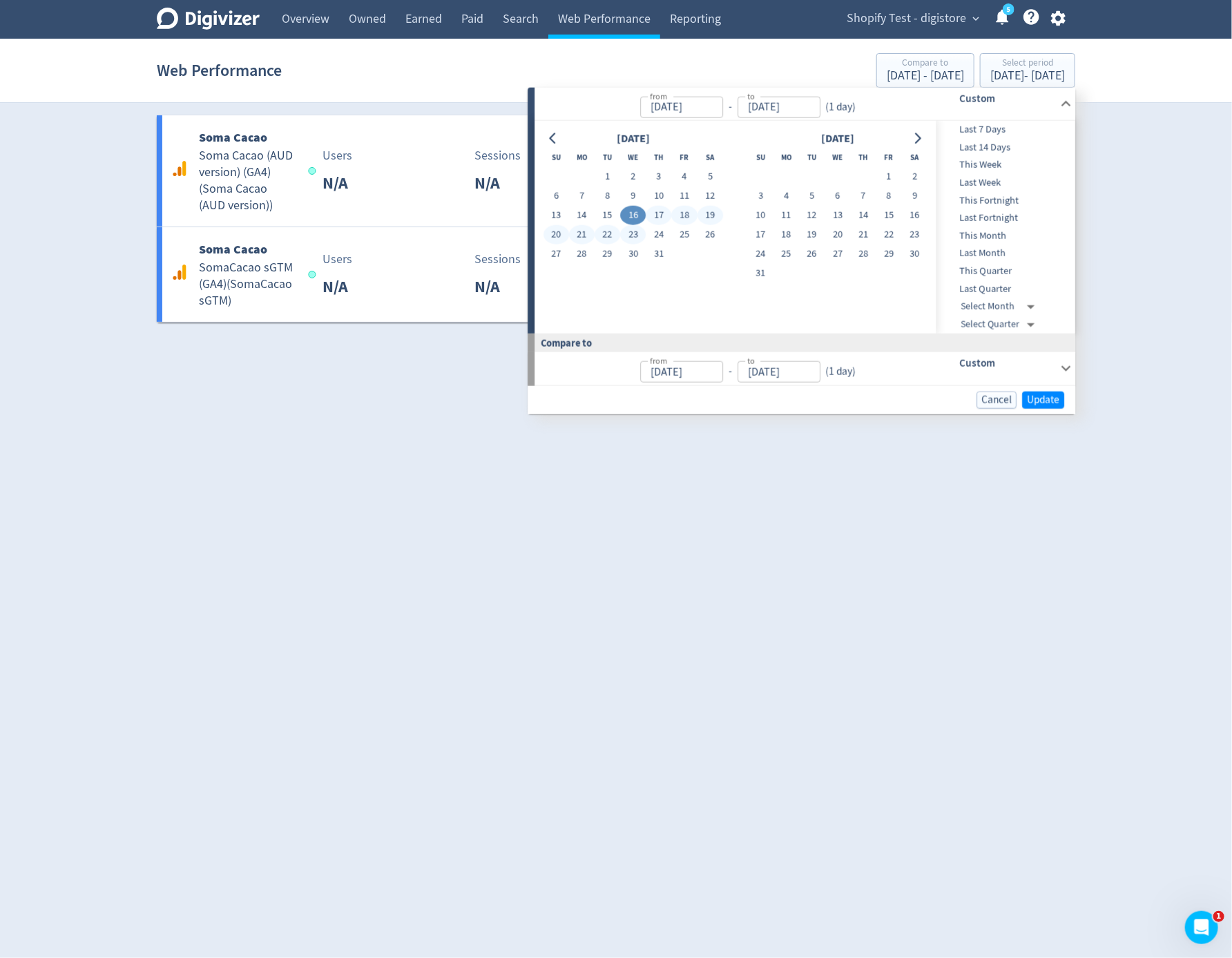
type input "Jul 15, 2025"
click at [1039, 396] on span "Update" at bounding box center [1043, 399] width 33 height 11
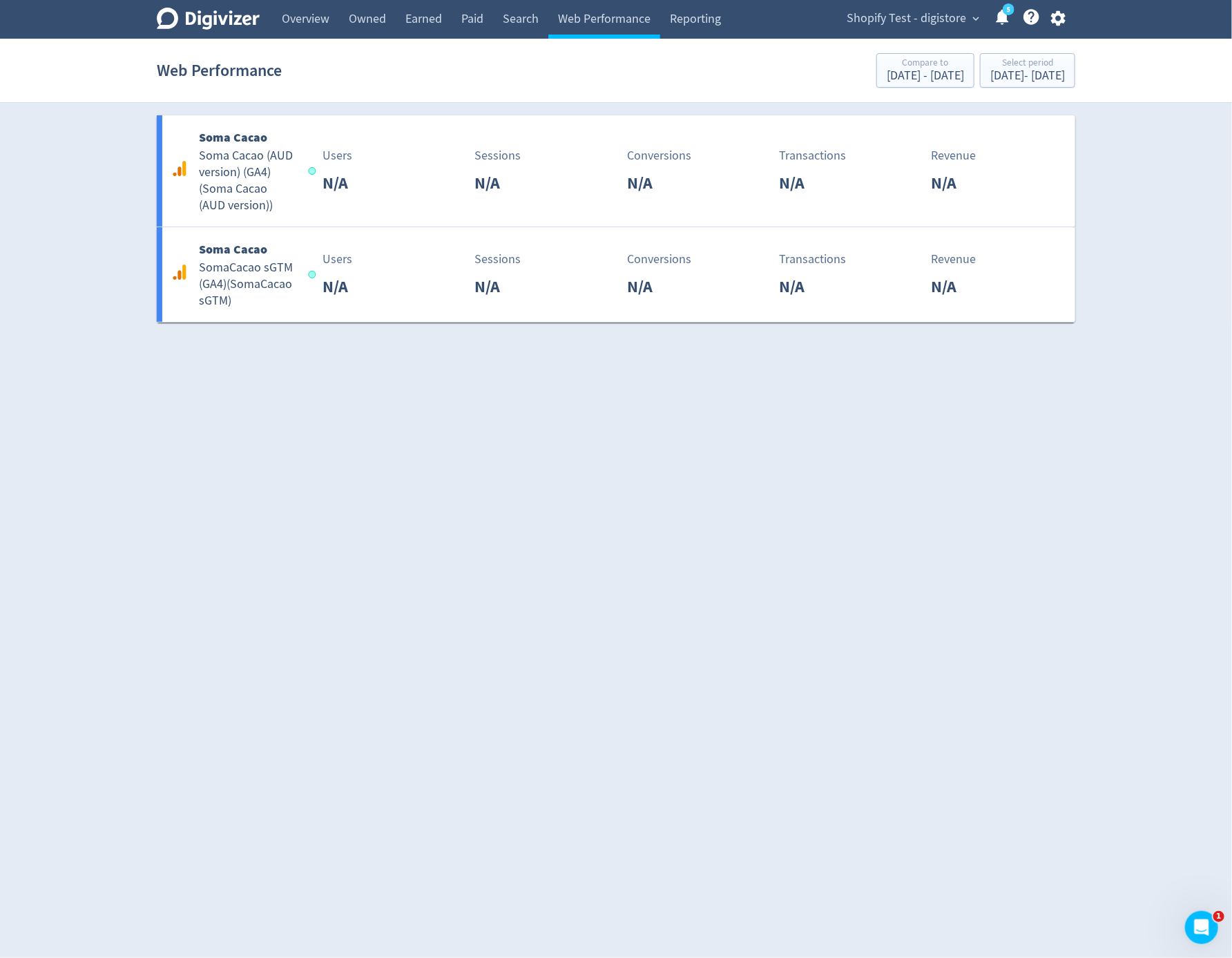
click at [1054, 90] on div "Web Performance Compare to Jul 8, 2025 - Jul 15, 2025 Select period Jul 16, 202…" at bounding box center [616, 71] width 918 height 44
click at [1027, 87] on button "Select period Jul 16, 2025 - Jul 23, 2025" at bounding box center [1028, 70] width 96 height 34
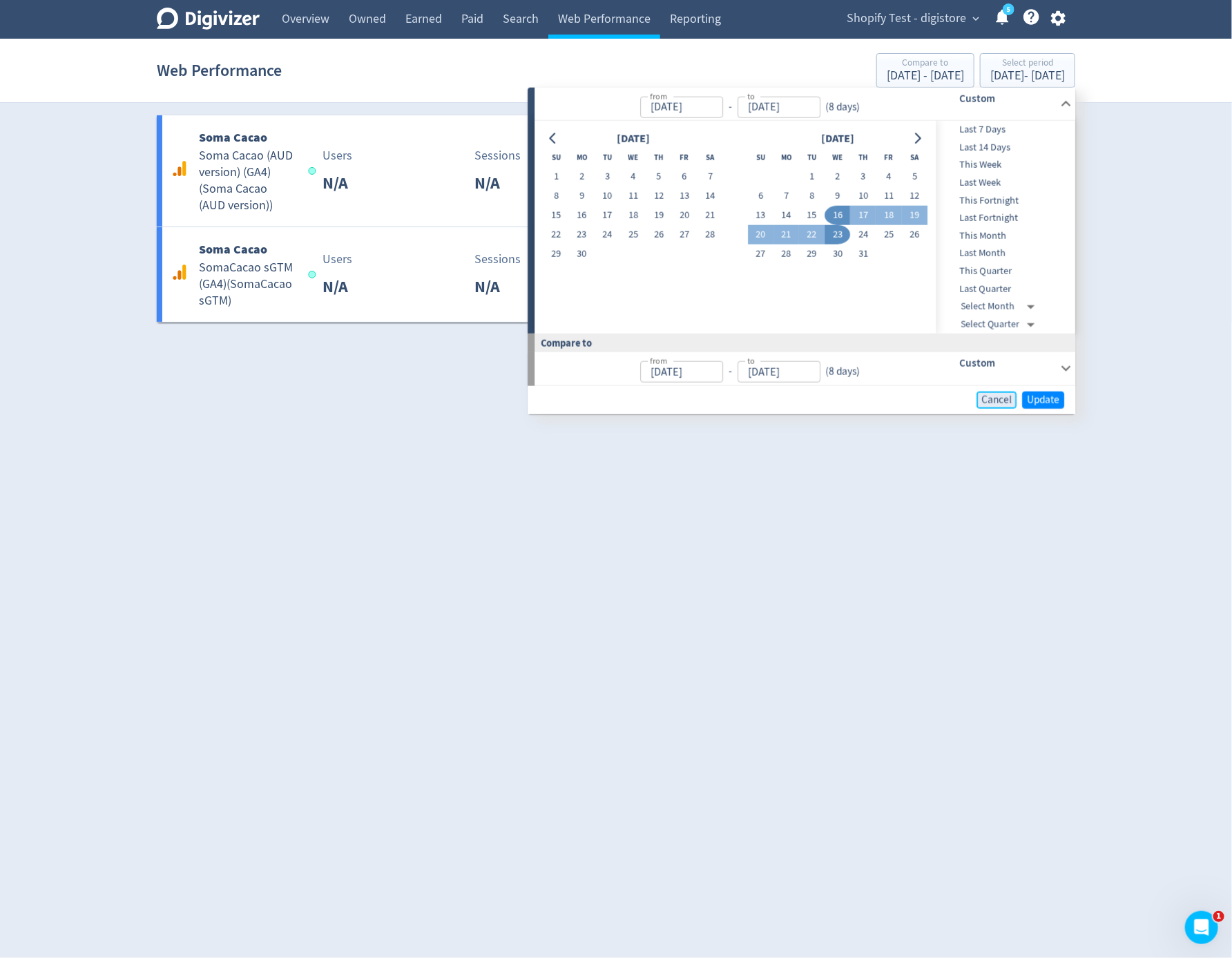
click at [988, 402] on span "Cancel" at bounding box center [997, 399] width 30 height 11
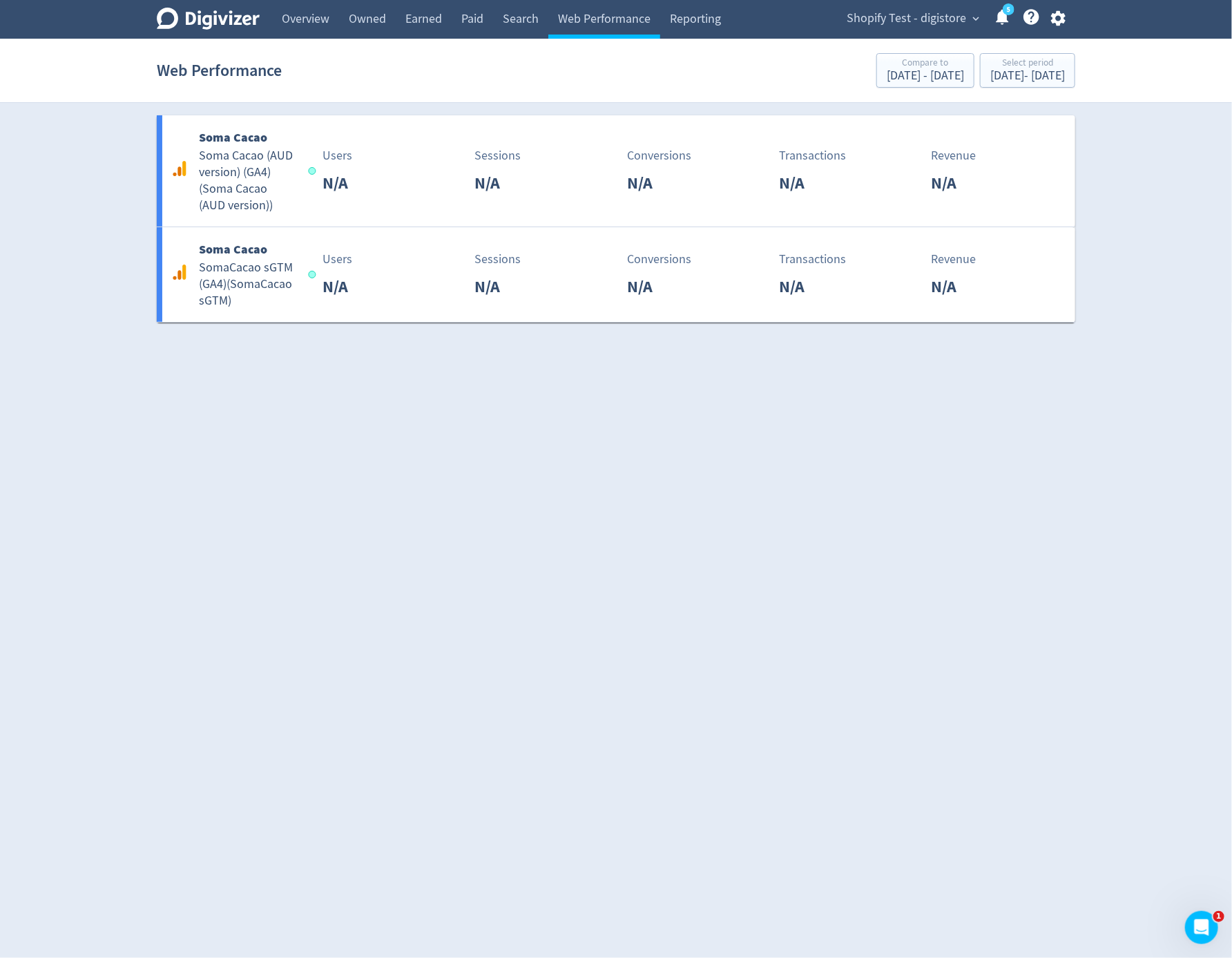
drag, startPoint x: 975, startPoint y: 459, endPoint x: 1004, endPoint y: 364, distance: 99.3
click at [975, 323] on html "Digivizer Logo Mark Digivizer Logo Overview Owned Earned Paid Search Web Perfor…" at bounding box center [616, 161] width 1232 height 323
click at [971, 50] on div "Web Performance Compare to Jul 8, 2025 - Jul 15, 2025 Select period Jul 16, 202…" at bounding box center [616, 71] width 918 height 44
click at [980, 53] on button "Select period Jul 16, 2025 - Jul 23, 2025" at bounding box center [1028, 70] width 96 height 34
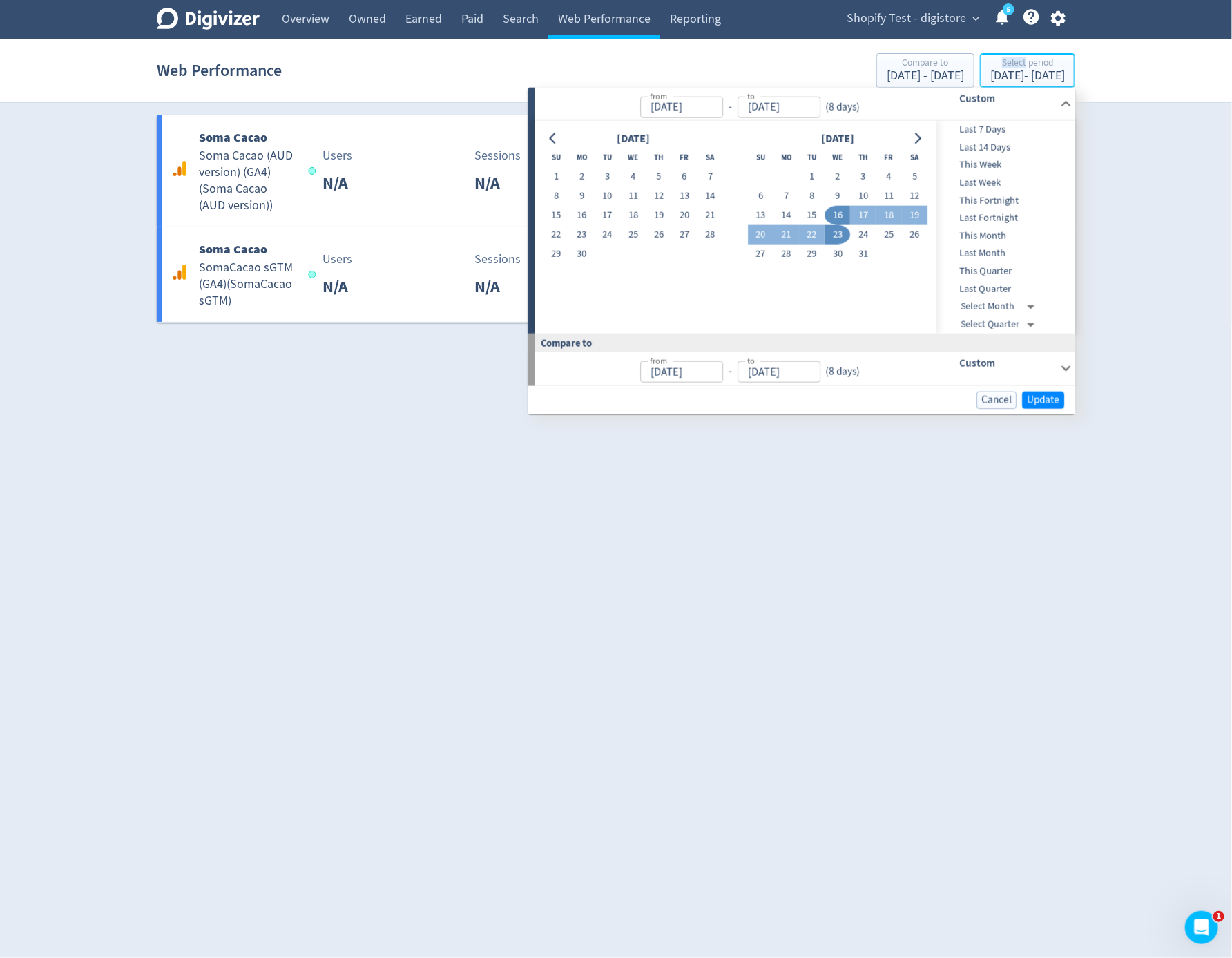
type input "Jul 16, 2025"
type input "Jul 23, 2025"
type input "Jul 08, 2025"
type input "Jul 15, 2025"
click at [1115, 94] on section "Web Performance Compare to Jul 8, 2025 - Jul 15, 2025 Select period Jul 16, 202…" at bounding box center [616, 71] width 1232 height 65
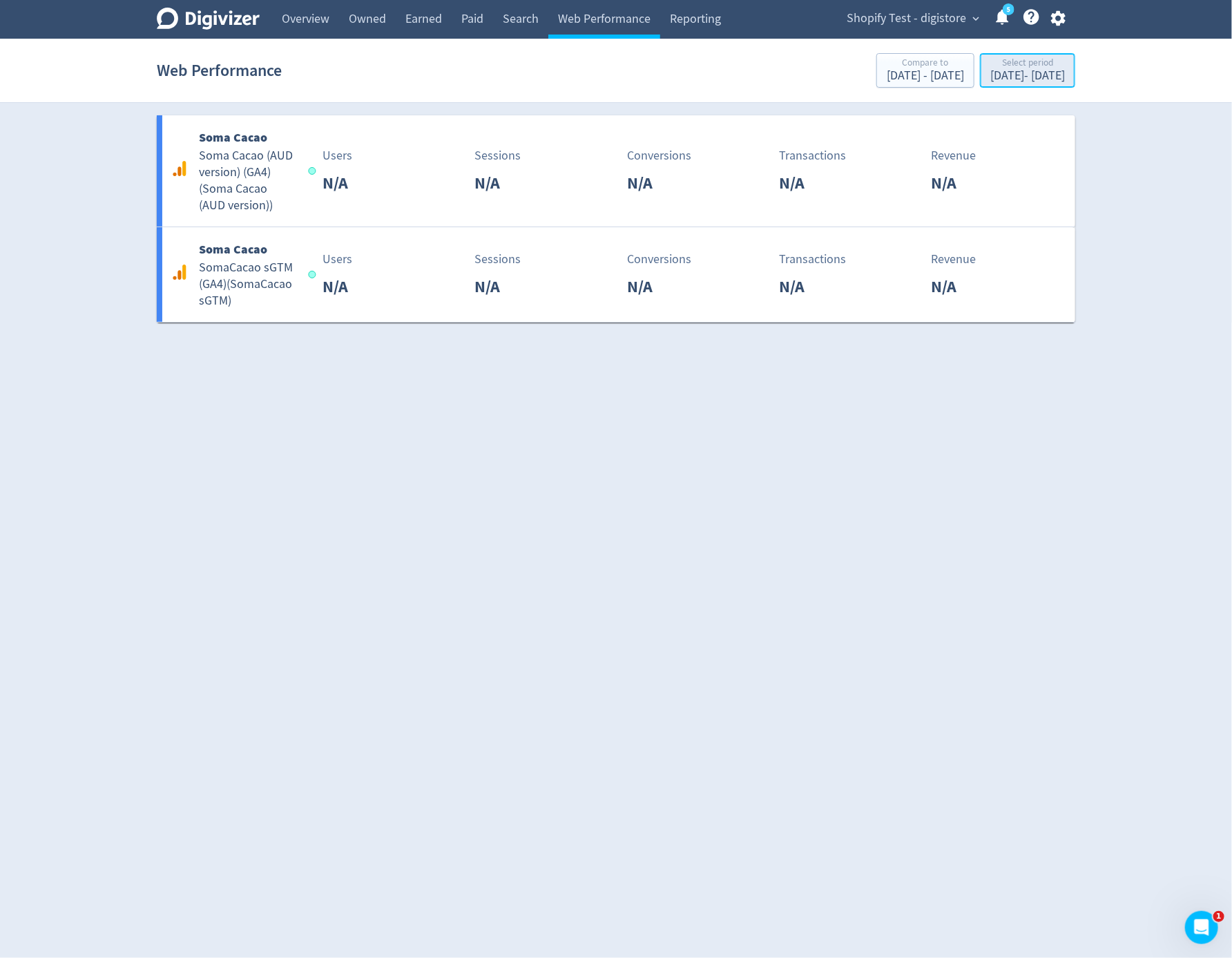
click at [997, 77] on div "Jul 16, 2025 - Jul 23, 2025" at bounding box center [1028, 76] width 74 height 12
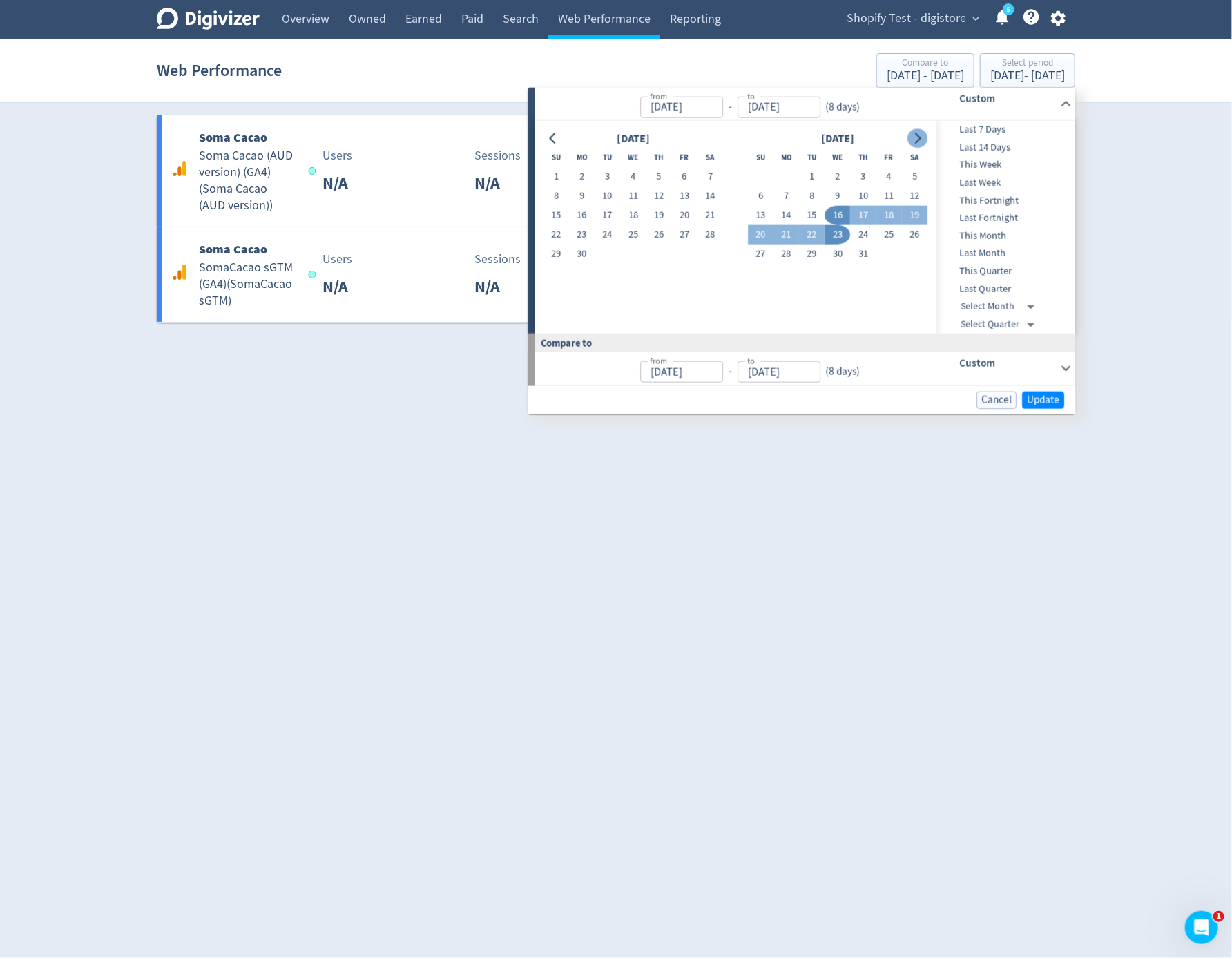
click at [924, 134] on button "Go to next month" at bounding box center [917, 137] width 20 height 19
click at [915, 134] on icon "Go to next month" at bounding box center [918, 138] width 11 height 11
click at [853, 165] on th "Th" at bounding box center [864, 157] width 26 height 19
click at [859, 172] on button "4" at bounding box center [864, 176] width 26 height 19
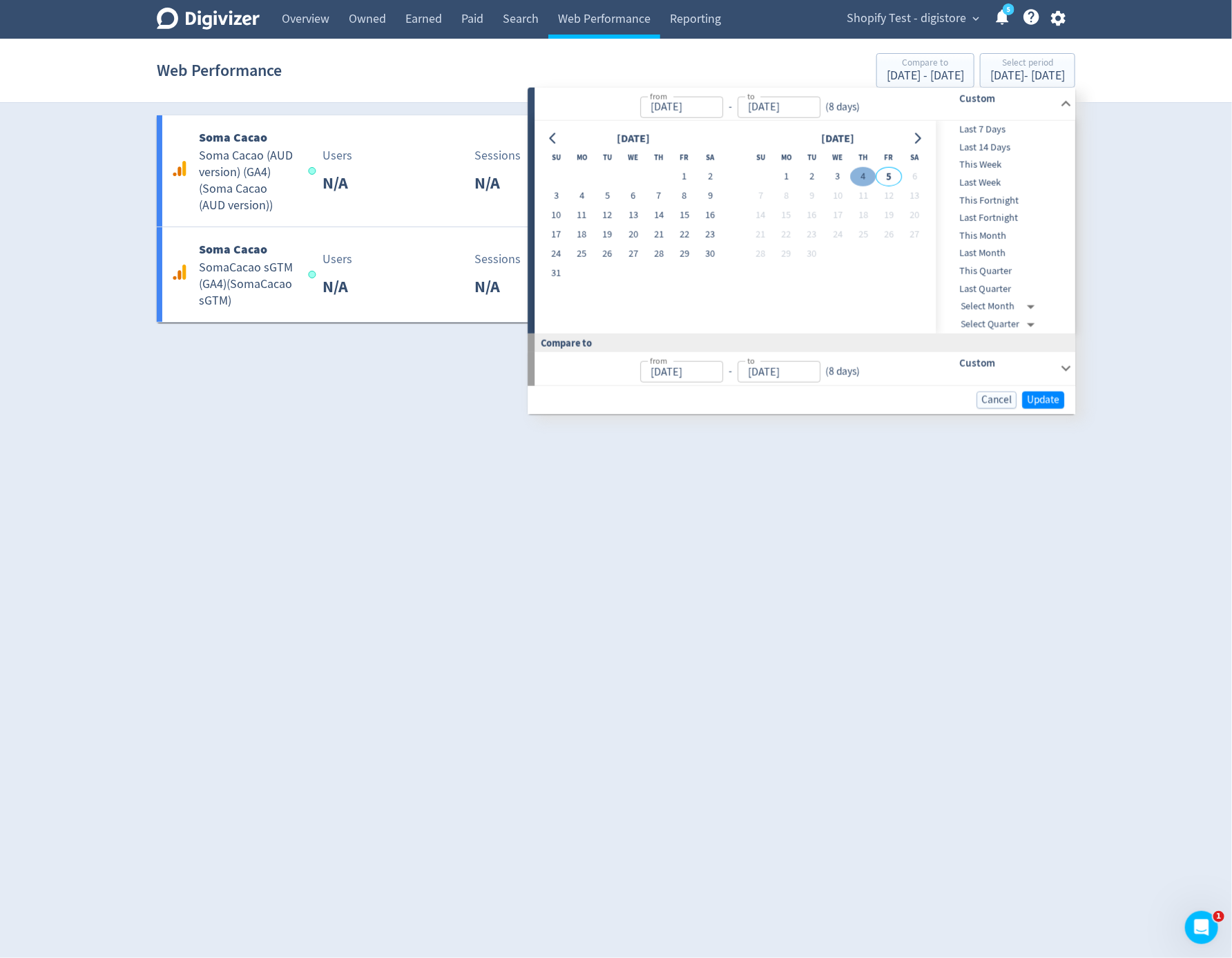
type input "Sep 04, 2025"
click at [859, 172] on button "4" at bounding box center [864, 176] width 26 height 19
type input "Sep 03, 2025"
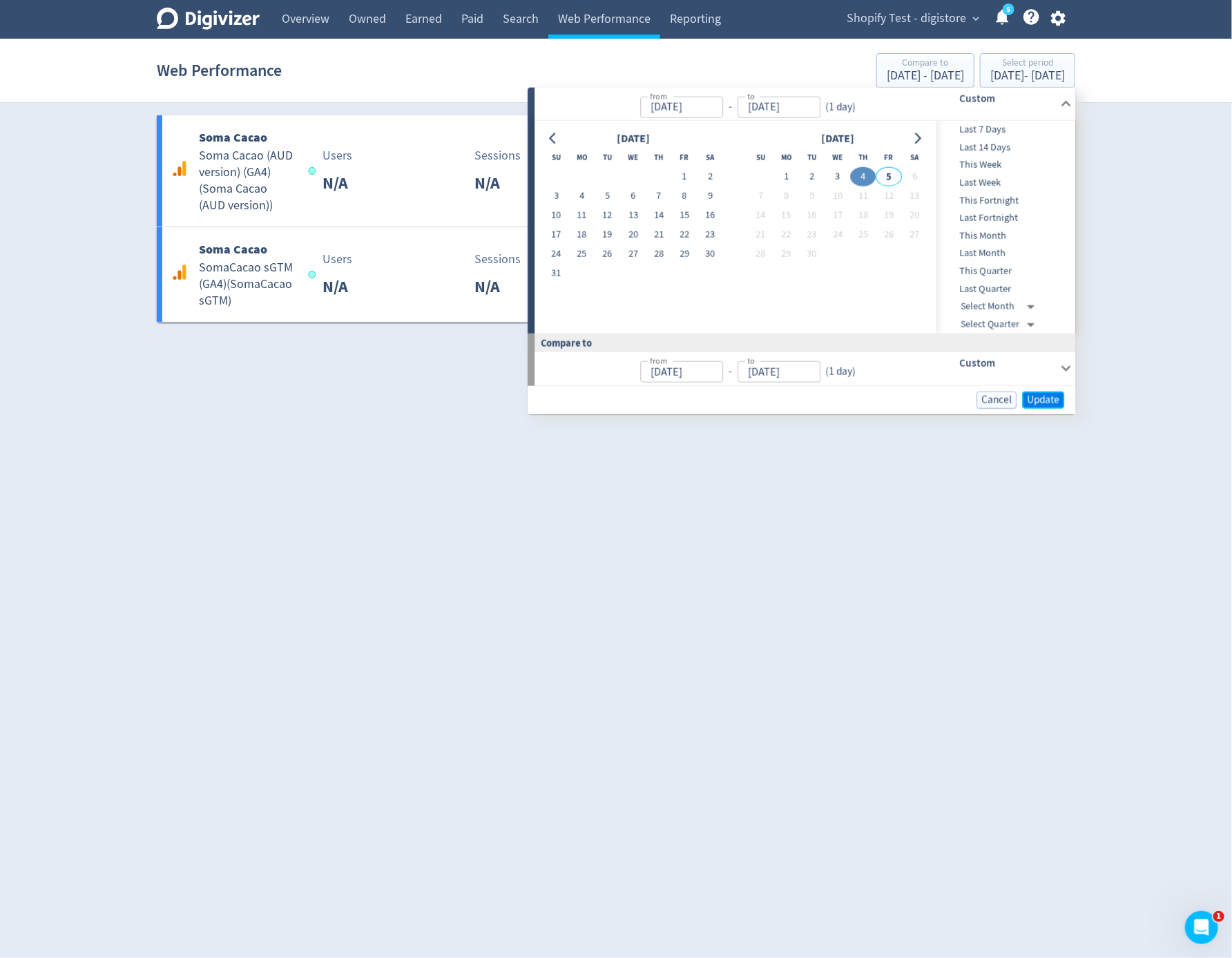
click at [1051, 398] on span "Update" at bounding box center [1043, 399] width 33 height 11
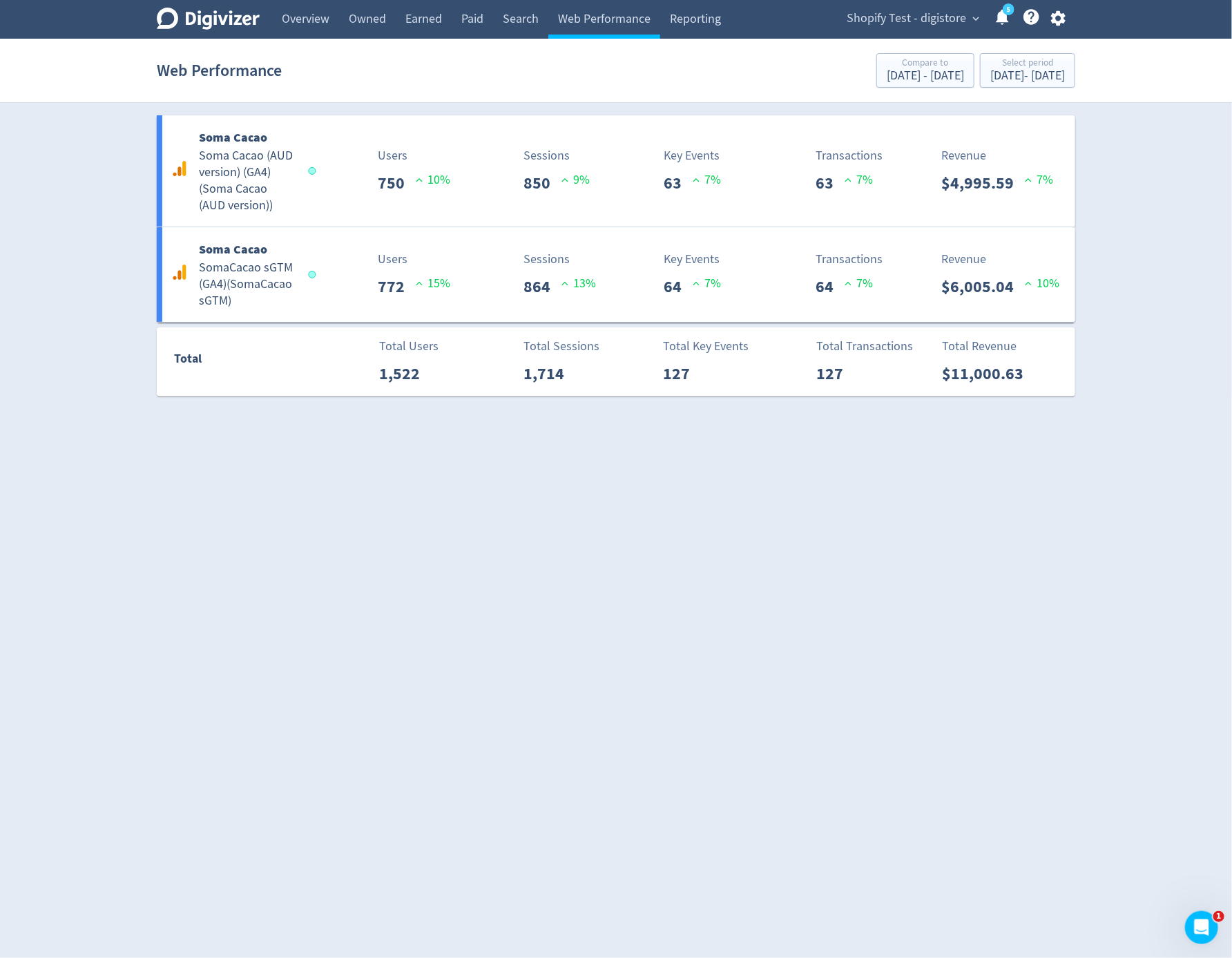
click at [1067, 411] on html "Digivizer Logo Mark Digivizer Logo Overview Owned Earned Paid Search Web Perfor…" at bounding box center [616, 206] width 1232 height 411
click at [1041, 73] on div "Sep 4, 2025 - Sep 4, 2025" at bounding box center [1028, 76] width 74 height 12
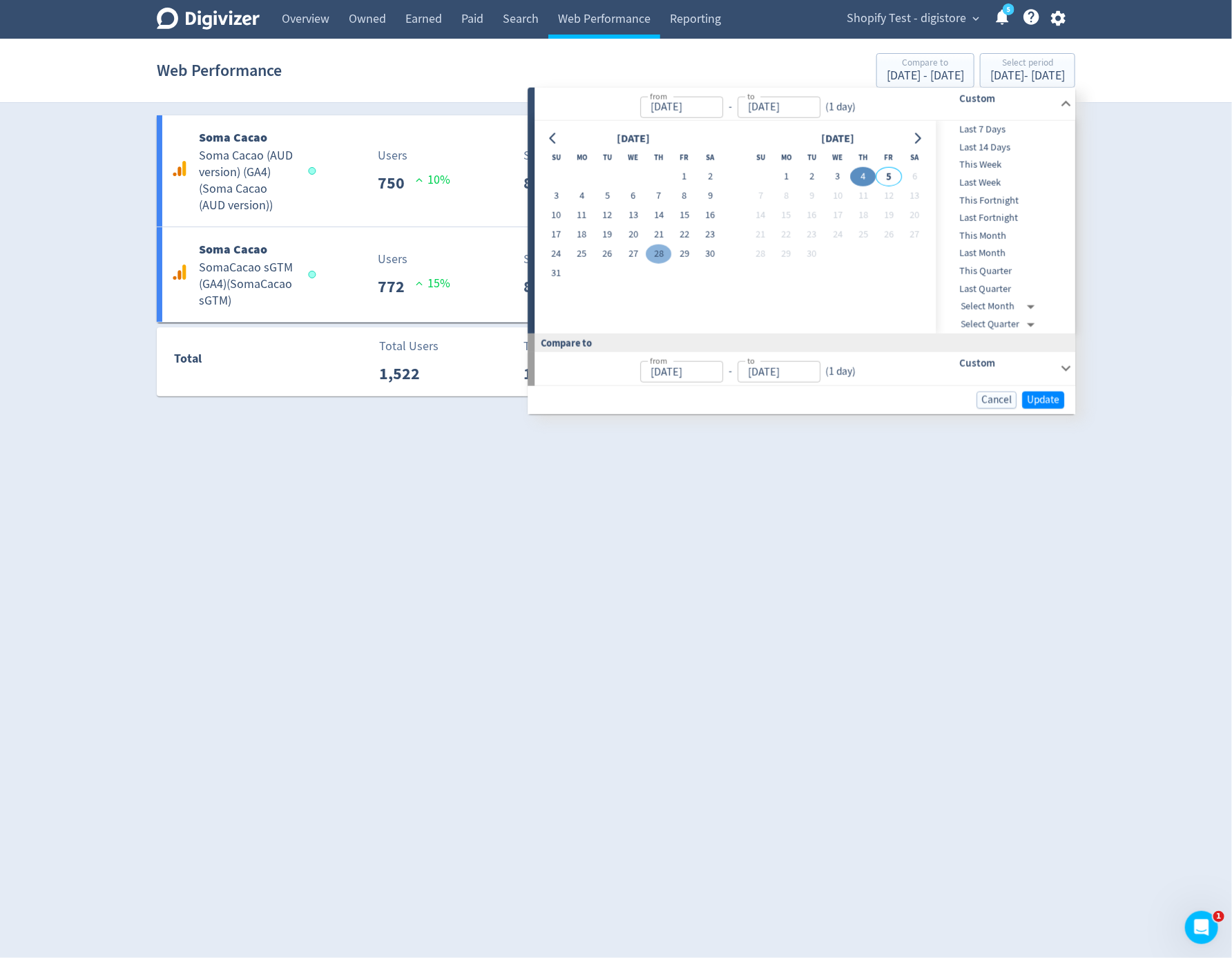
click at [659, 257] on button "28" at bounding box center [660, 254] width 26 height 19
type input "[DATE]"
click at [659, 257] on button "28" at bounding box center [660, 254] width 26 height 19
type input "Aug 27, 2025"
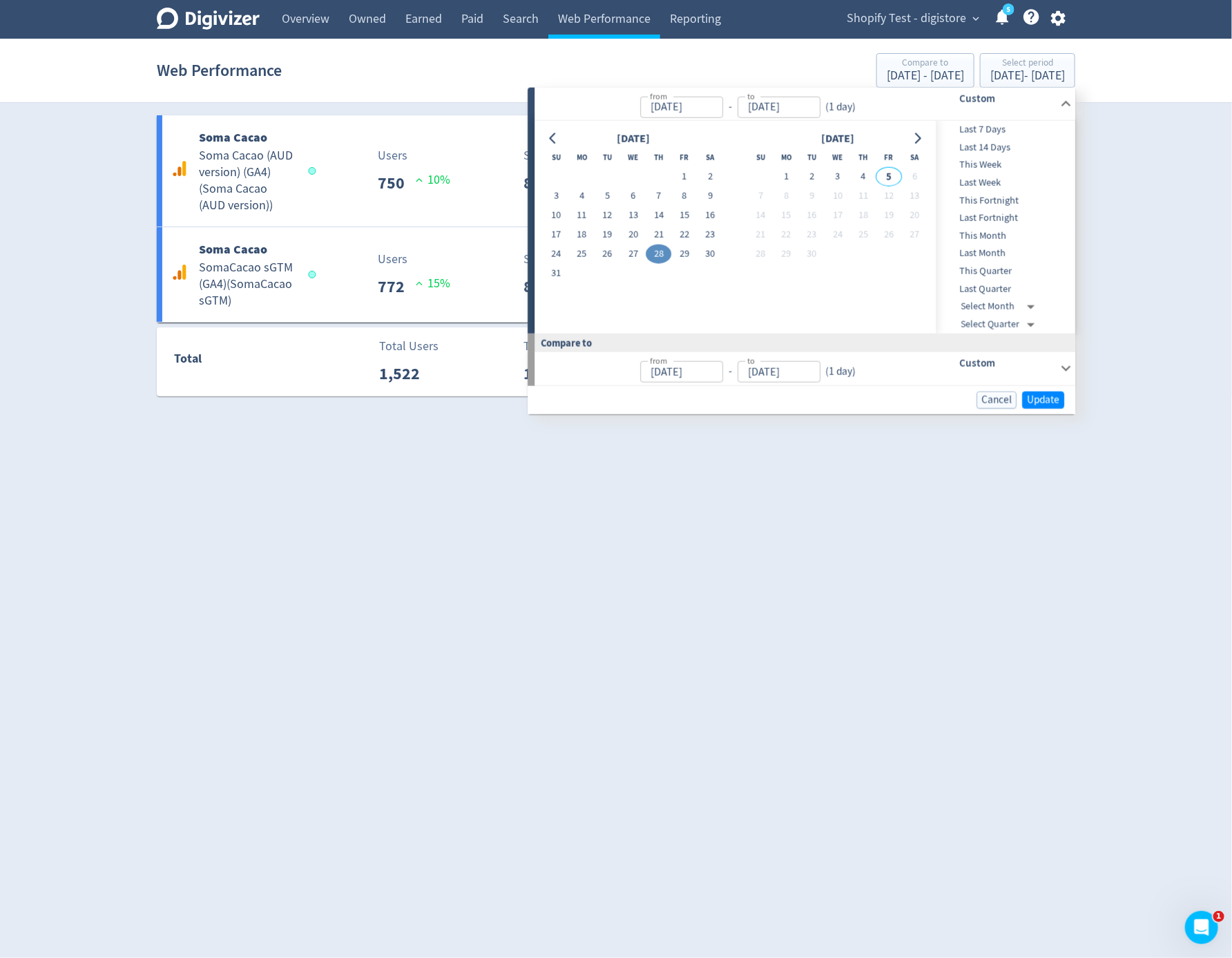
type input "Aug 27, 2025"
click at [1059, 402] on span "Update" at bounding box center [1043, 399] width 33 height 11
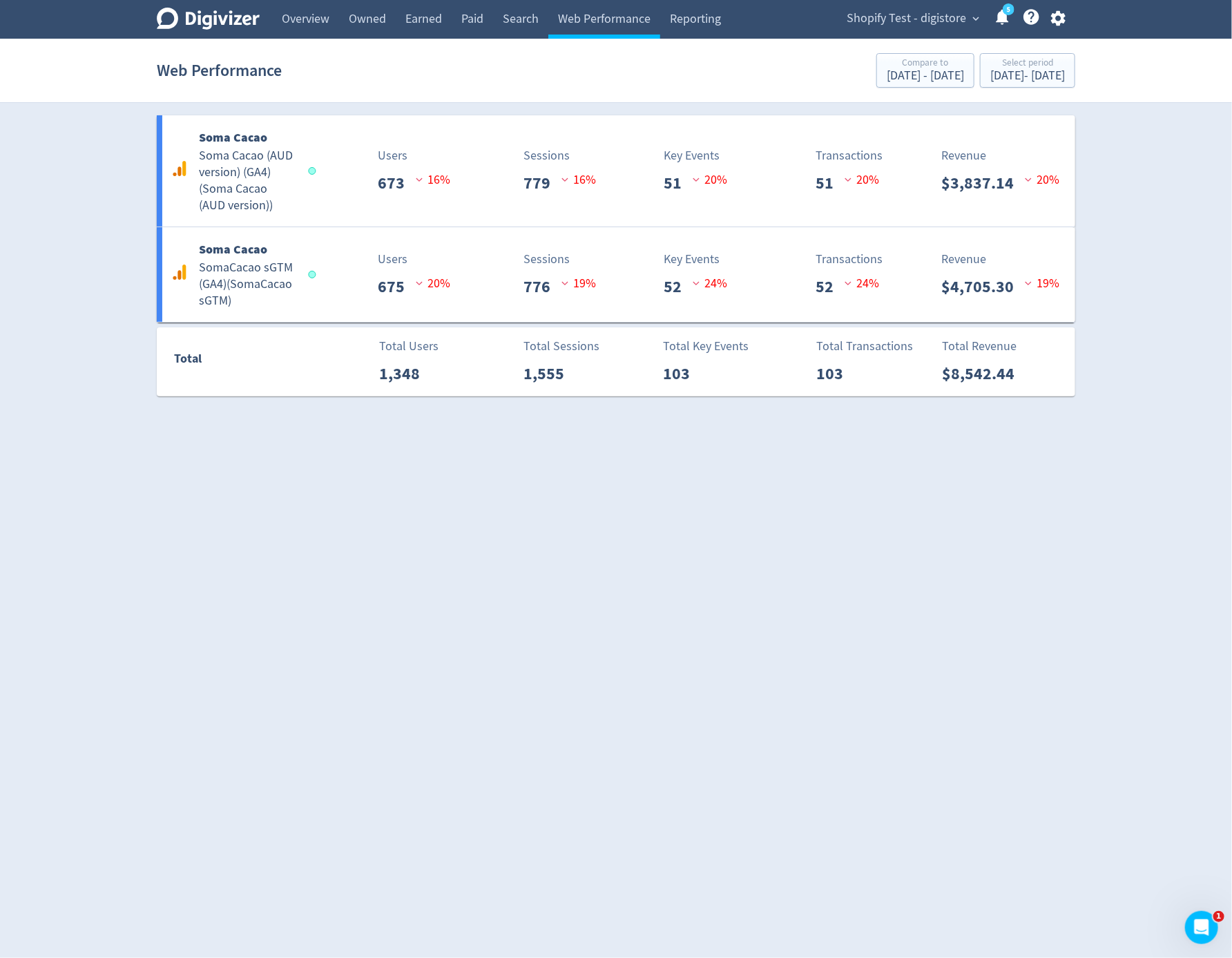
click at [801, 411] on html "Digivizer Logo Mark Digivizer Logo Overview Owned Earned Paid Search Web Perfor…" at bounding box center [616, 206] width 1232 height 411
click at [856, 411] on html "Digivizer Logo Mark Digivizer Logo Overview Owned Earned Paid Search Web Perfor…" at bounding box center [616, 206] width 1232 height 411
